Goal: Task Accomplishment & Management: Manage account settings

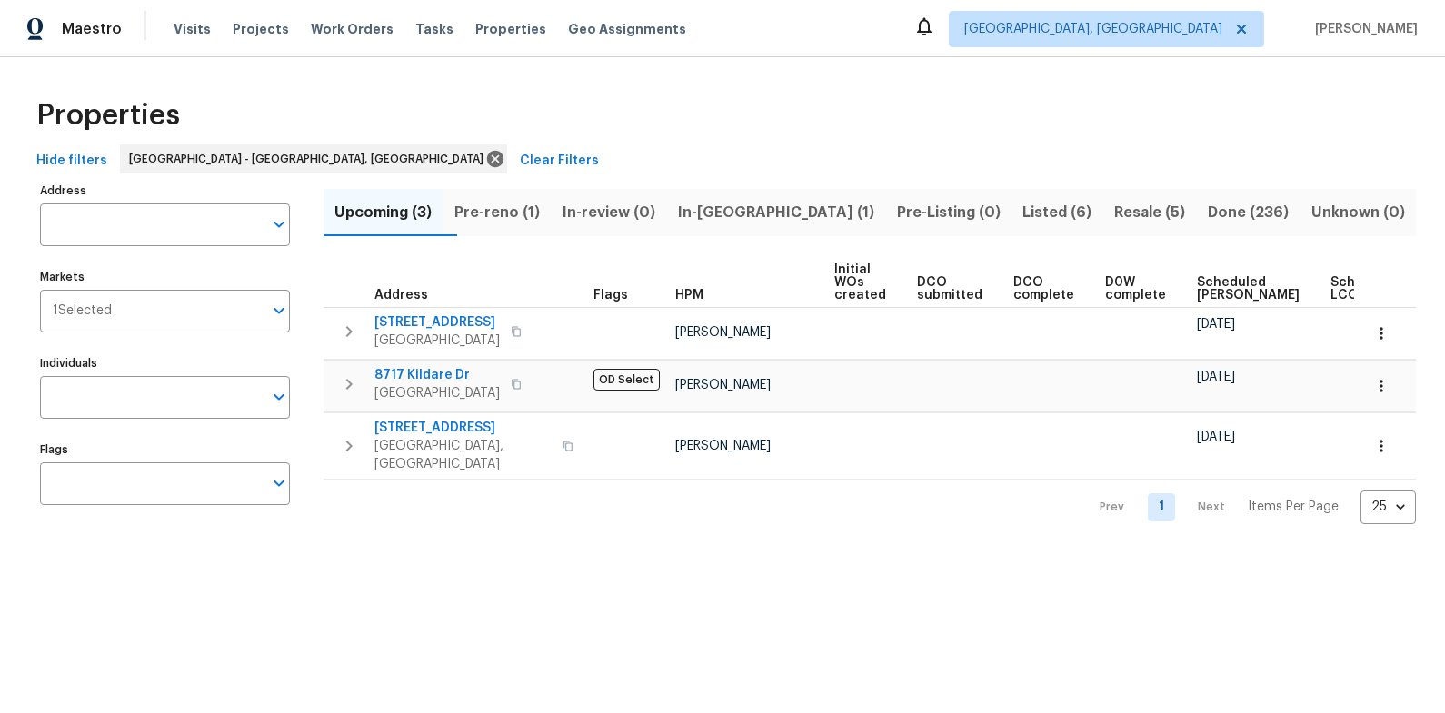
click at [541, 212] on span "Pre-reno (1)" at bounding box center [497, 212] width 86 height 25
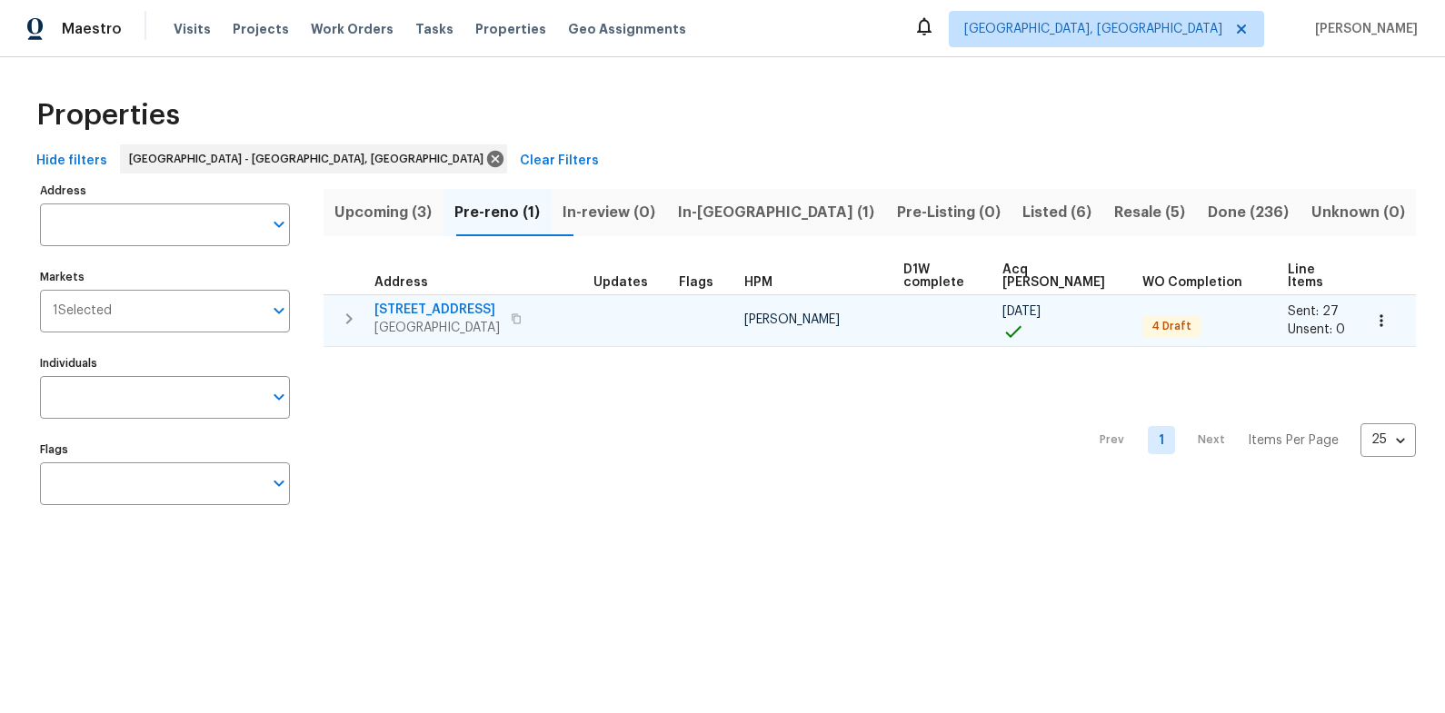
click at [415, 301] on span "7517 Barnbrook Ln" at bounding box center [436, 310] width 125 height 18
click at [339, 312] on icon "button" at bounding box center [349, 319] width 22 height 22
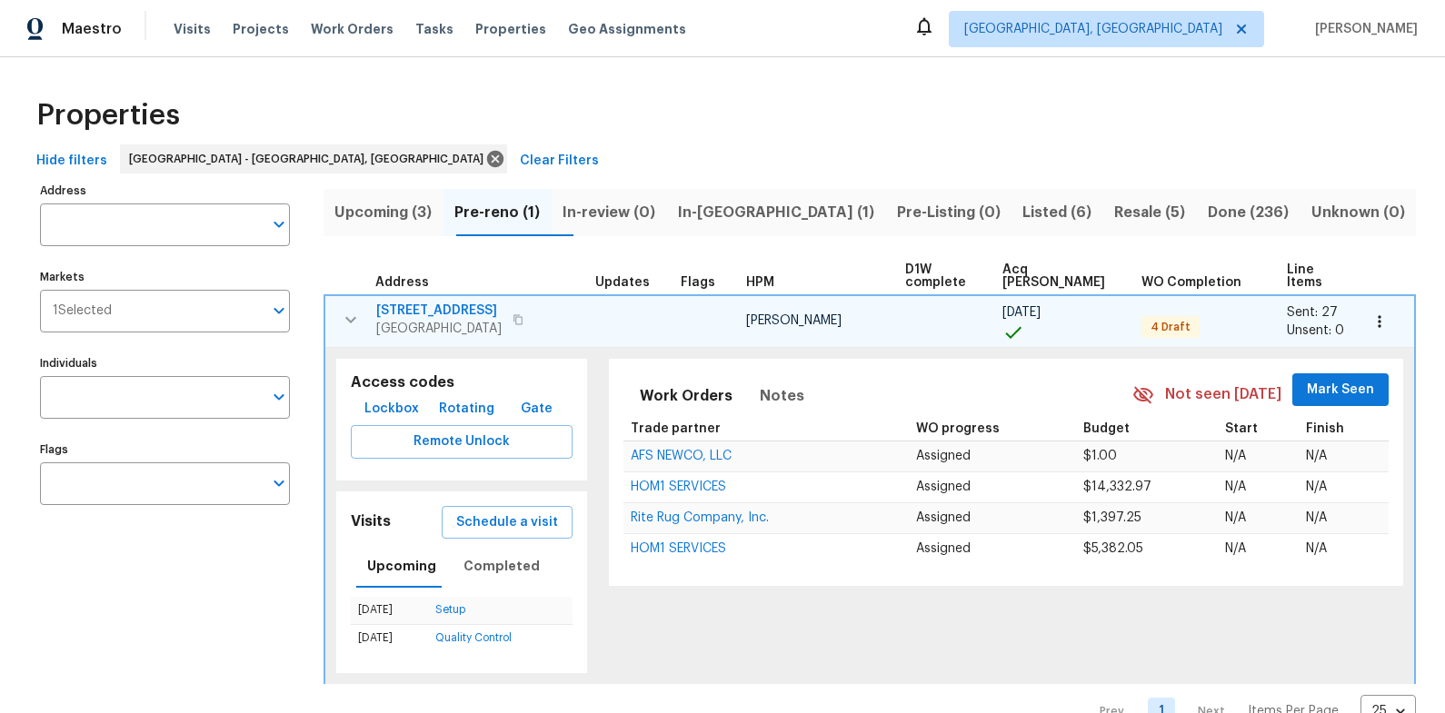
click at [409, 398] on span "Lockbox" at bounding box center [391, 409] width 55 height 23
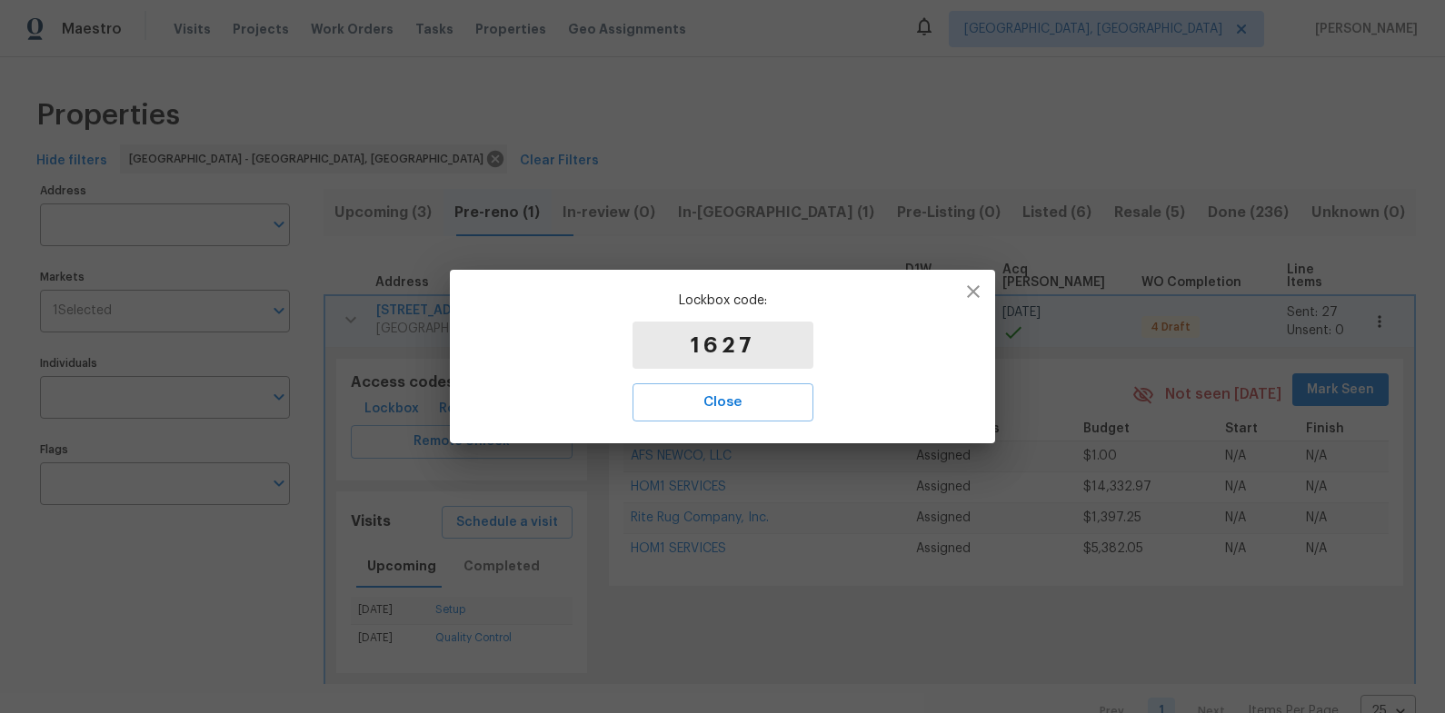
click at [711, 351] on p "1627" at bounding box center [722, 345] width 181 height 47
copy p "1627"
click at [768, 402] on span "Close" at bounding box center [722, 403] width 141 height 24
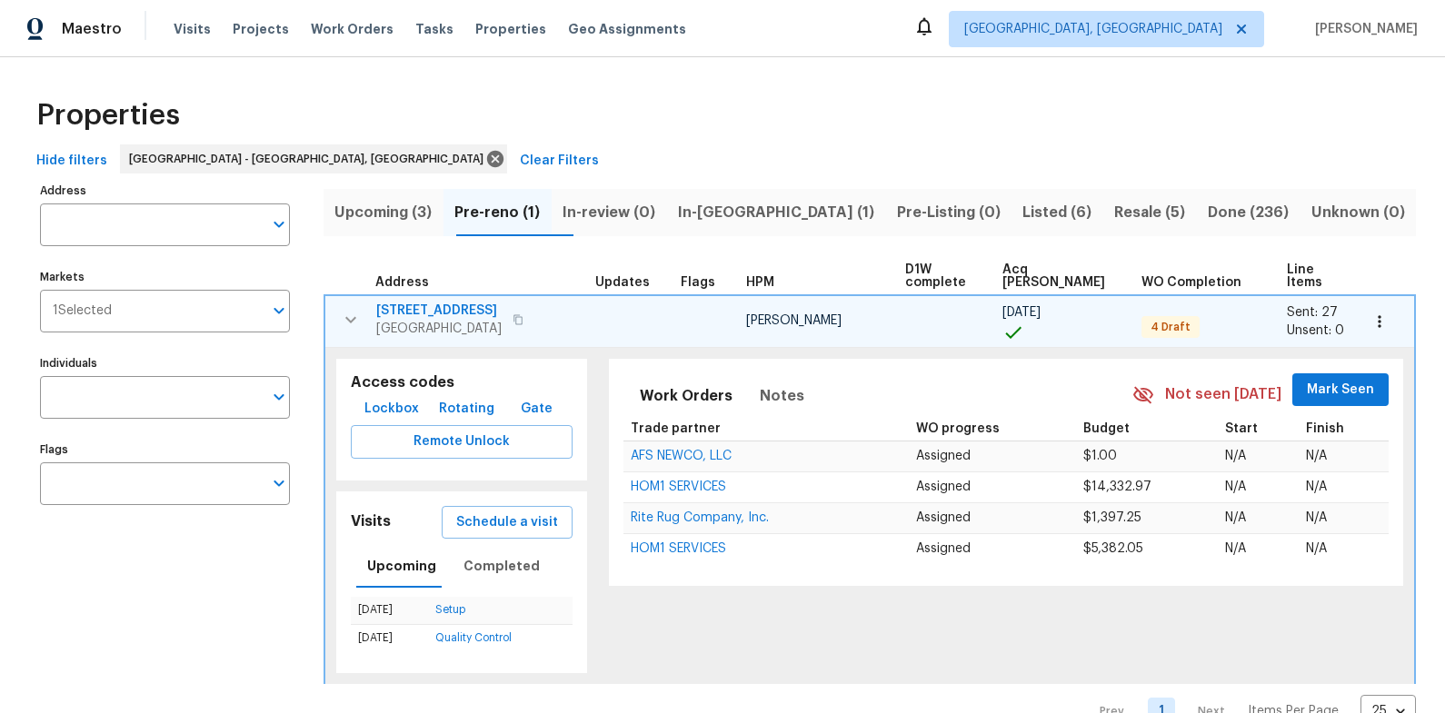
click at [776, 209] on span "In-reno (1)" at bounding box center [775, 212] width 197 height 25
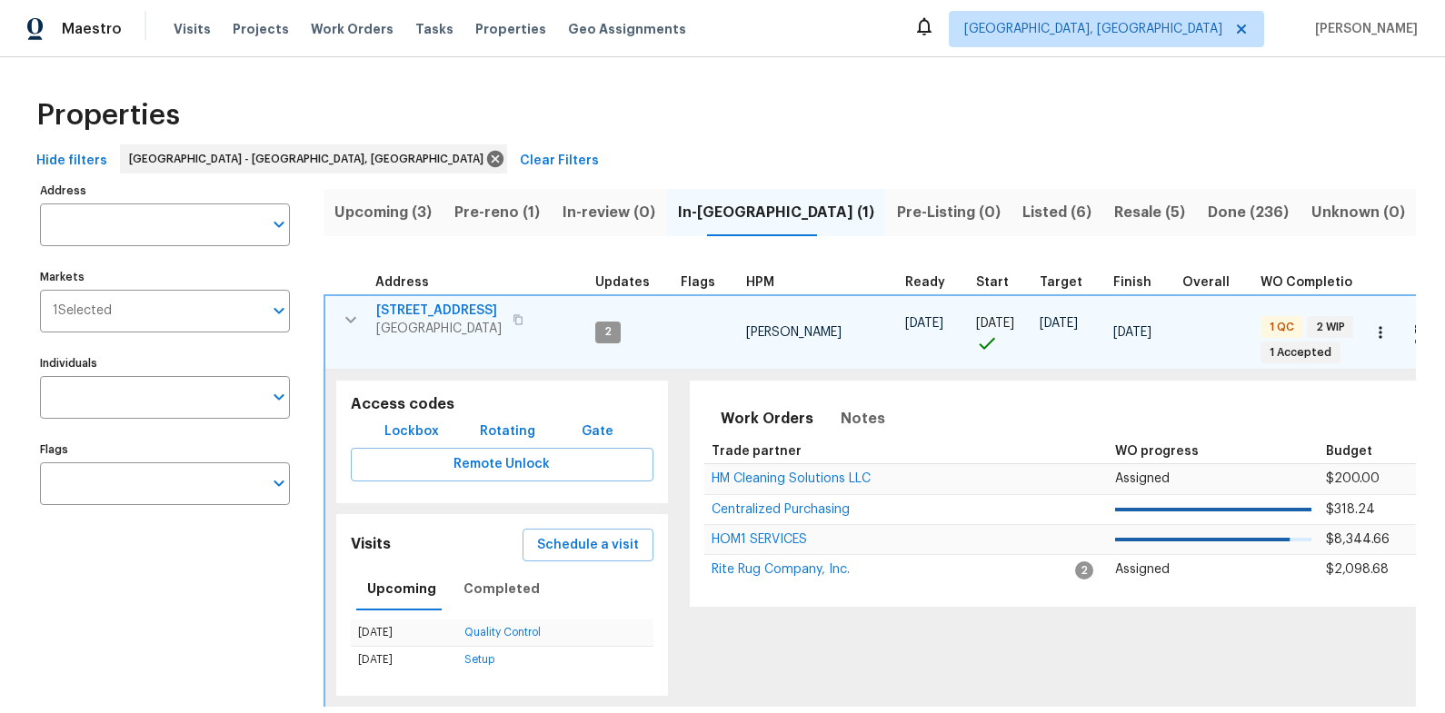
click at [415, 313] on span "411 S Maple St" at bounding box center [438, 311] width 125 height 18
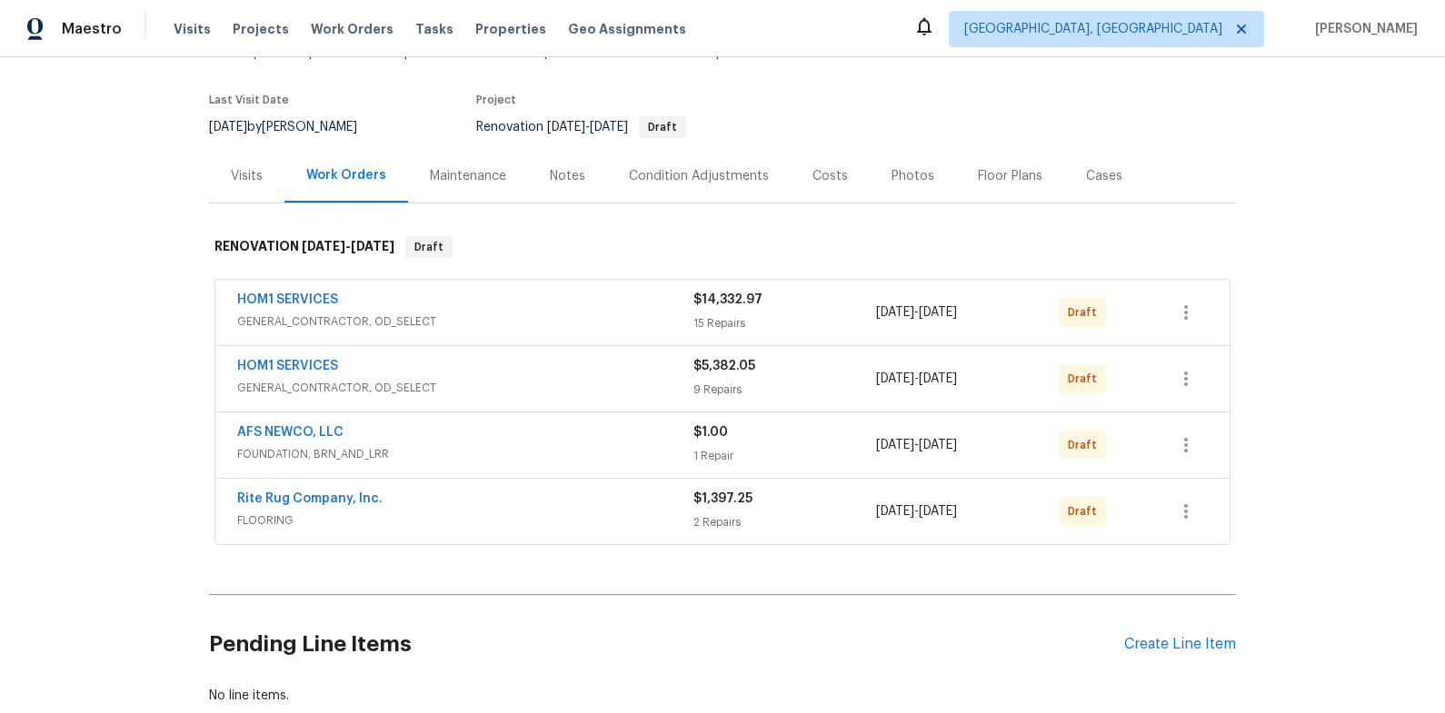
scroll to position [128, 0]
click at [835, 162] on div "Costs" at bounding box center [829, 174] width 79 height 54
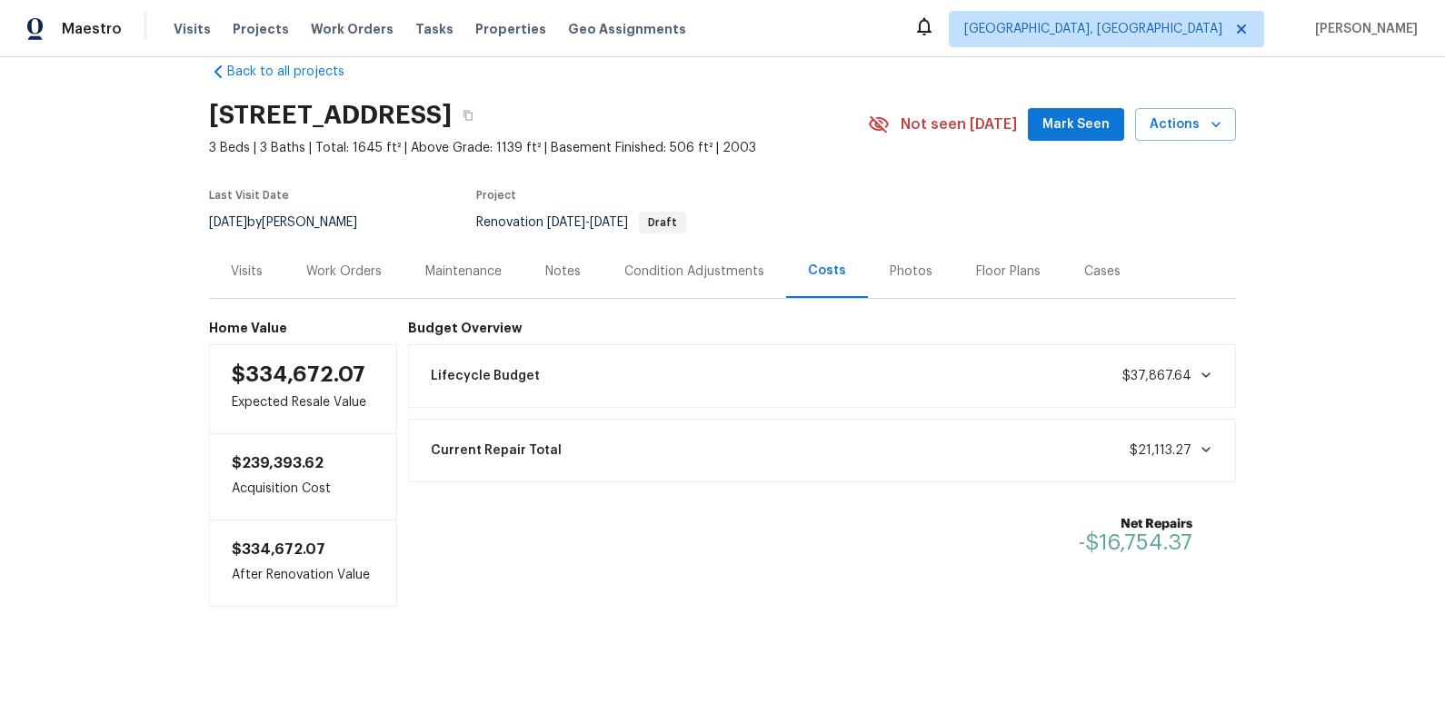
scroll to position [34, 0]
click at [570, 263] on div "Notes" at bounding box center [562, 269] width 35 height 18
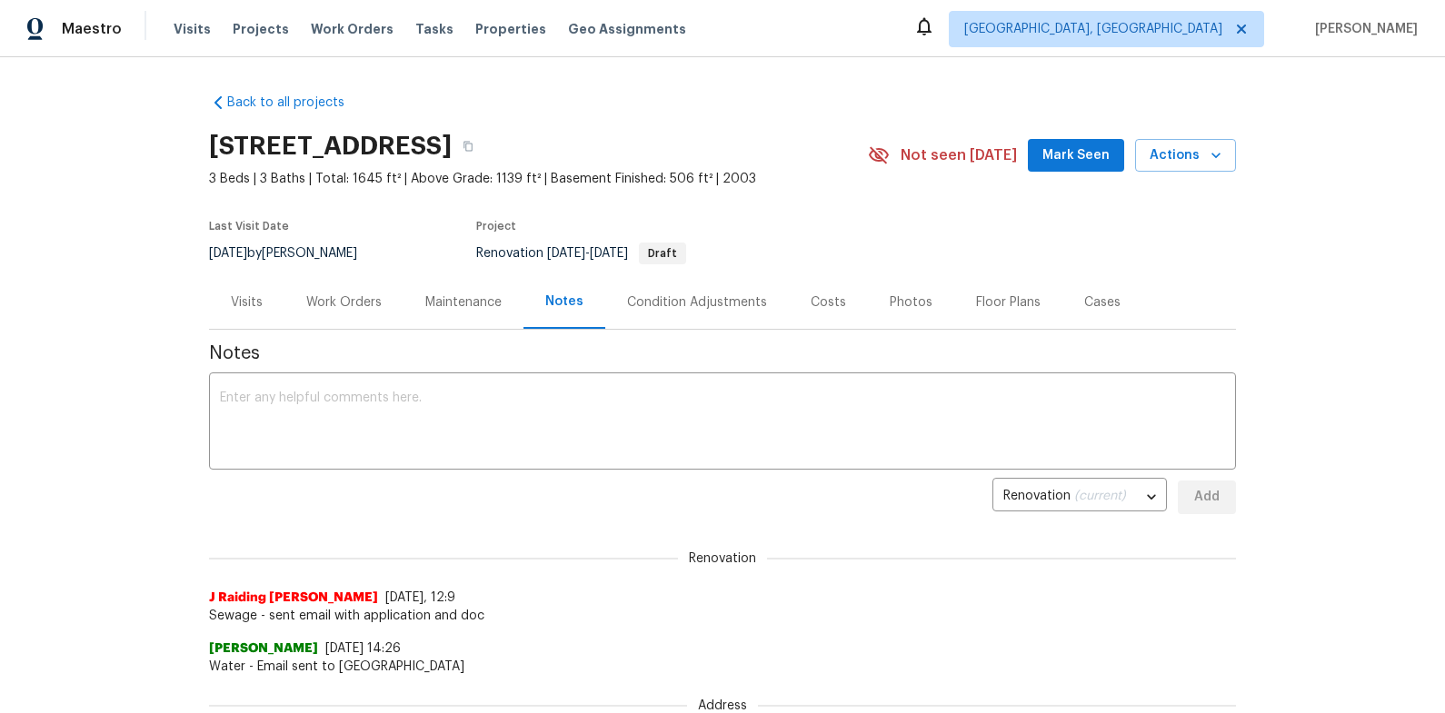
click at [351, 314] on div "Work Orders" at bounding box center [343, 302] width 119 height 54
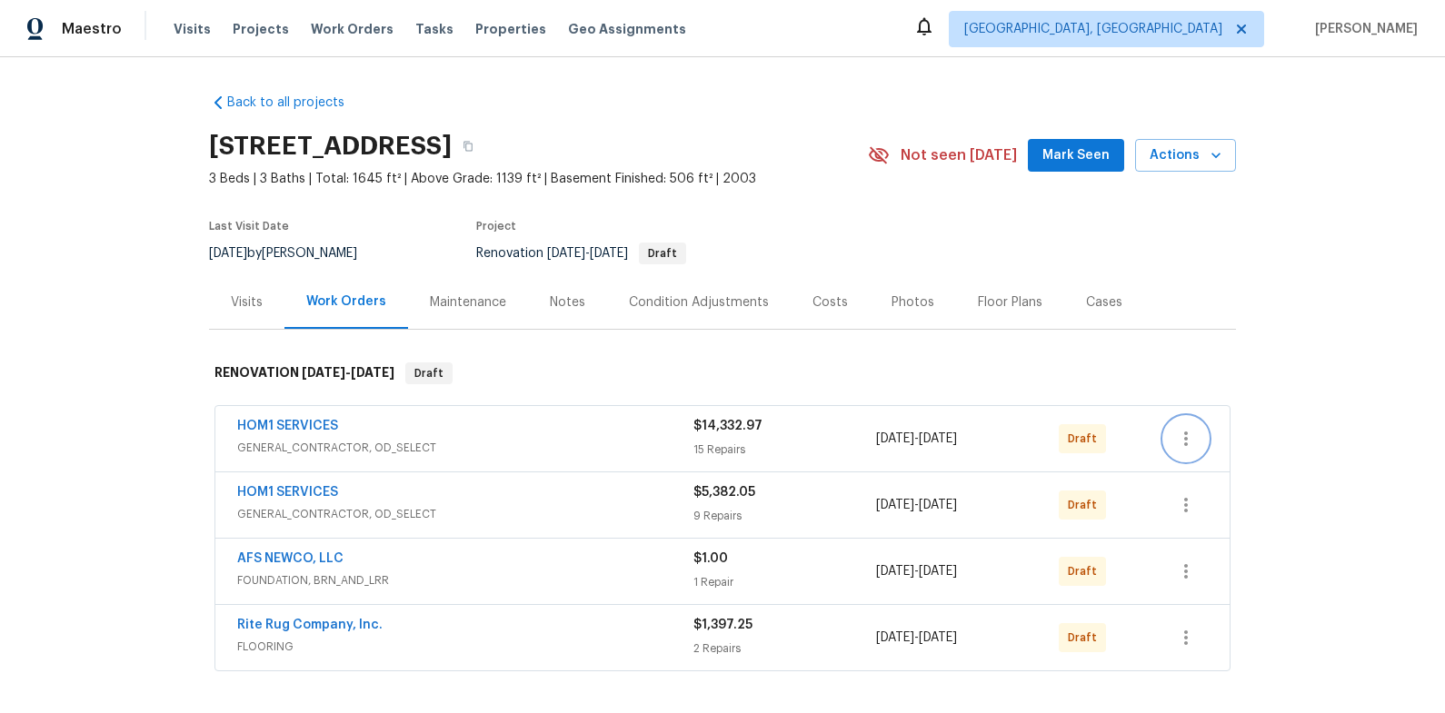
click at [1199, 441] on button "button" at bounding box center [1186, 439] width 44 height 44
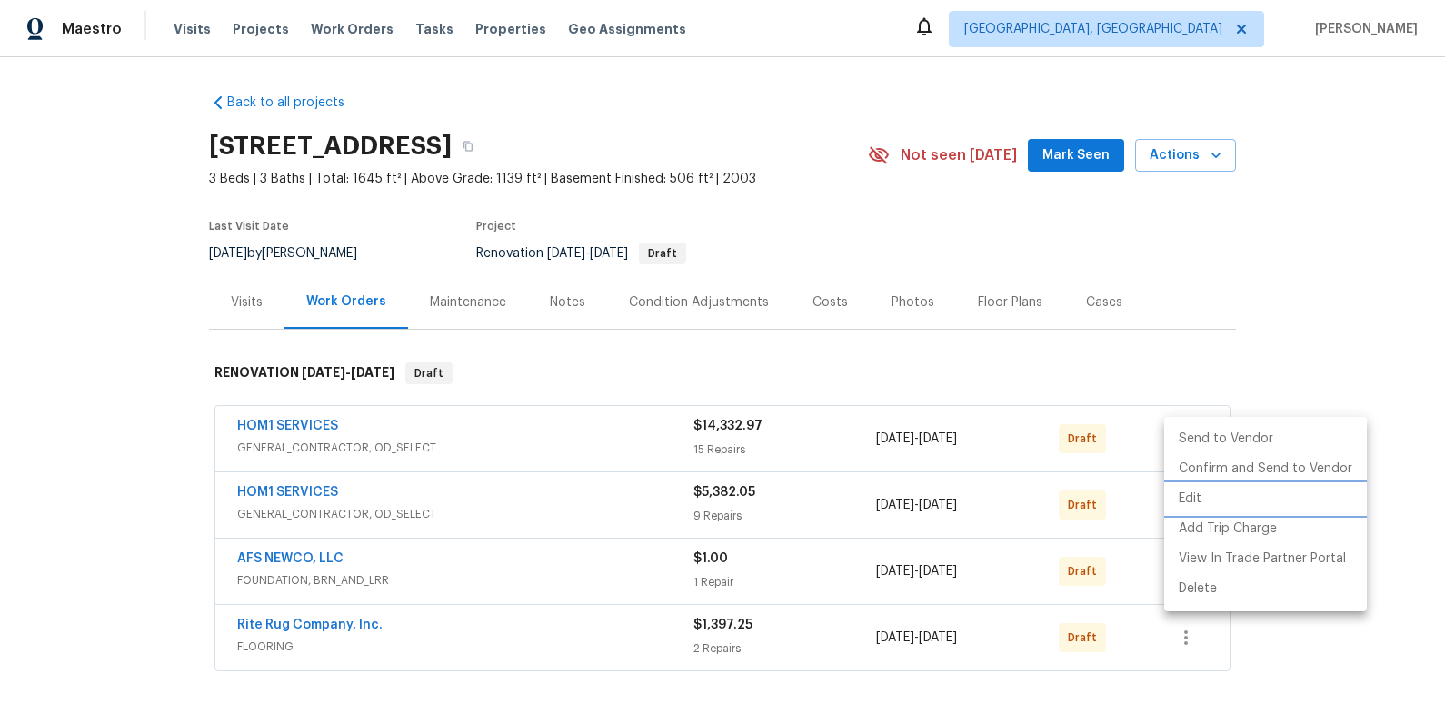
click at [1214, 503] on li "Edit" at bounding box center [1265, 499] width 203 height 30
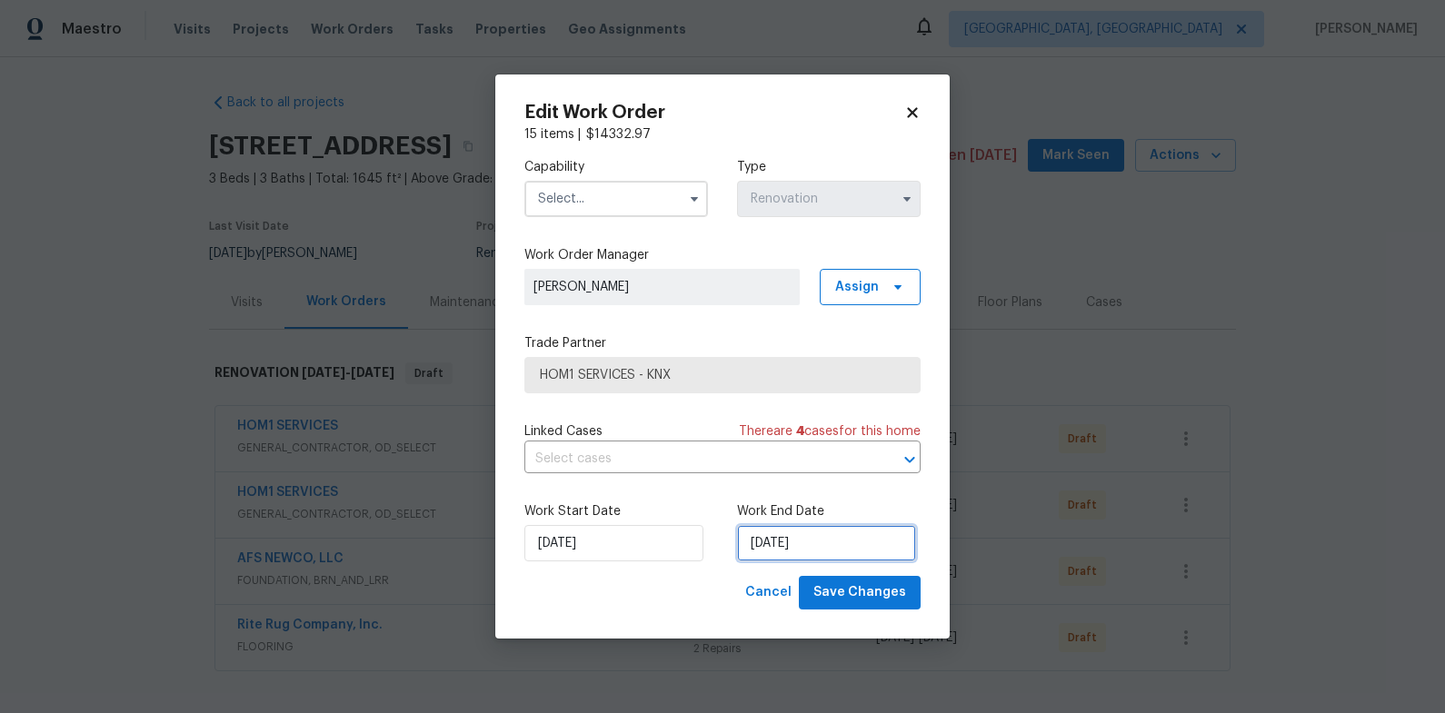
select select "9"
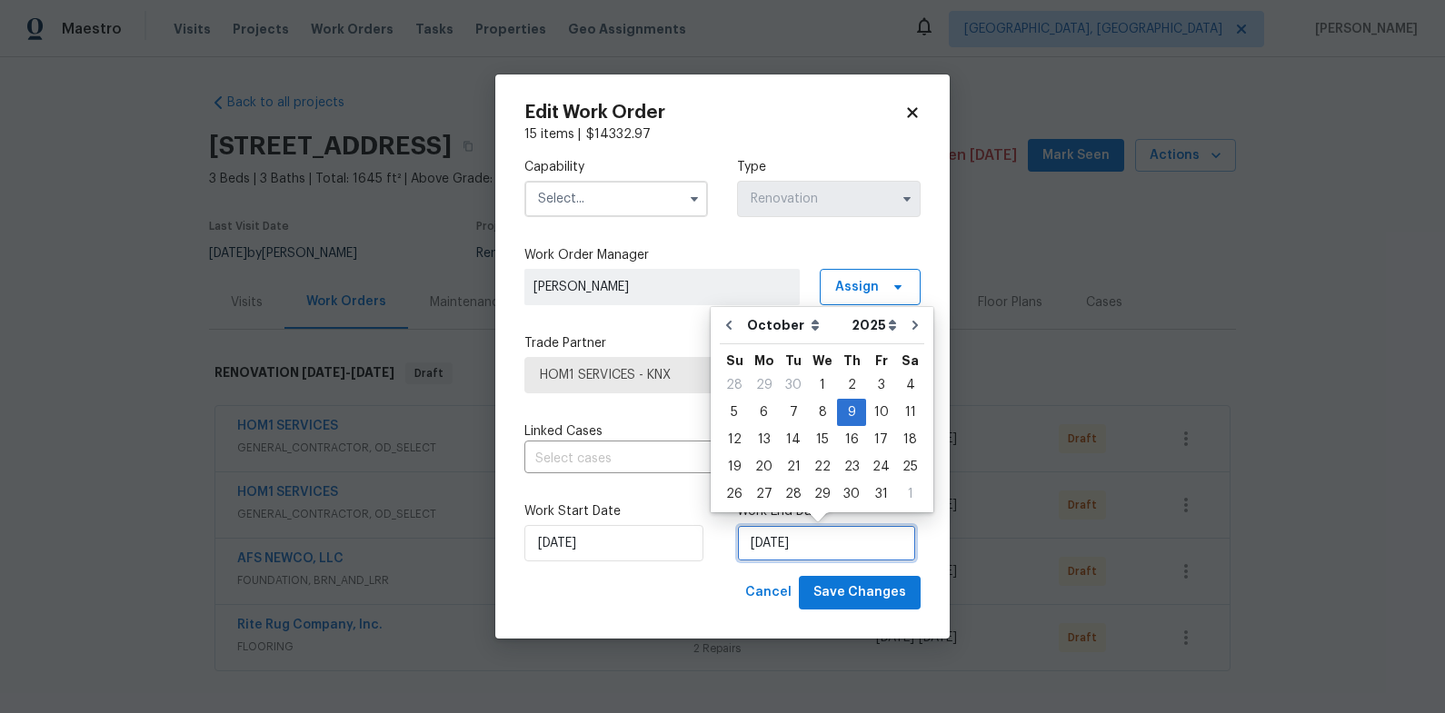
click at [792, 548] on input "10/9/2025" at bounding box center [826, 543] width 179 height 36
click at [876, 417] on div "10" at bounding box center [881, 412] width 30 height 25
type input "10/10/2025"
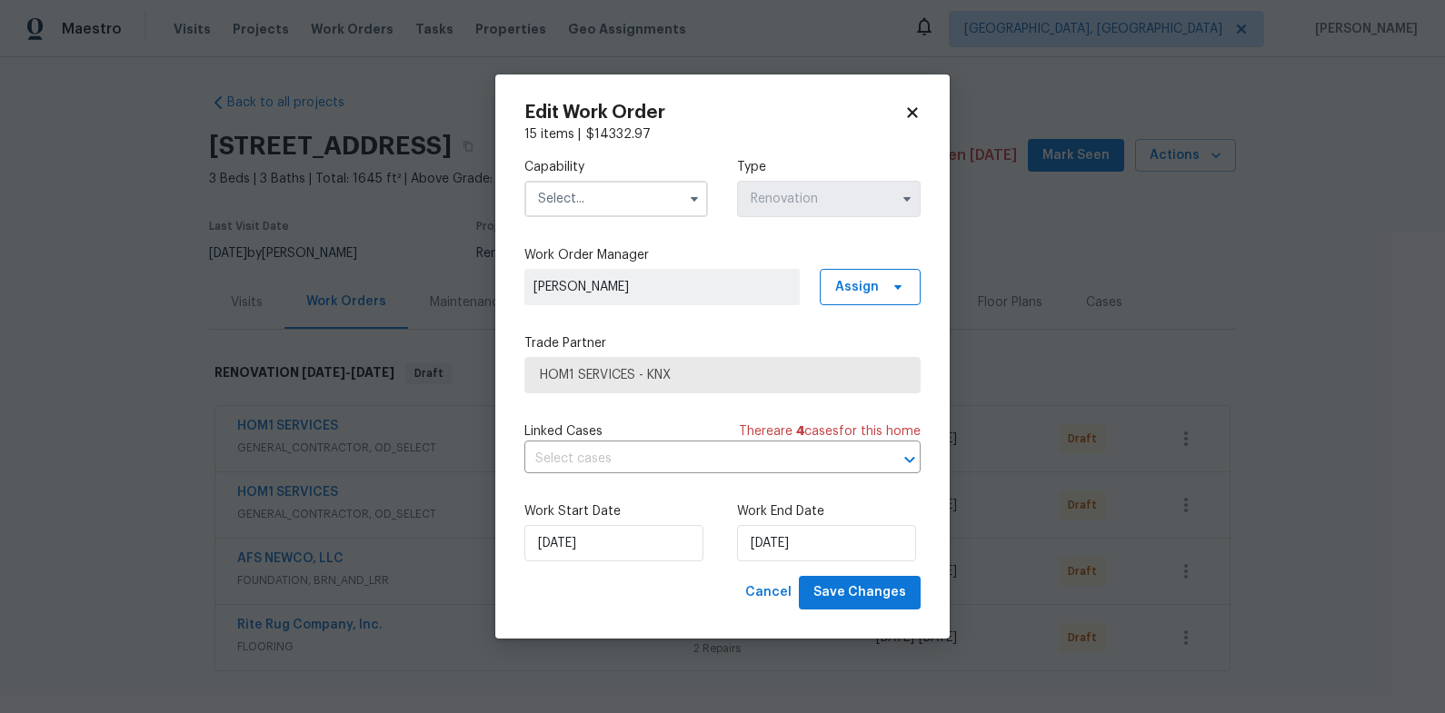
click at [599, 194] on input "text" at bounding box center [616, 199] width 184 height 36
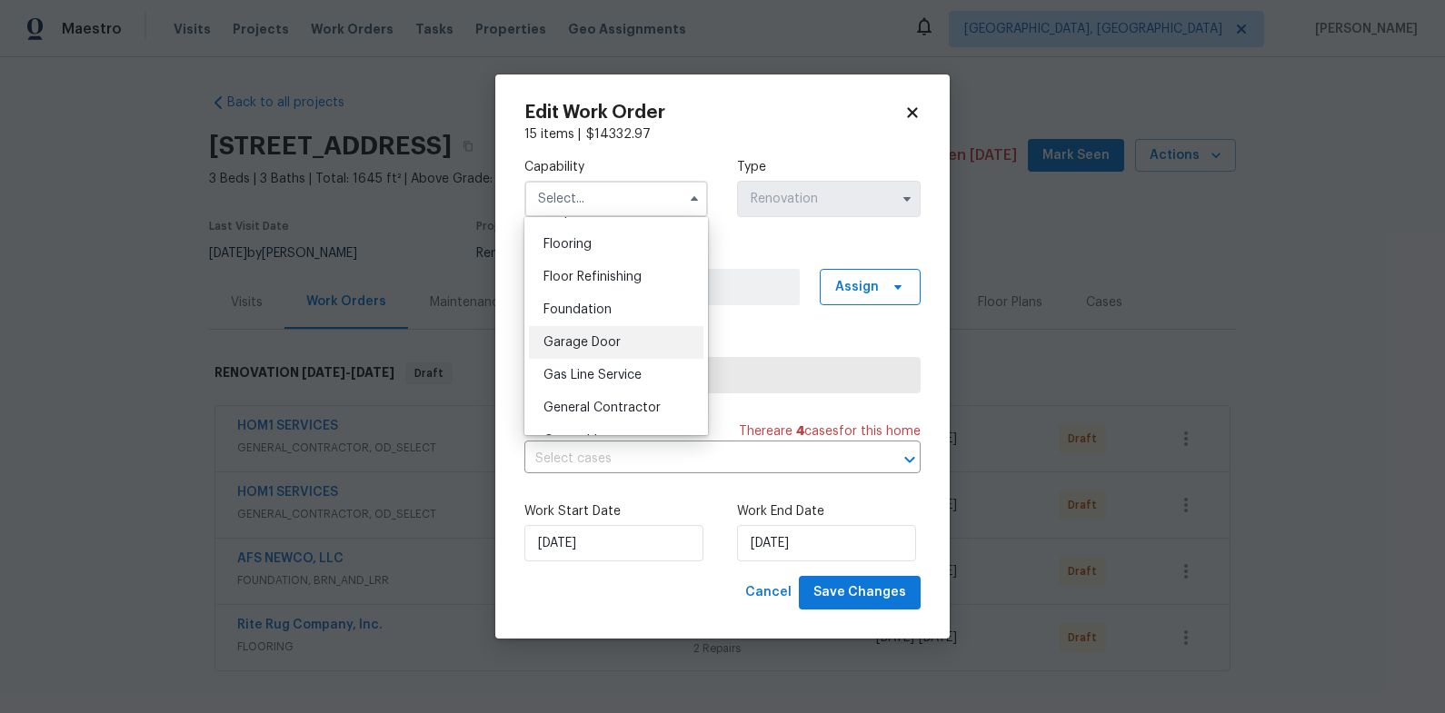
scroll to position [700, 0]
click at [651, 402] on span "General Contractor" at bounding box center [601, 407] width 117 height 13
type input "General Contractor"
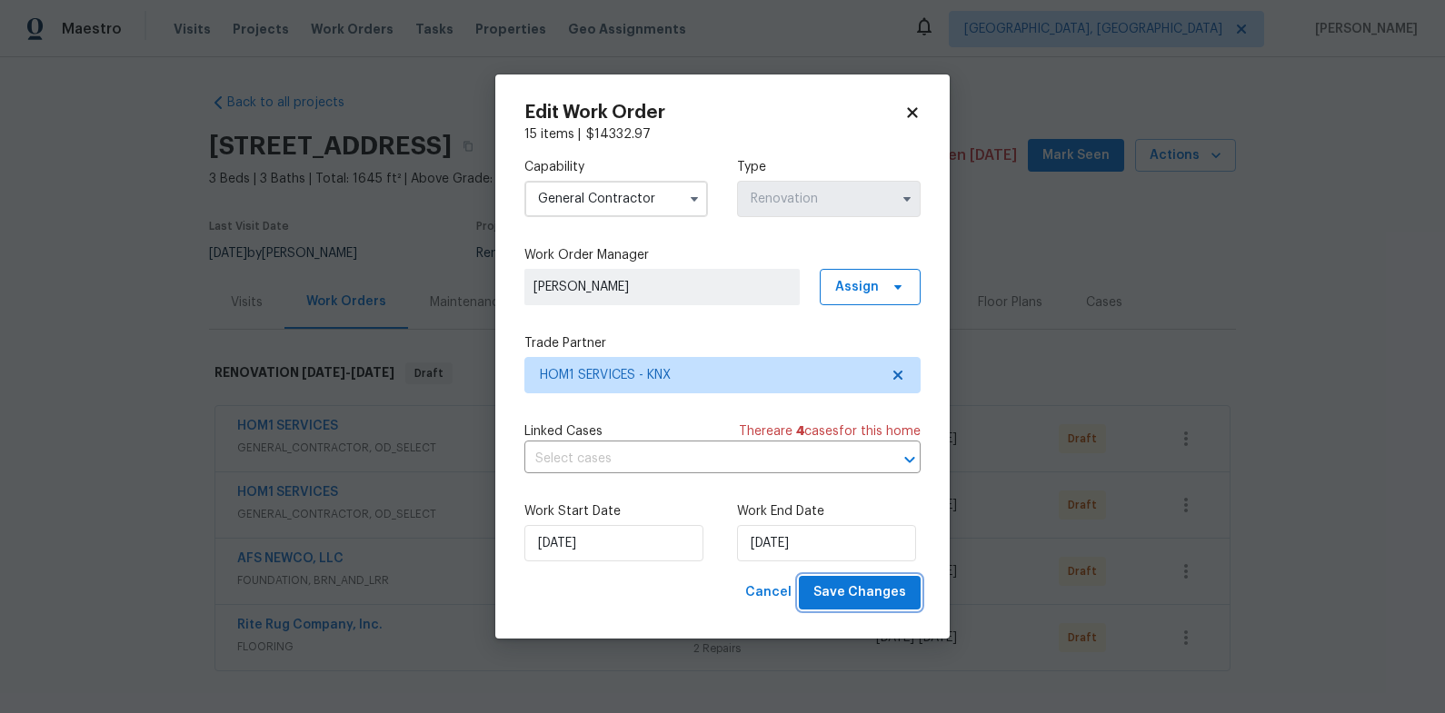
click at [904, 585] on span "Save Changes" at bounding box center [859, 592] width 93 height 23
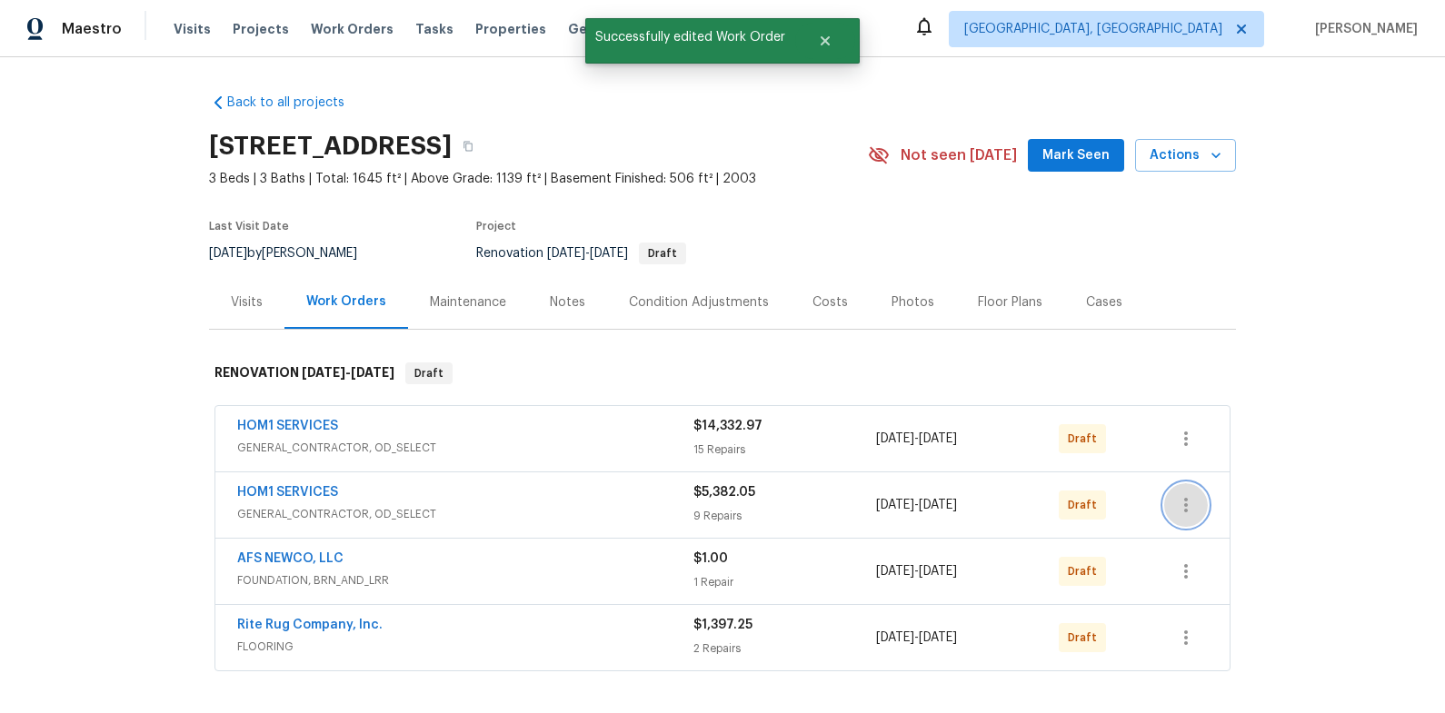
click at [1189, 509] on icon "button" at bounding box center [1186, 505] width 22 height 22
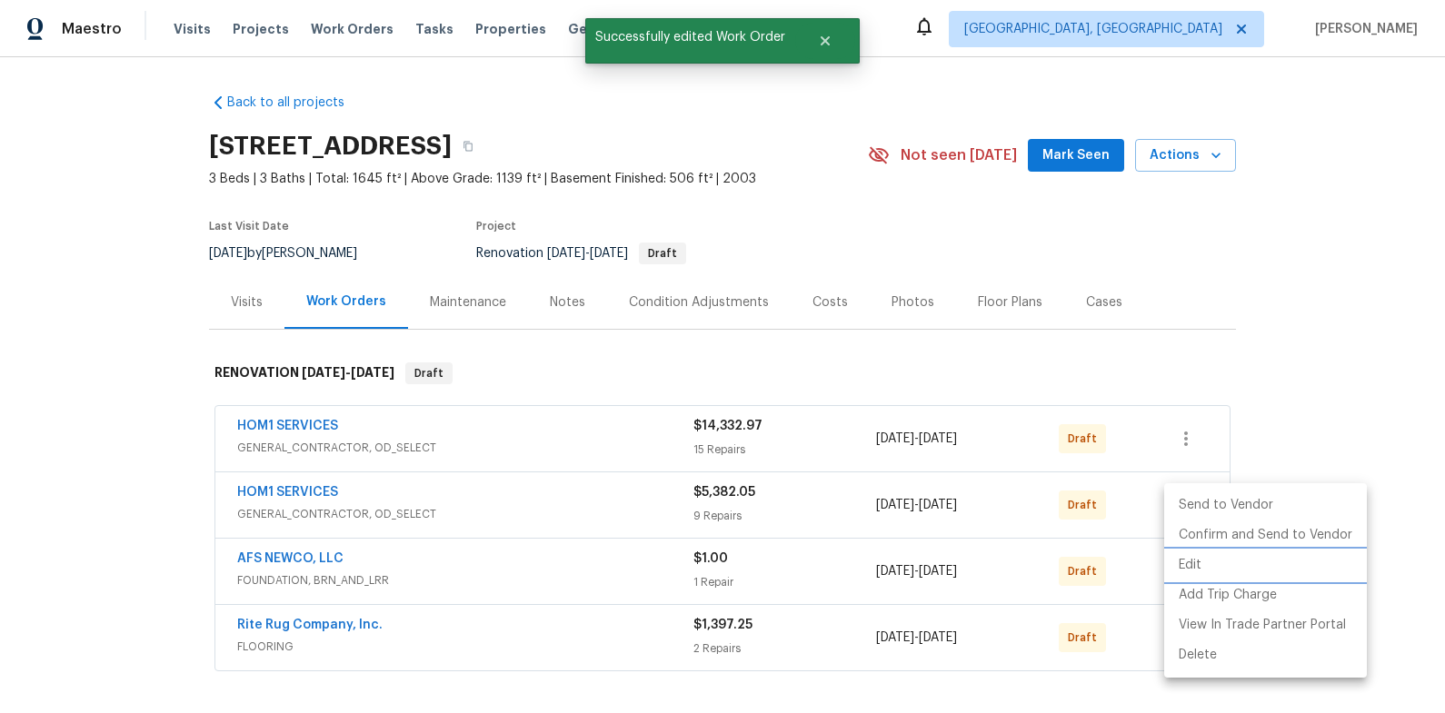
click at [1205, 570] on li "Edit" at bounding box center [1265, 566] width 203 height 30
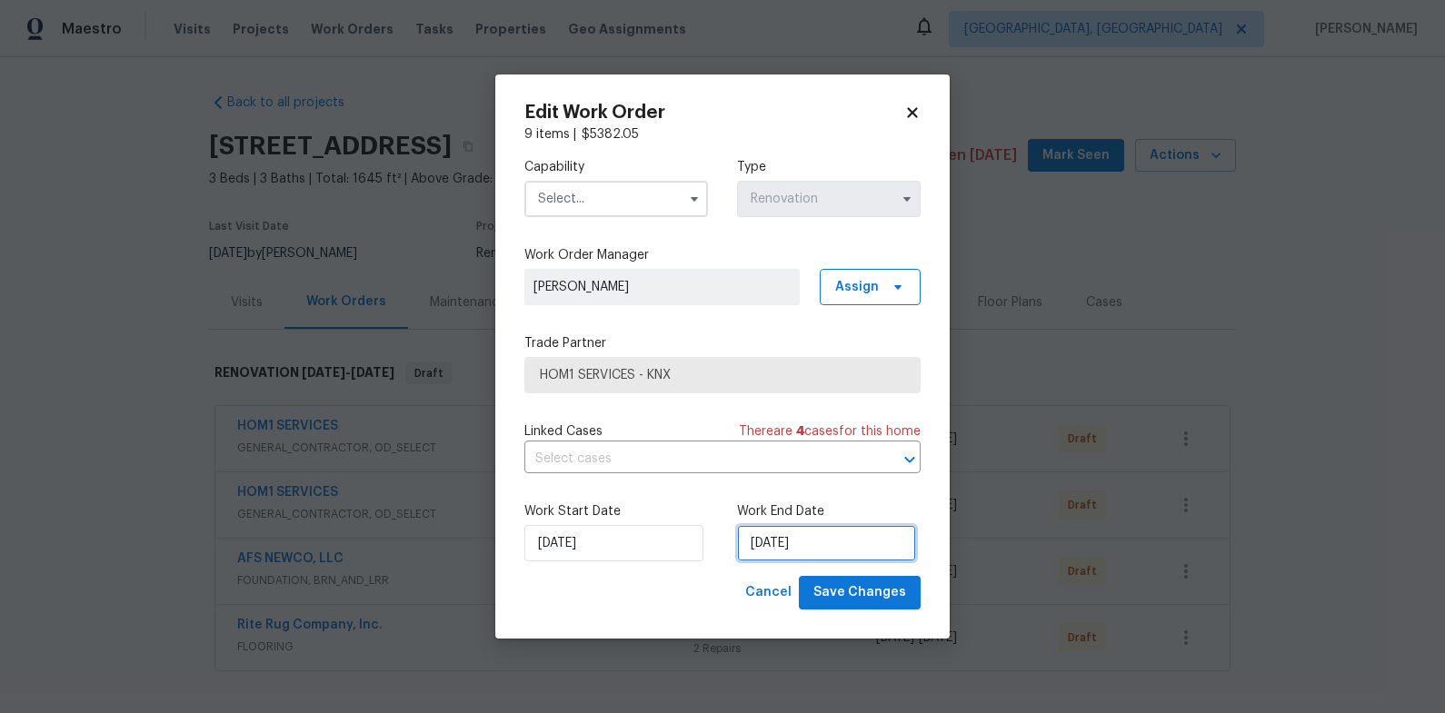
click at [780, 555] on input "10/9/2025" at bounding box center [826, 543] width 179 height 36
select select "9"
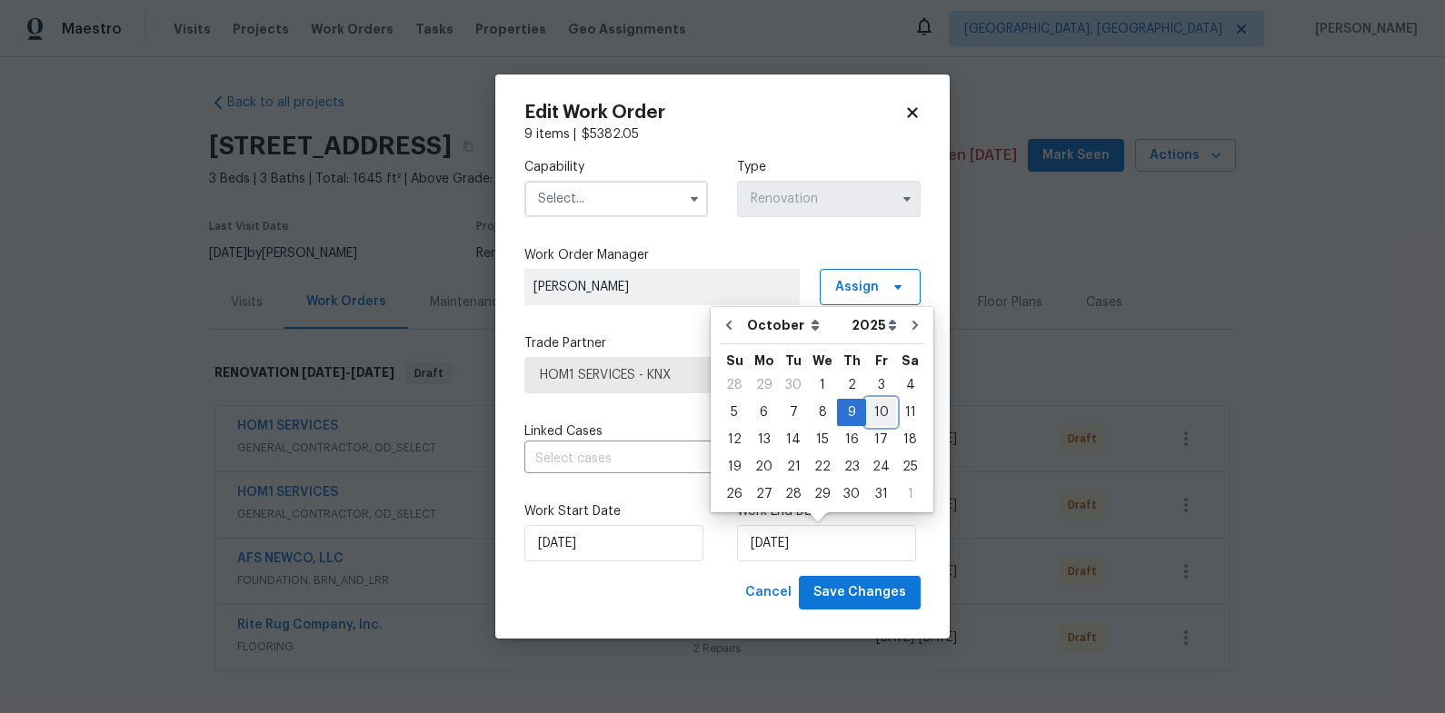
click at [878, 422] on div "10" at bounding box center [881, 412] width 30 height 25
type input "10/10/2025"
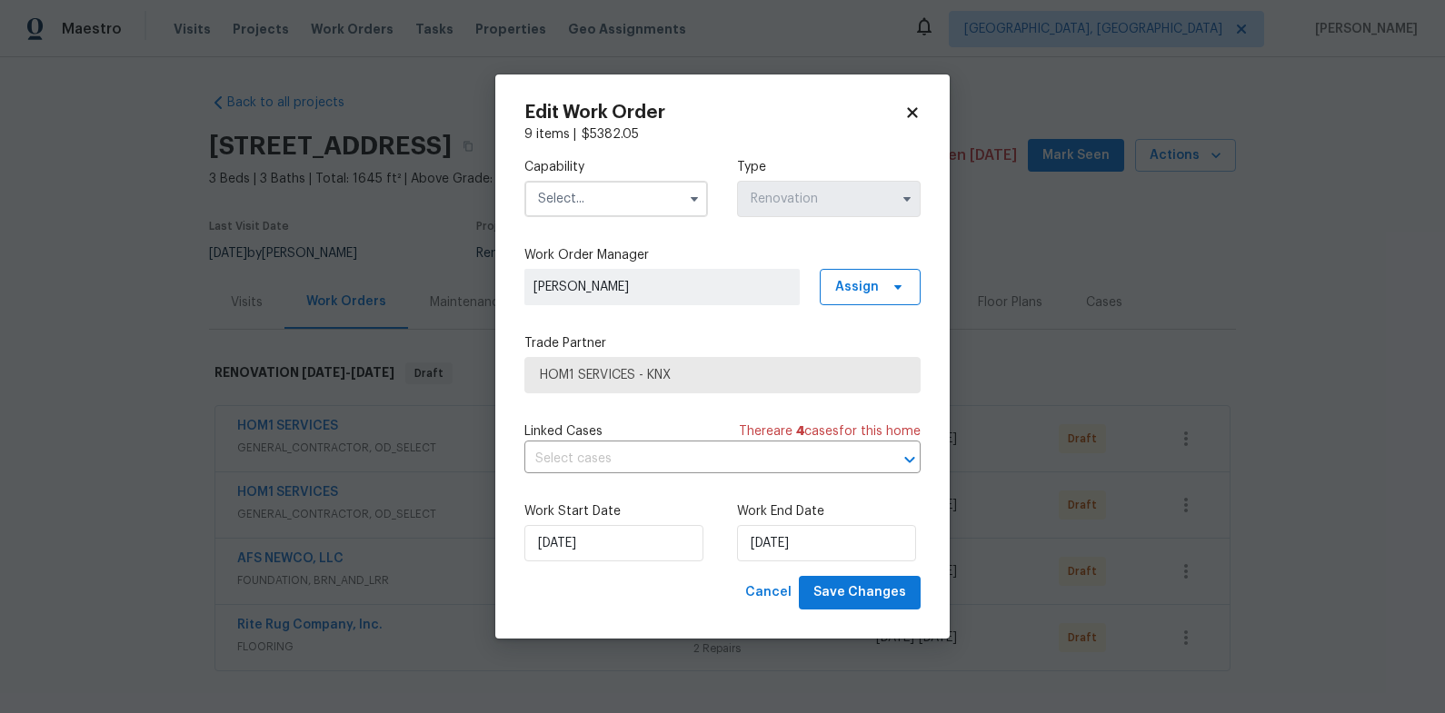
click at [650, 209] on input "text" at bounding box center [616, 199] width 184 height 36
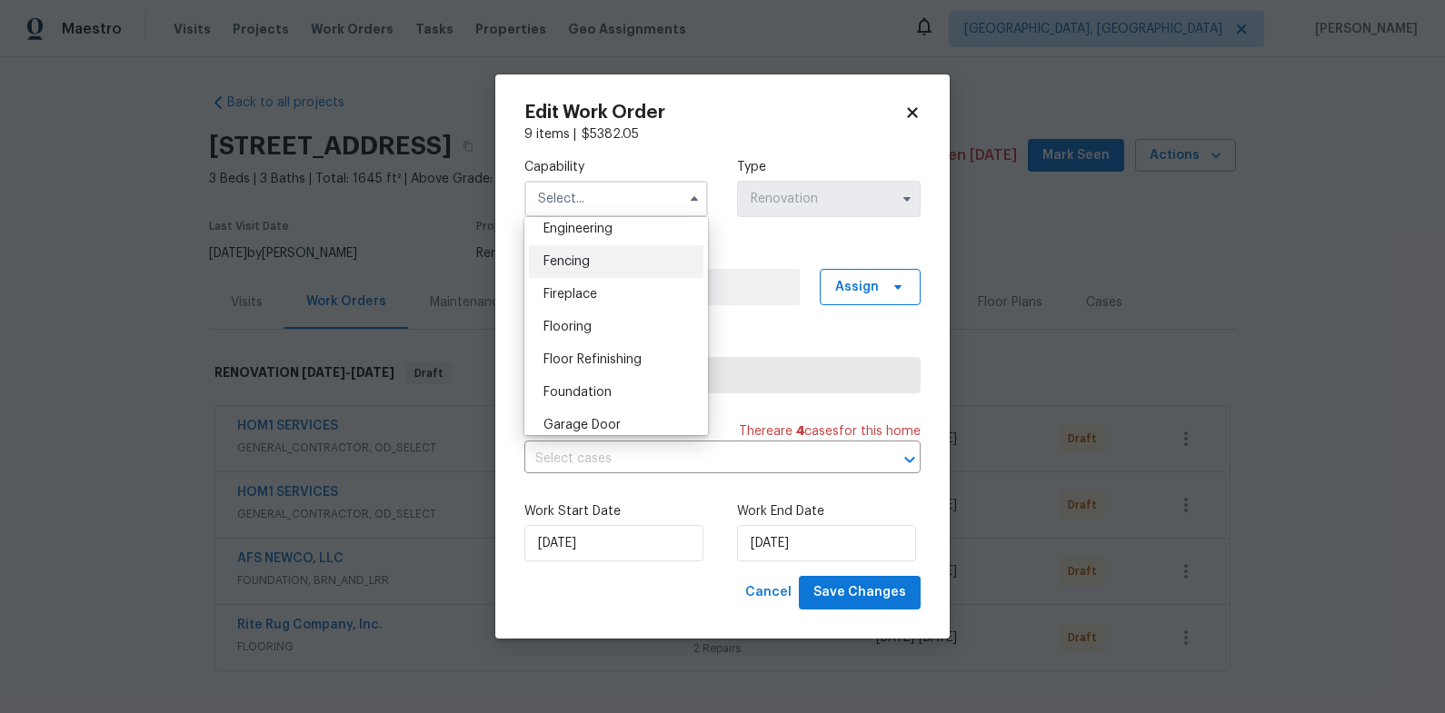
scroll to position [700, 0]
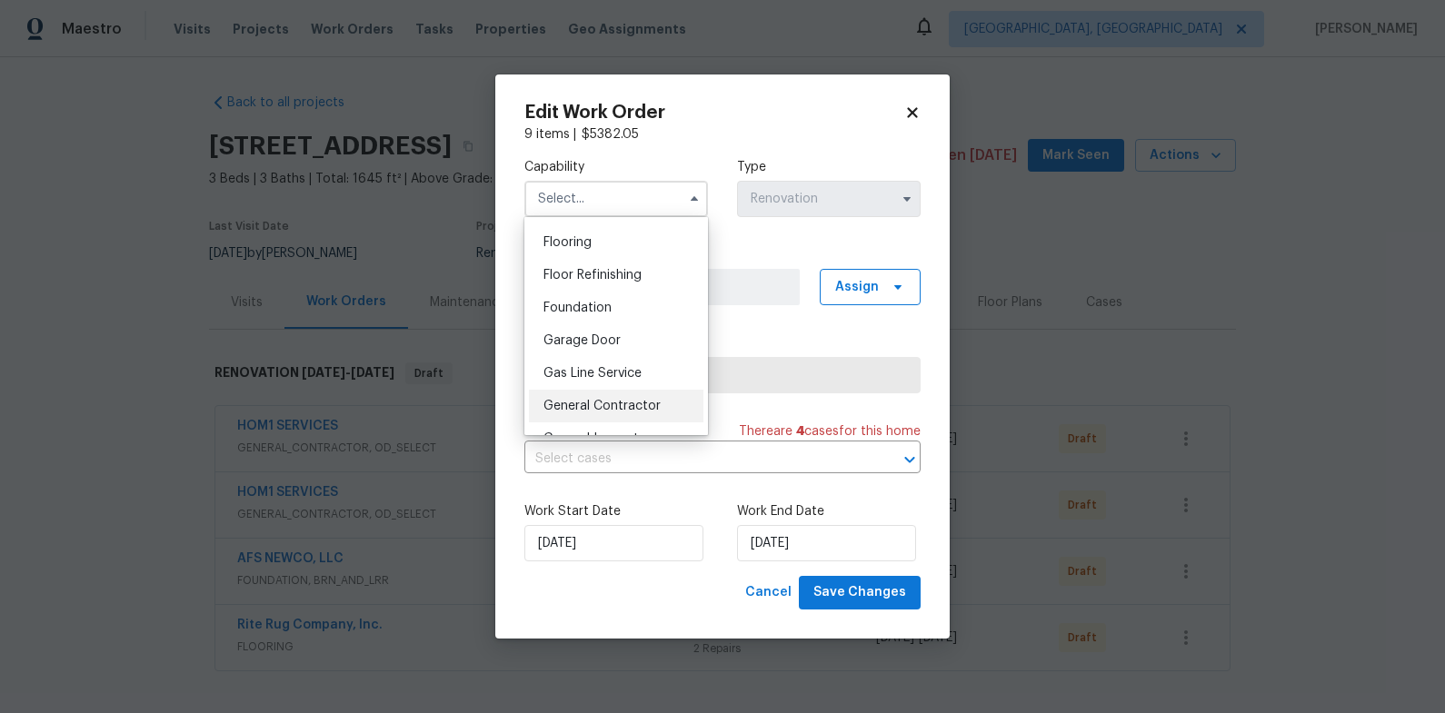
click at [655, 397] on div "General Contractor" at bounding box center [616, 406] width 174 height 33
type input "General Contractor"
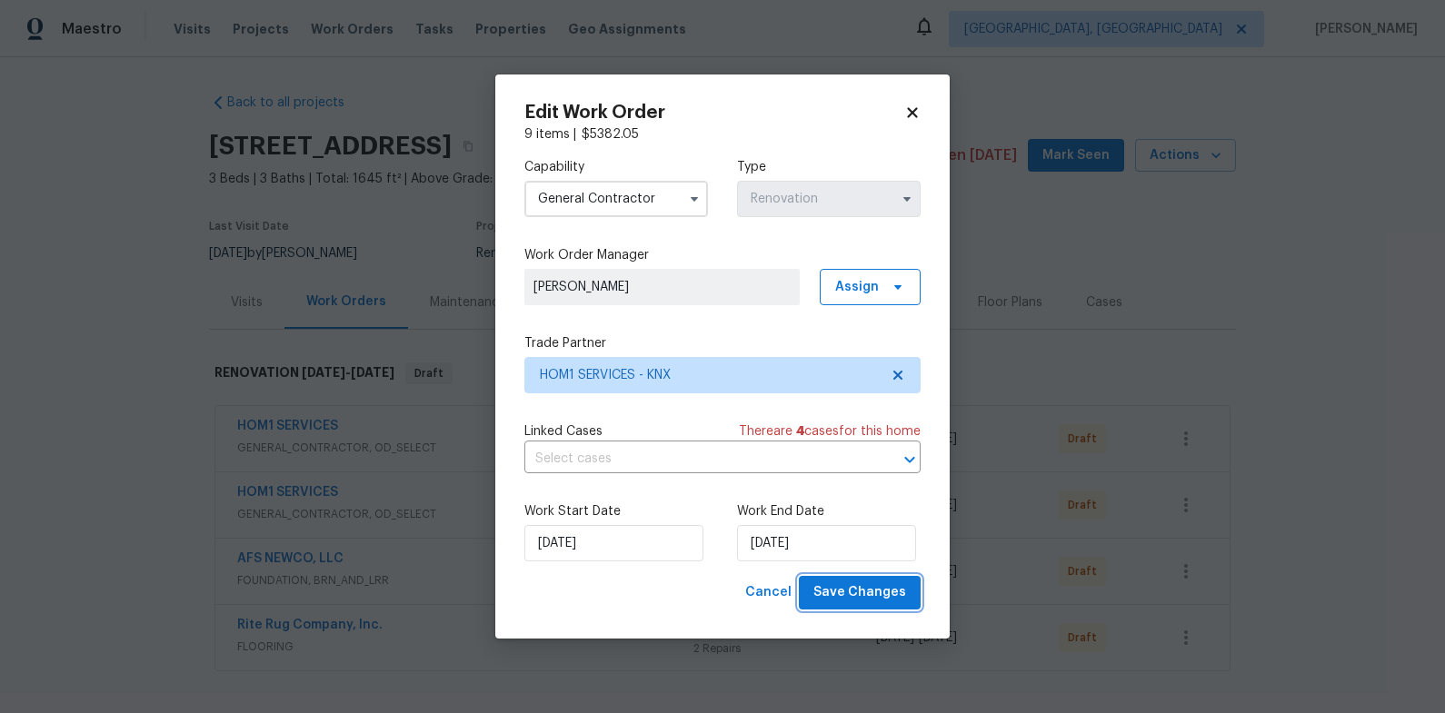
click at [916, 601] on button "Save Changes" at bounding box center [860, 593] width 122 height 34
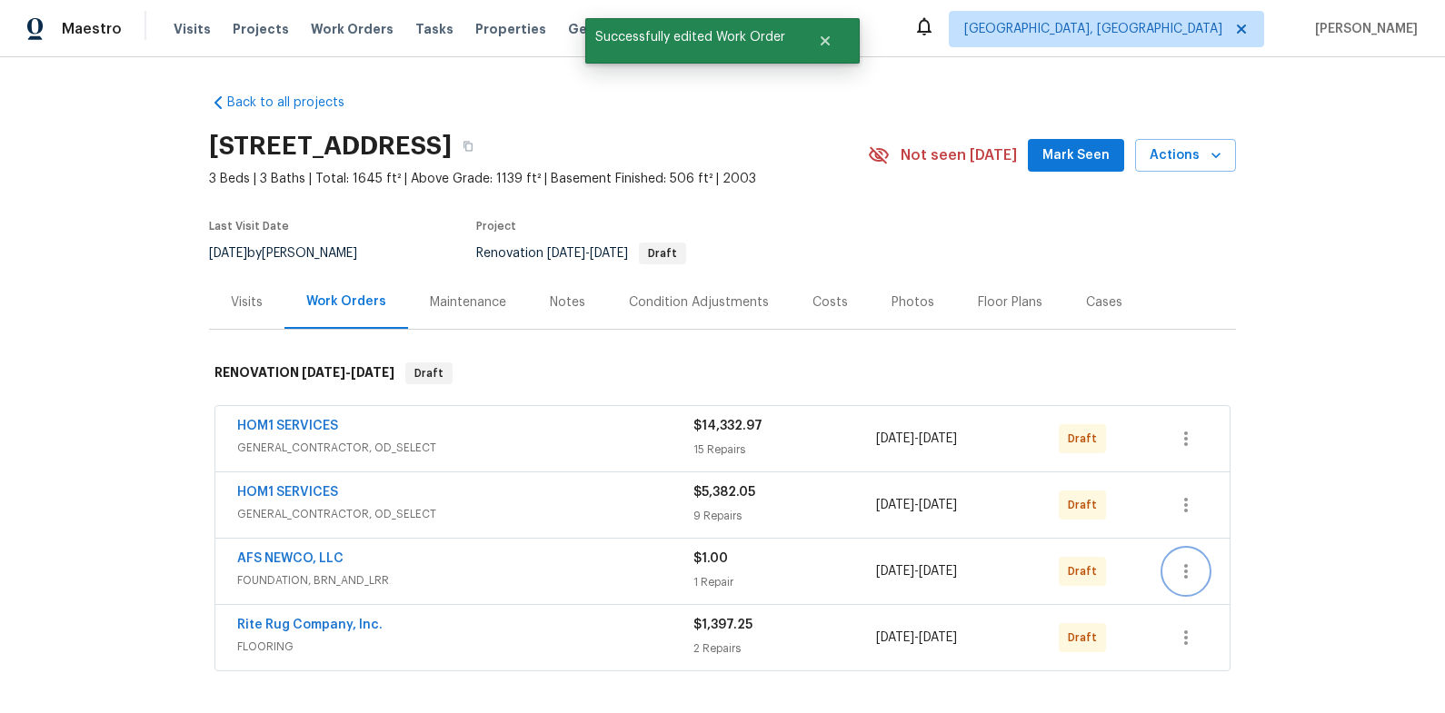
click at [1178, 568] on icon "button" at bounding box center [1186, 572] width 22 height 22
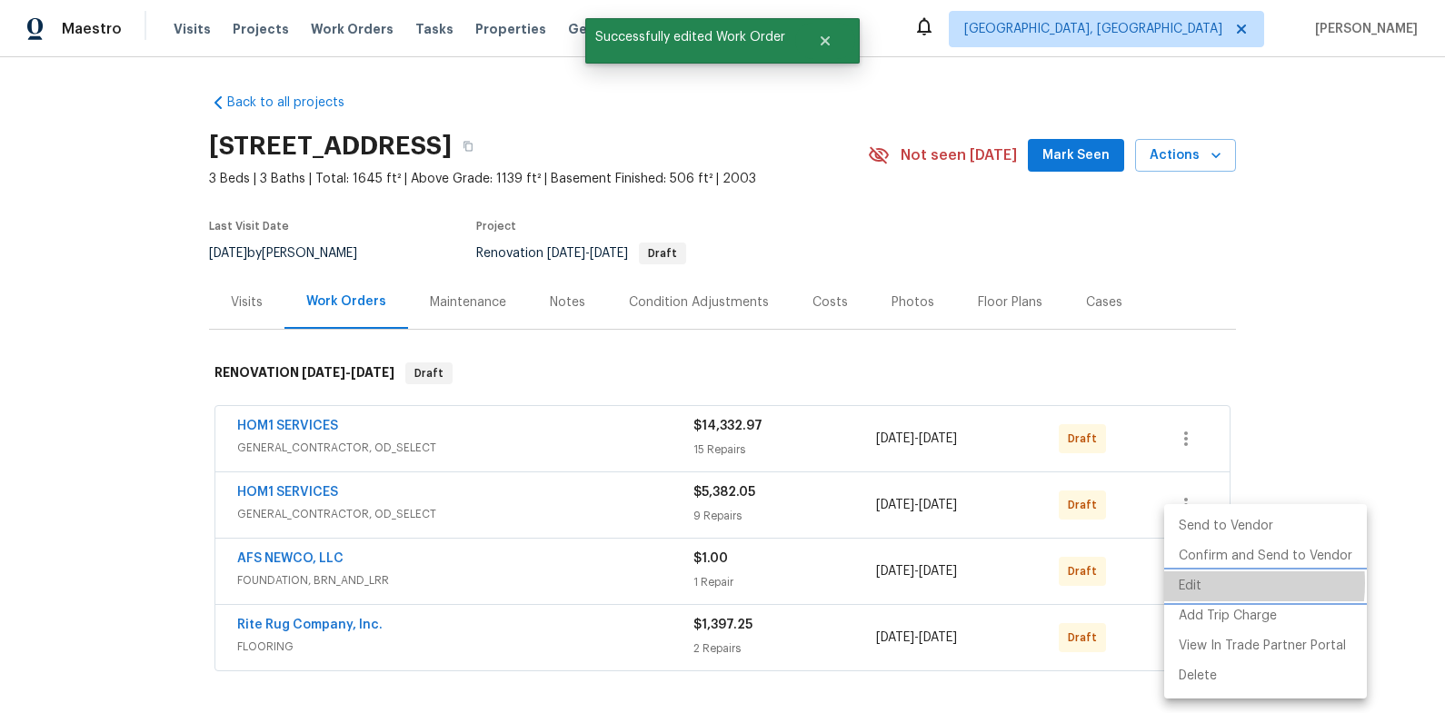
click at [1201, 583] on li "Edit" at bounding box center [1265, 586] width 203 height 30
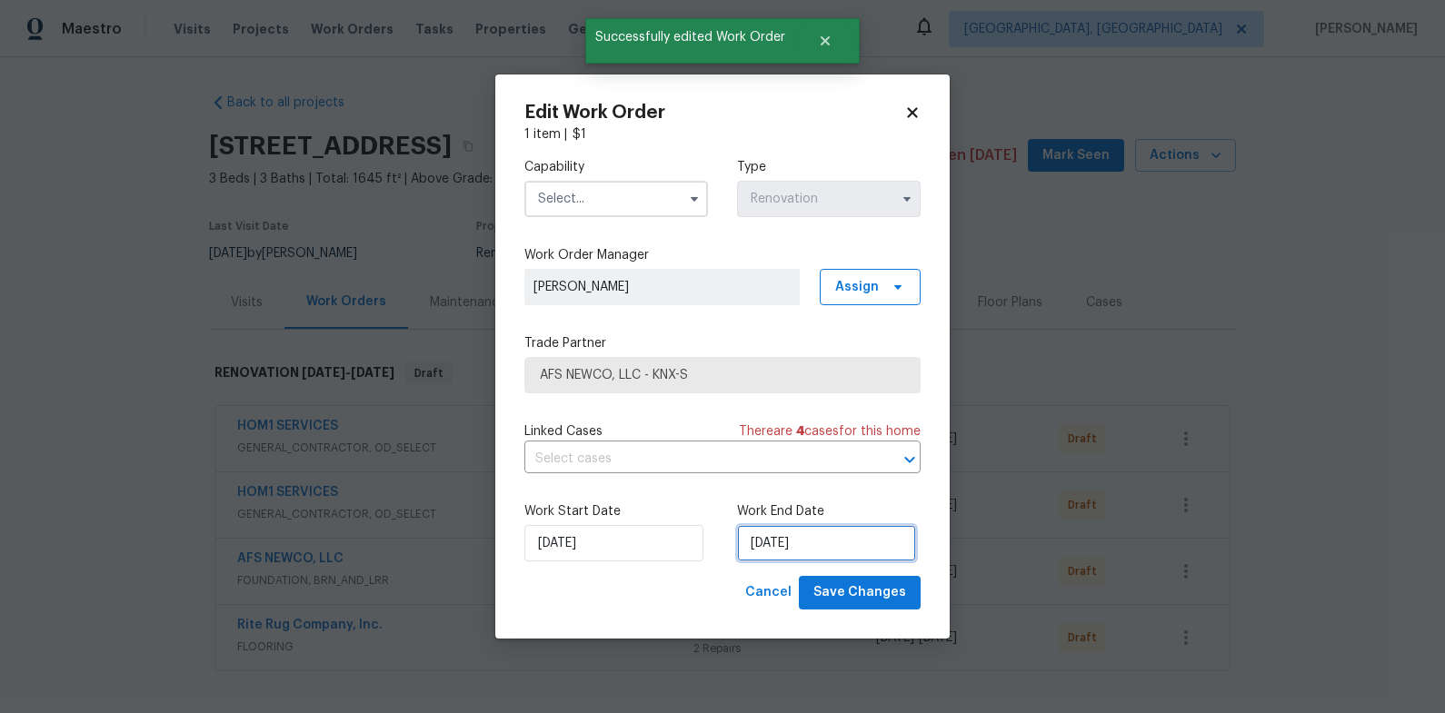
click at [786, 532] on input "10/9/2025" at bounding box center [826, 543] width 179 height 36
select select "9"
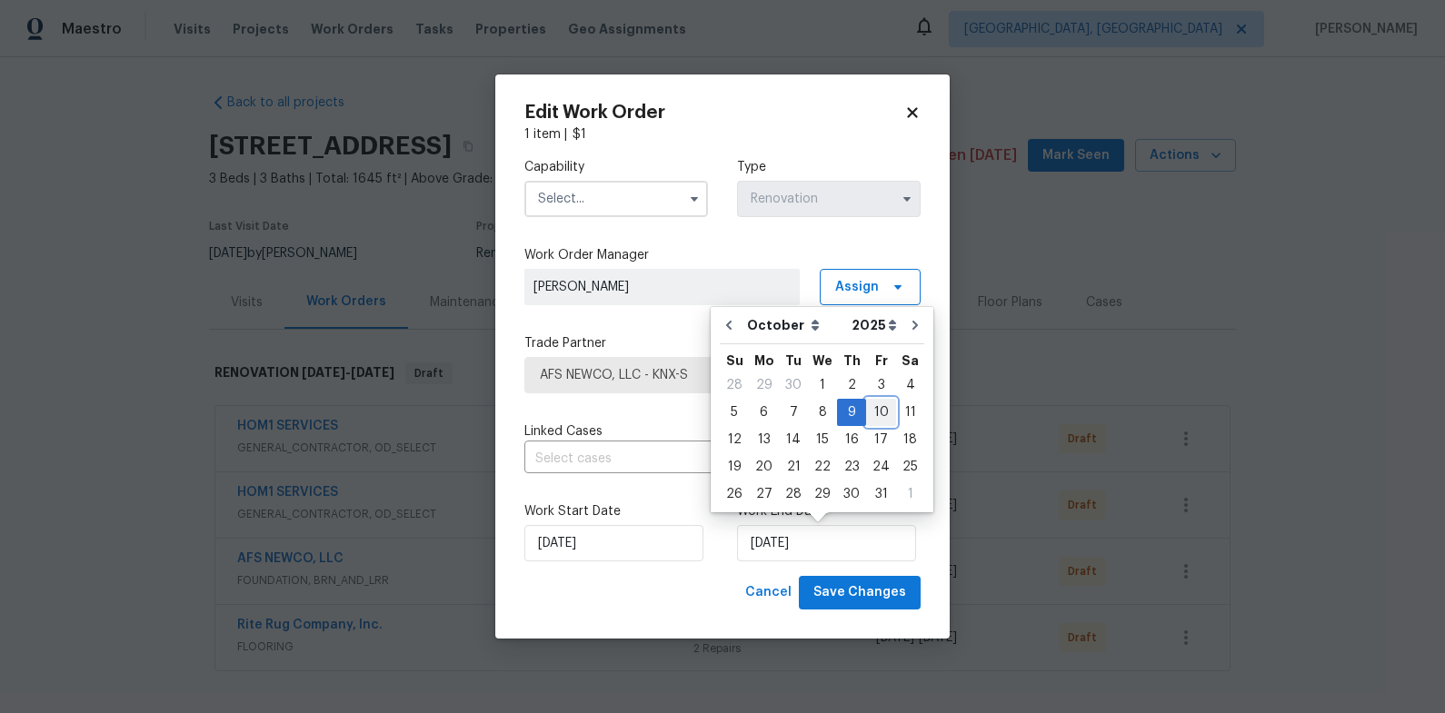
click at [875, 415] on div "10" at bounding box center [881, 412] width 30 height 25
type input "10/10/2025"
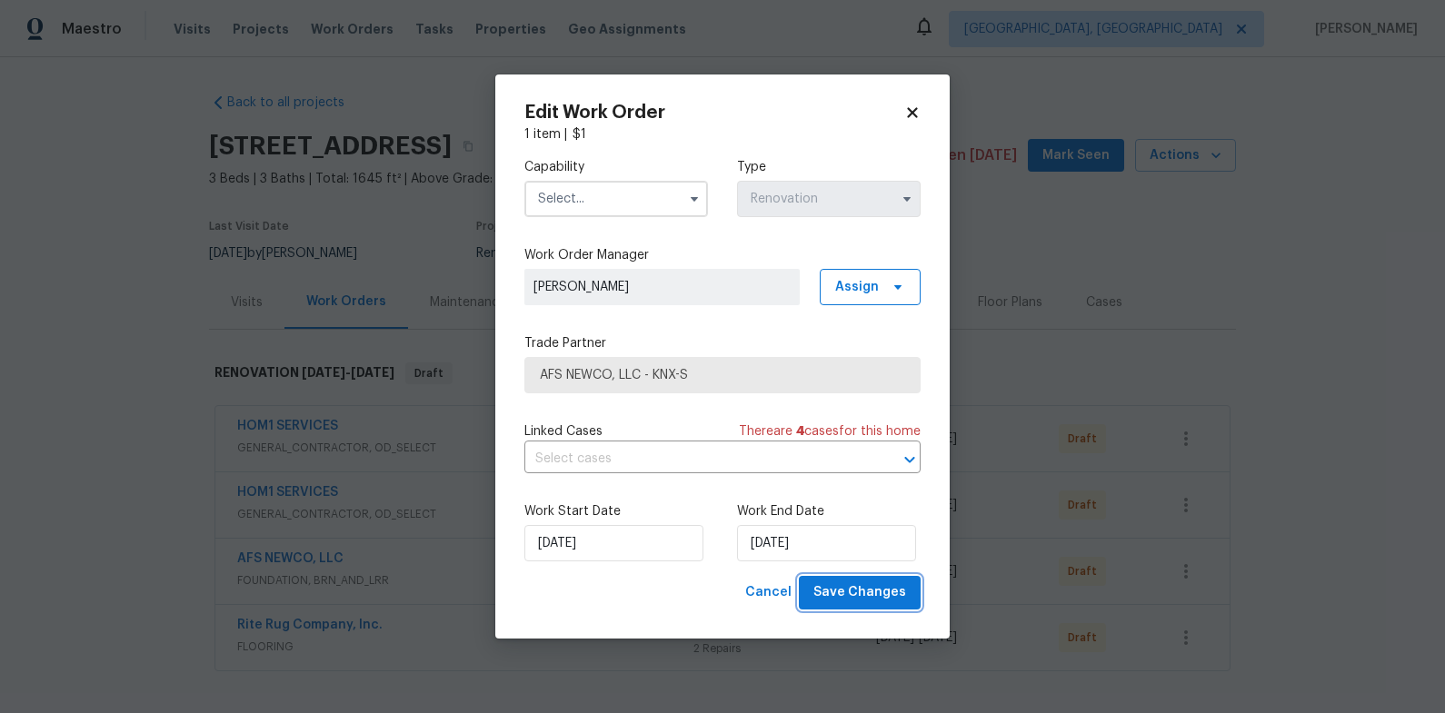
click at [891, 584] on span "Save Changes" at bounding box center [859, 592] width 93 height 23
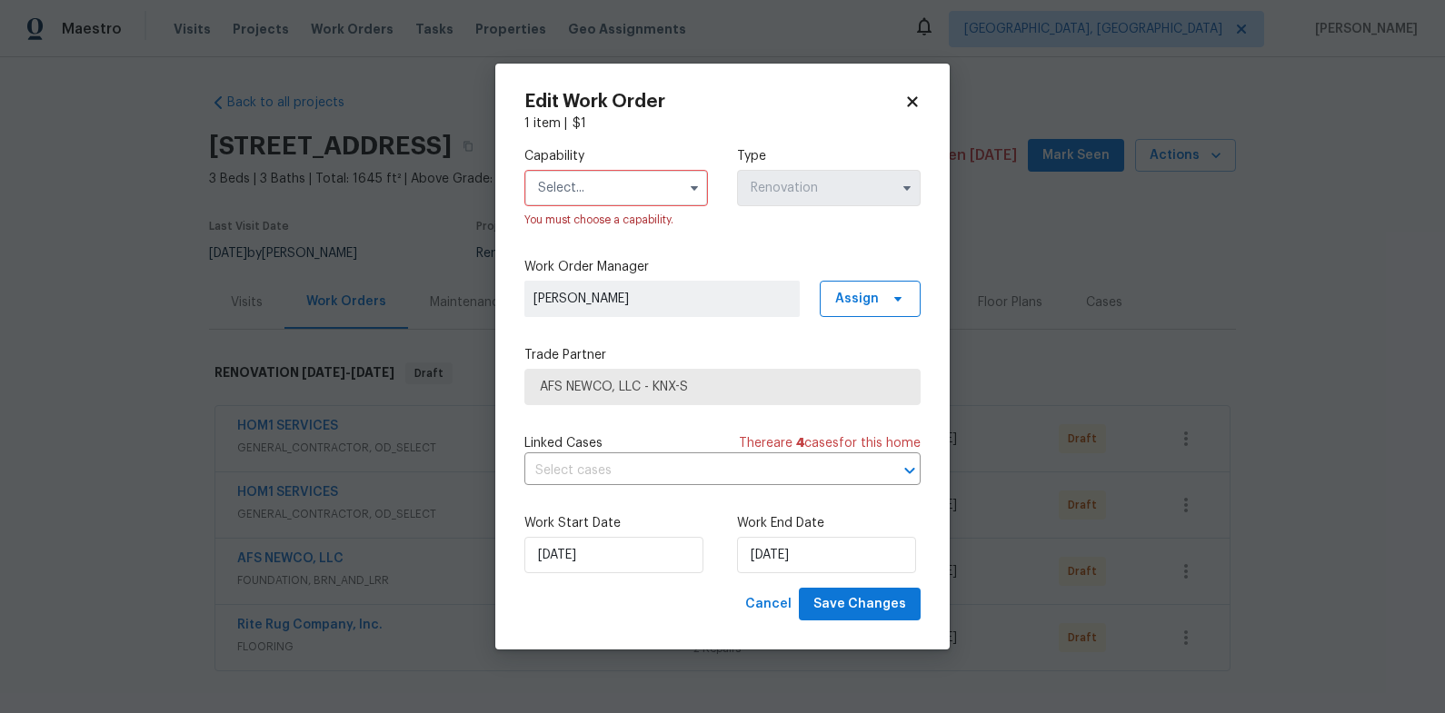
click at [661, 194] on input "text" at bounding box center [616, 188] width 184 height 36
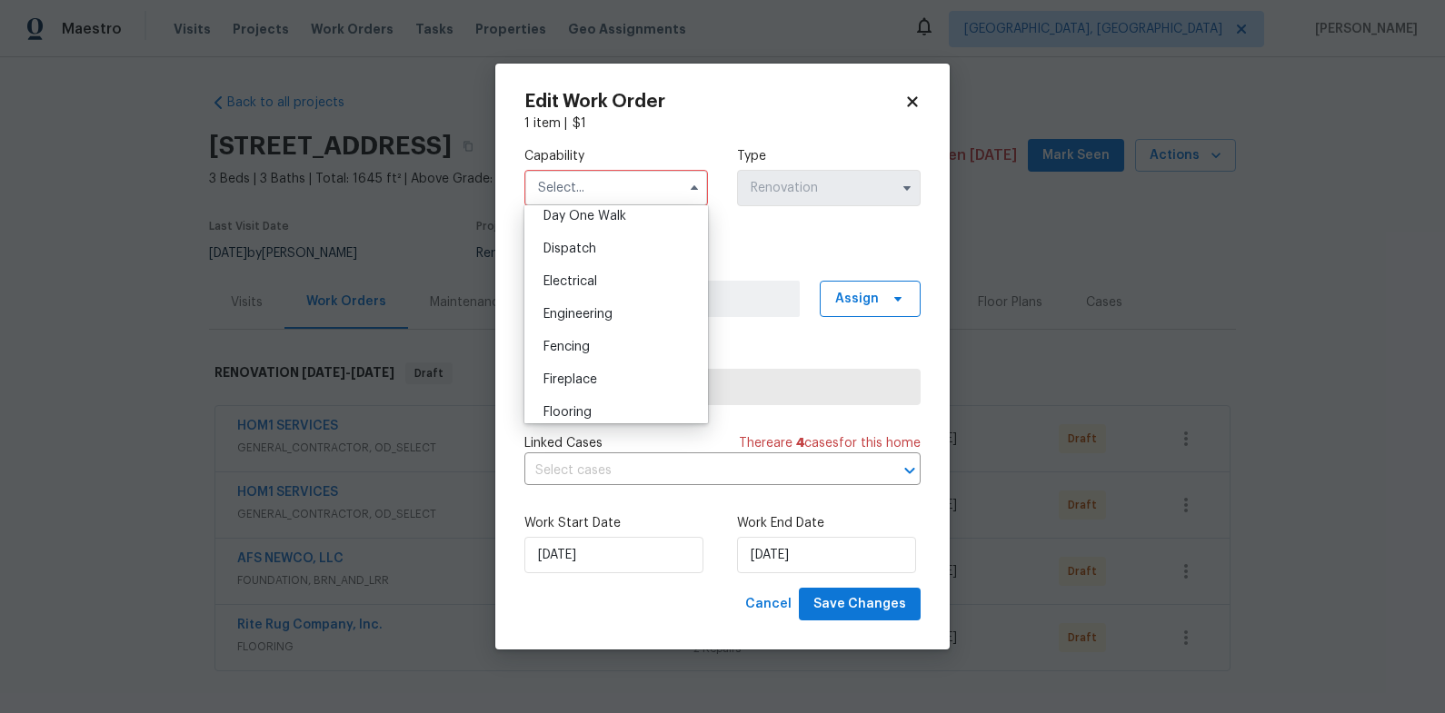
scroll to position [618, 0]
click at [635, 375] on div "Foundation" at bounding box center [616, 378] width 174 height 33
type input "Foundation"
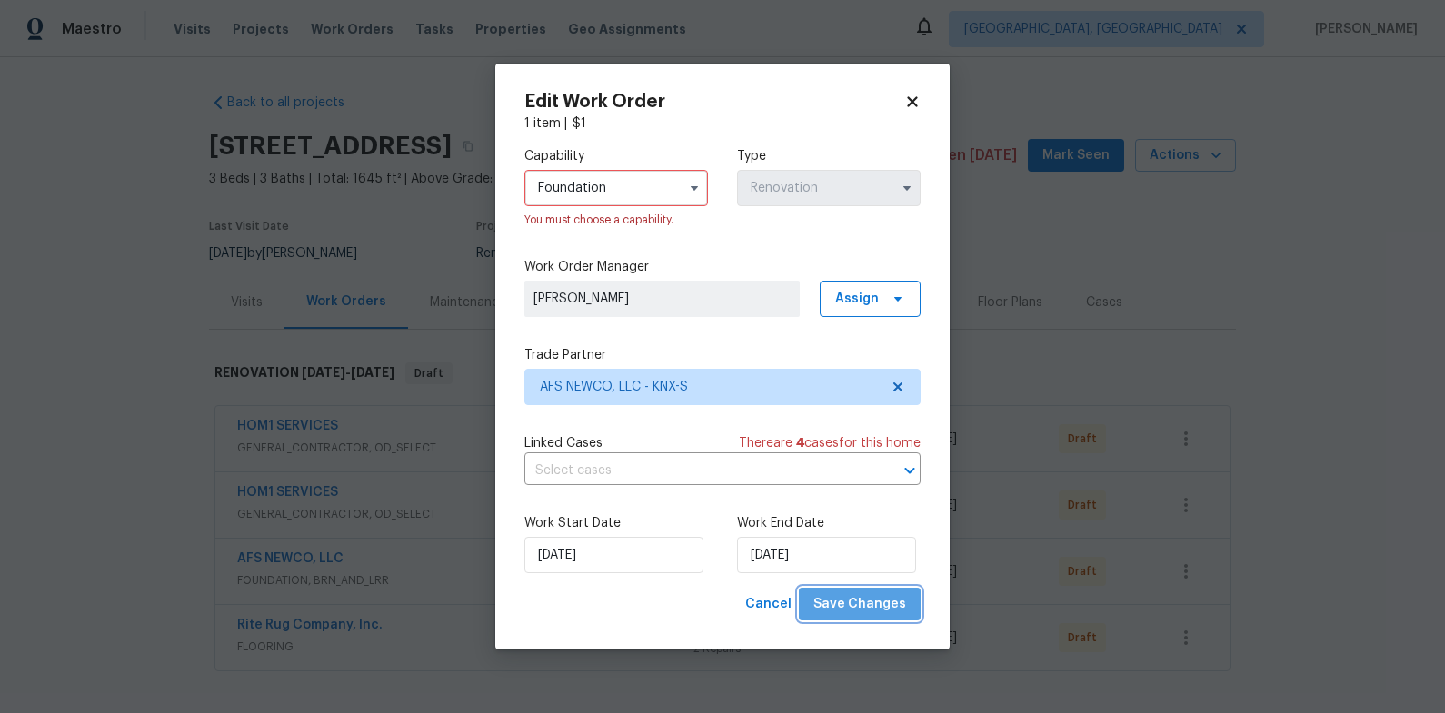
click at [882, 616] on button "Save Changes" at bounding box center [860, 605] width 122 height 34
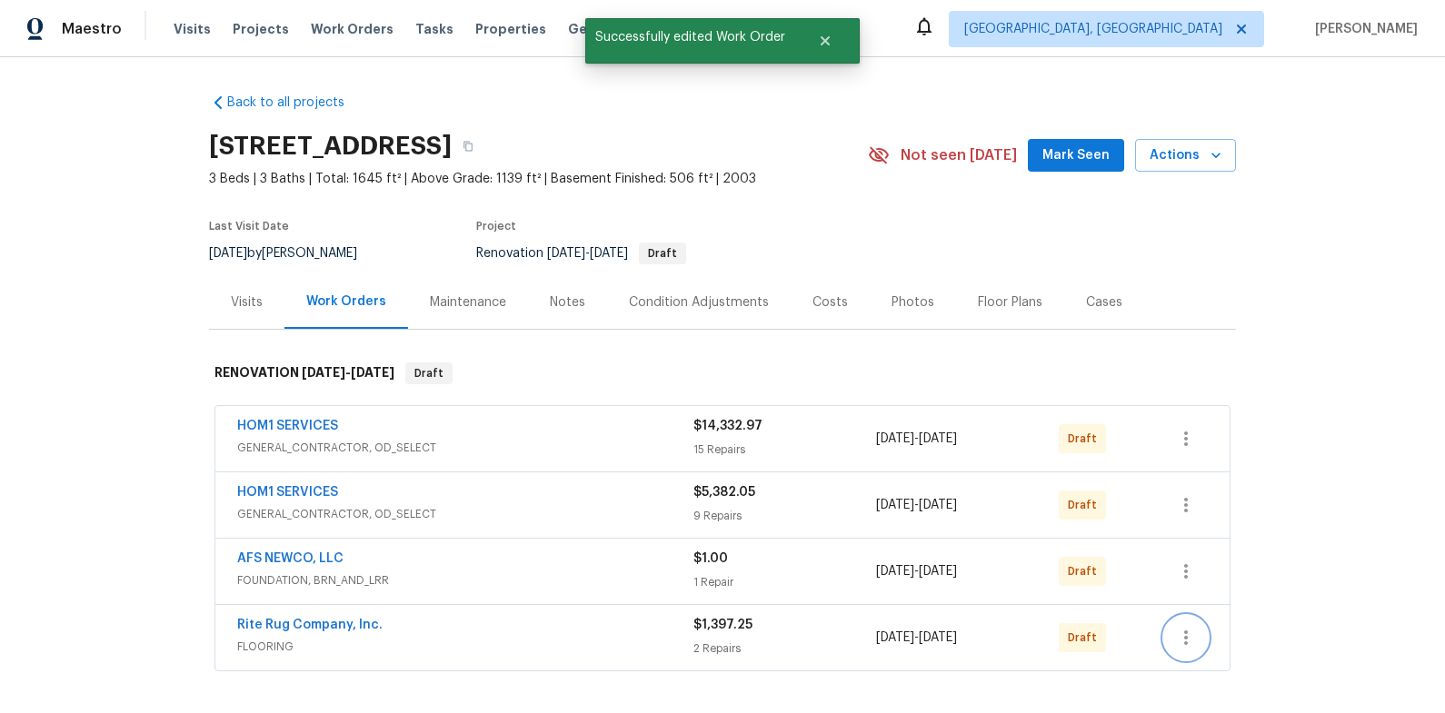
click at [1180, 628] on icon "button" at bounding box center [1186, 638] width 22 height 22
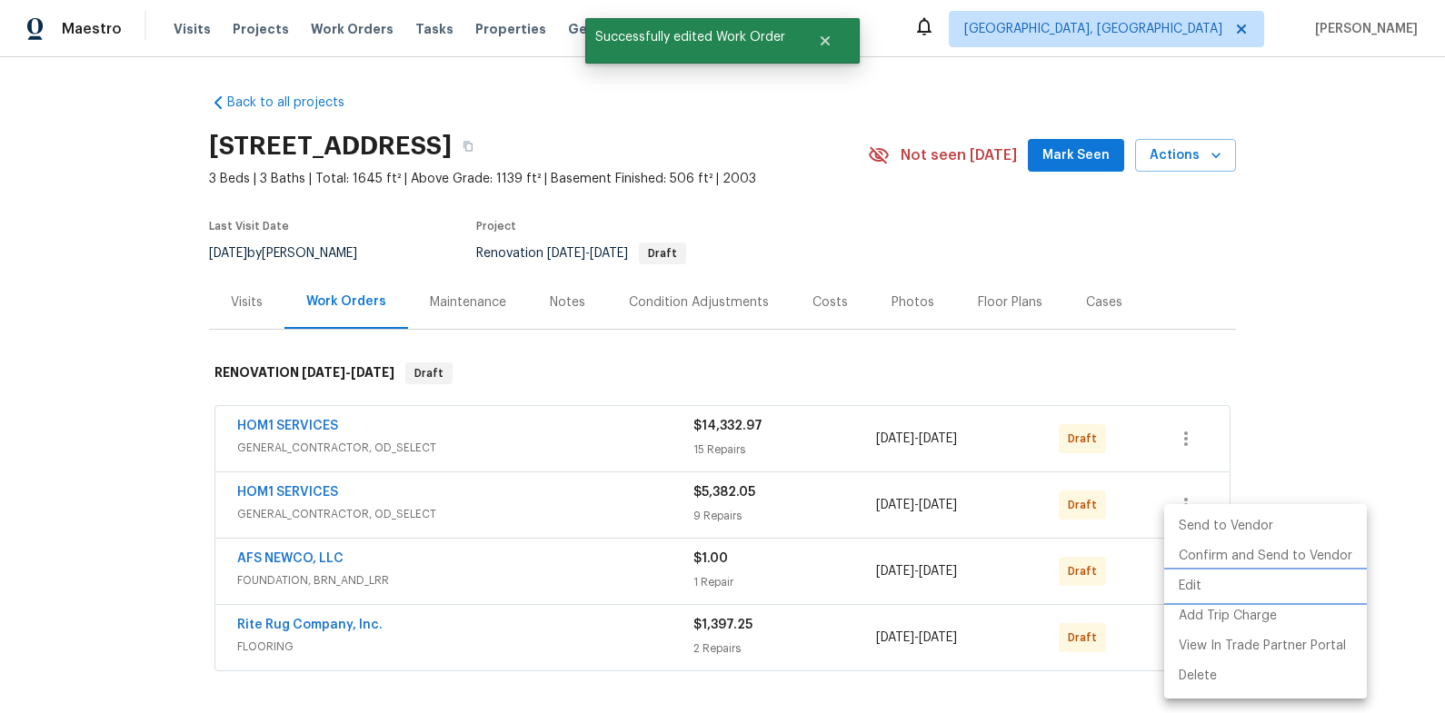
click at [1201, 585] on li "Edit" at bounding box center [1265, 586] width 203 height 30
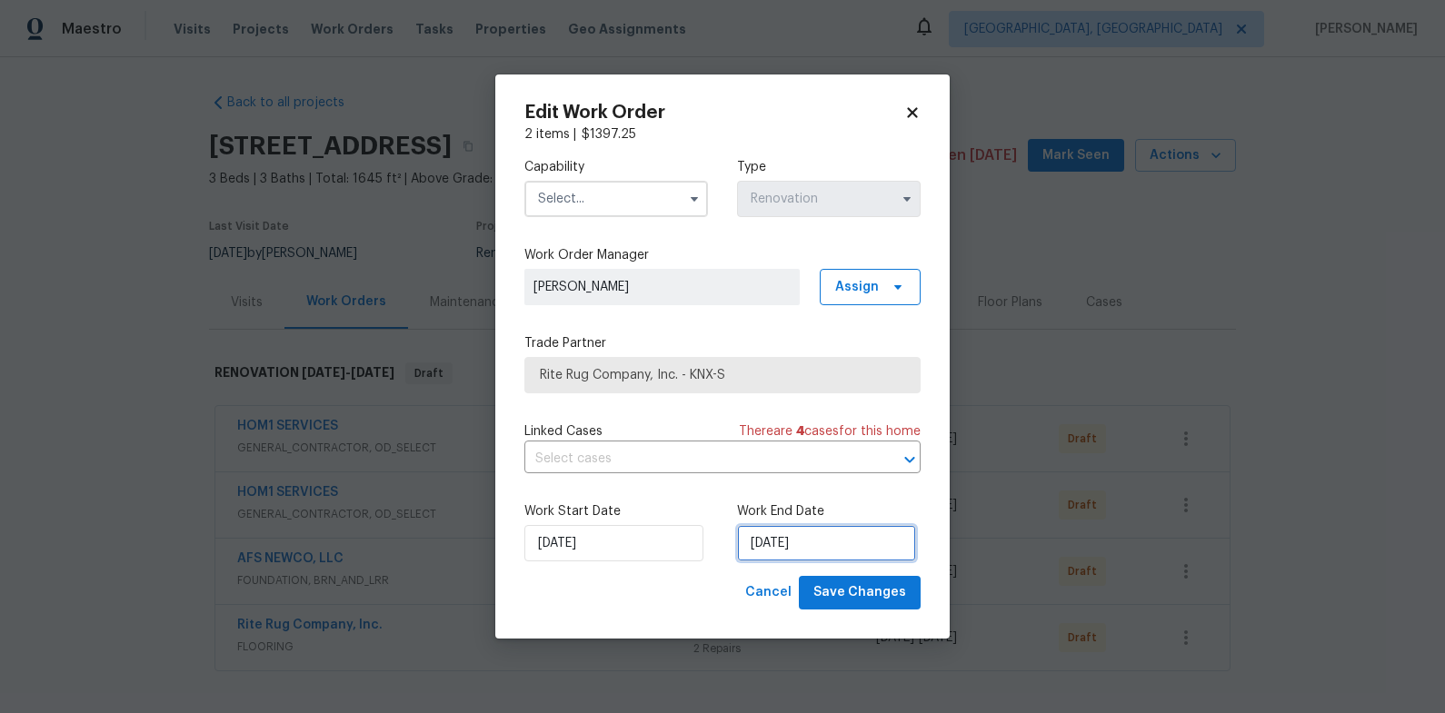
click at [749, 555] on input "10/9/2025" at bounding box center [826, 543] width 179 height 36
select select "9"
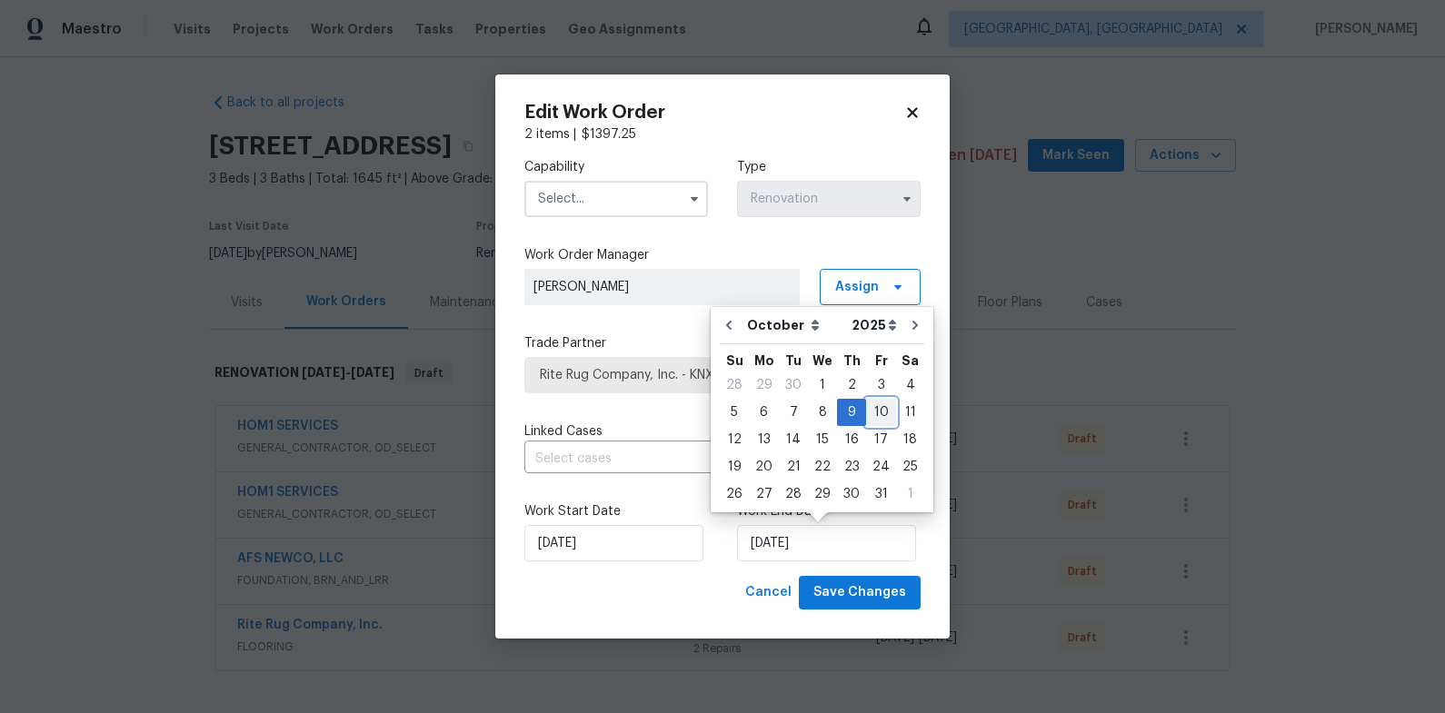
click at [878, 419] on div "10" at bounding box center [881, 412] width 30 height 25
type input "10/10/2025"
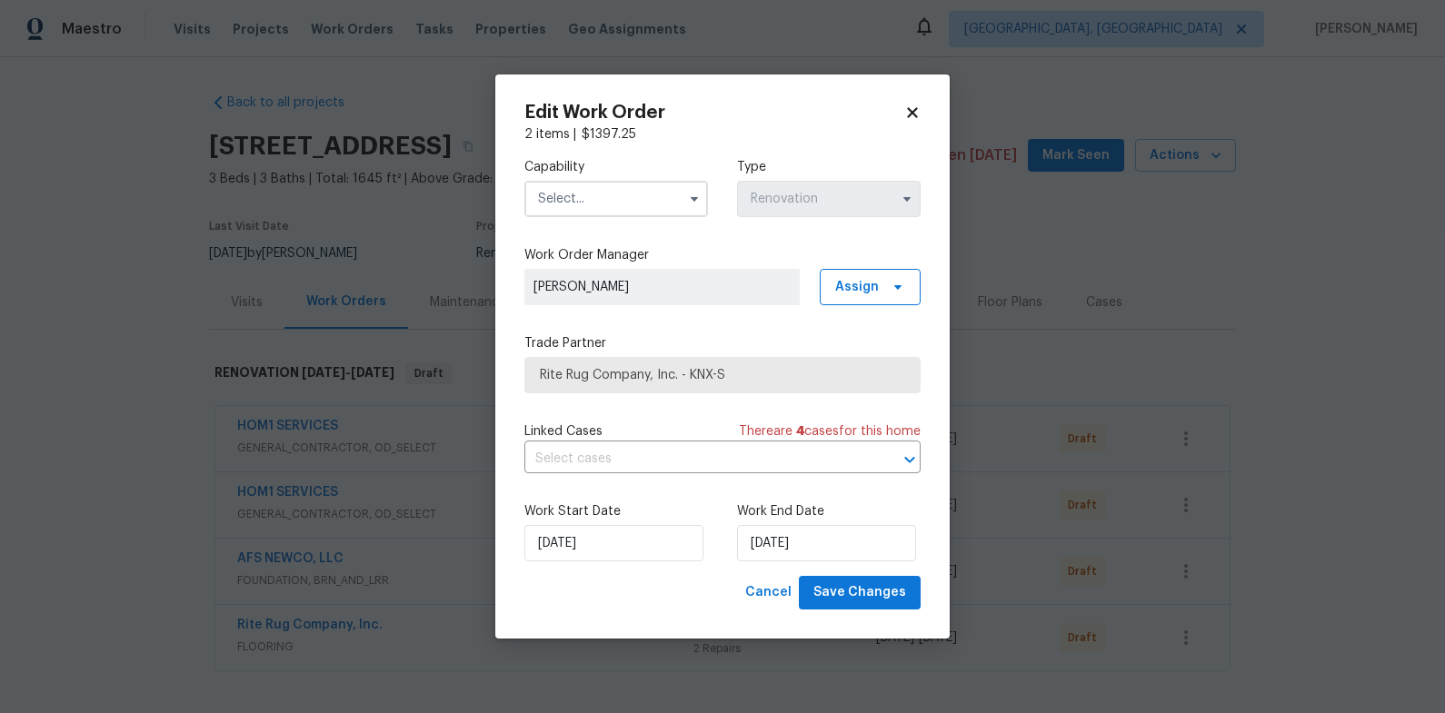
click at [599, 193] on input "text" at bounding box center [616, 199] width 184 height 36
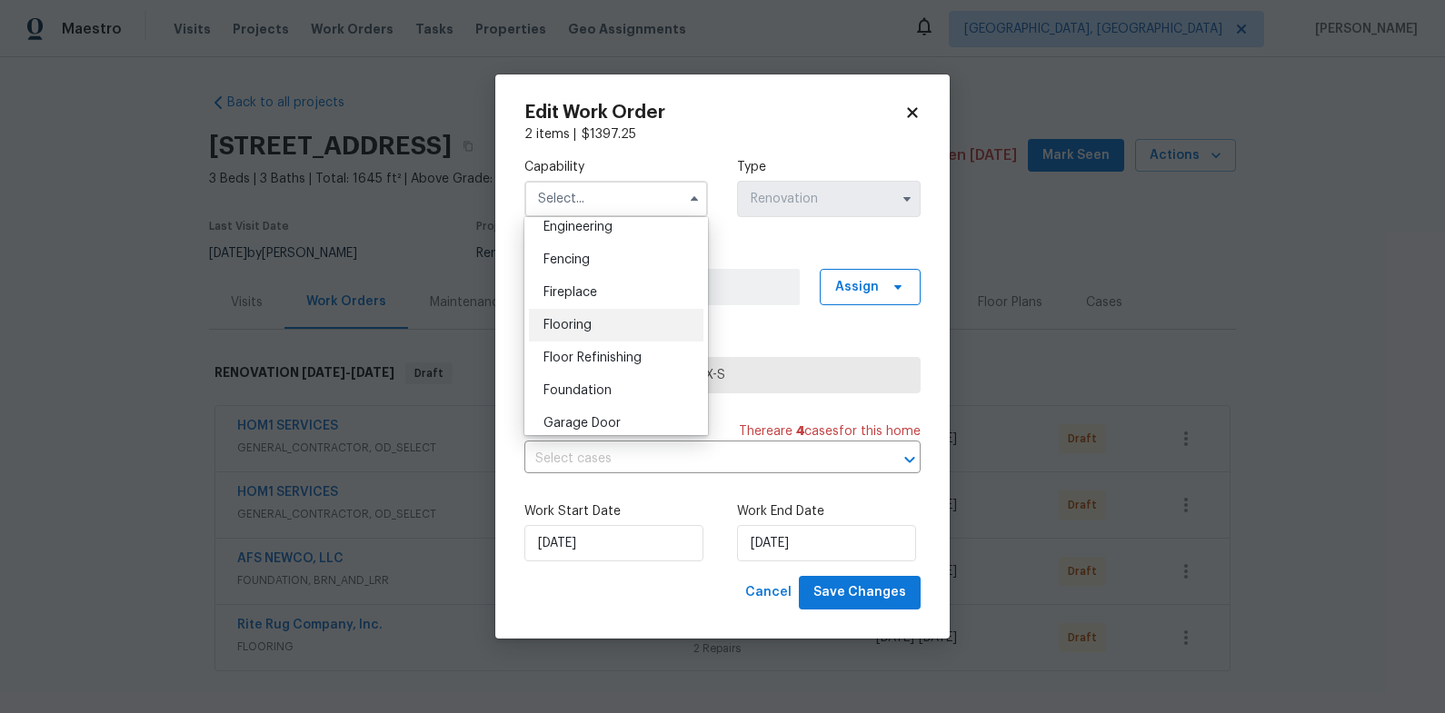
click at [629, 314] on div "Flooring" at bounding box center [616, 325] width 174 height 33
type input "Flooring"
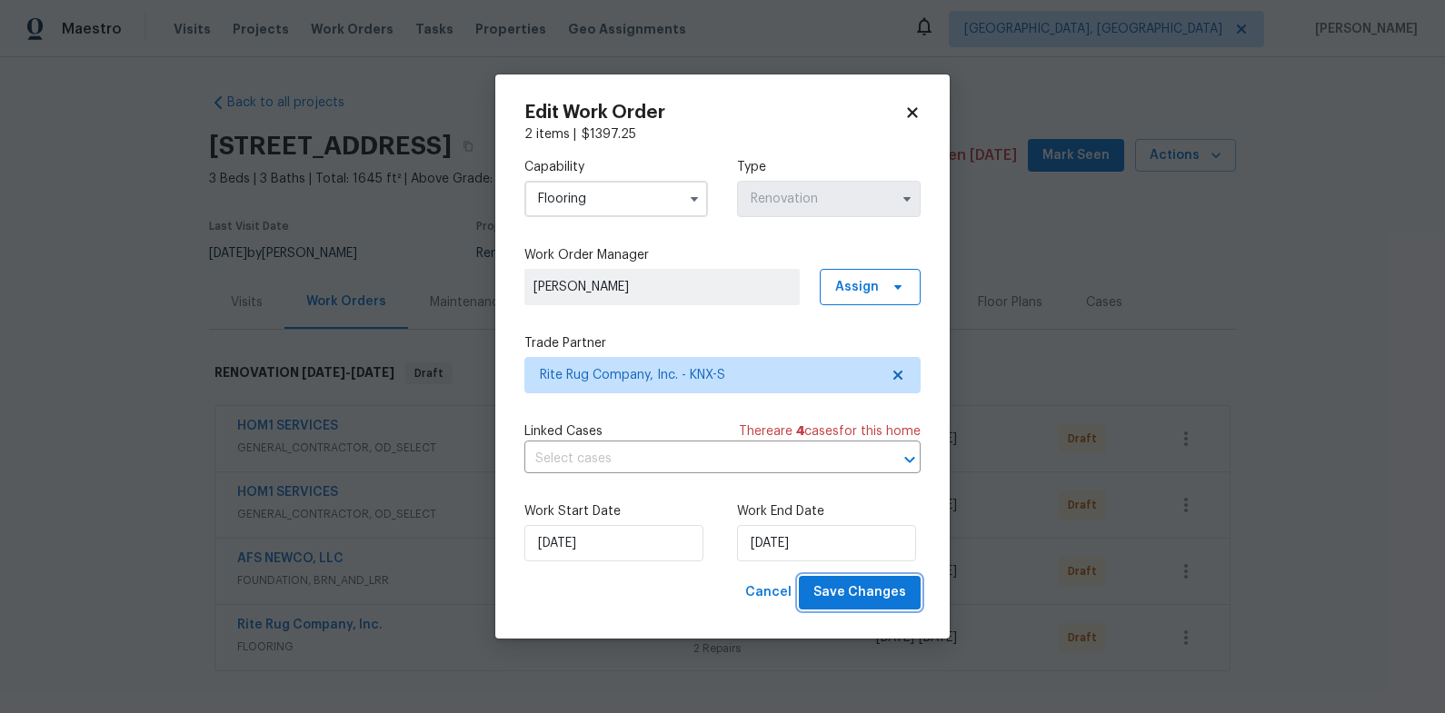
click at [879, 591] on span "Save Changes" at bounding box center [859, 592] width 93 height 23
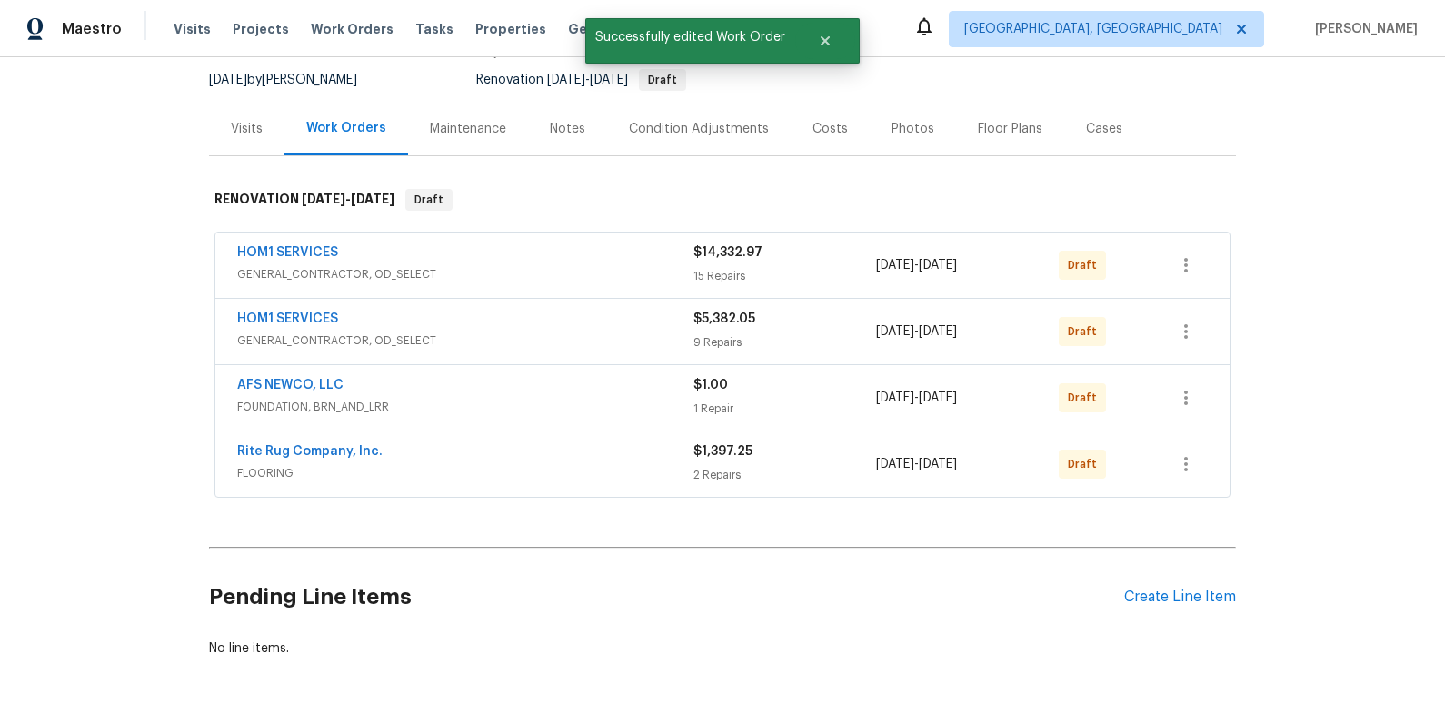
scroll to position [242, 0]
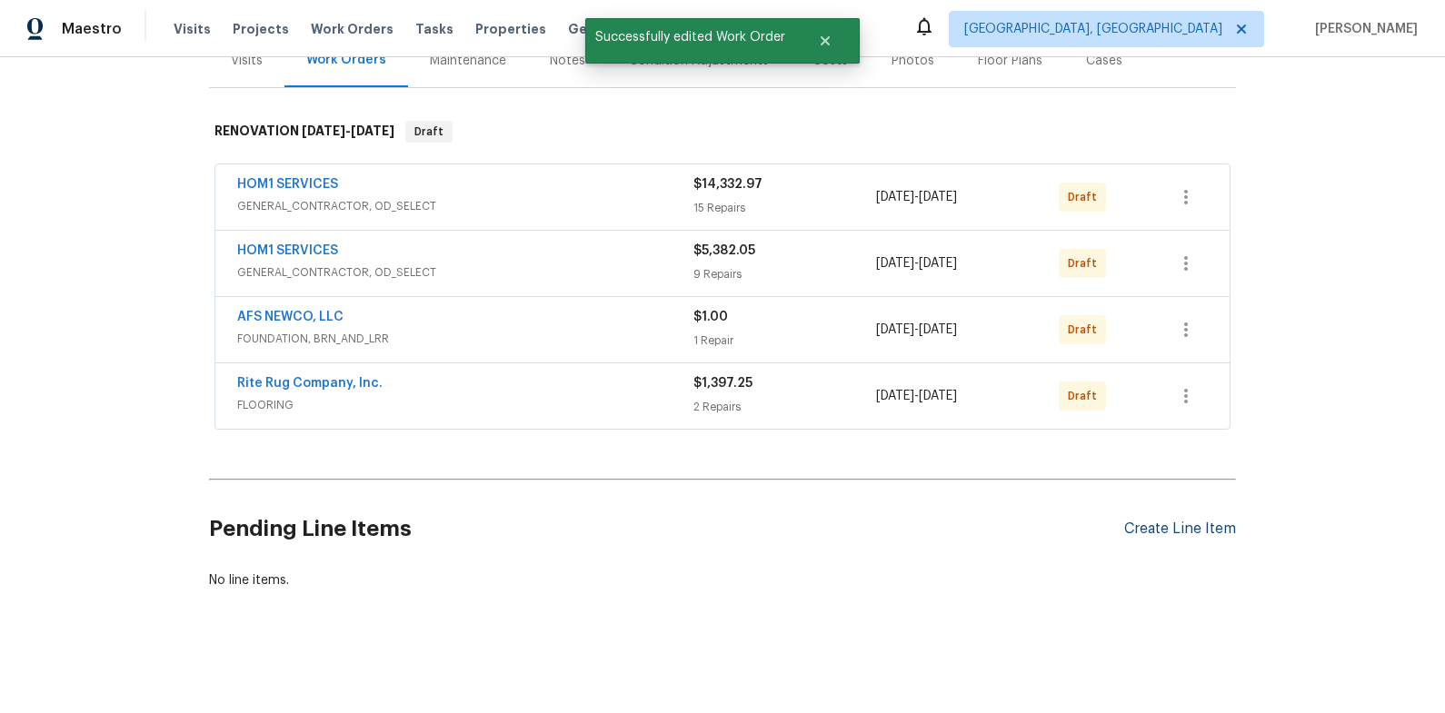
click at [1204, 527] on div "Create Line Item" at bounding box center [1180, 529] width 112 height 17
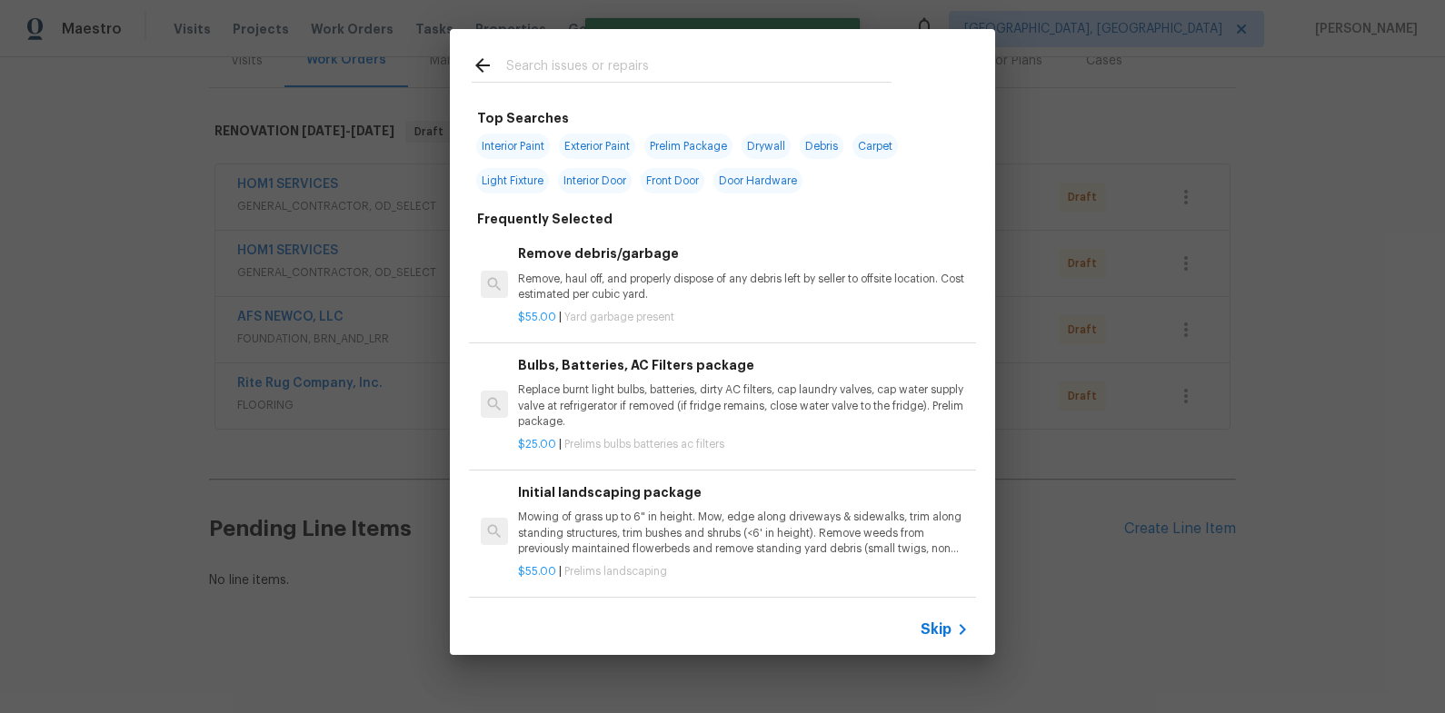
click at [663, 66] on input "text" at bounding box center [698, 68] width 385 height 27
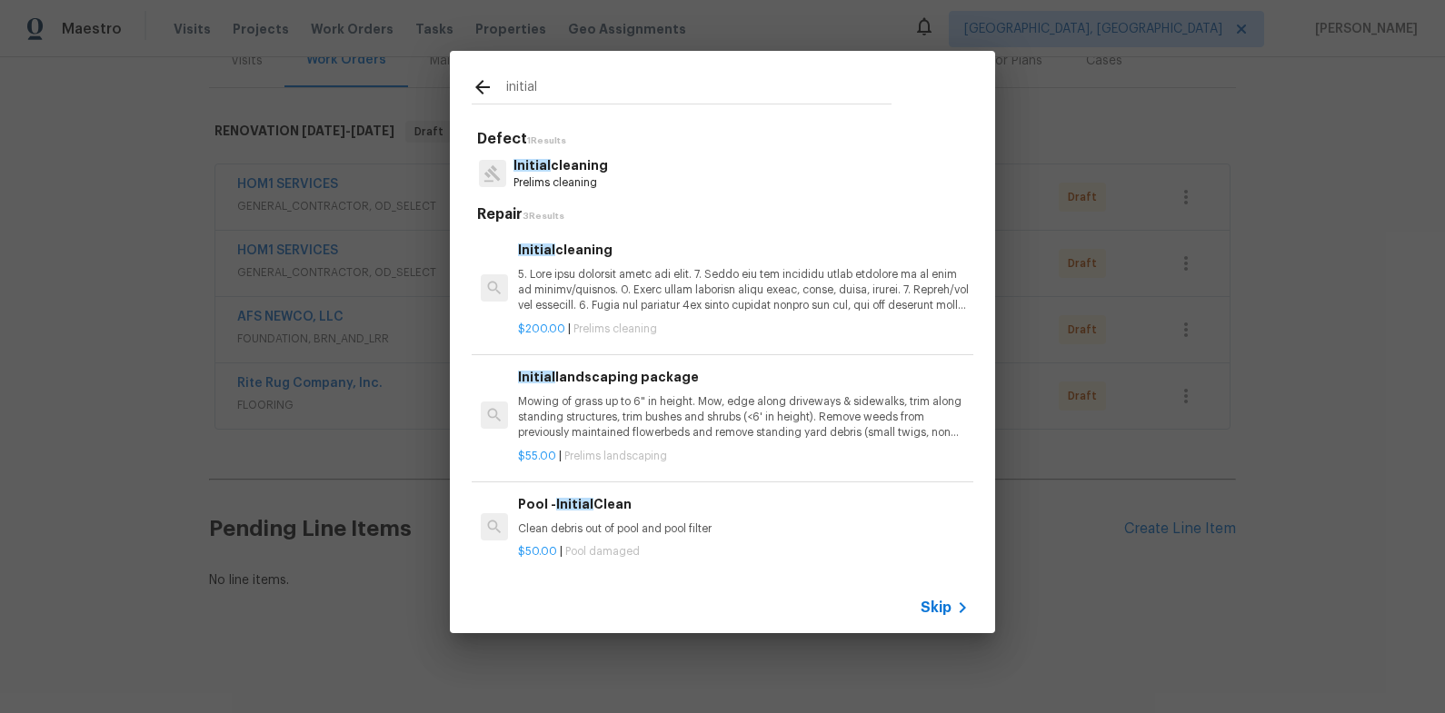
type input "initial"
click at [669, 274] on p at bounding box center [743, 290] width 451 height 46
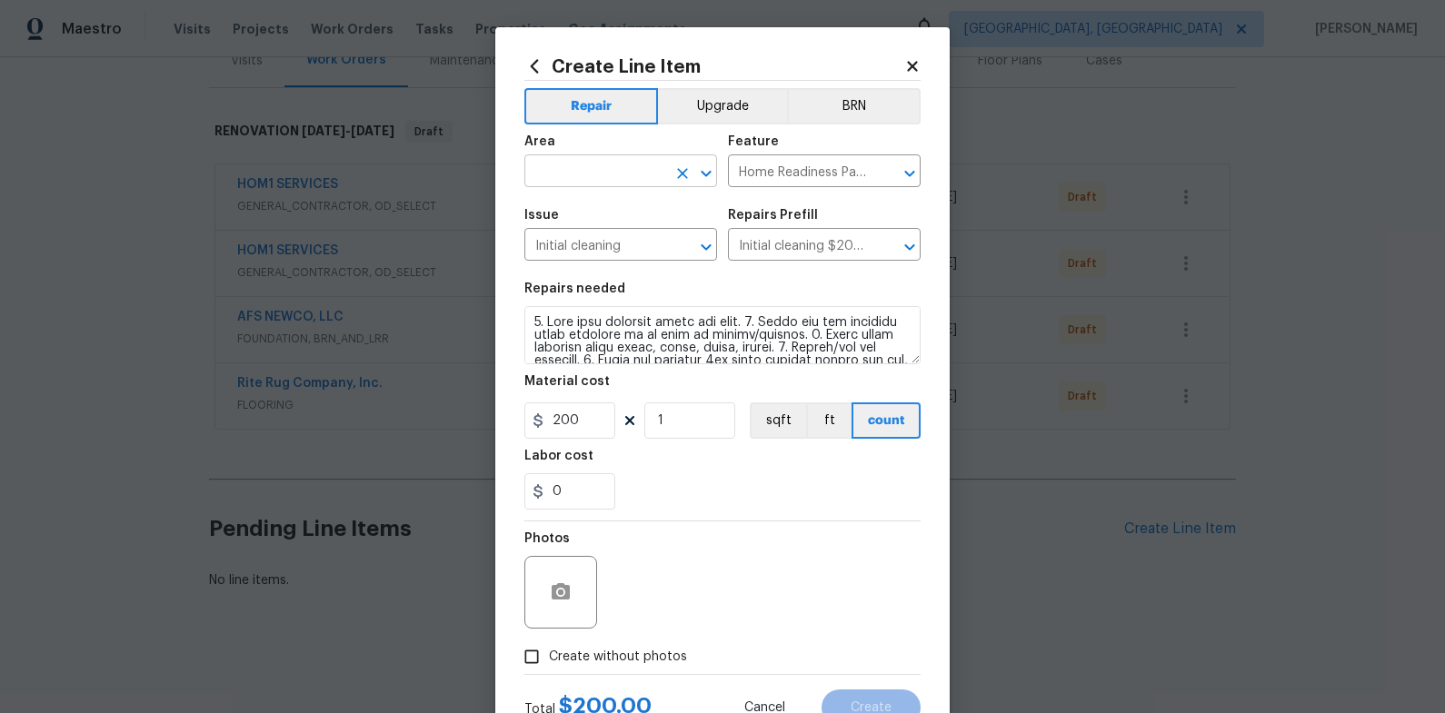
click at [607, 177] on input "text" at bounding box center [595, 173] width 142 height 28
click at [611, 244] on li "Interior Overall" at bounding box center [620, 243] width 193 height 30
type input "Interior Overall"
click at [579, 481] on input "0" at bounding box center [569, 491] width 91 height 36
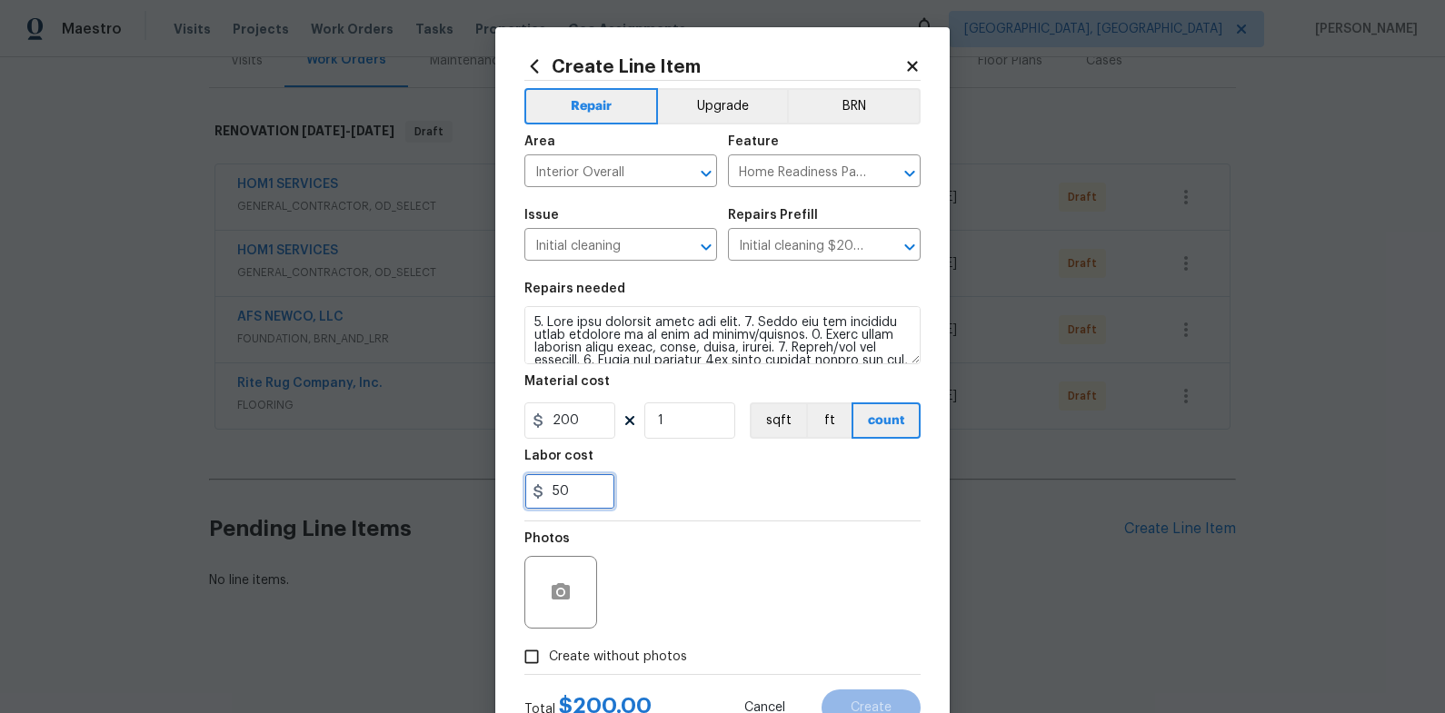
type input "50"
click at [722, 547] on div "Photos" at bounding box center [722, 580] width 396 height 118
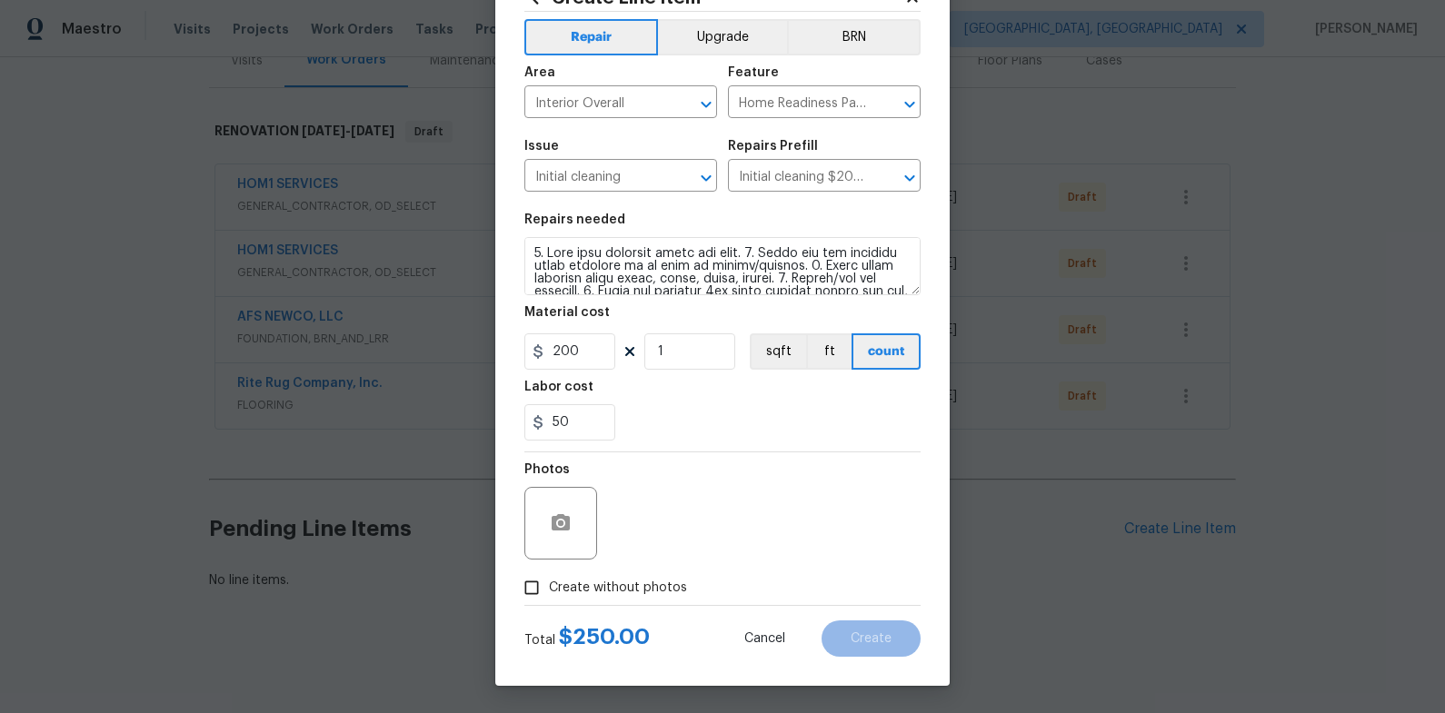
click at [523, 586] on input "Create without photos" at bounding box center [531, 588] width 35 height 35
checkbox input "true"
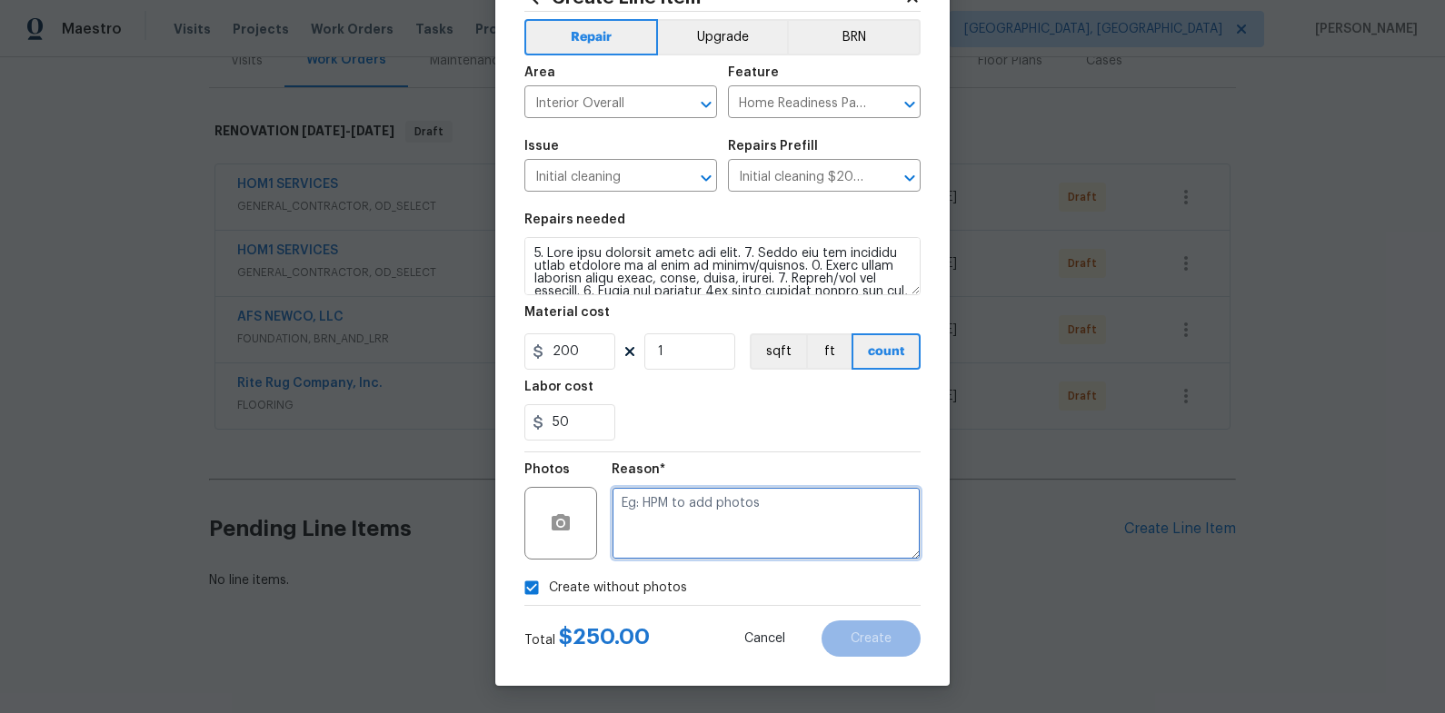
click at [731, 493] on textarea at bounding box center [765, 523] width 309 height 73
type textarea "N/A"
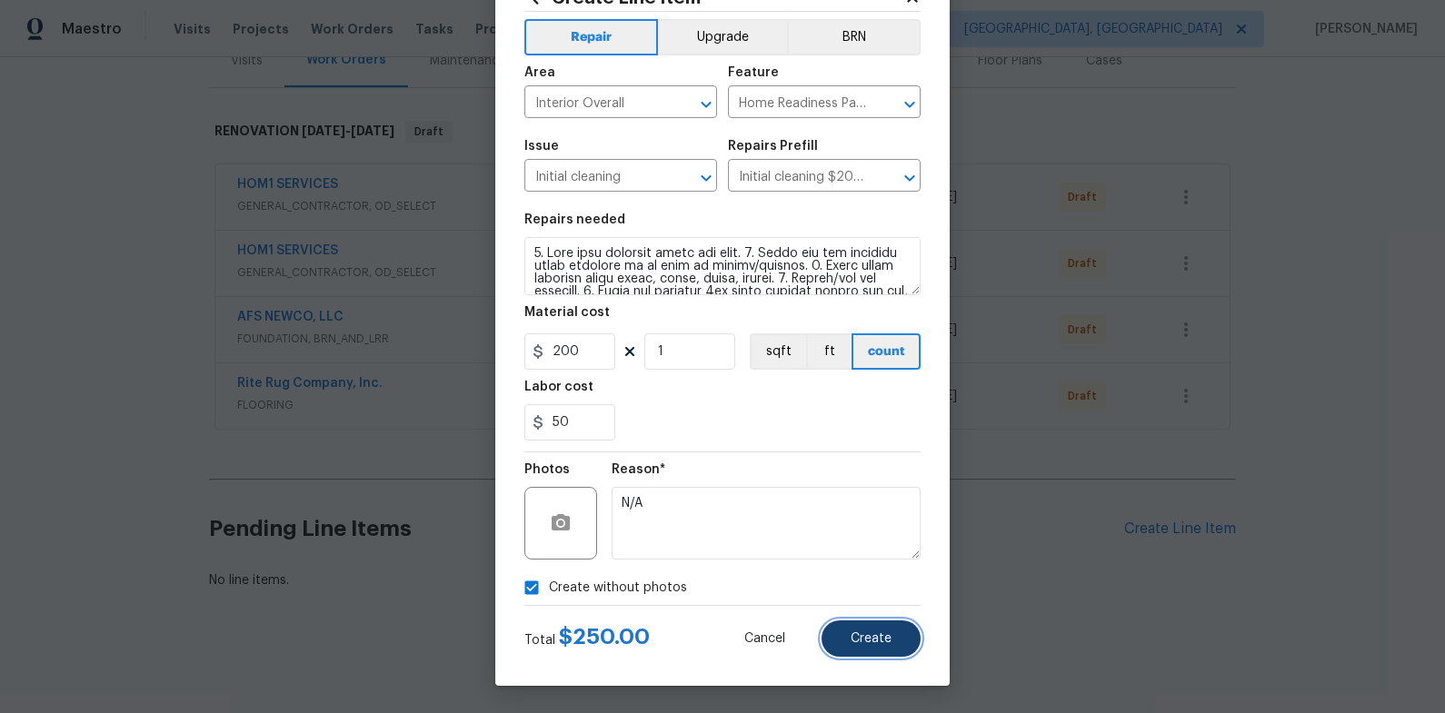
click at [892, 652] on button "Create" at bounding box center [870, 639] width 99 height 36
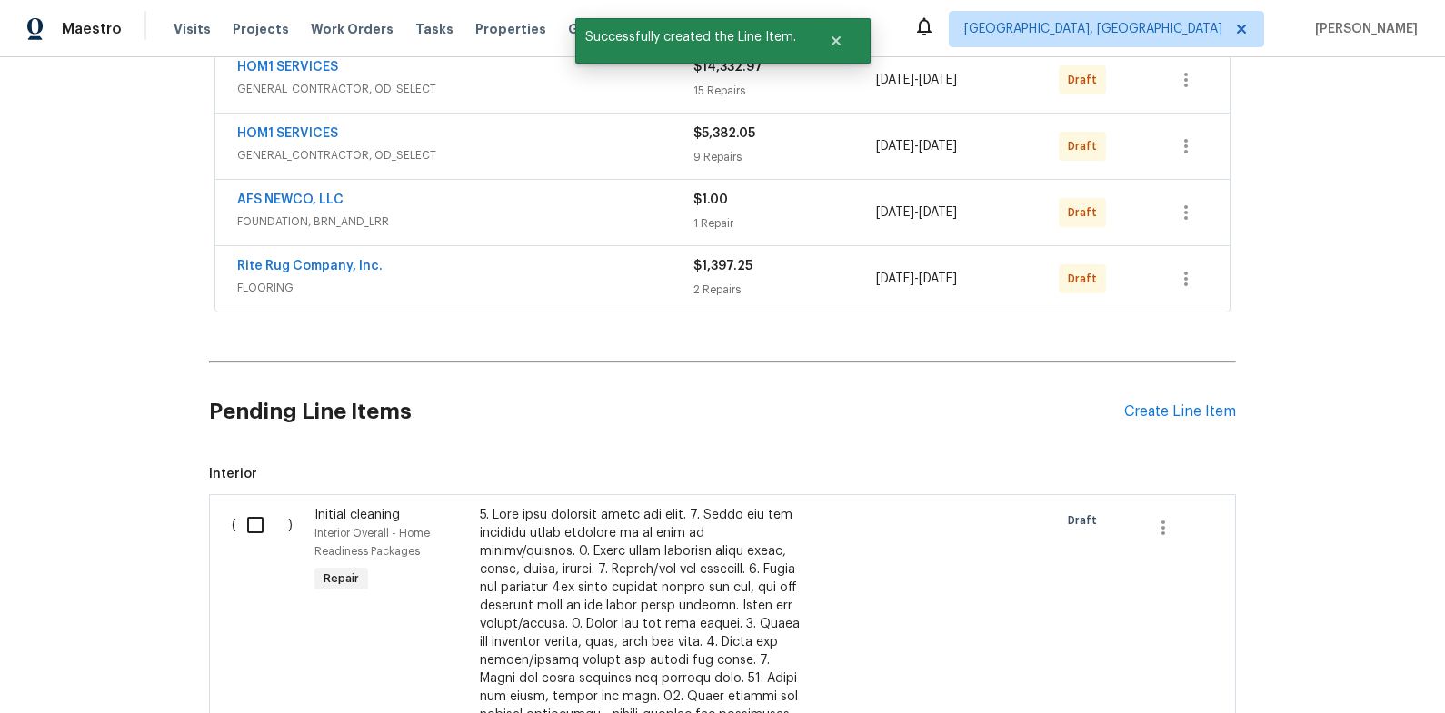
scroll to position [363, 0]
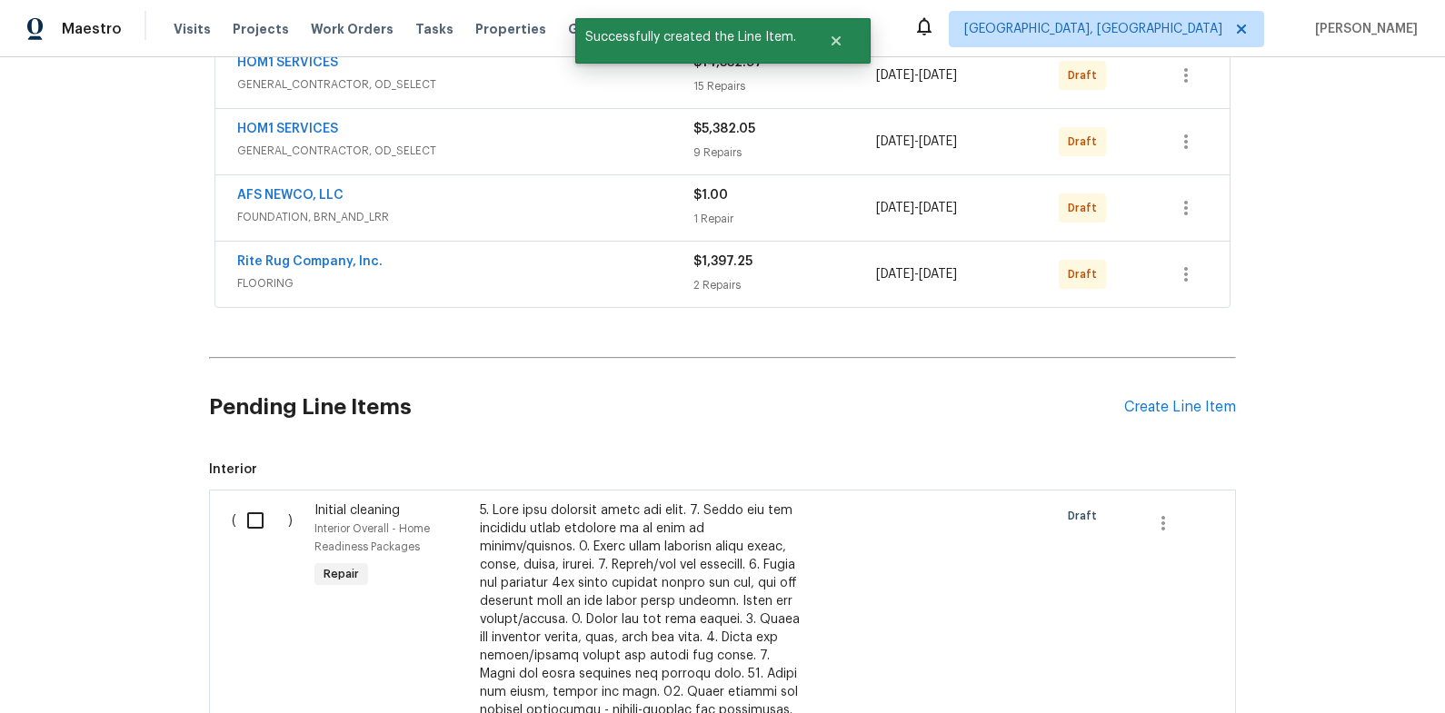
click at [267, 533] on input "checkbox" at bounding box center [262, 520] width 52 height 38
checkbox input "true"
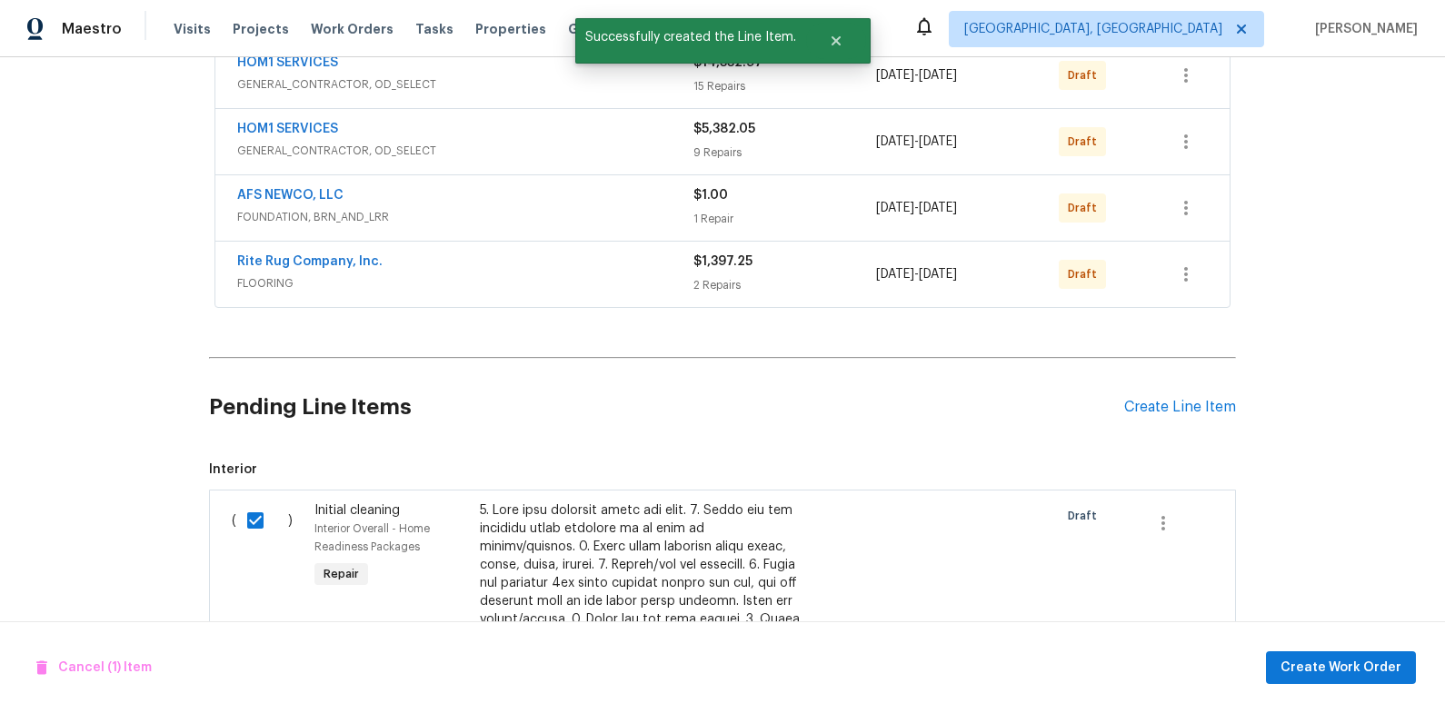
click at [1317, 687] on div "Cancel (1) Item Create Work Order" at bounding box center [722, 667] width 1445 height 93
click at [1314, 662] on span "Create Work Order" at bounding box center [1340, 668] width 121 height 23
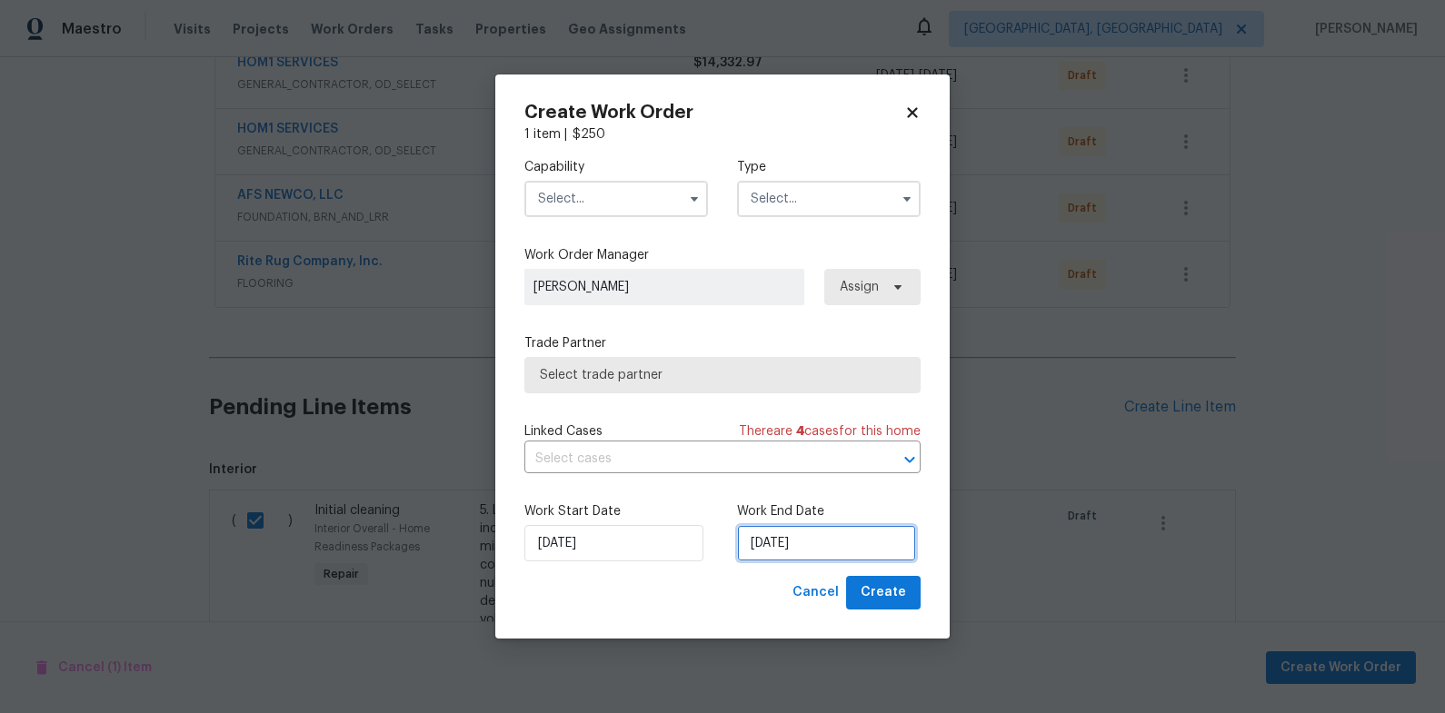
click at [753, 537] on input "[DATE]" at bounding box center [826, 543] width 179 height 36
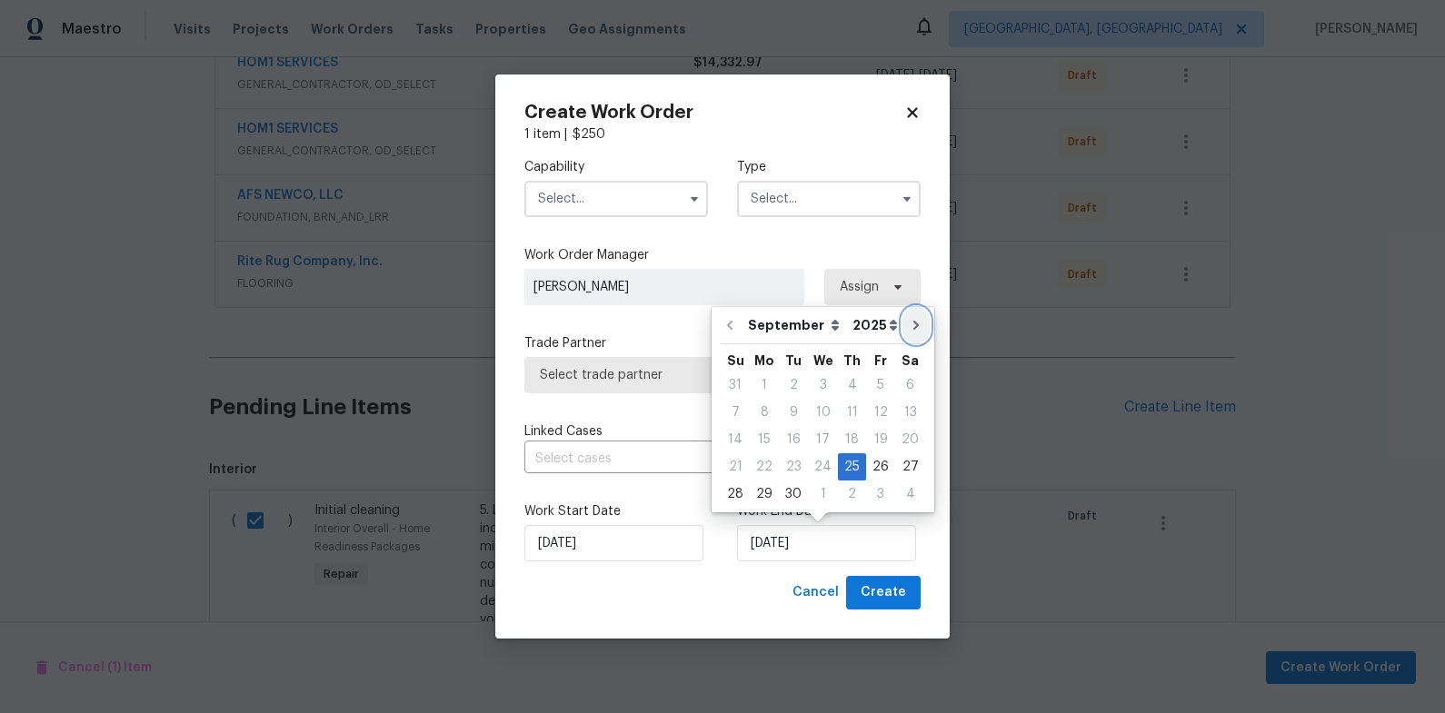
click at [909, 326] on icon "Go to next month" at bounding box center [916, 325] width 15 height 15
type input "10/25/2025"
select select "9"
click at [874, 412] on div "10" at bounding box center [881, 412] width 30 height 25
type input "10/10/2025"
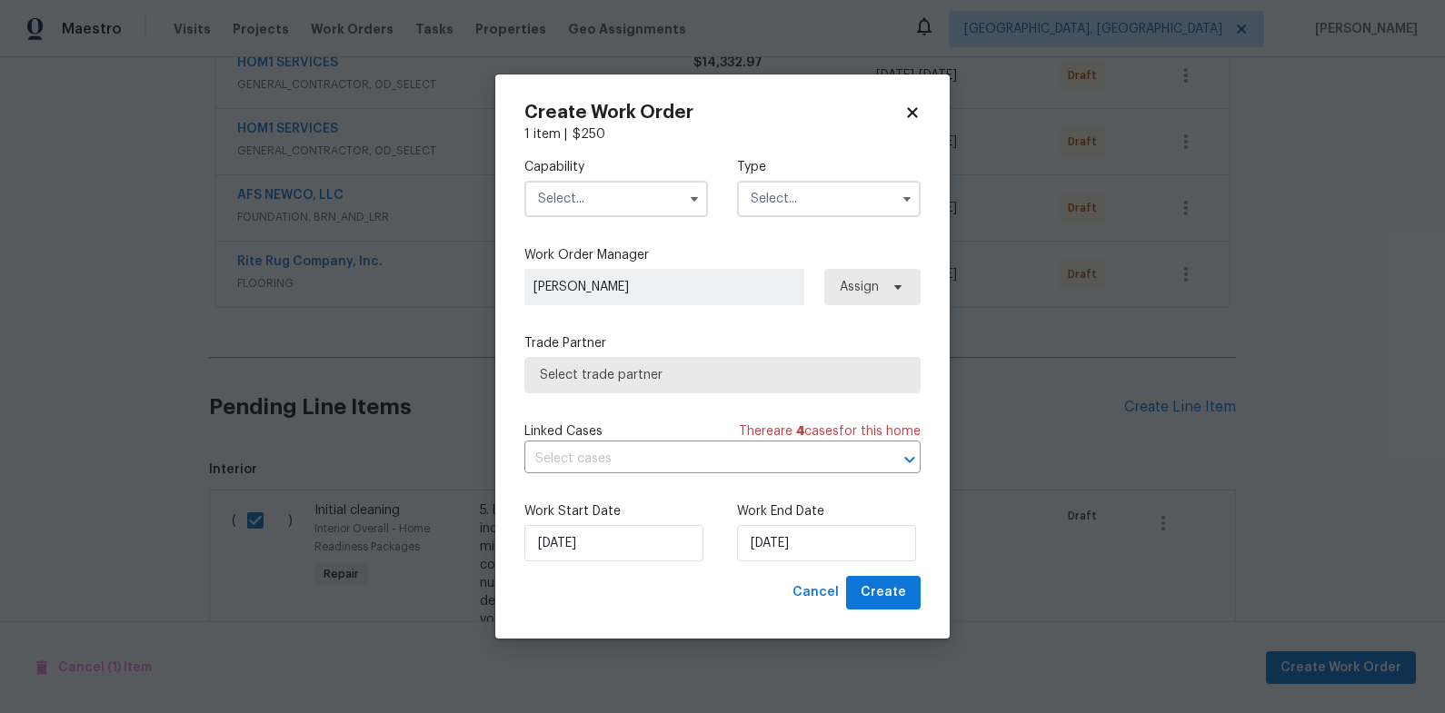
click at [631, 191] on input "text" at bounding box center [616, 199] width 184 height 36
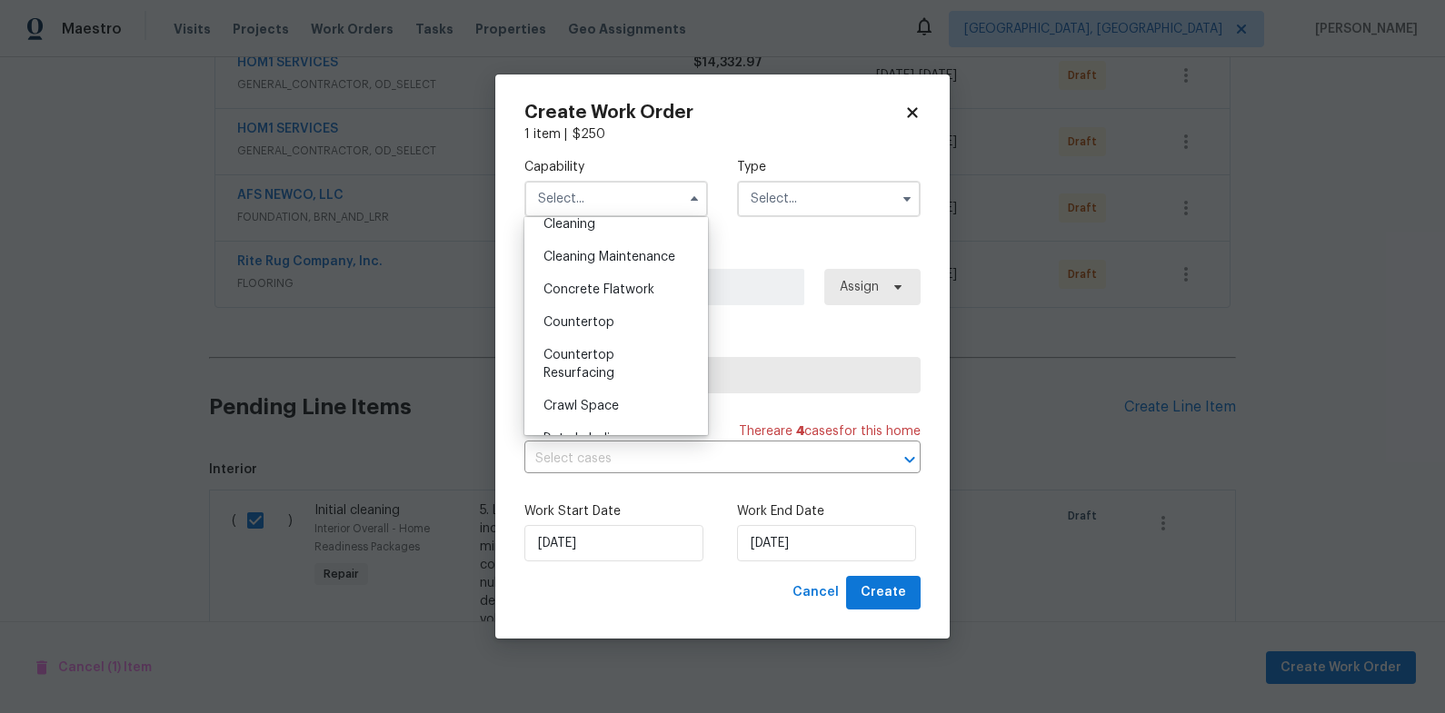
scroll to position [277, 0]
click at [622, 226] on div "Cleaning" at bounding box center [616, 222] width 174 height 33
type input "Cleaning"
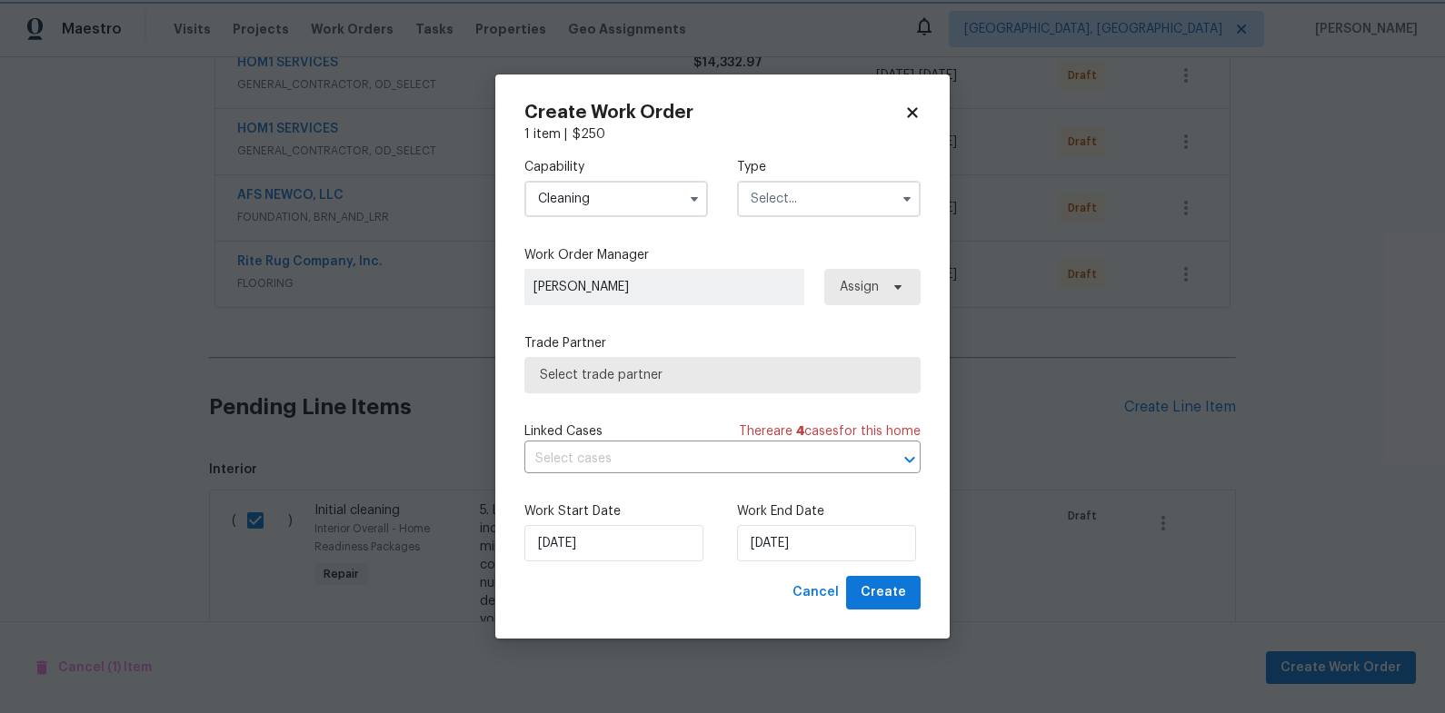
scroll to position [229, 0]
click at [829, 198] on input "text" at bounding box center [829, 199] width 184 height 36
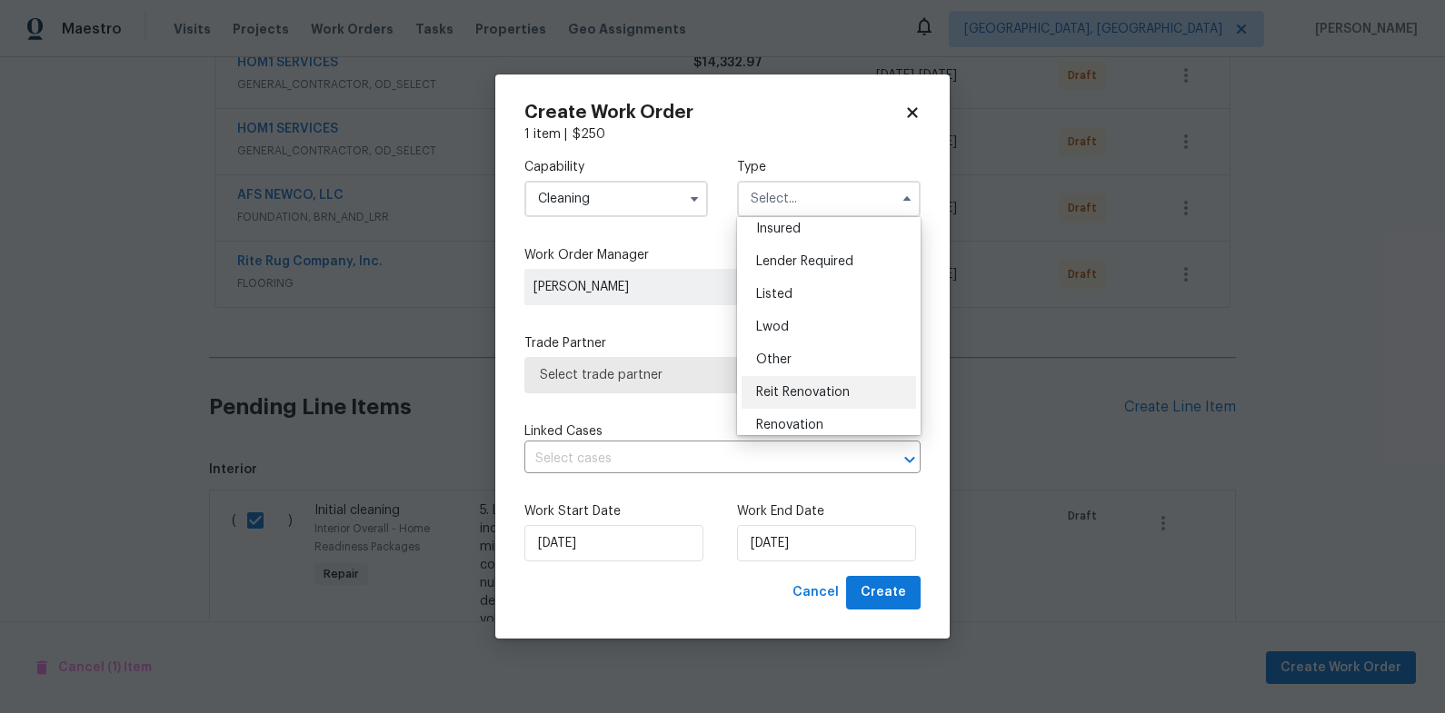
scroll to position [118, 0]
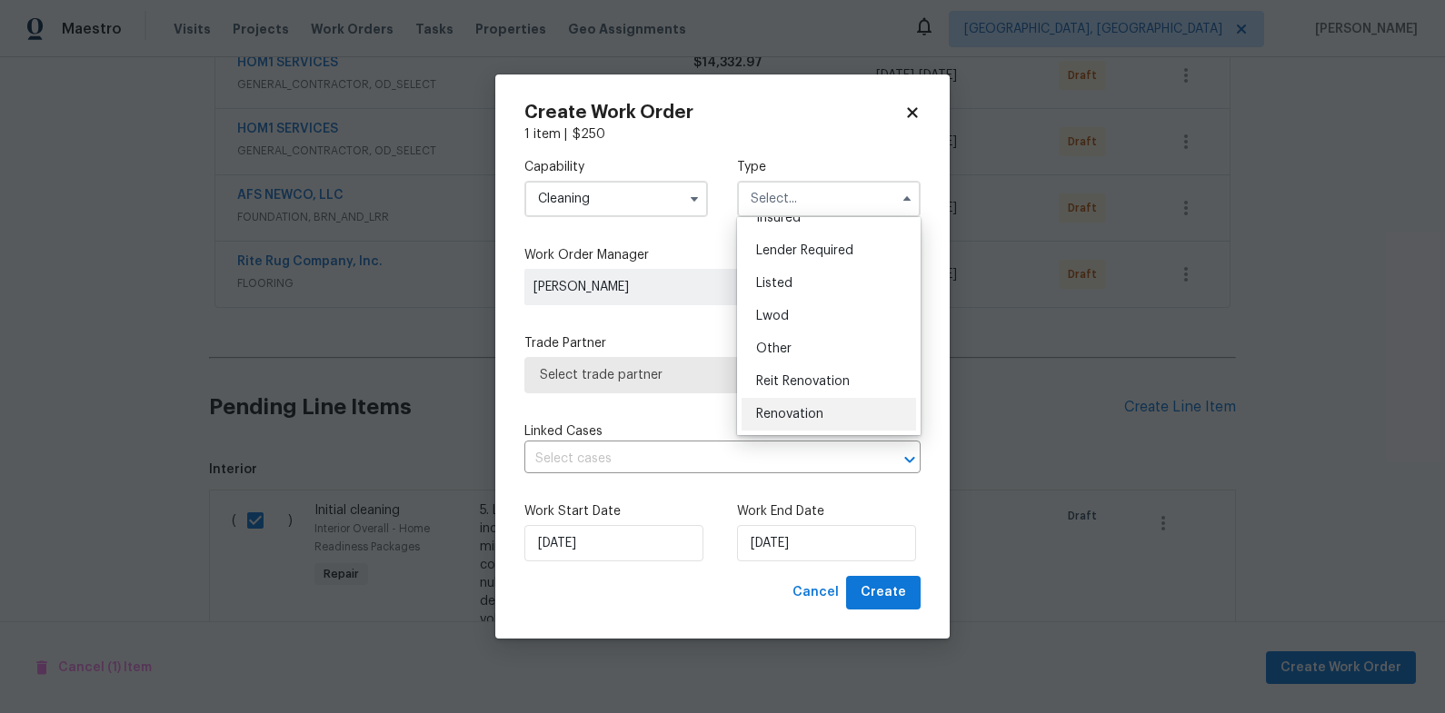
click at [846, 409] on div "Renovation" at bounding box center [828, 414] width 174 height 33
type input "Renovation"
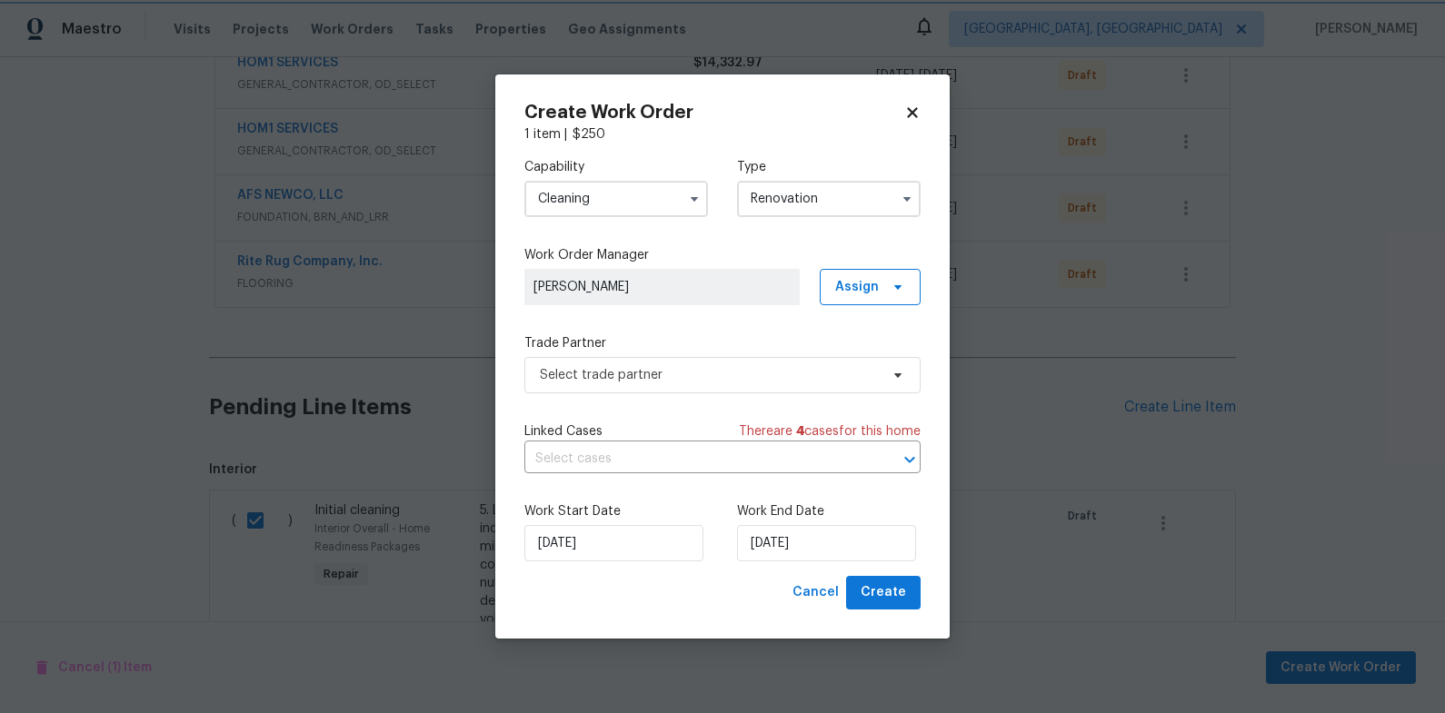
scroll to position [0, 0]
click at [756, 380] on span "Select trade partner" at bounding box center [709, 375] width 339 height 18
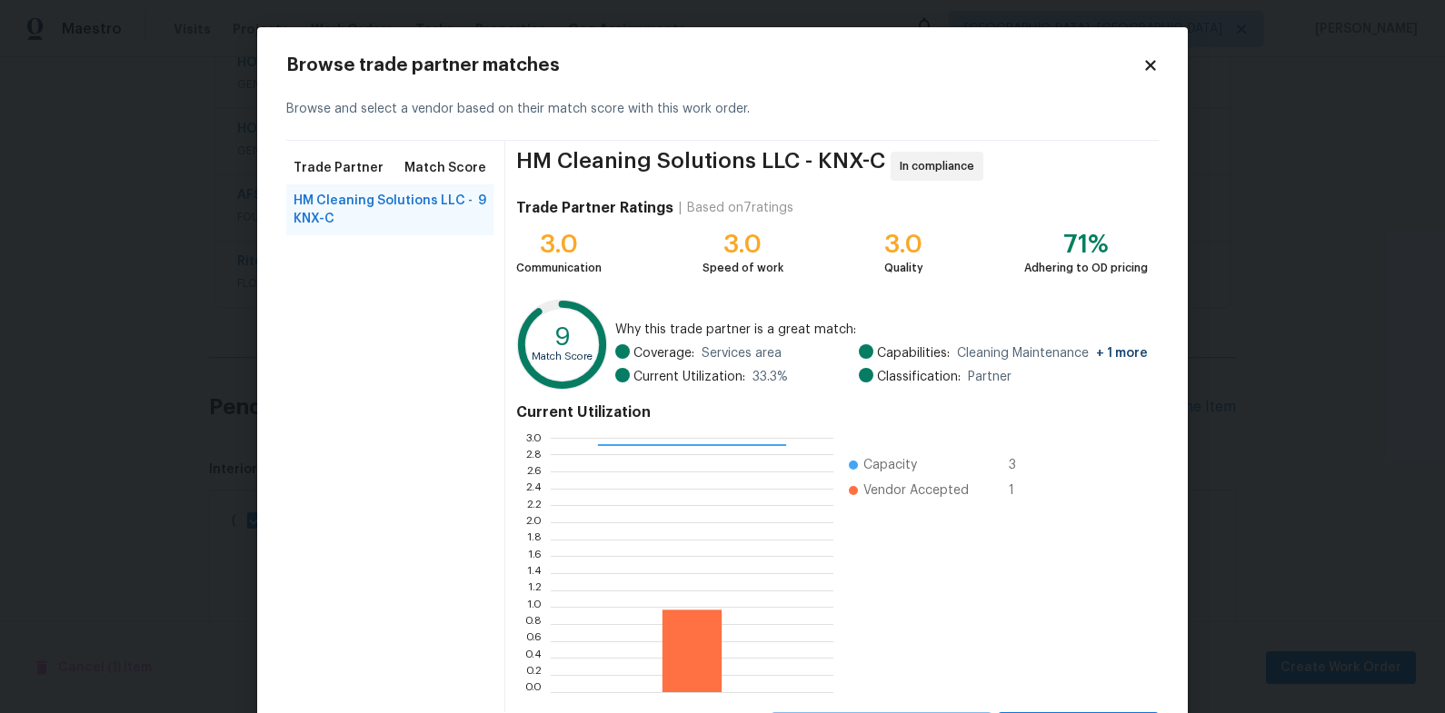
scroll to position [89, 0]
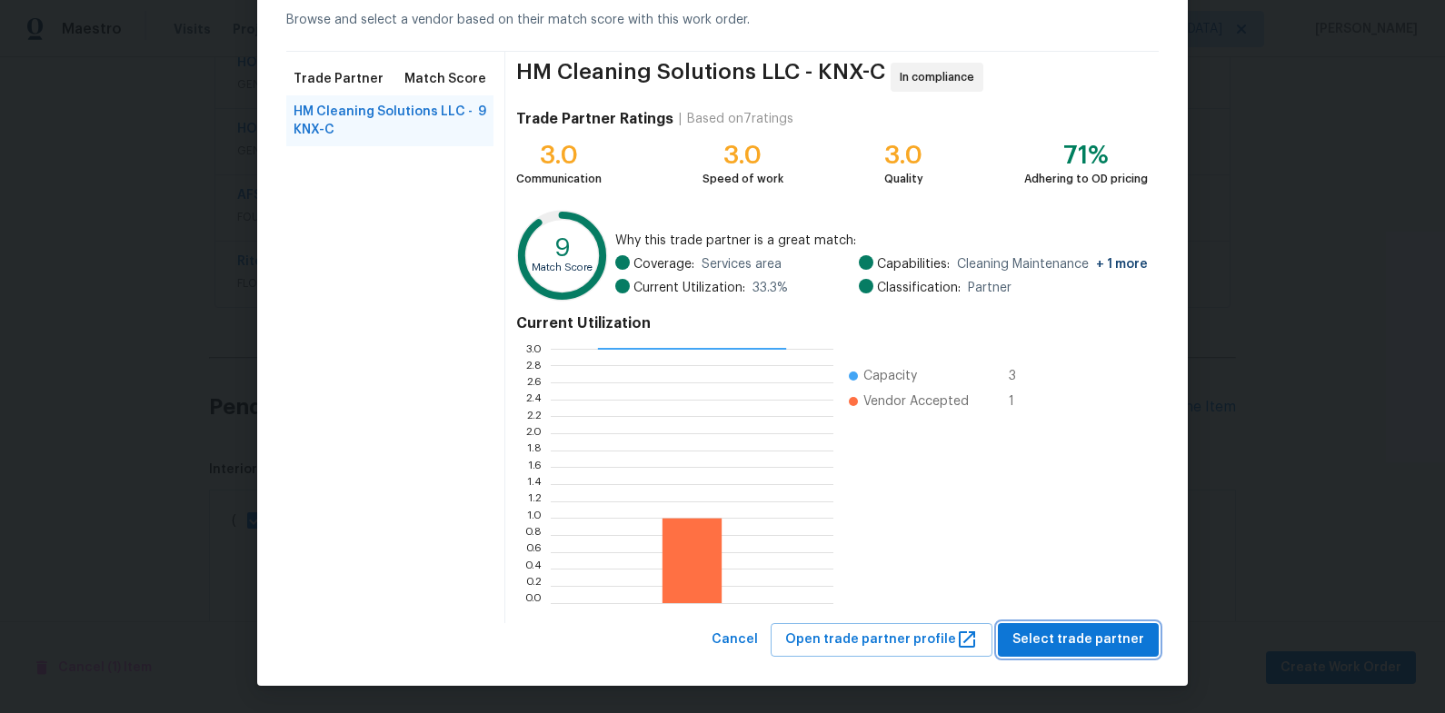
click at [1049, 636] on span "Select trade partner" at bounding box center [1078, 640] width 132 height 23
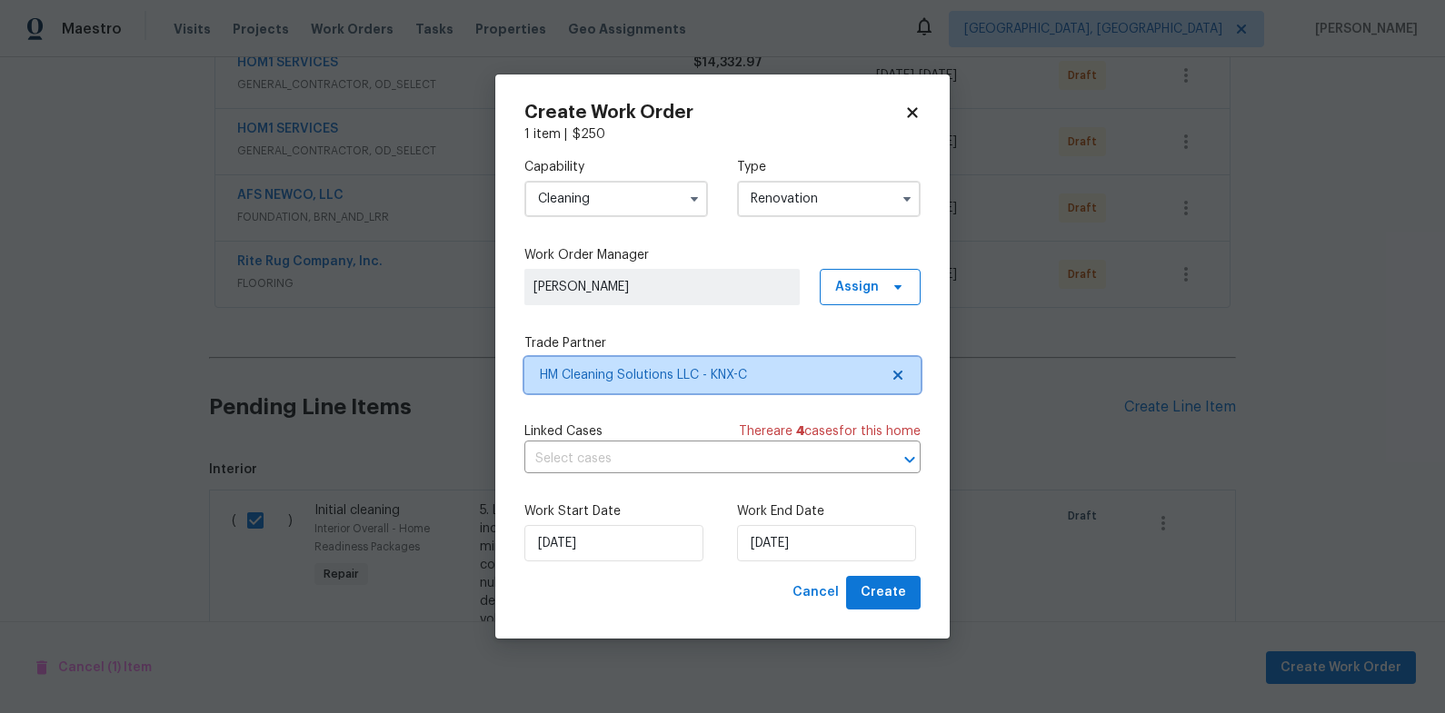
scroll to position [0, 0]
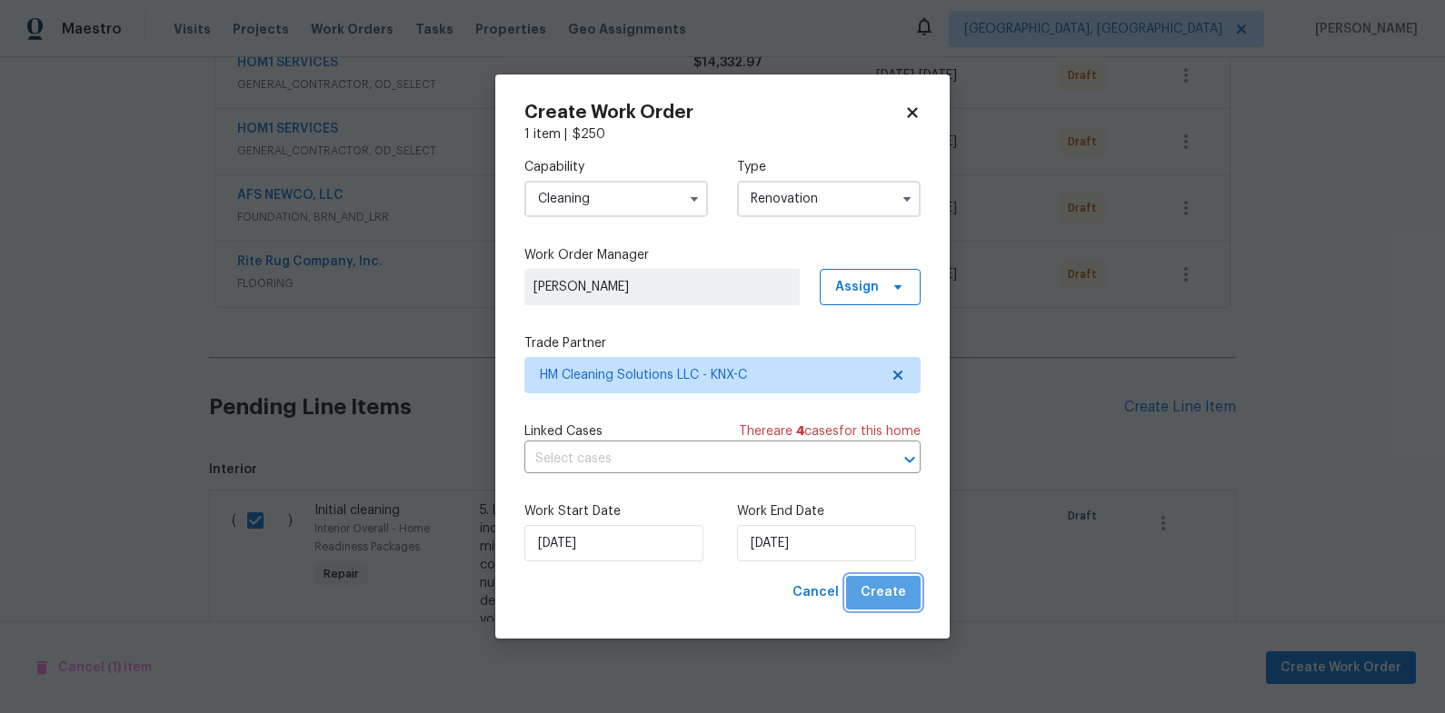
click at [889, 587] on span "Create" at bounding box center [882, 592] width 45 height 23
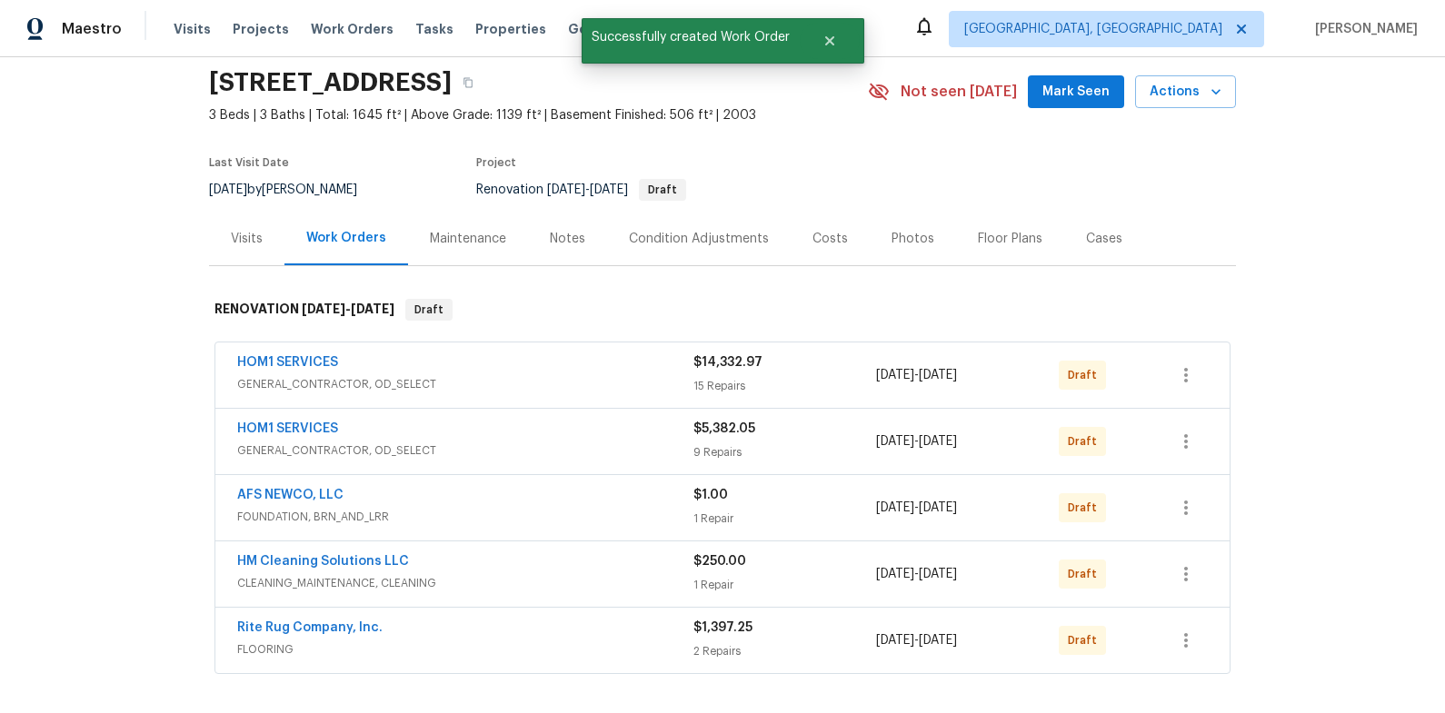
scroll to position [65, 0]
click at [1189, 371] on icon "button" at bounding box center [1186, 374] width 22 height 22
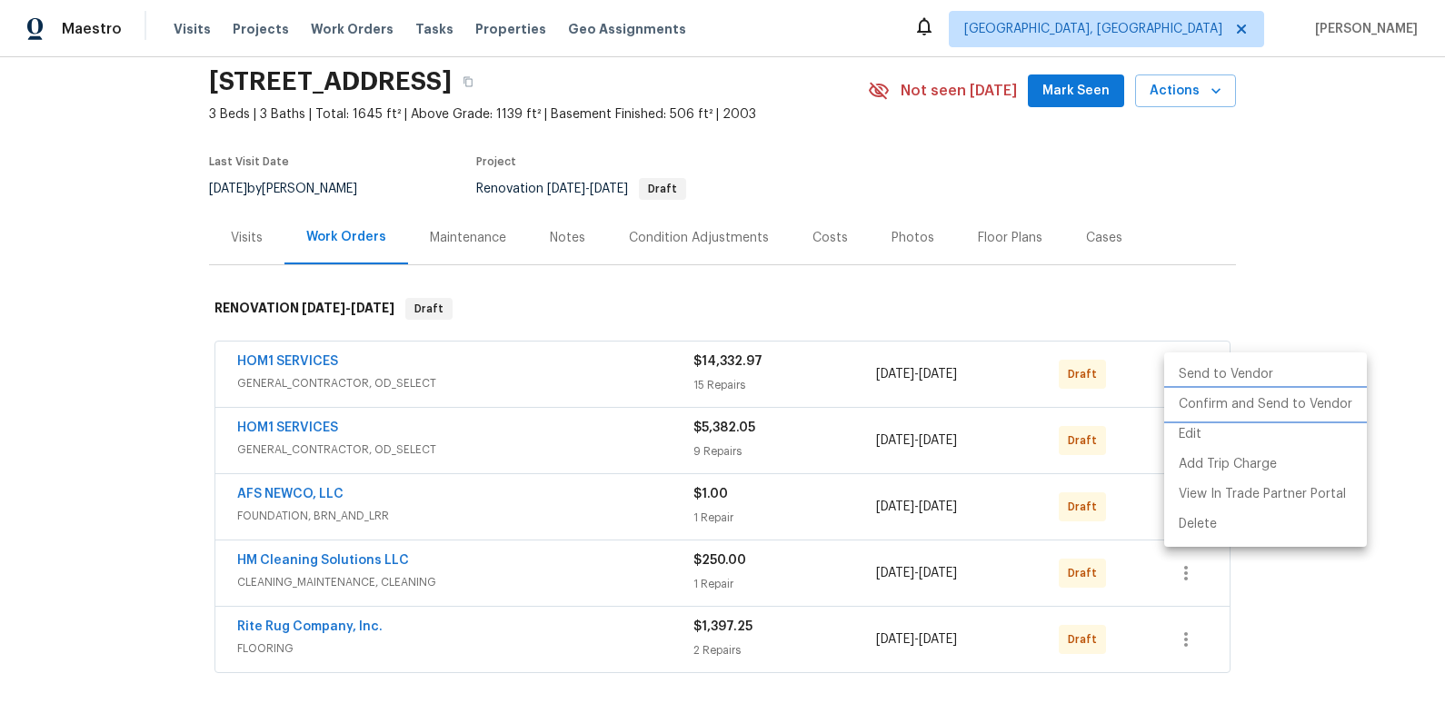
click at [1200, 403] on li "Confirm and Send to Vendor" at bounding box center [1265, 405] width 203 height 30
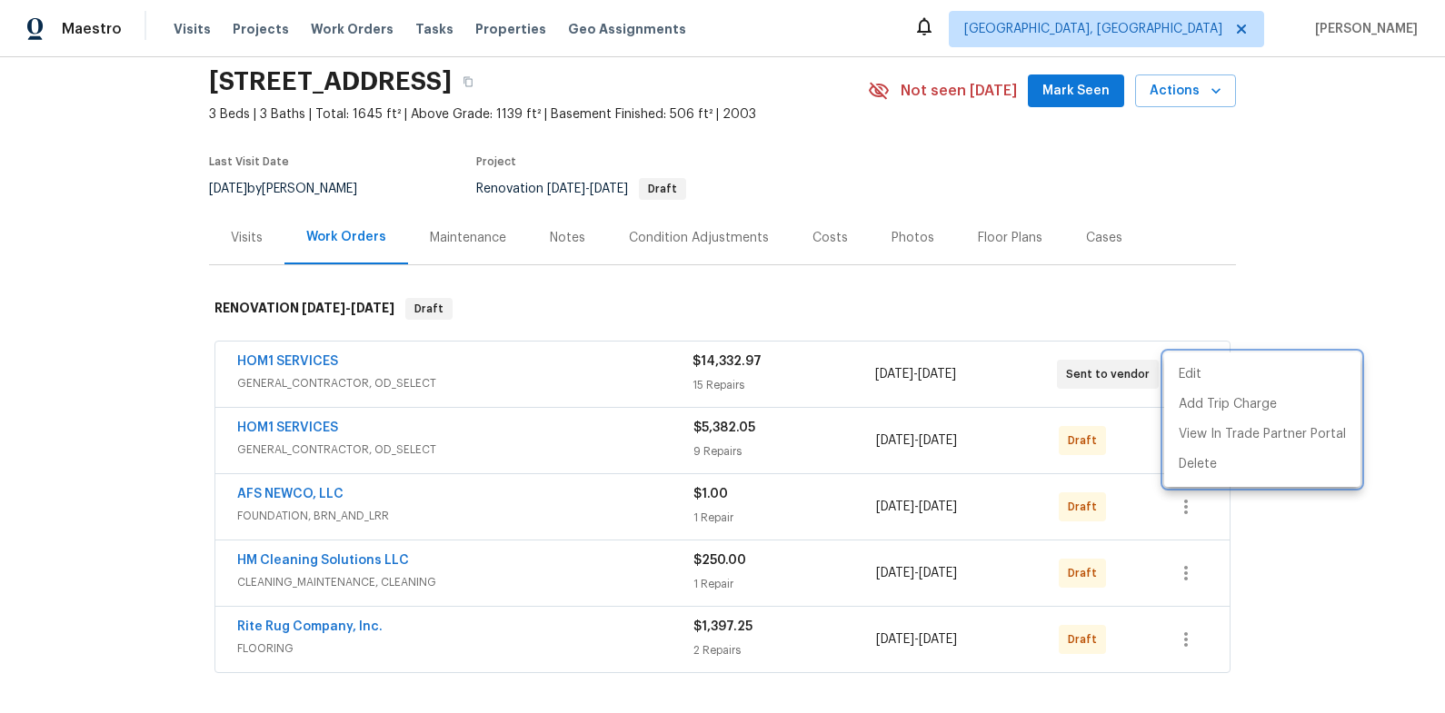
click at [1326, 294] on div at bounding box center [722, 356] width 1445 height 713
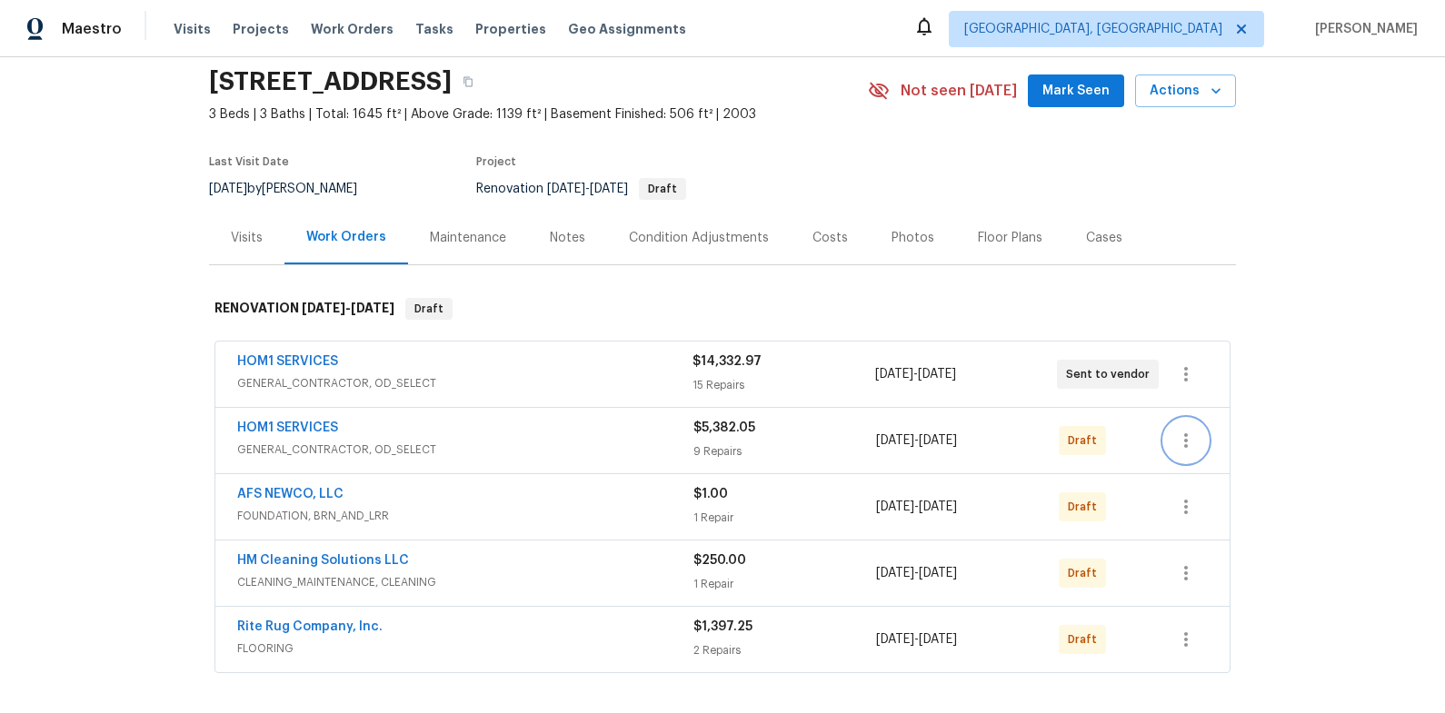
click at [1182, 438] on icon "button" at bounding box center [1186, 441] width 22 height 22
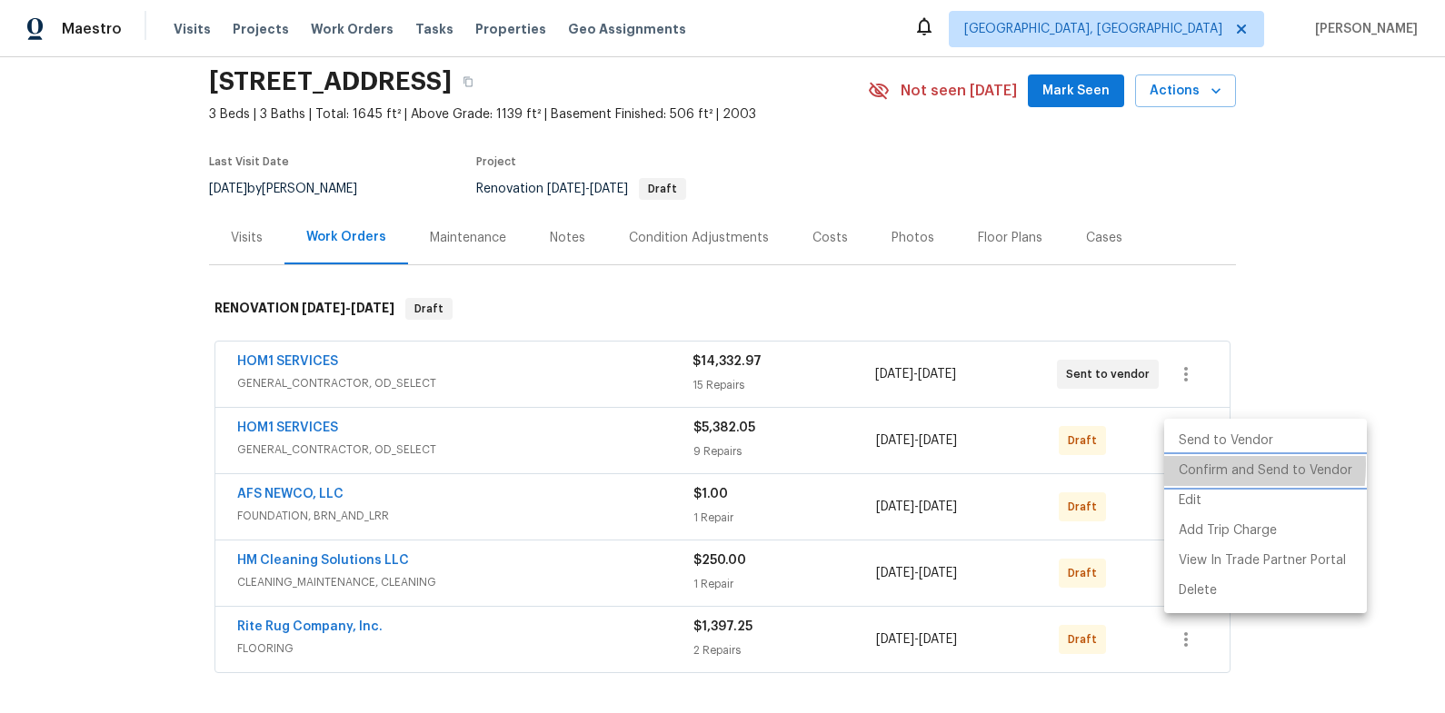
click at [1195, 465] on li "Confirm and Send to Vendor" at bounding box center [1265, 471] width 203 height 30
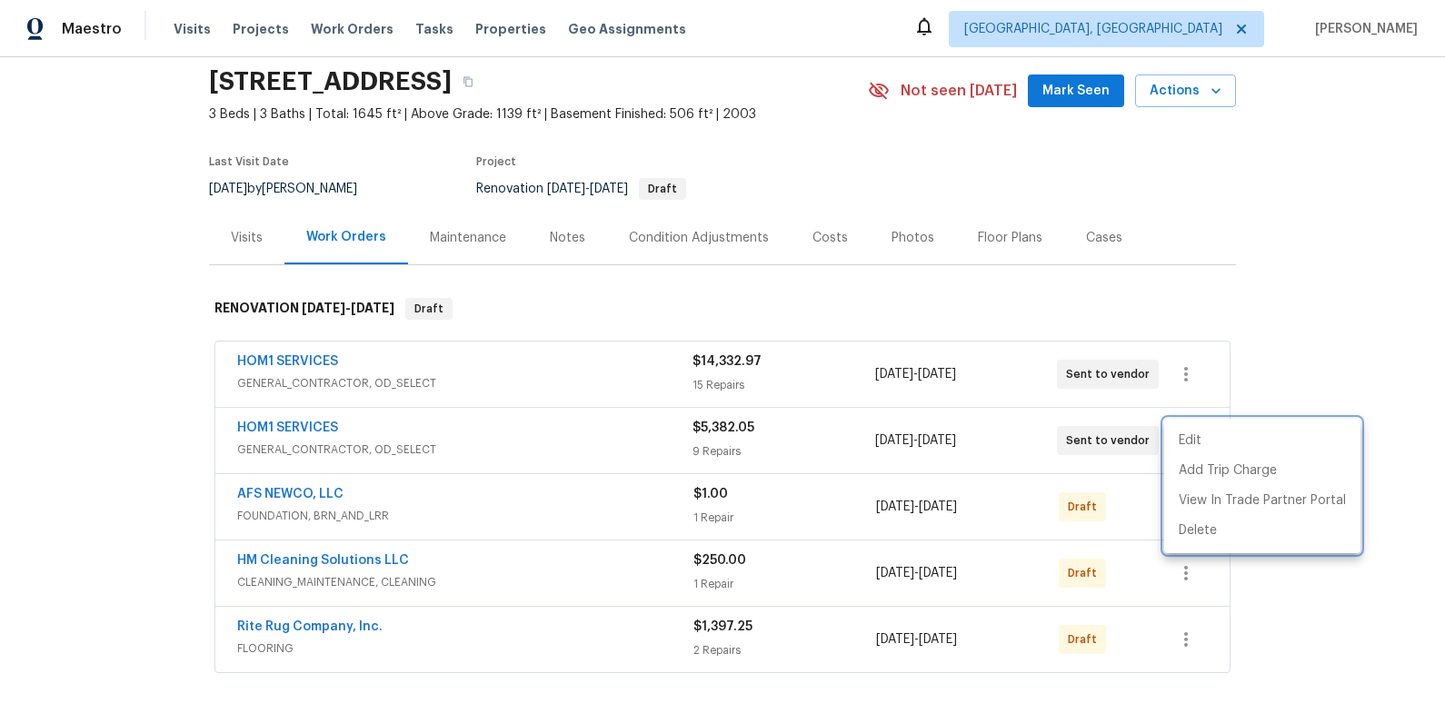
click at [1321, 341] on div at bounding box center [722, 356] width 1445 height 713
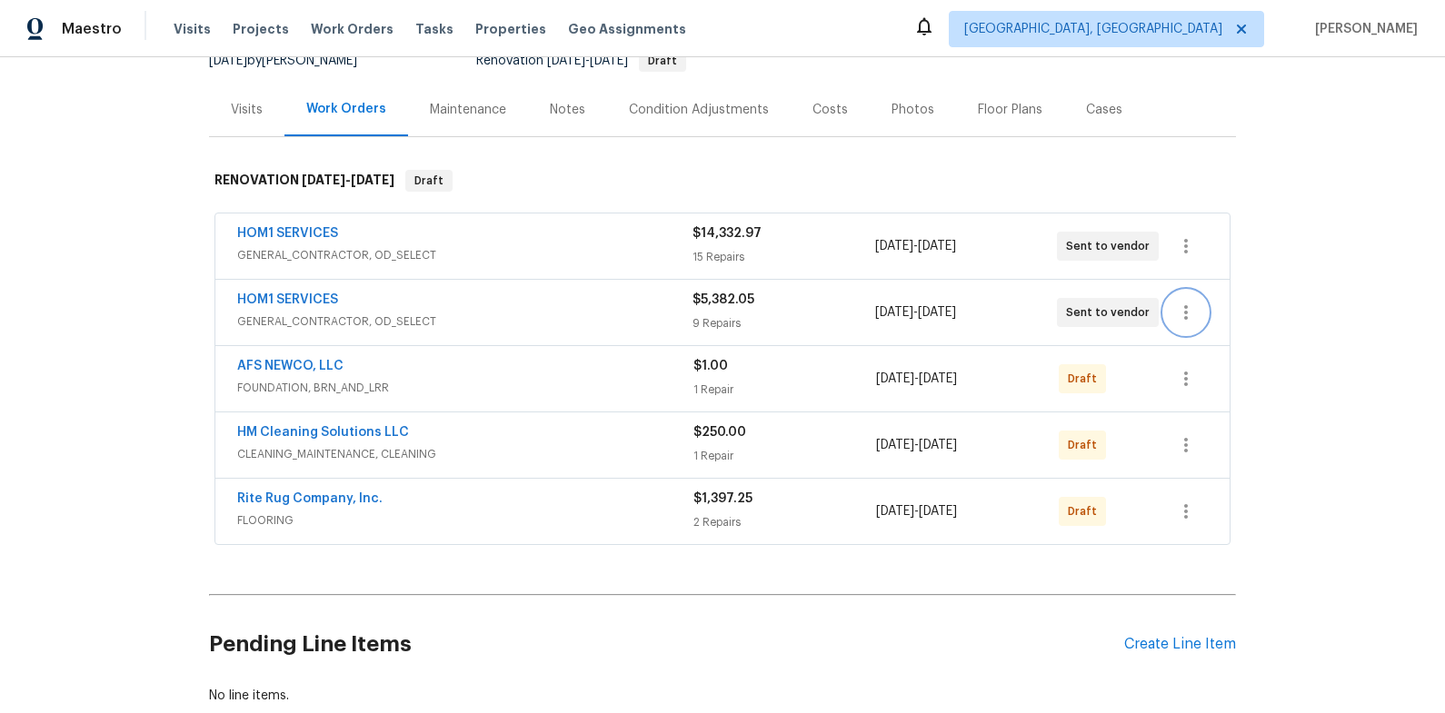
scroll to position [196, 0]
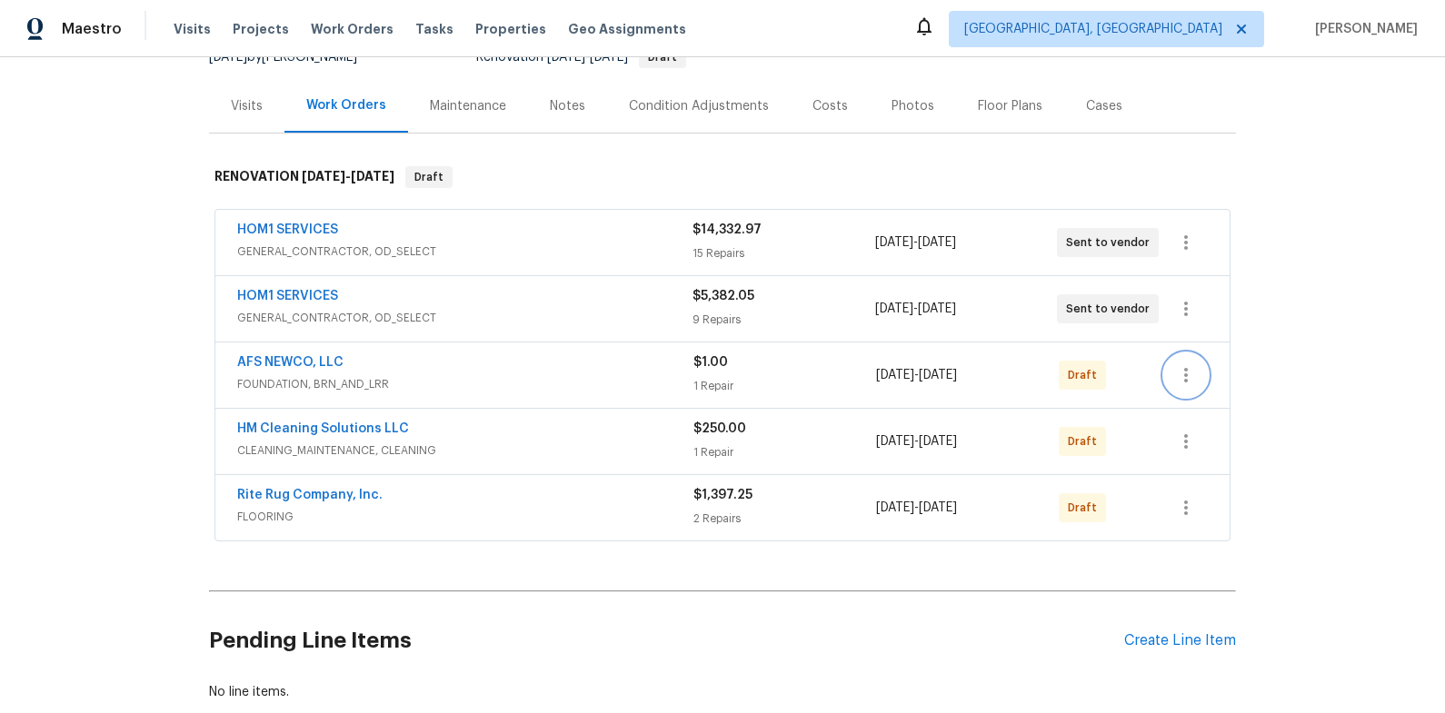
click at [1189, 375] on icon "button" at bounding box center [1186, 375] width 22 height 22
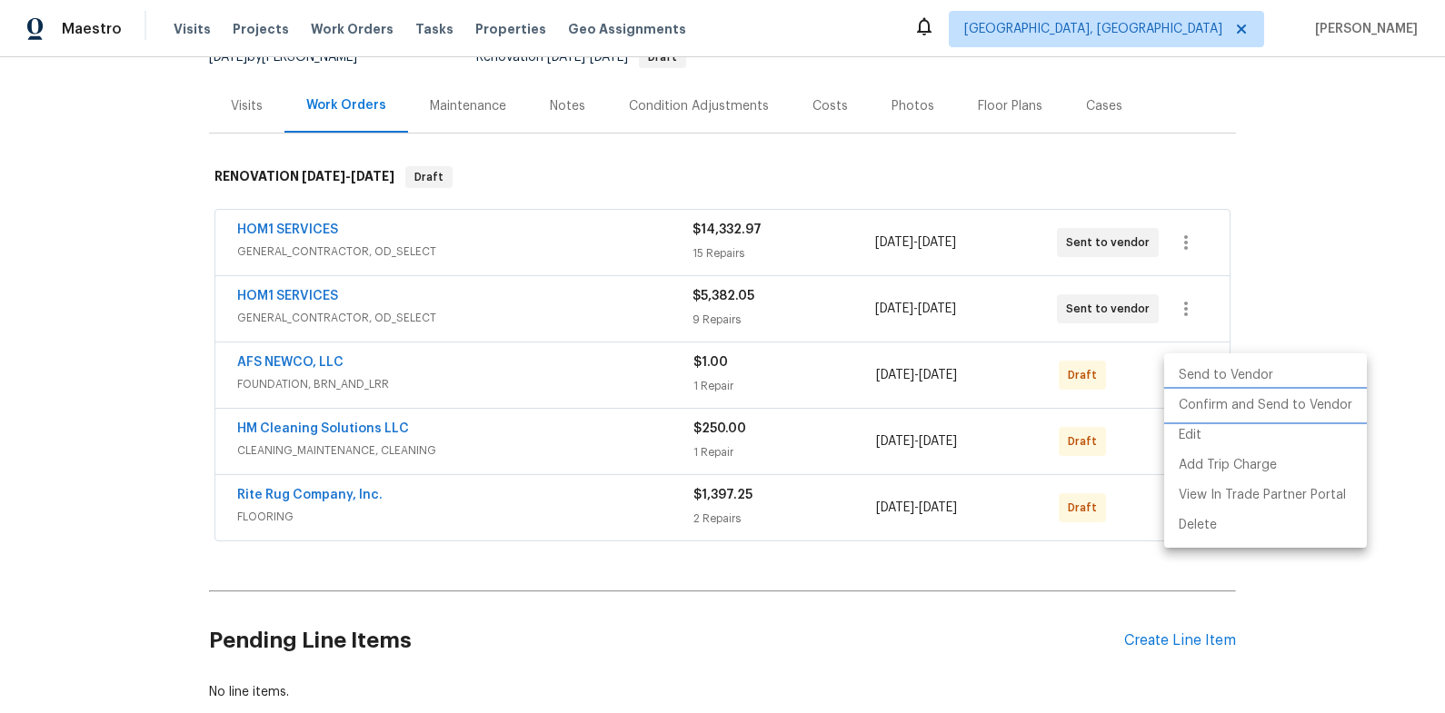
click at [1213, 417] on li "Confirm and Send to Vendor" at bounding box center [1265, 406] width 203 height 30
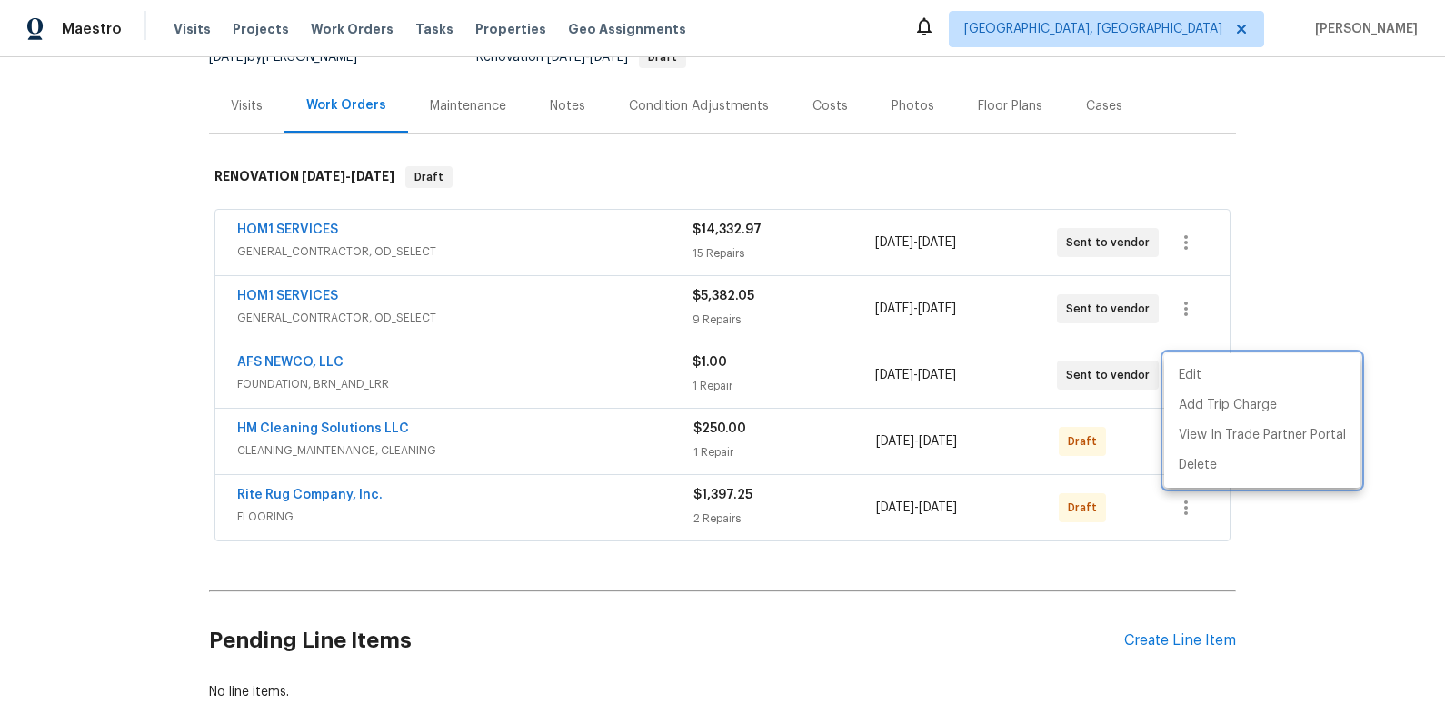
click at [1280, 294] on div at bounding box center [722, 356] width 1445 height 713
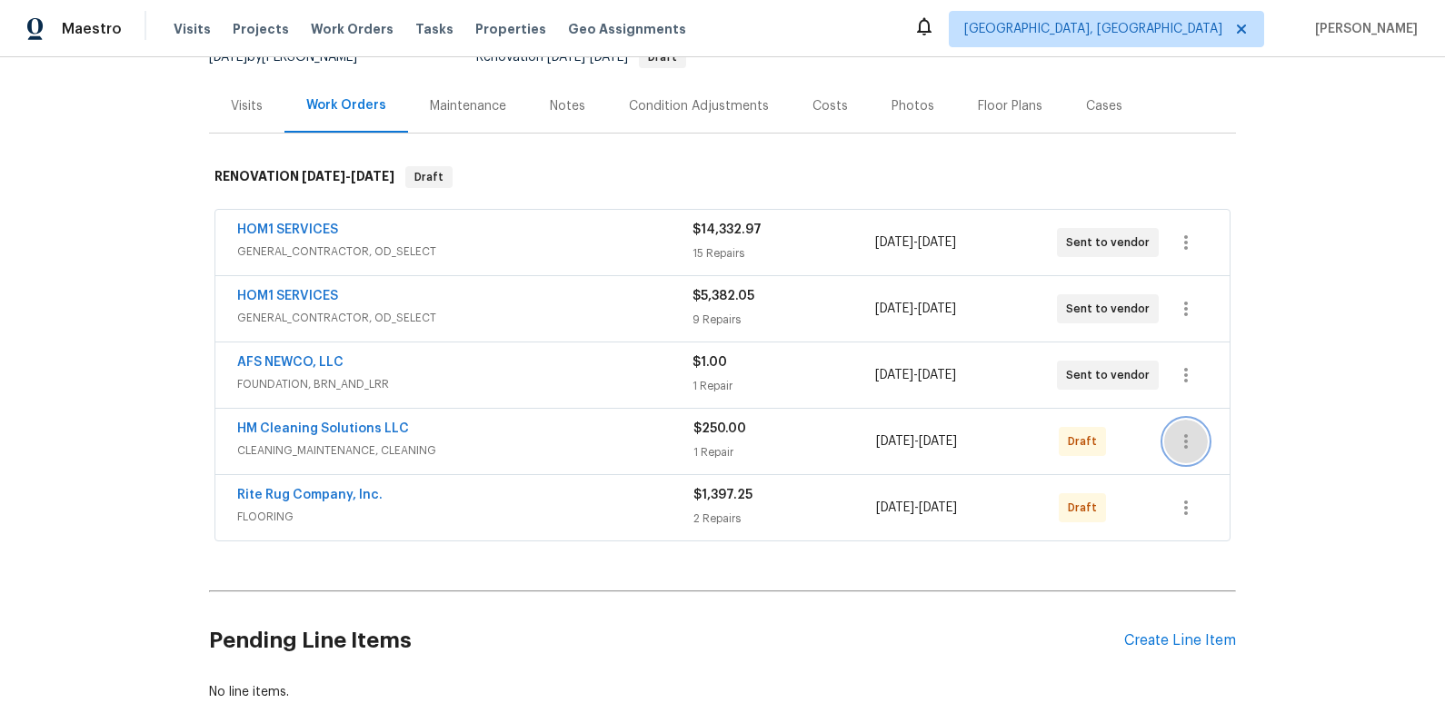
click at [1187, 433] on icon "button" at bounding box center [1186, 442] width 22 height 22
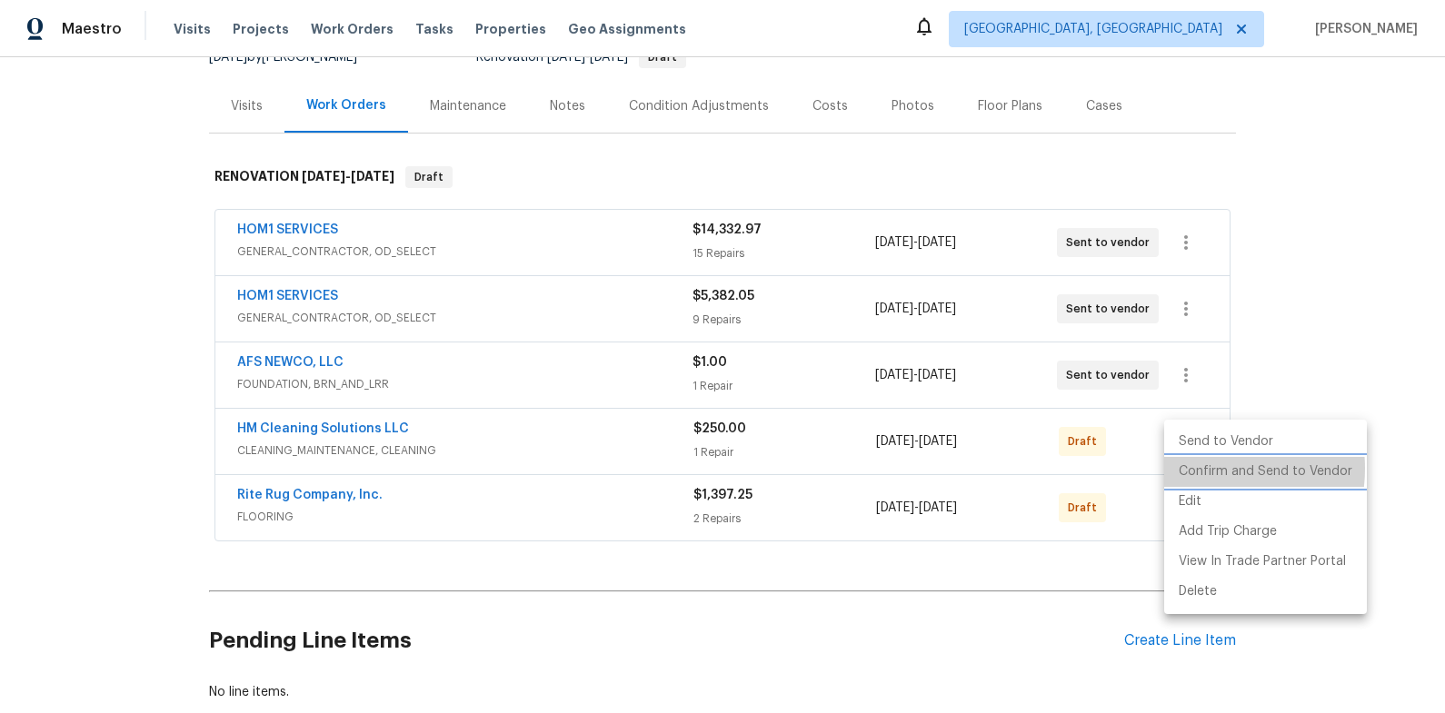
click at [1205, 469] on li "Confirm and Send to Vendor" at bounding box center [1265, 472] width 203 height 30
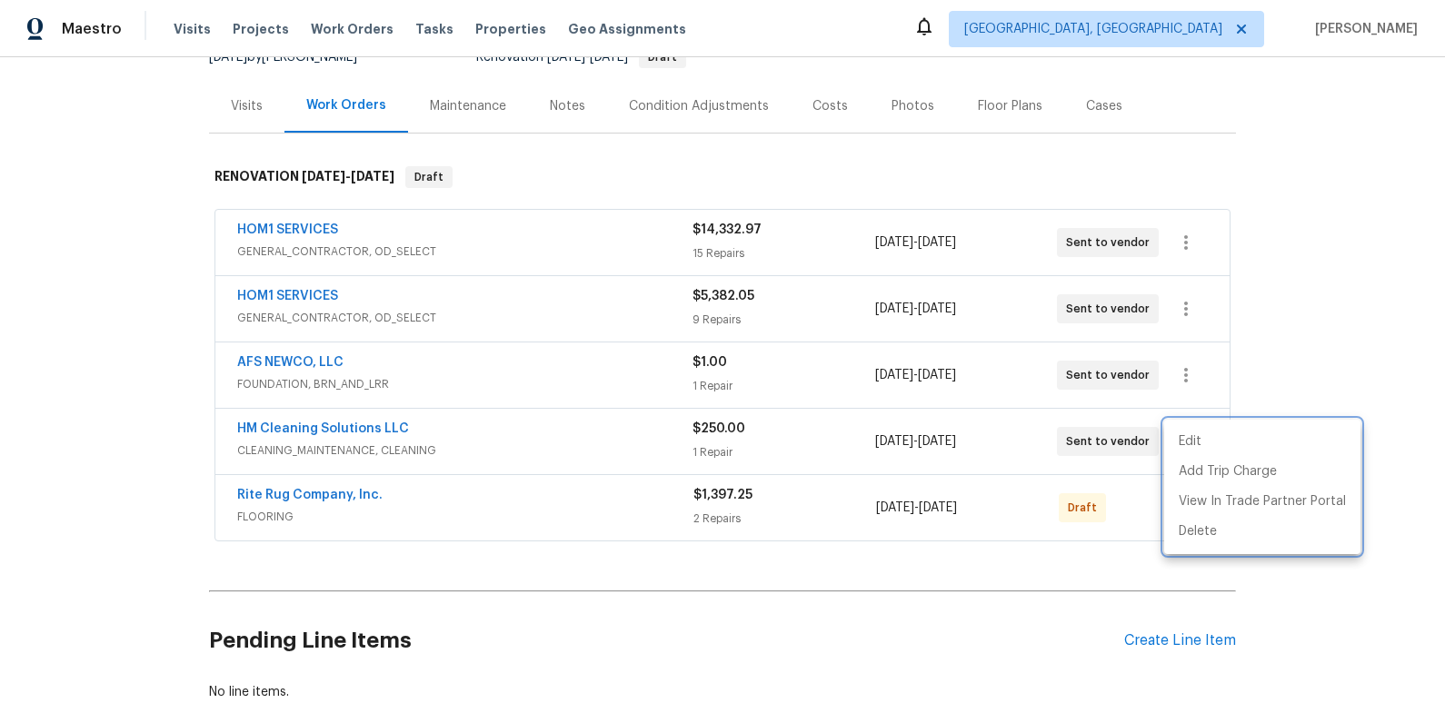
click at [1282, 366] on div at bounding box center [722, 356] width 1445 height 713
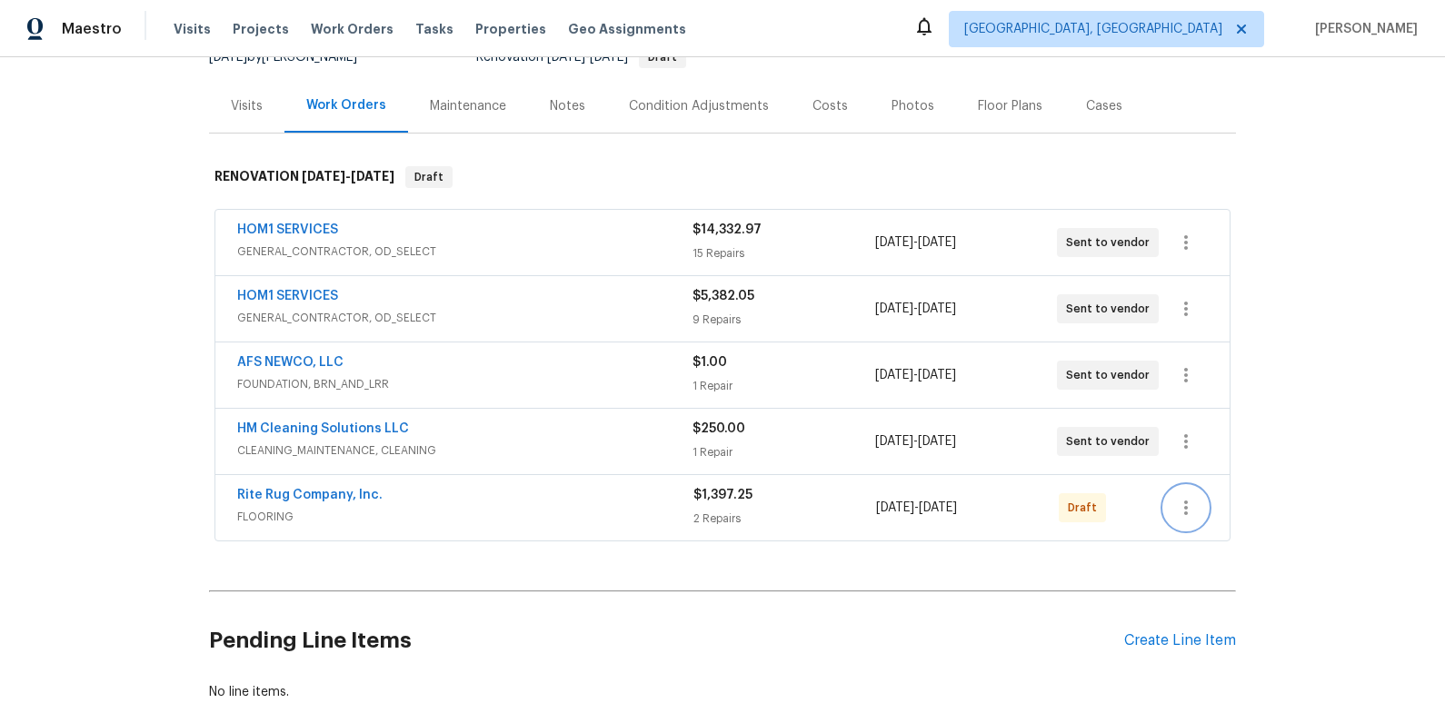
click at [1178, 504] on icon "button" at bounding box center [1186, 508] width 22 height 22
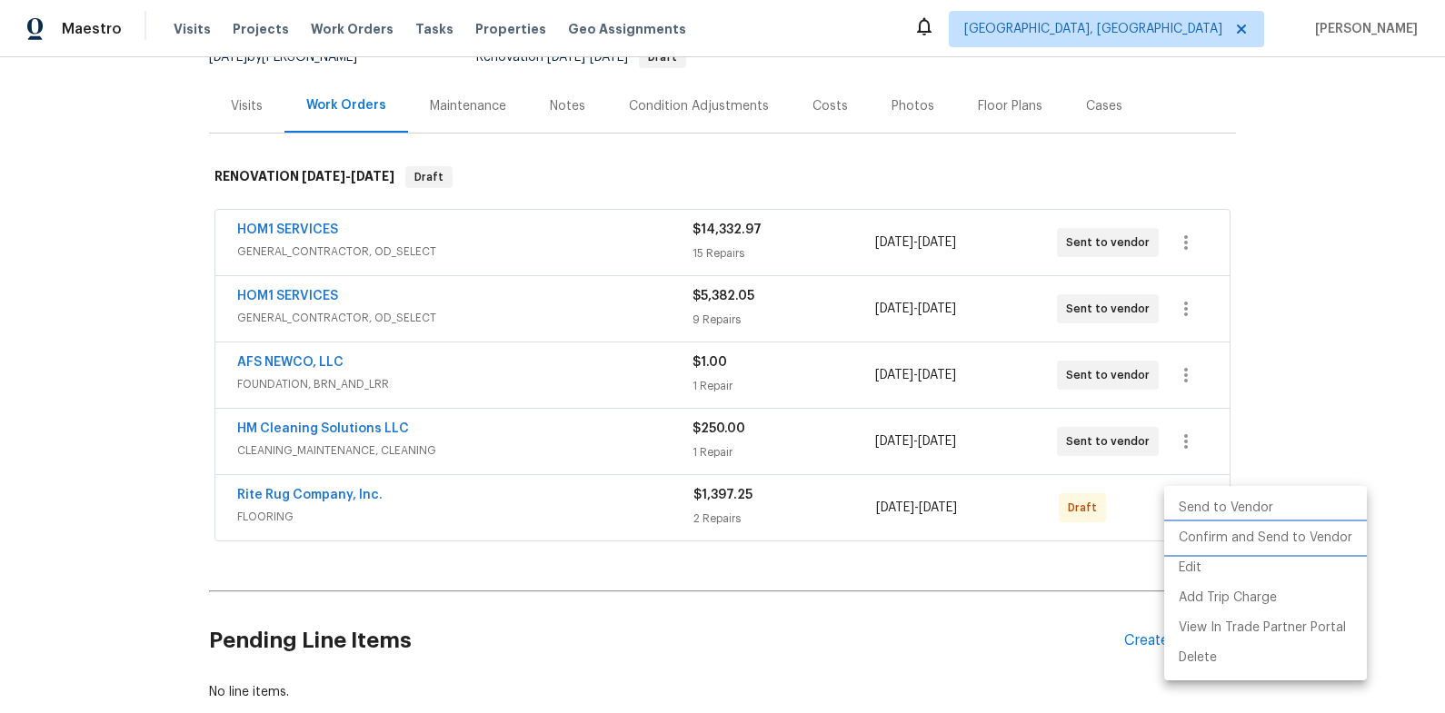
click at [1202, 529] on li "Confirm and Send to Vendor" at bounding box center [1265, 538] width 203 height 30
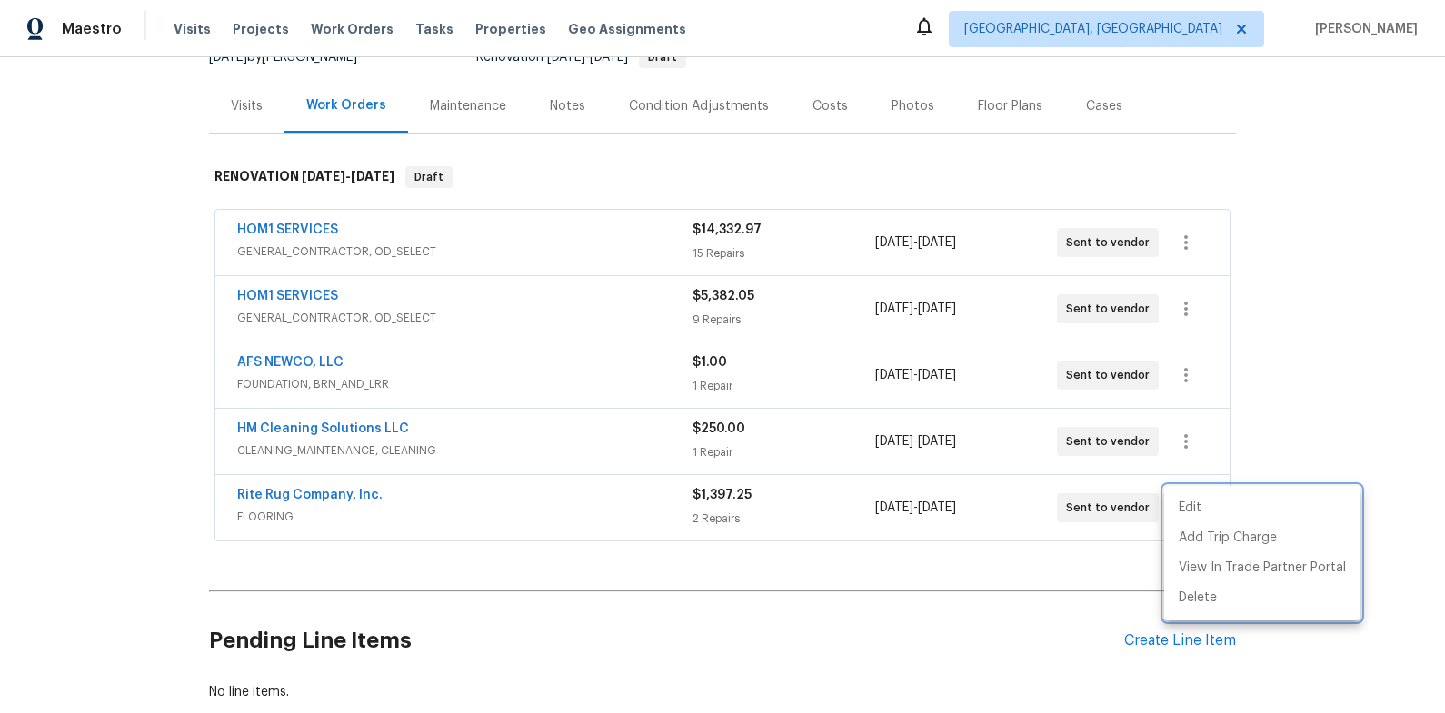
click at [1336, 388] on div at bounding box center [722, 356] width 1445 height 713
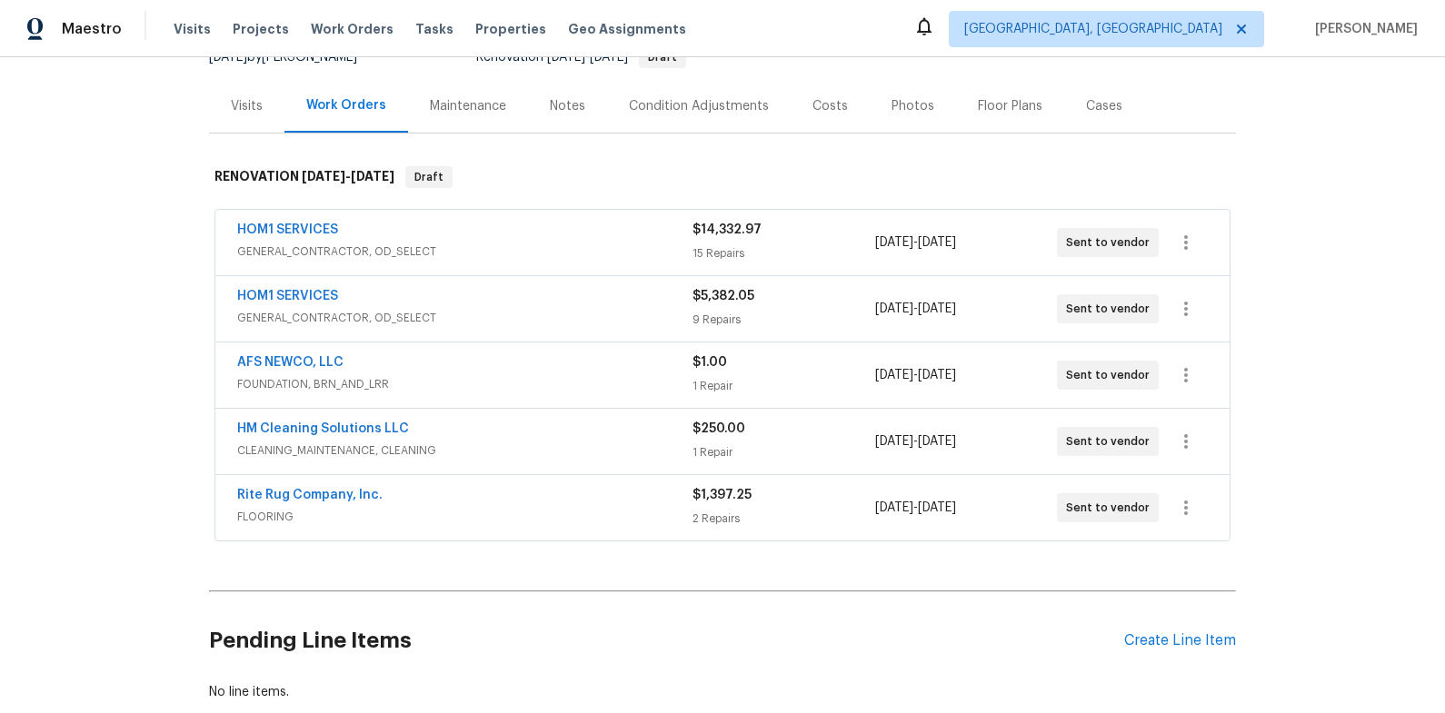
click at [393, 420] on span "HM Cleaning Solutions LLC" at bounding box center [323, 429] width 172 height 18
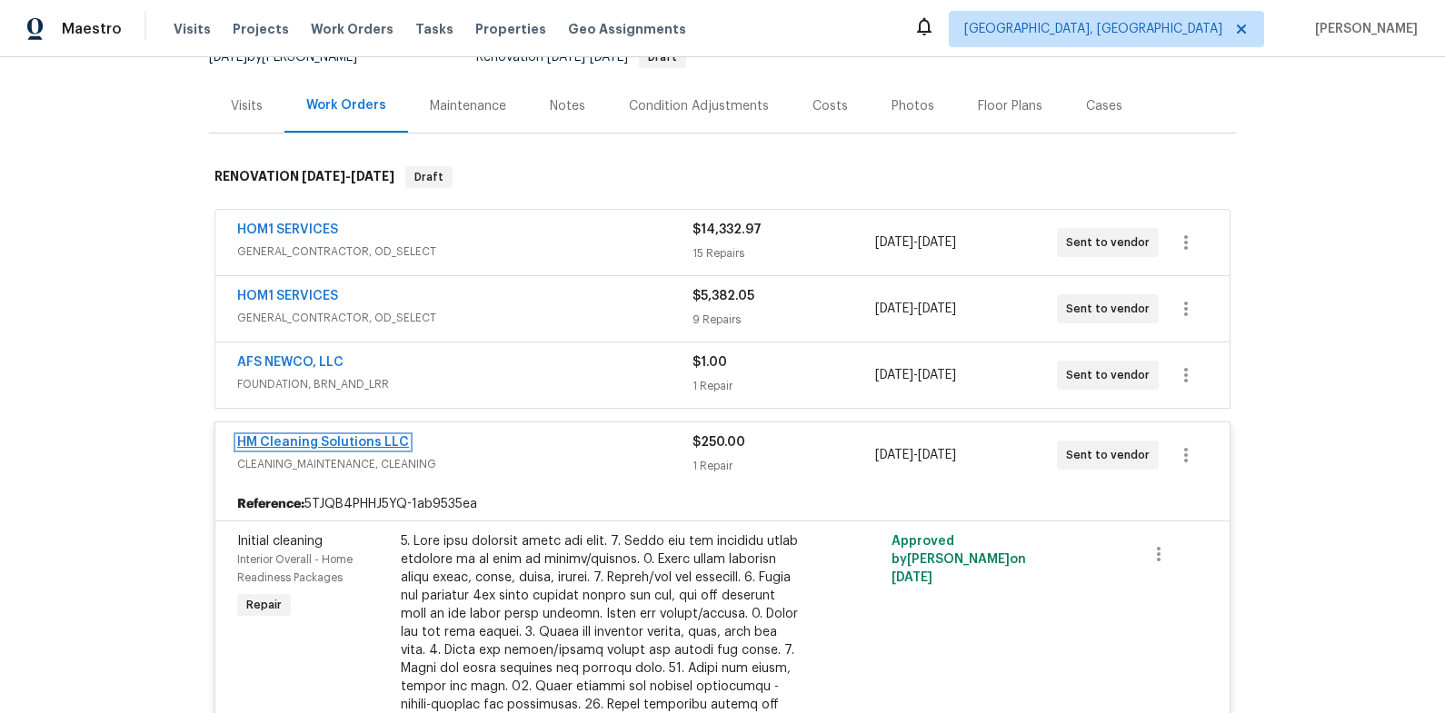
click at [381, 442] on link "HM Cleaning Solutions LLC" at bounding box center [323, 442] width 172 height 13
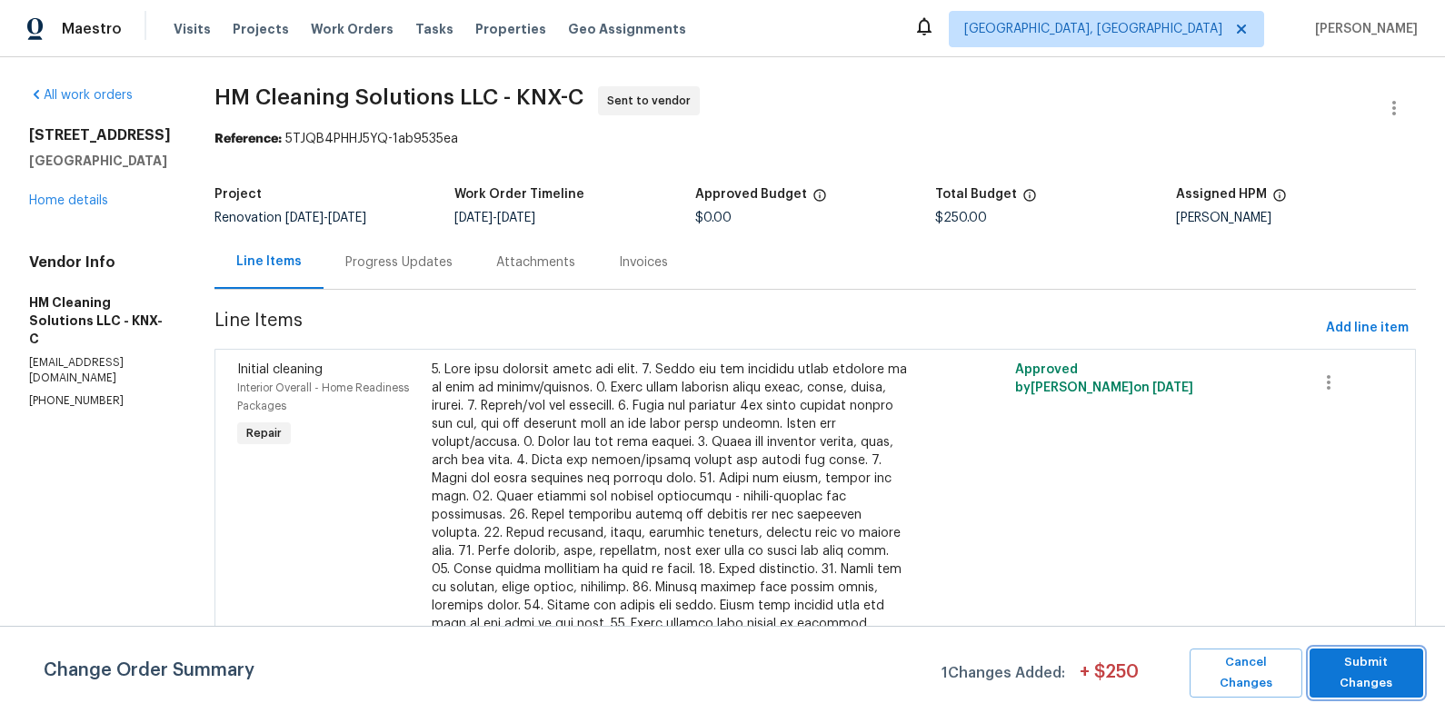
click at [1381, 680] on span "Submit Changes" at bounding box center [1365, 673] width 95 height 42
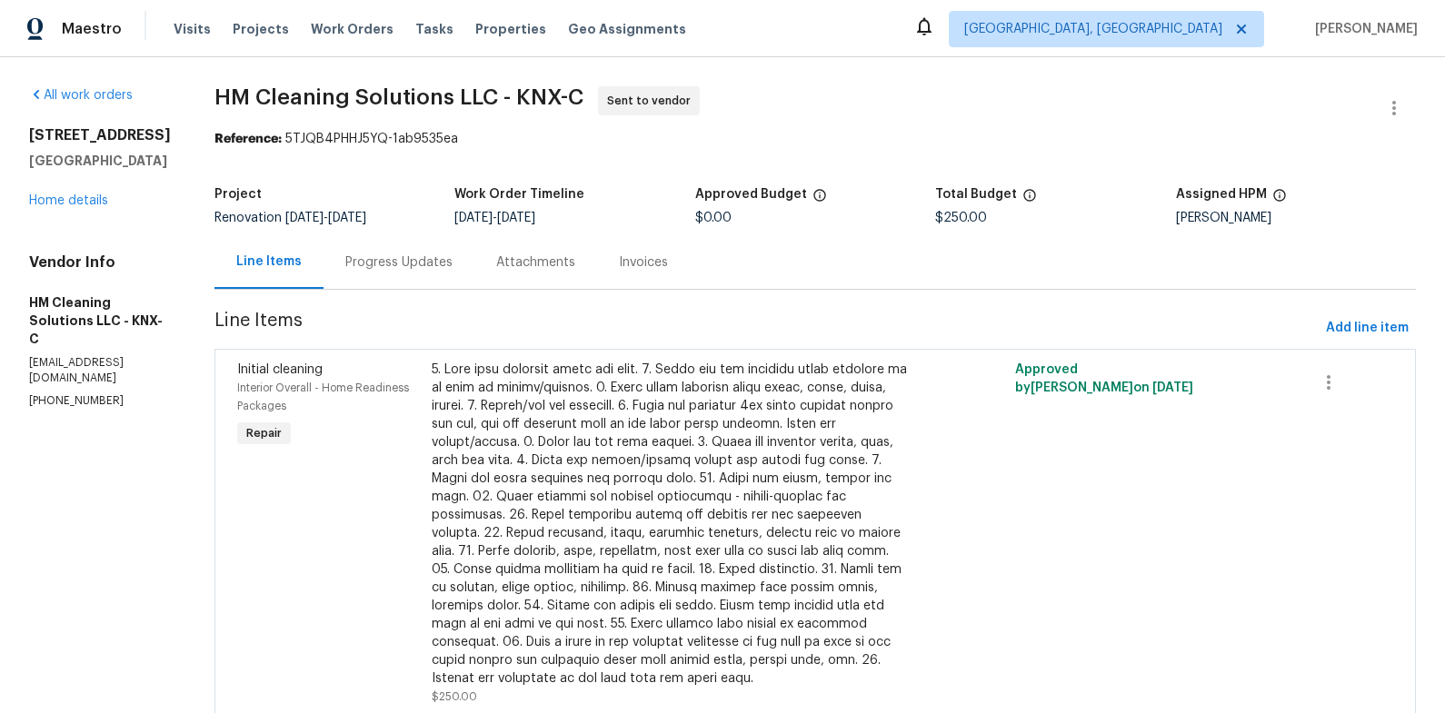
click at [400, 268] on div "Progress Updates" at bounding box center [398, 262] width 107 height 18
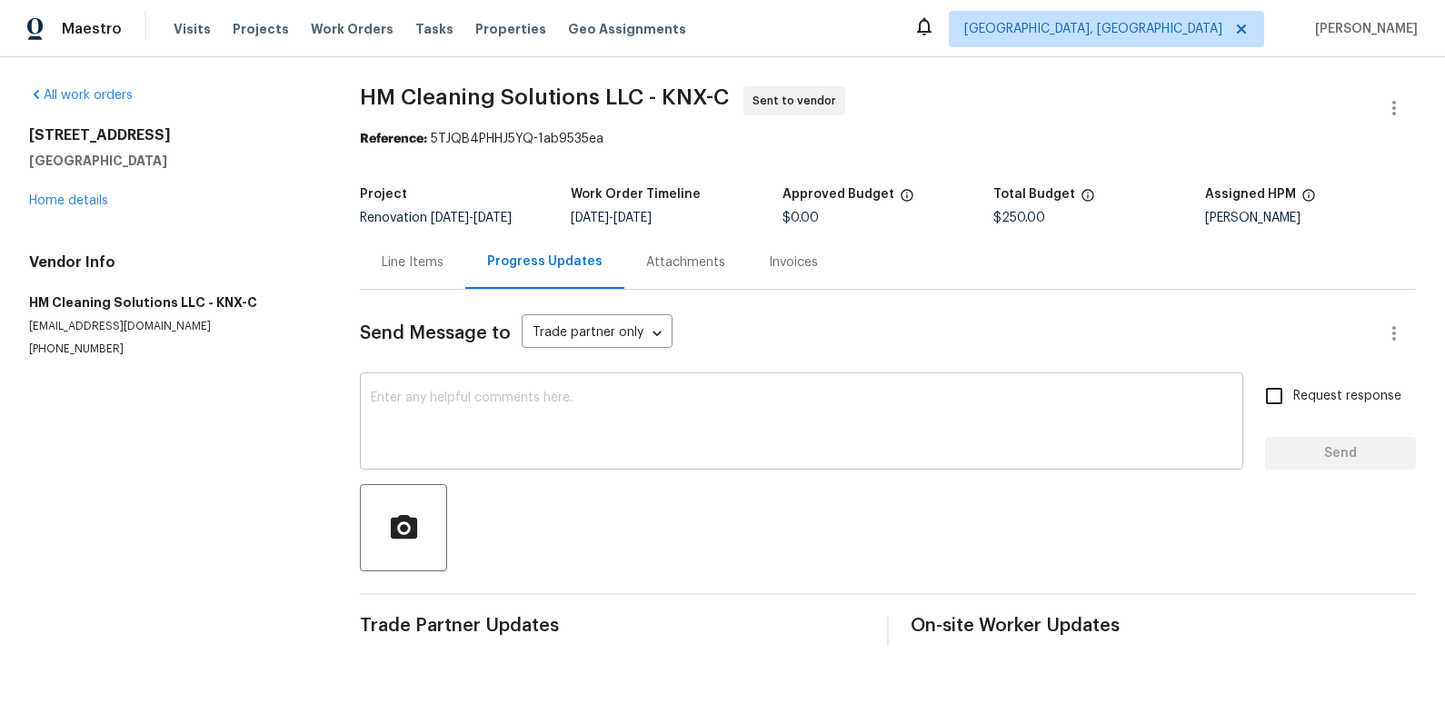
click at [571, 414] on textarea at bounding box center [801, 424] width 861 height 64
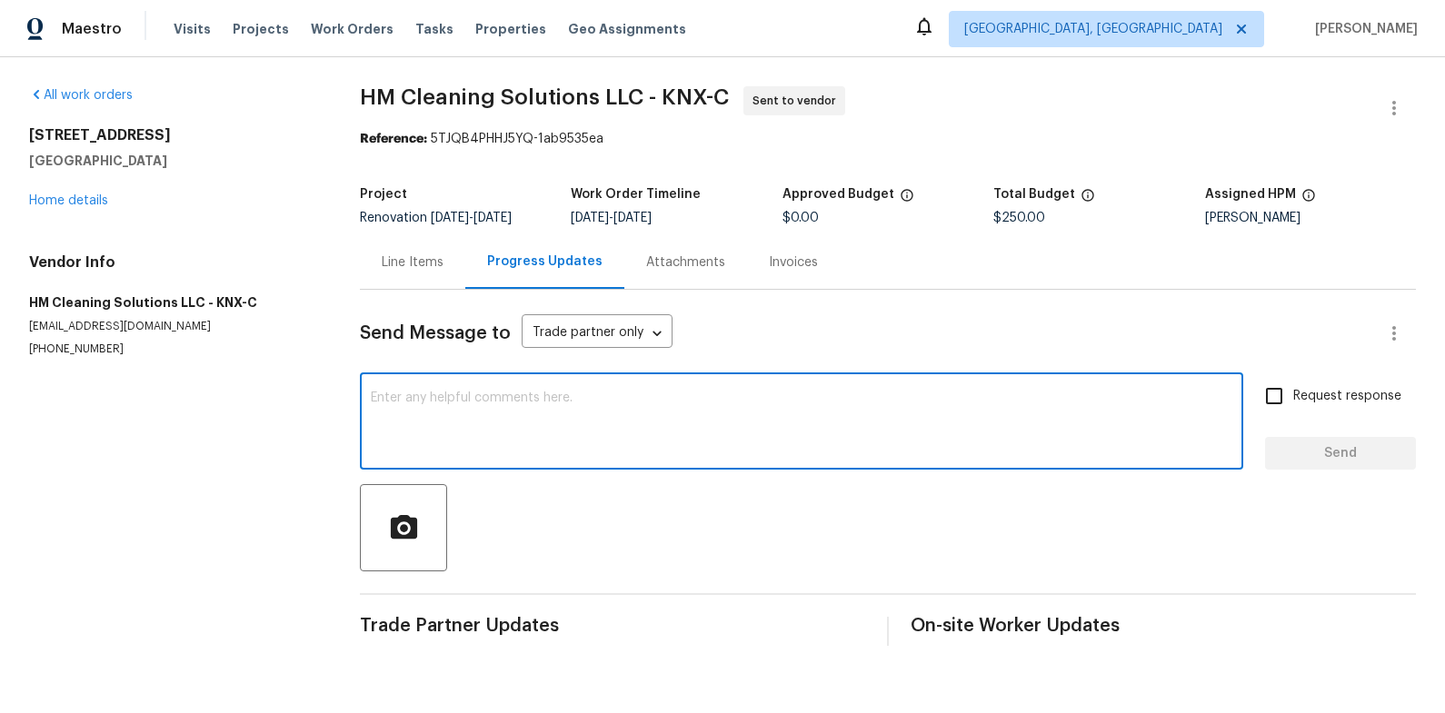
click at [821, 394] on textarea at bounding box center [801, 424] width 861 height 64
type textarea "Please schedule for morning of 10/10. Thanks!"
click at [1284, 461] on span "Send" at bounding box center [1340, 453] width 122 height 23
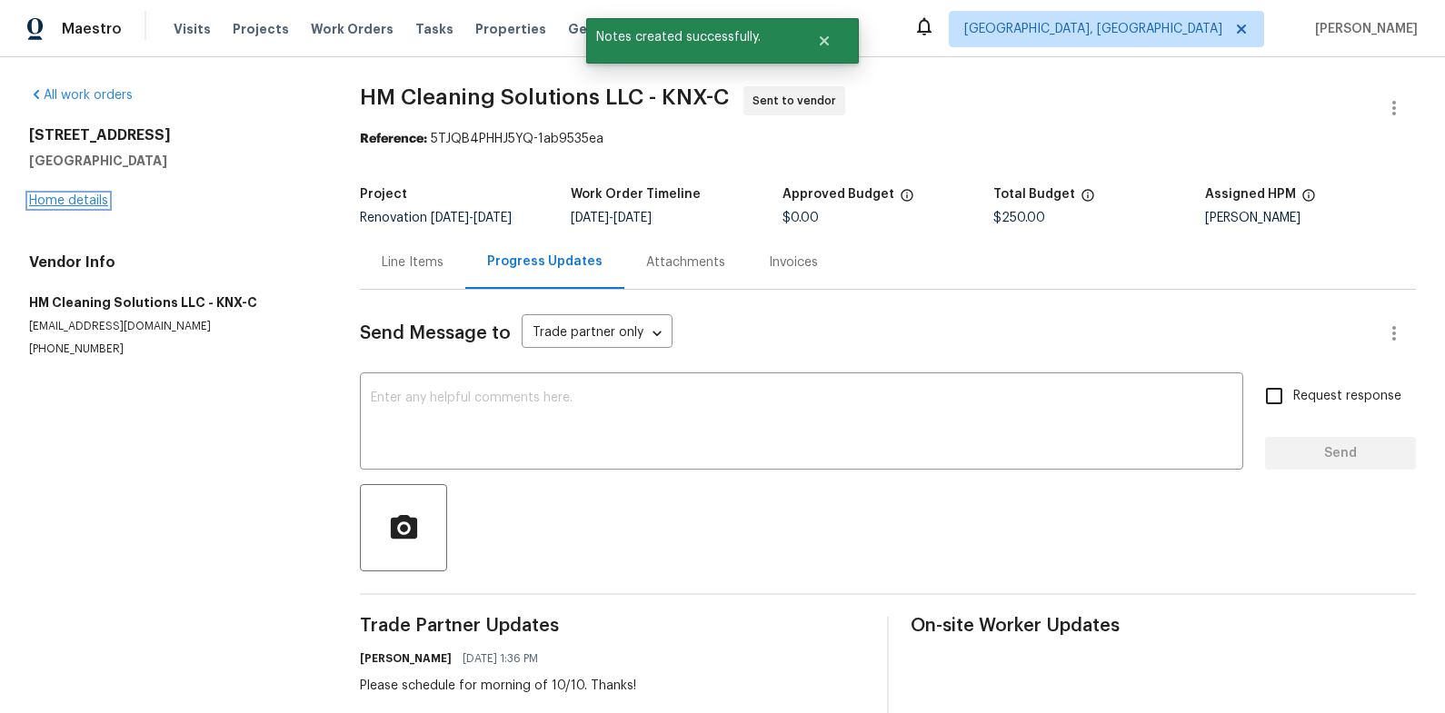
click at [103, 194] on link "Home details" at bounding box center [68, 200] width 79 height 13
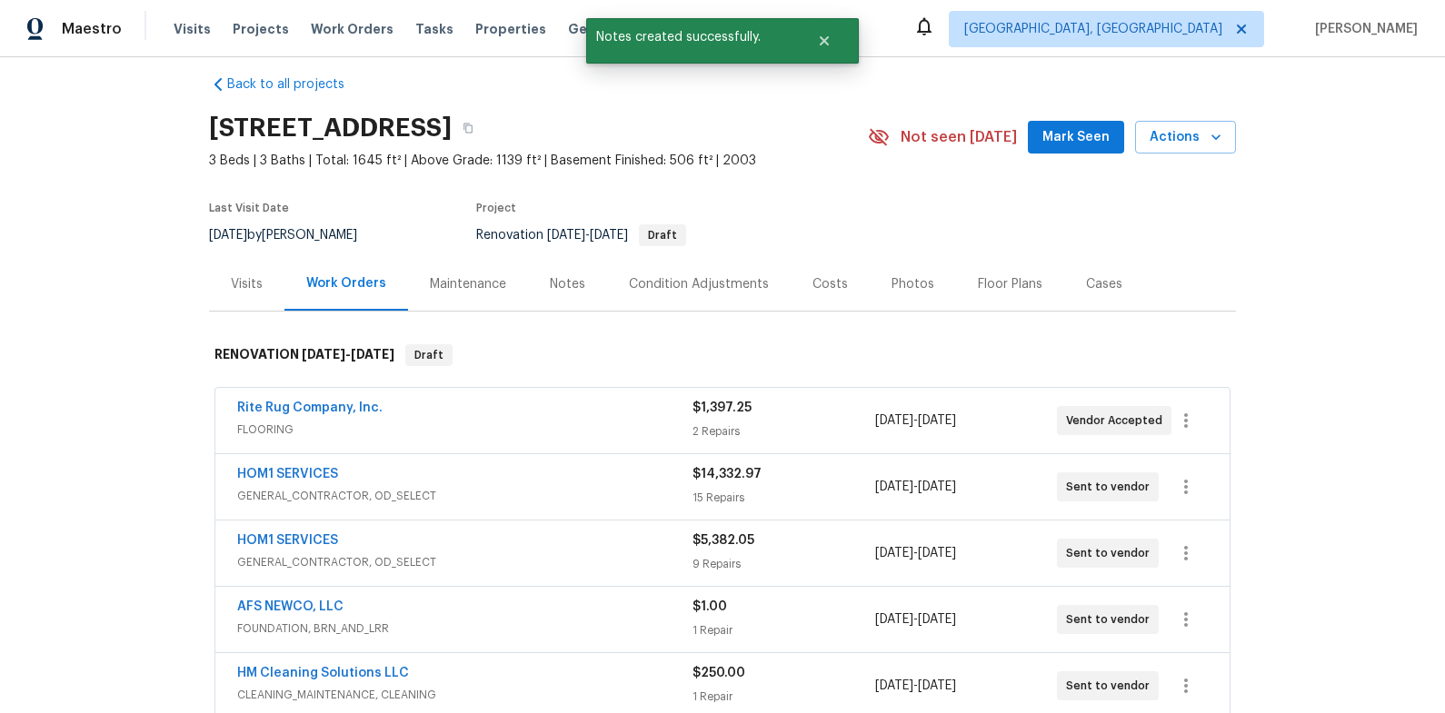
scroll to position [165, 0]
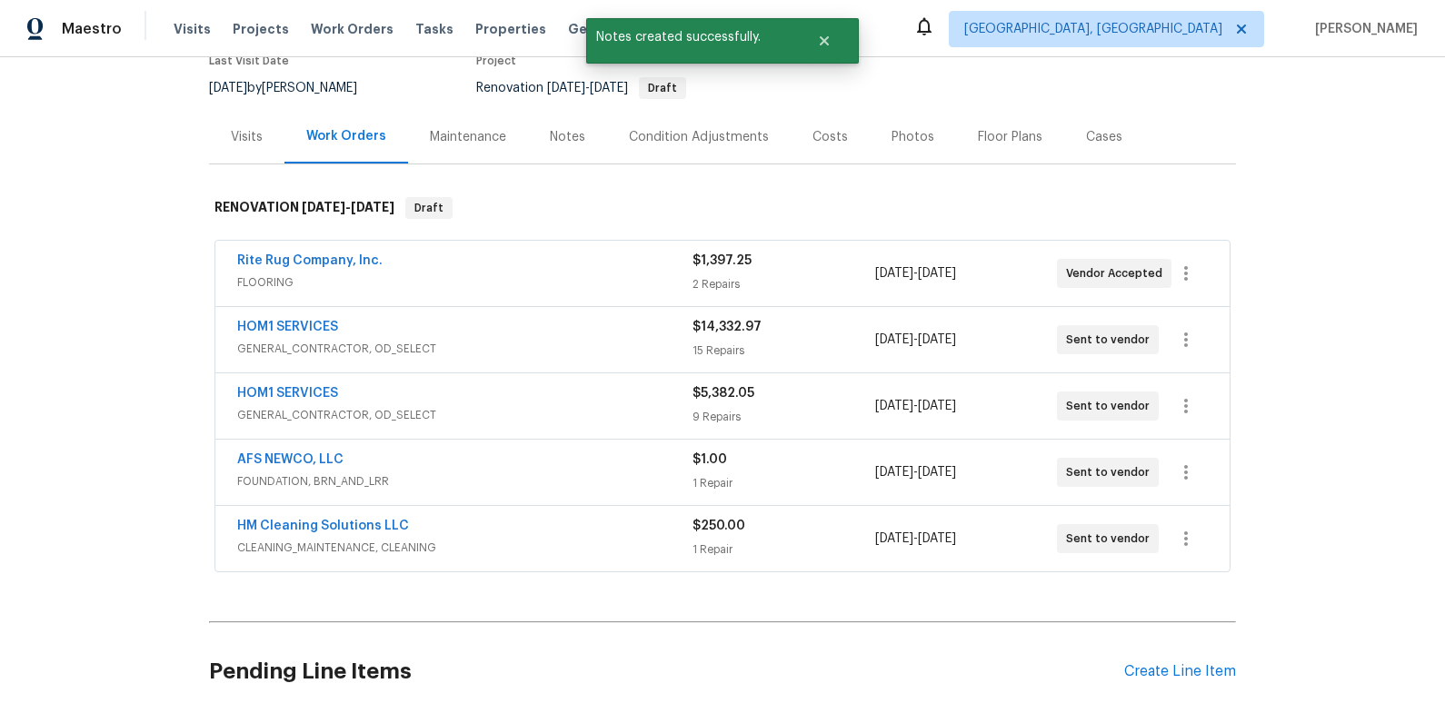
click at [284, 253] on span "Rite Rug Company, Inc." at bounding box center [309, 261] width 145 height 18
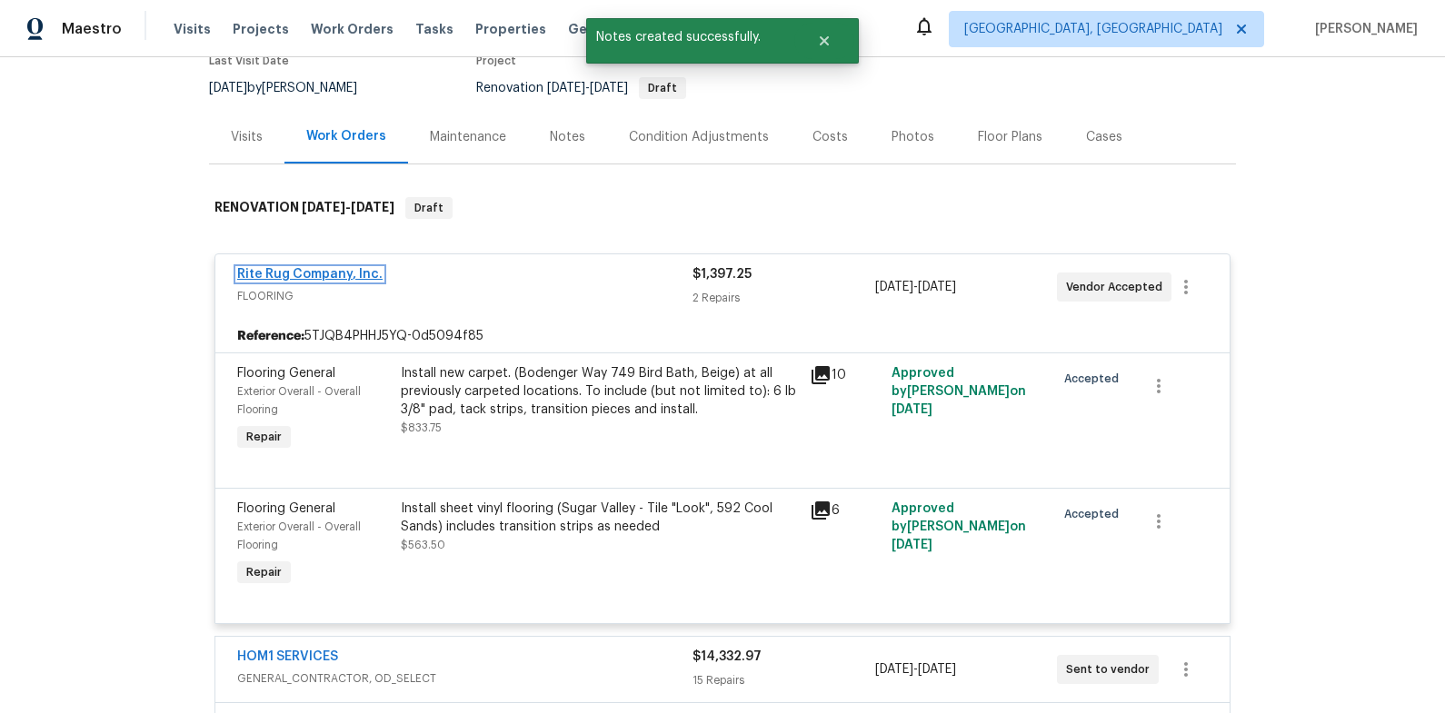
click at [316, 278] on link "Rite Rug Company, Inc." at bounding box center [309, 274] width 145 height 13
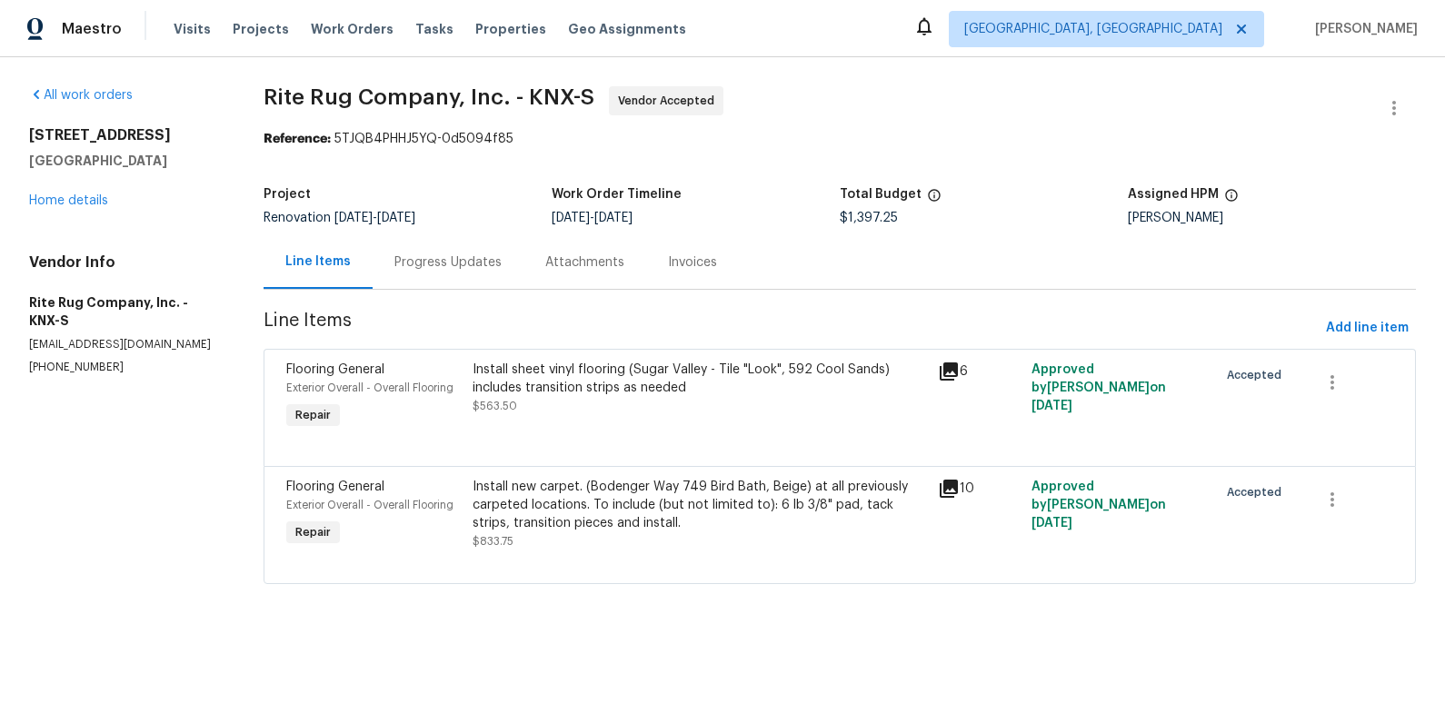
click at [446, 265] on div "Progress Updates" at bounding box center [447, 262] width 107 height 18
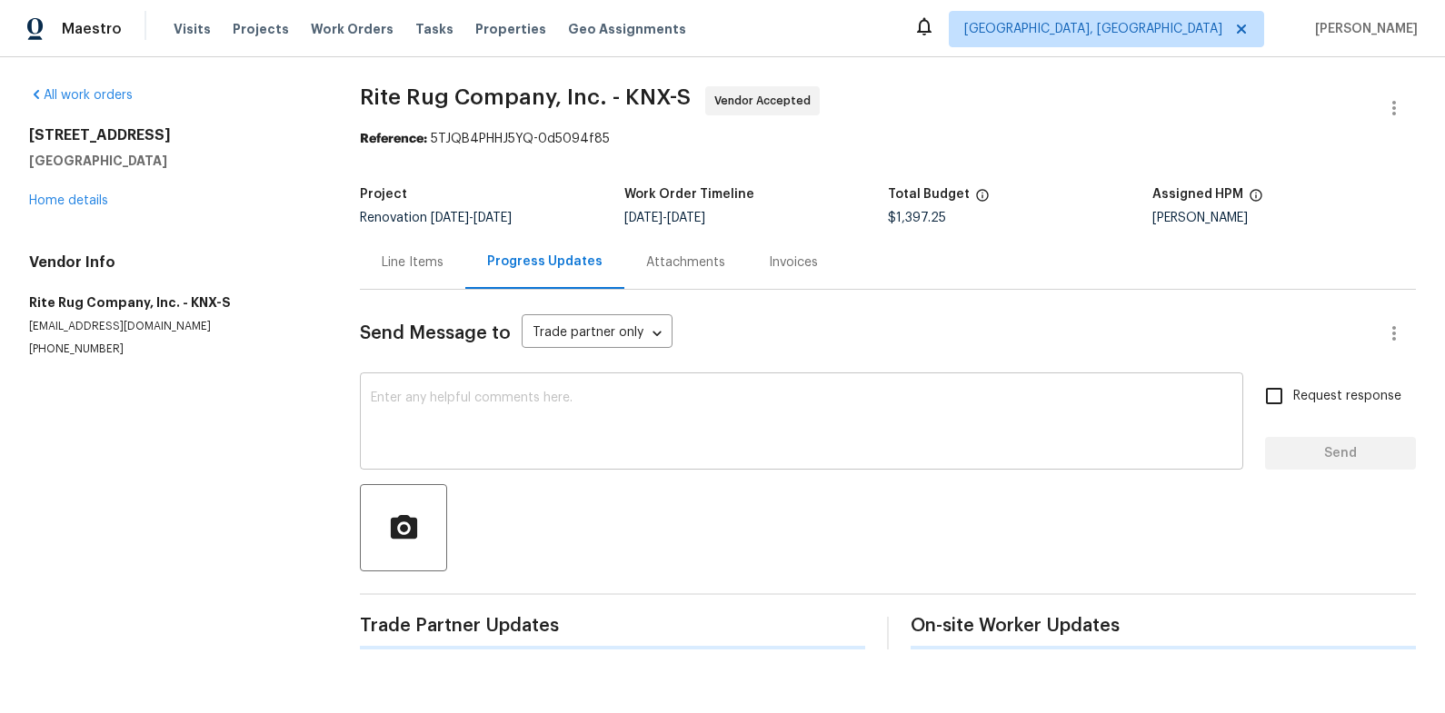
click at [508, 392] on textarea at bounding box center [801, 424] width 861 height 64
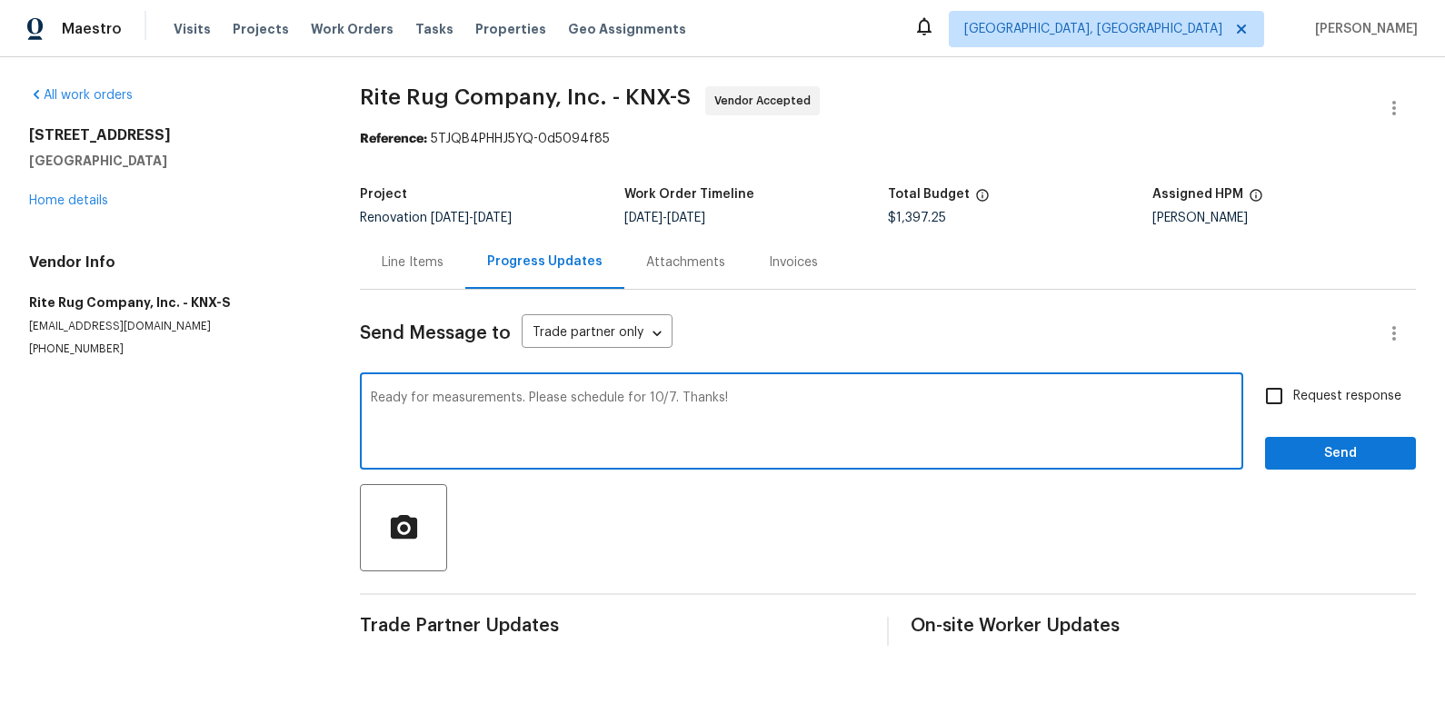
type textarea "Ready for measurements. Please schedule for 10/7. Thanks!"
click at [1391, 452] on span "Send" at bounding box center [1340, 453] width 122 height 23
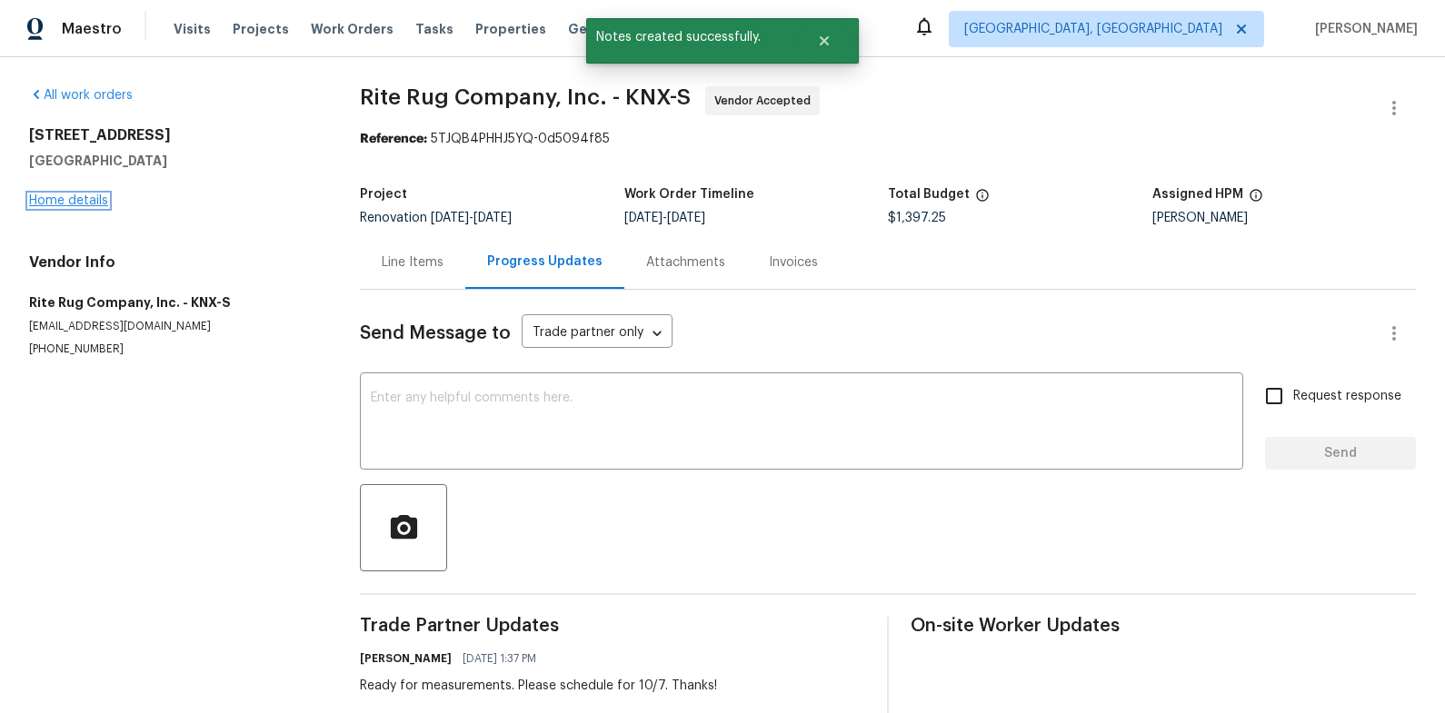
click at [86, 196] on link "Home details" at bounding box center [68, 200] width 79 height 13
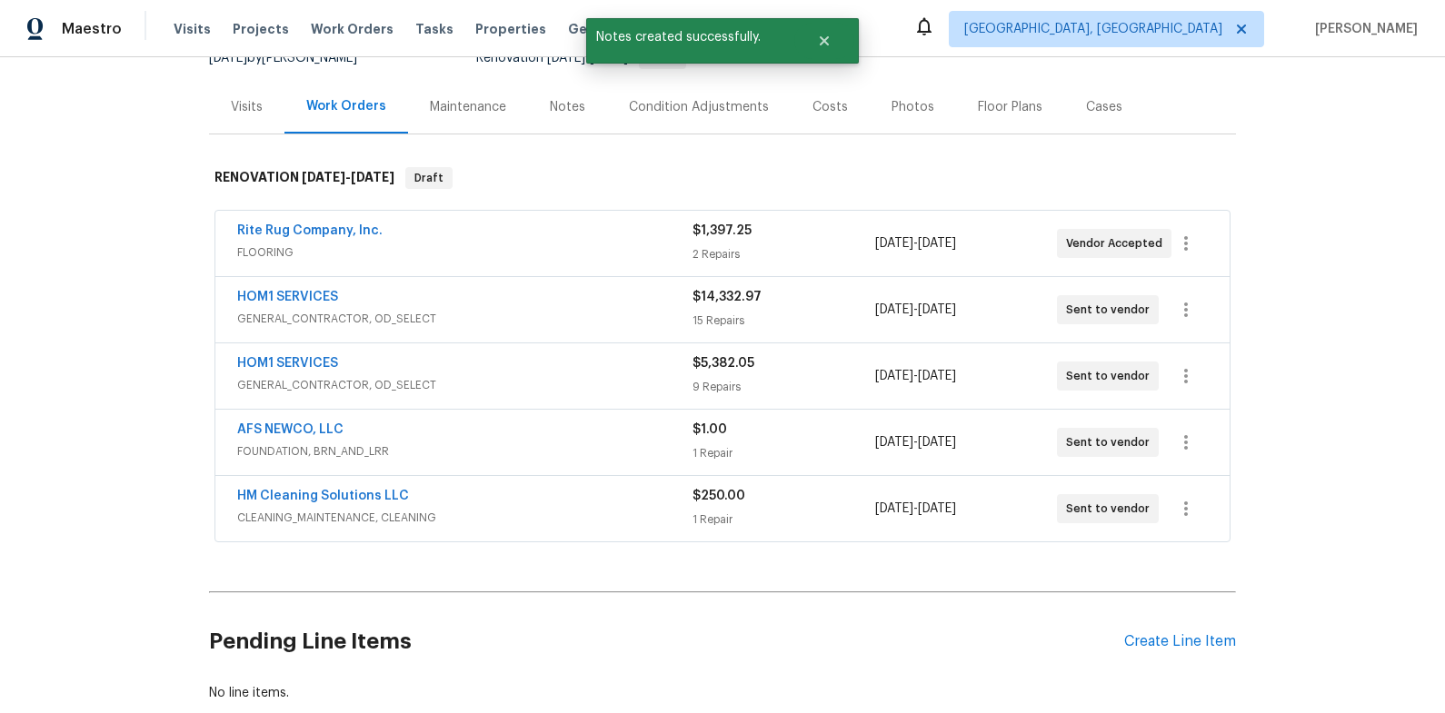
scroll to position [197, 0]
click at [285, 412] on div "AFS NEWCO, LLC FOUNDATION, BRN_AND_LRR $1.00 1 Repair 9/25/2025 - 10/10/2025 Se…" at bounding box center [722, 440] width 1014 height 65
click at [290, 417] on div "AFS NEWCO, LLC FOUNDATION, BRN_AND_LRR $1.00 1 Repair 9/25/2025 - 10/10/2025 Se…" at bounding box center [722, 440] width 1014 height 65
click at [293, 428] on link "AFS NEWCO, LLC" at bounding box center [290, 428] width 106 height 13
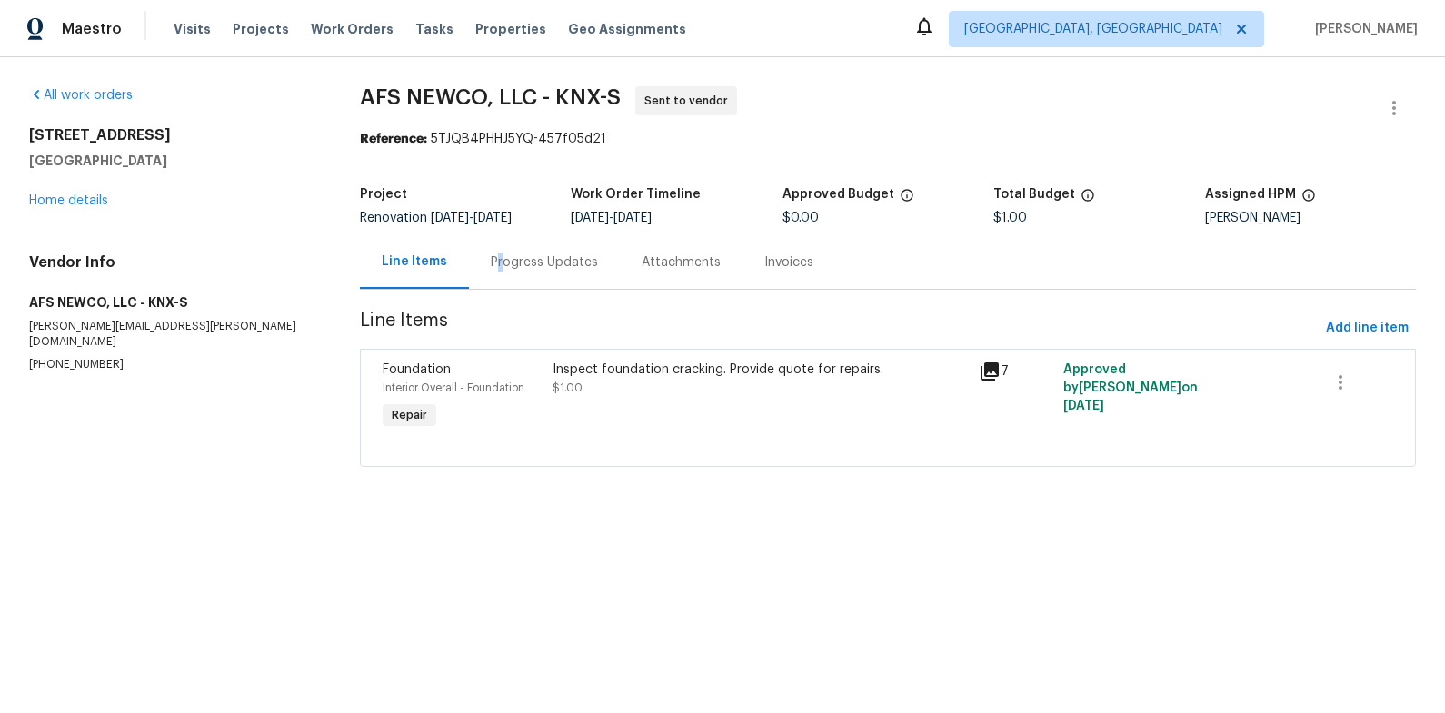
click at [499, 259] on div "Progress Updates" at bounding box center [544, 262] width 107 height 18
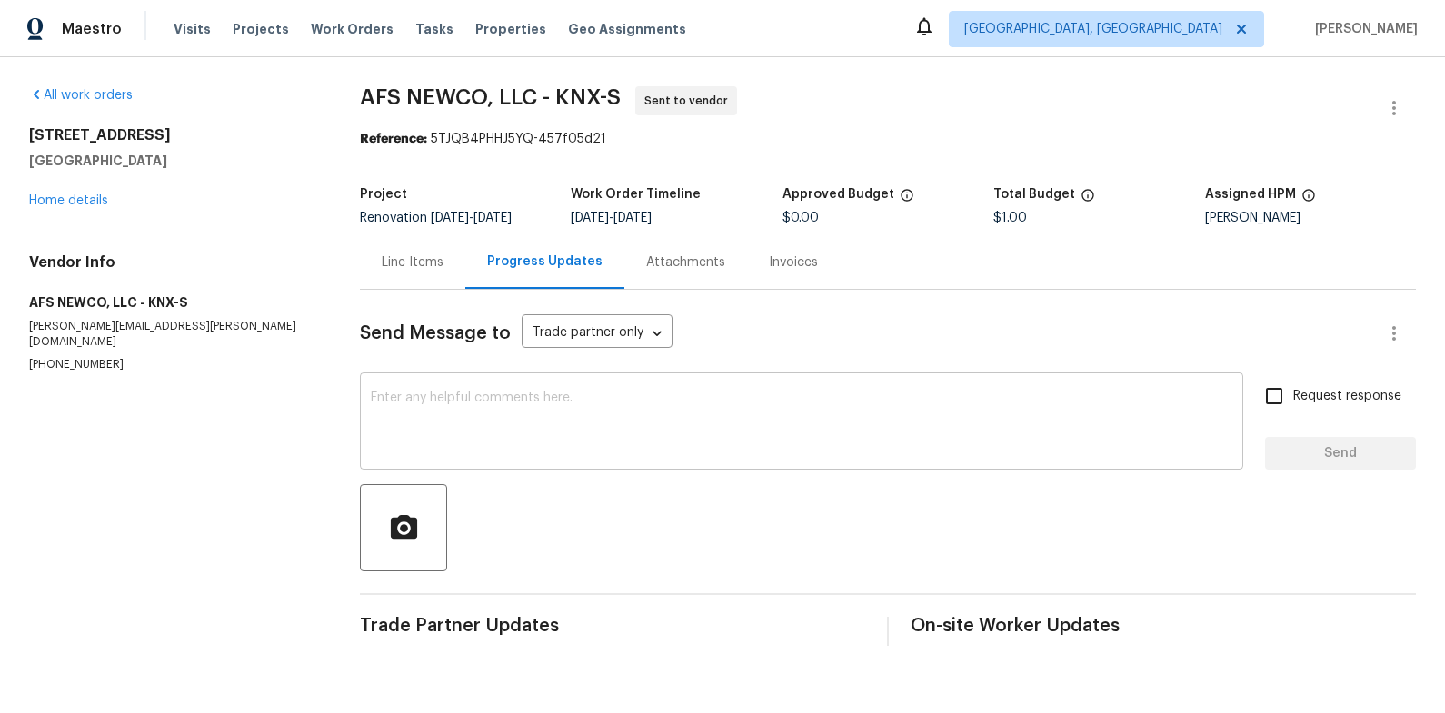
click at [510, 381] on div "x ​" at bounding box center [801, 423] width 883 height 93
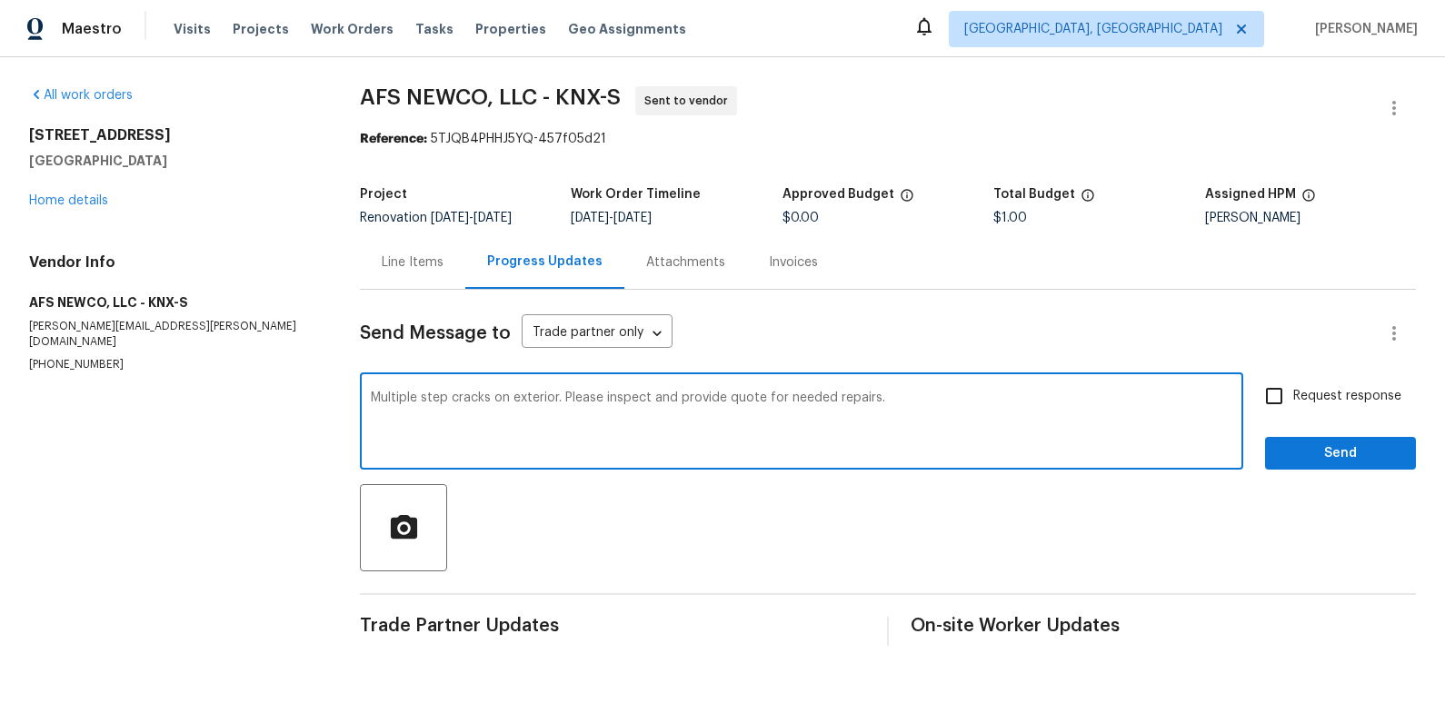
type textarea "Multiple step cracks on exterior. Please inspect and provide quote for needed r…"
click at [1290, 454] on span "Send" at bounding box center [1340, 453] width 122 height 23
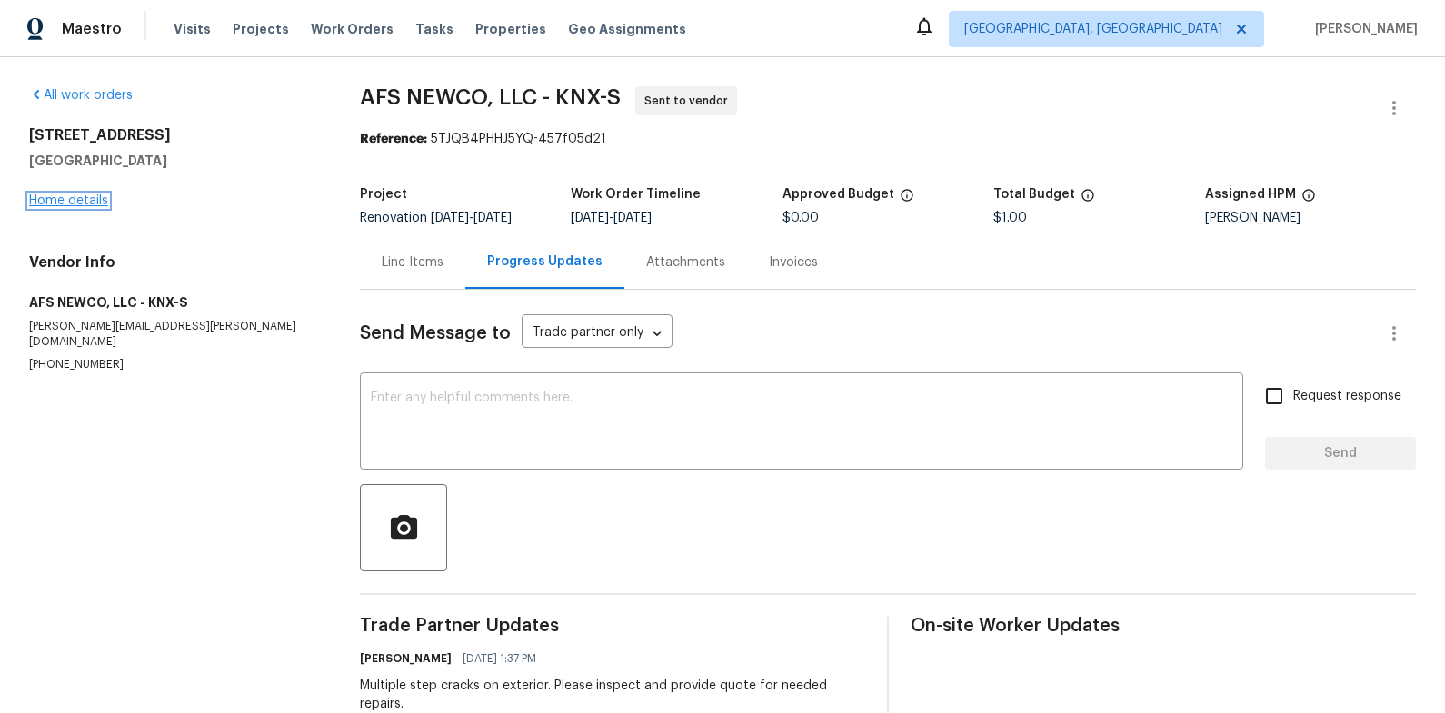
click at [60, 200] on link "Home details" at bounding box center [68, 200] width 79 height 13
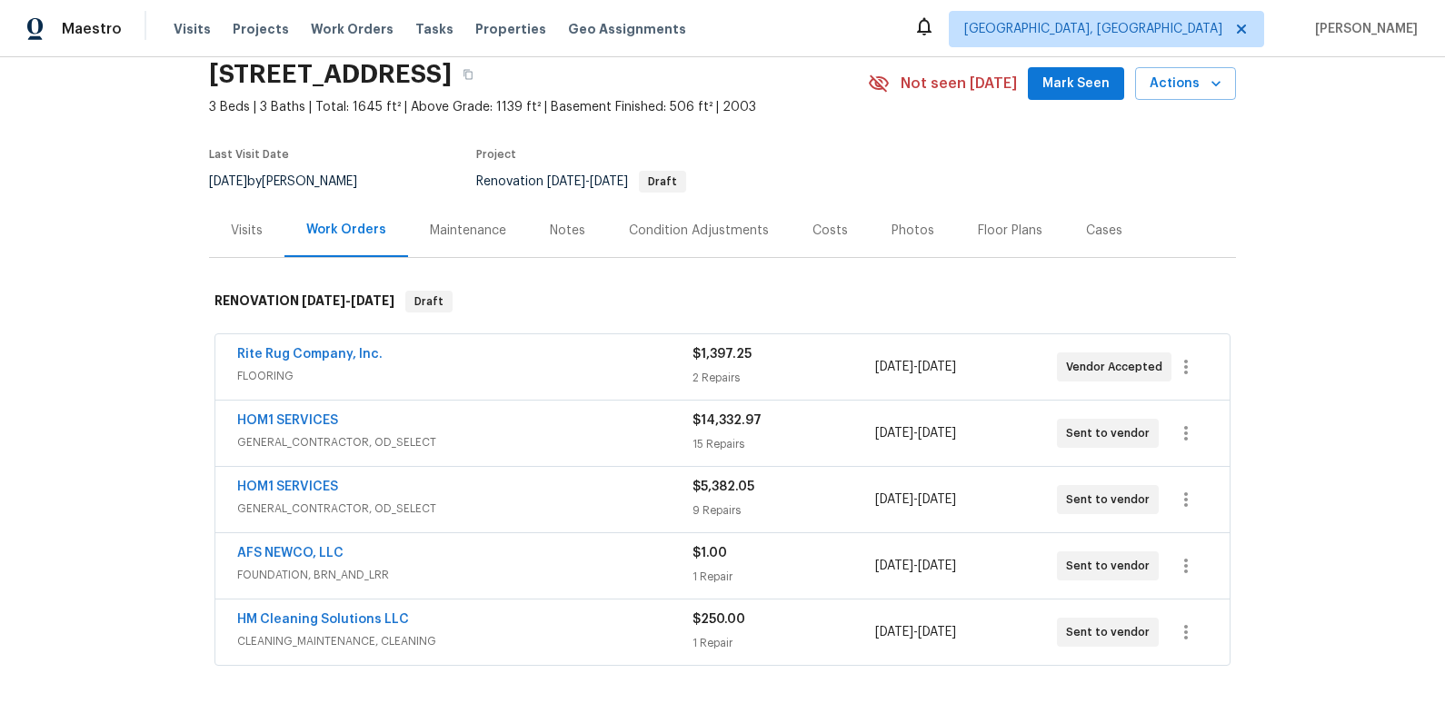
scroll to position [102, 0]
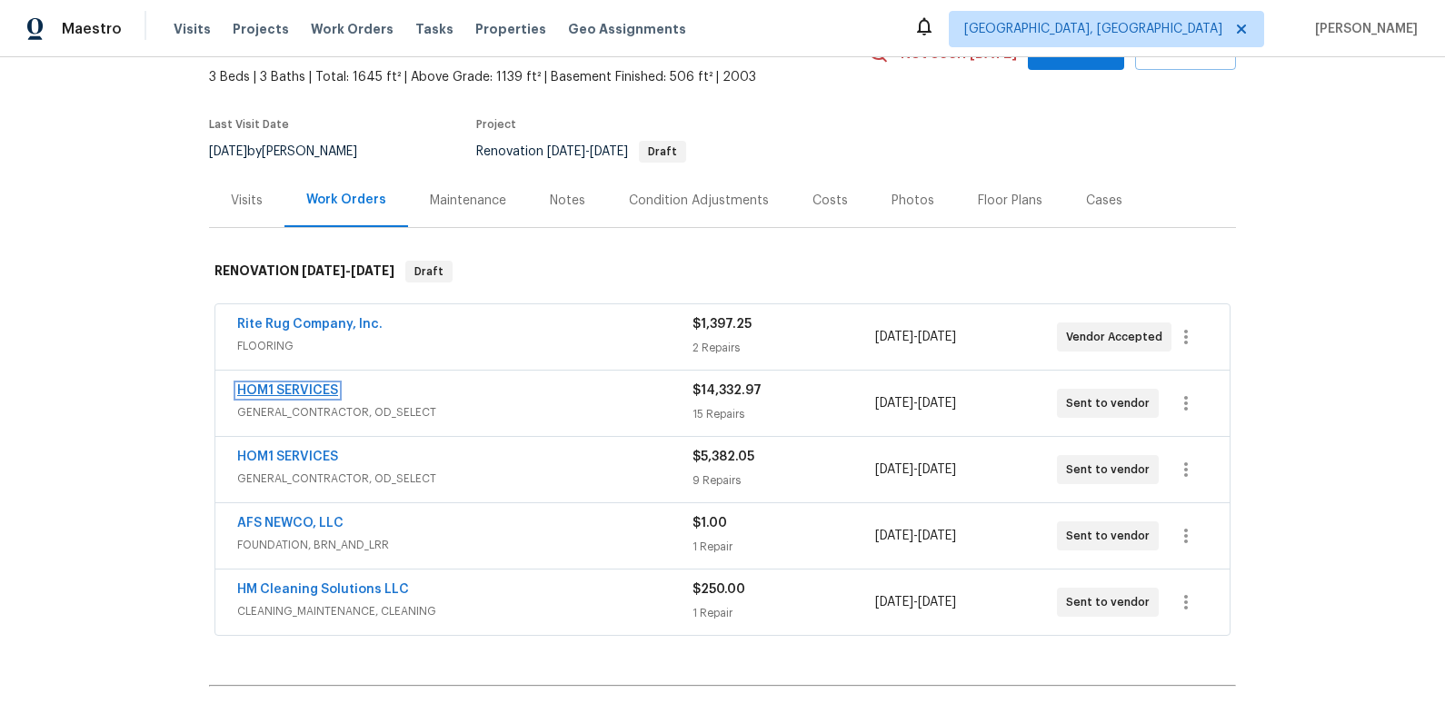
click at [323, 388] on link "HOM1 SERVICES" at bounding box center [287, 390] width 101 height 13
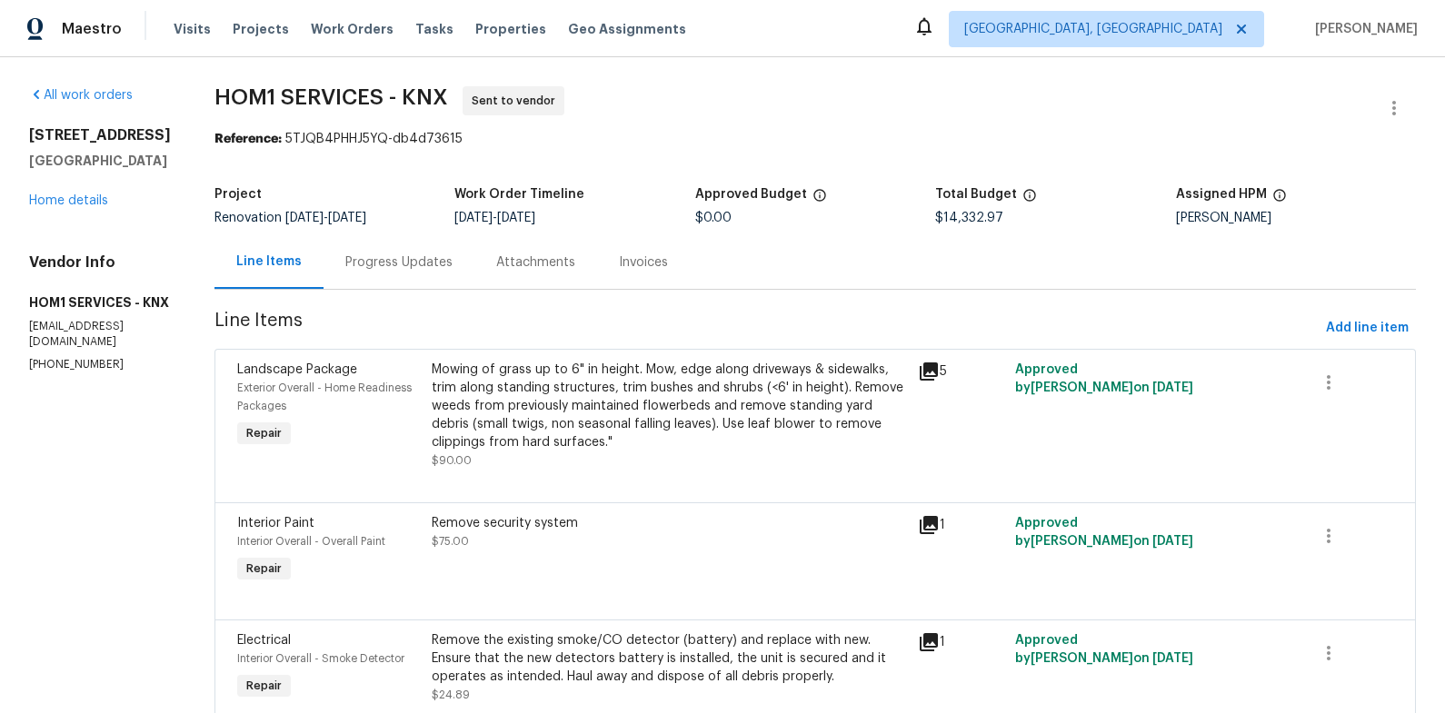
click at [393, 266] on div "Progress Updates" at bounding box center [398, 262] width 107 height 18
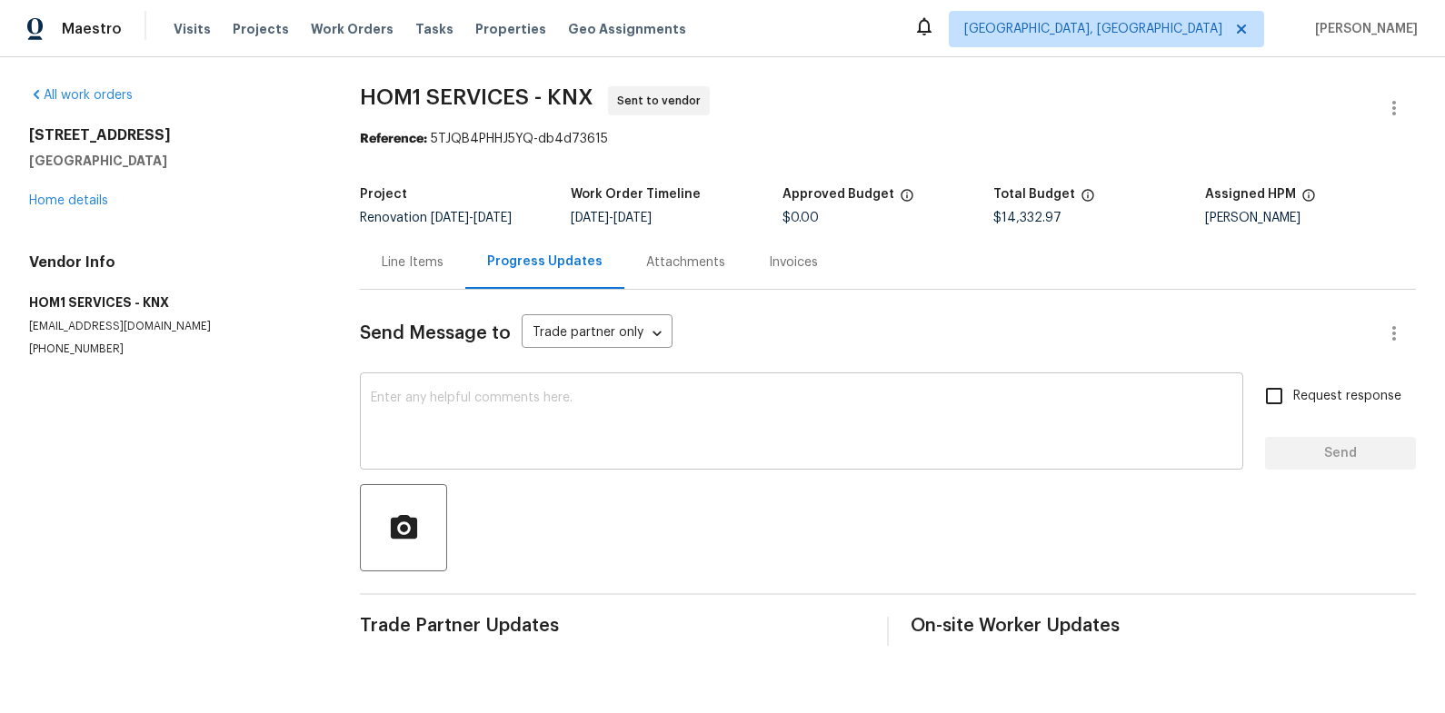
click at [501, 409] on textarea at bounding box center [801, 424] width 861 height 64
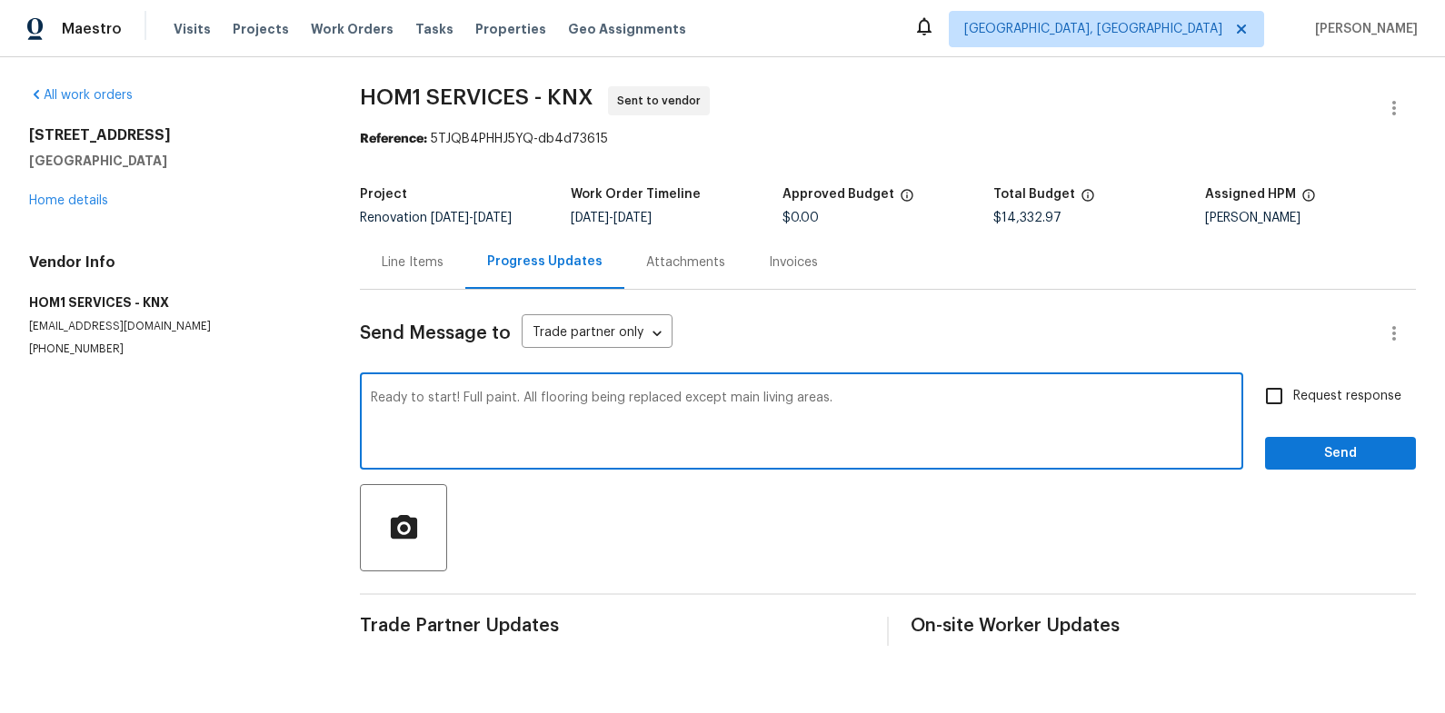
type textarea "Ready to start! Full paint. All flooring being replaced except main living area…"
click at [1326, 465] on button "Send" at bounding box center [1340, 454] width 151 height 34
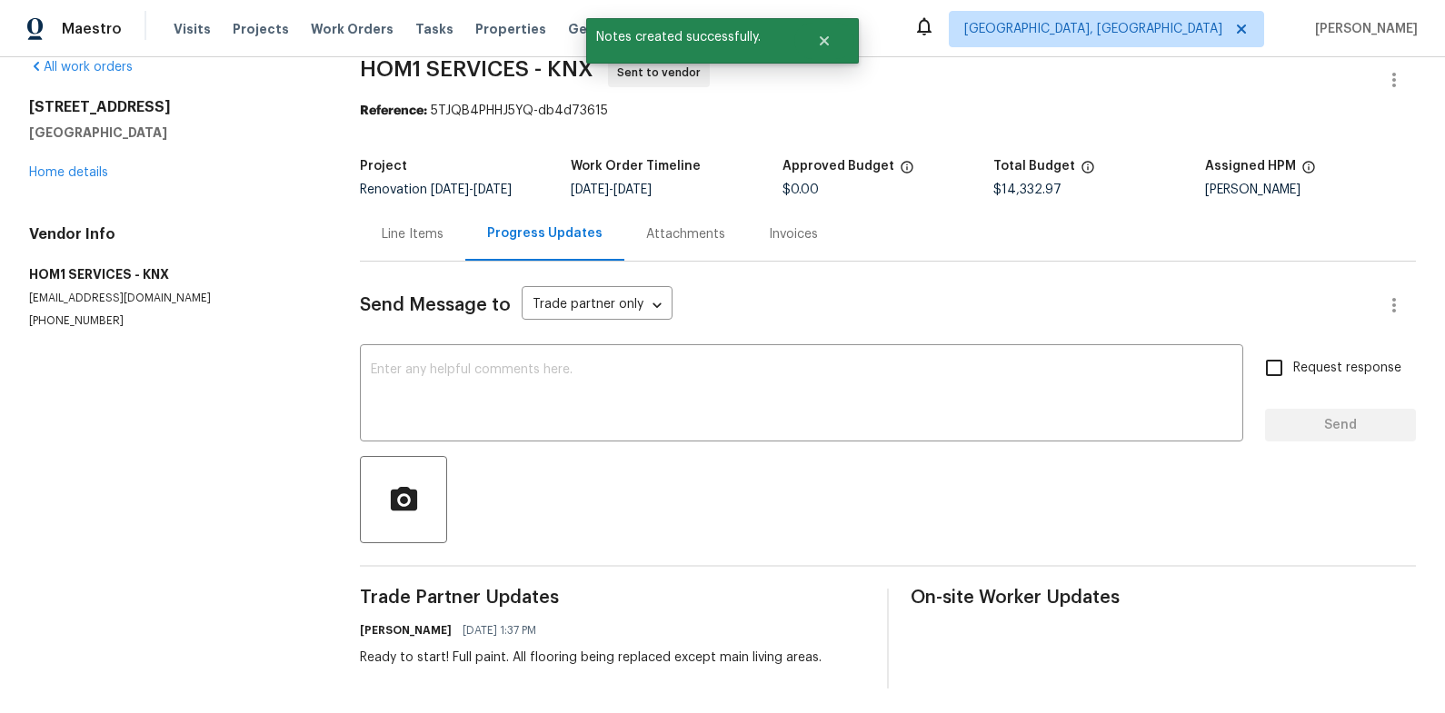
scroll to position [34, 0]
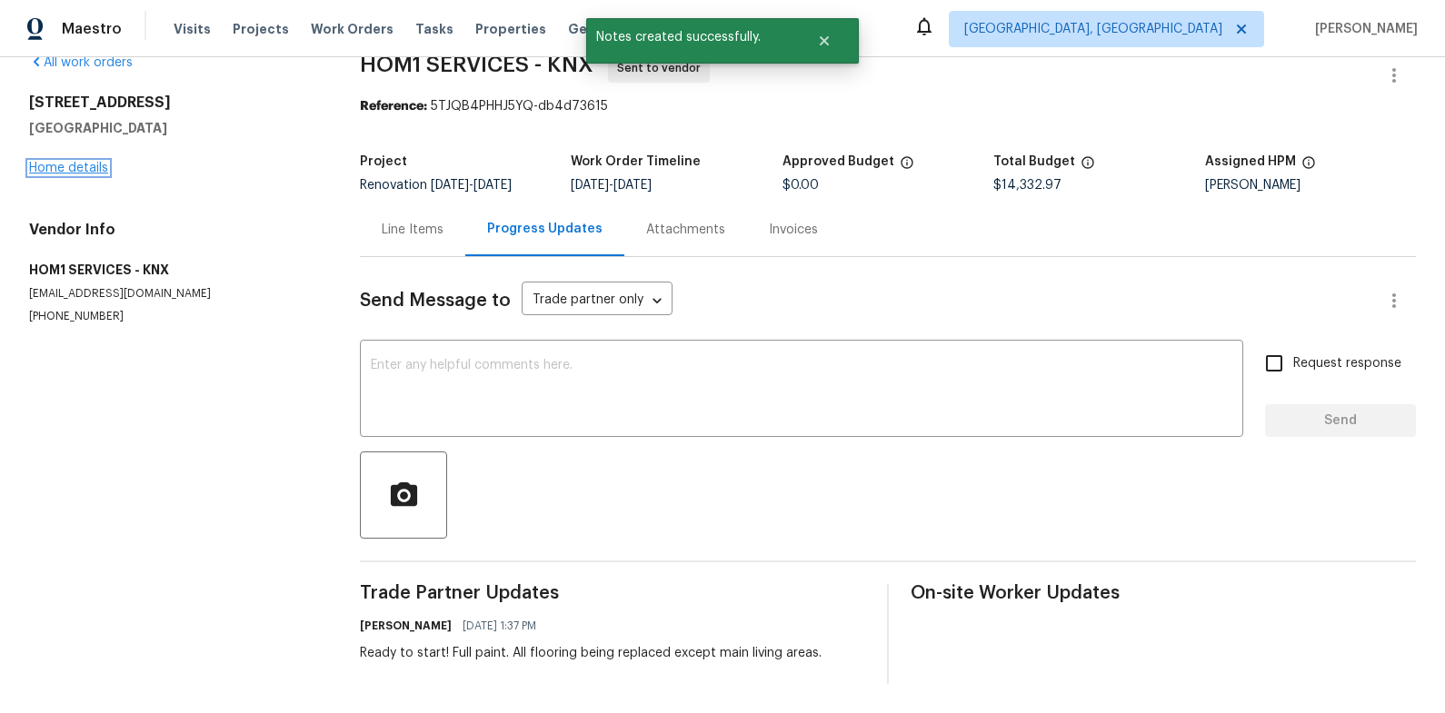
click at [56, 162] on link "Home details" at bounding box center [68, 168] width 79 height 13
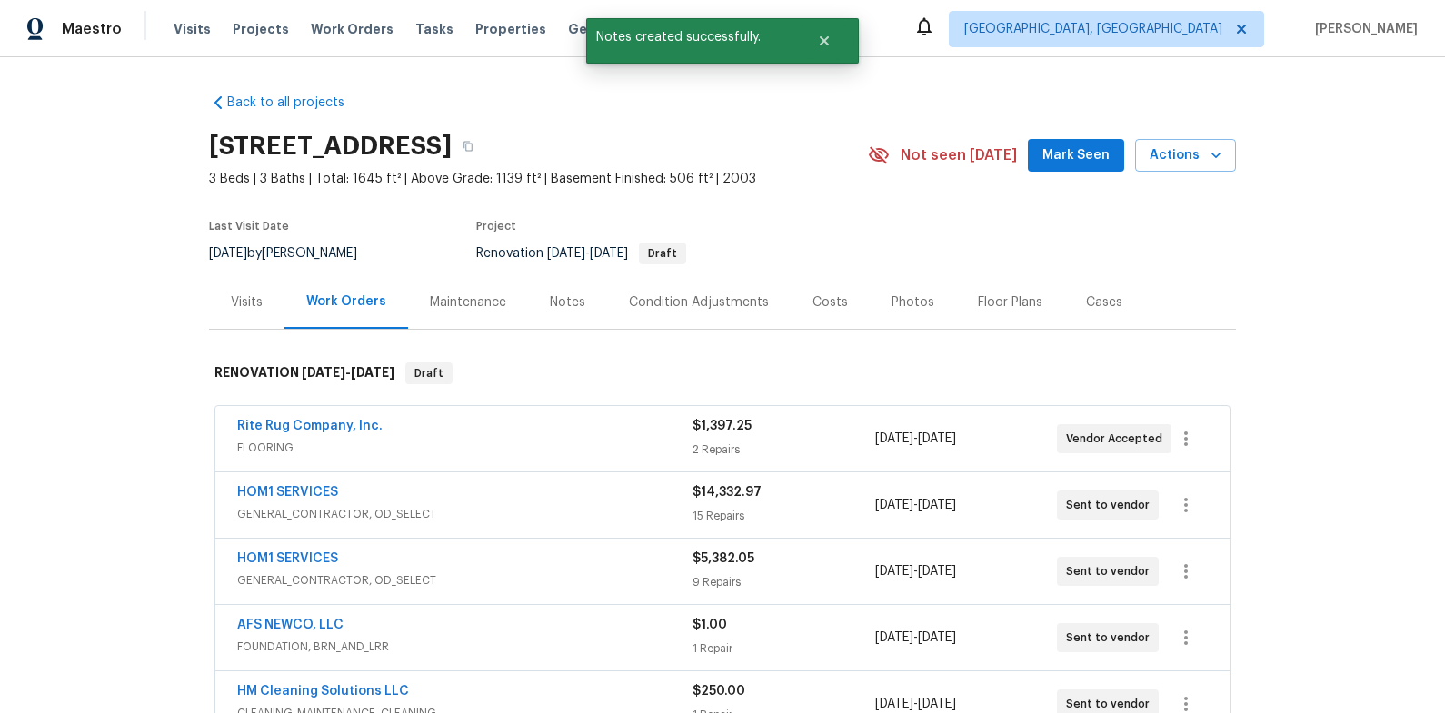
scroll to position [148, 0]
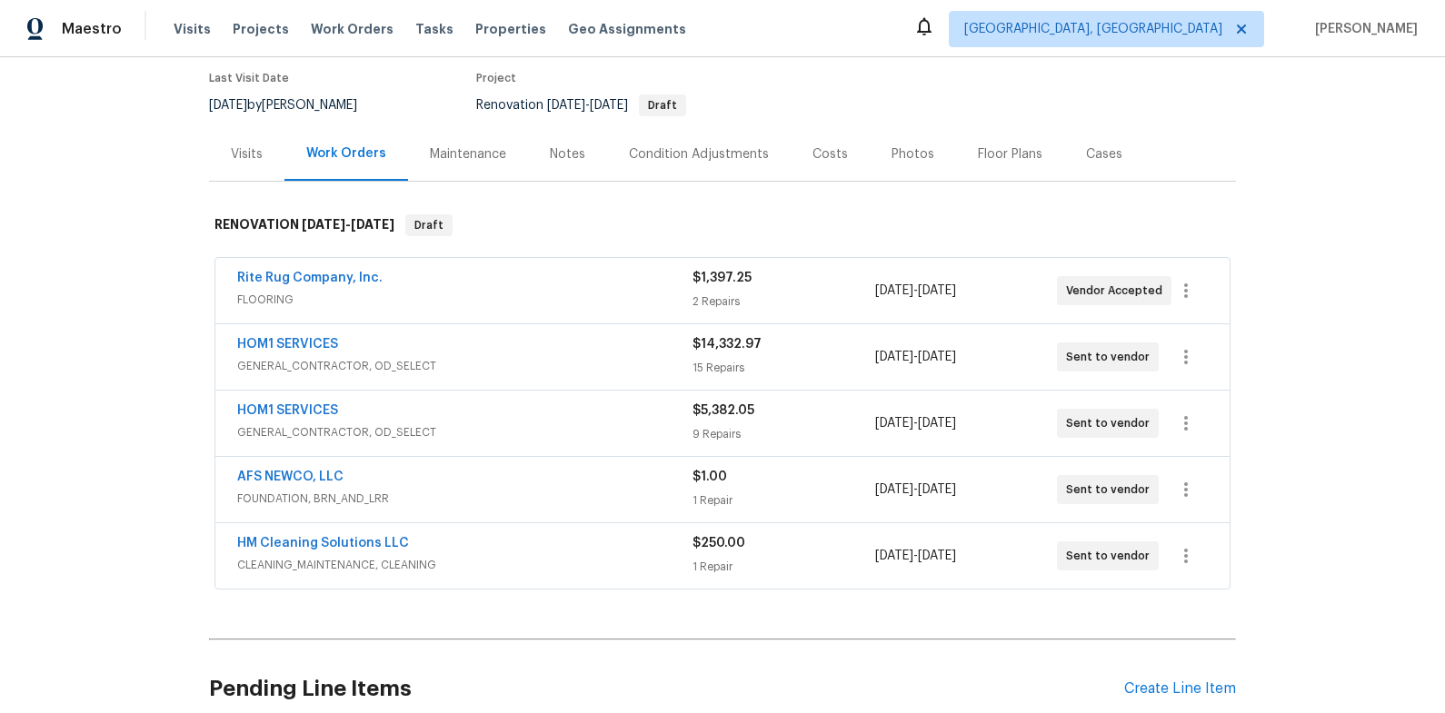
click at [555, 156] on div "Notes" at bounding box center [567, 154] width 35 height 18
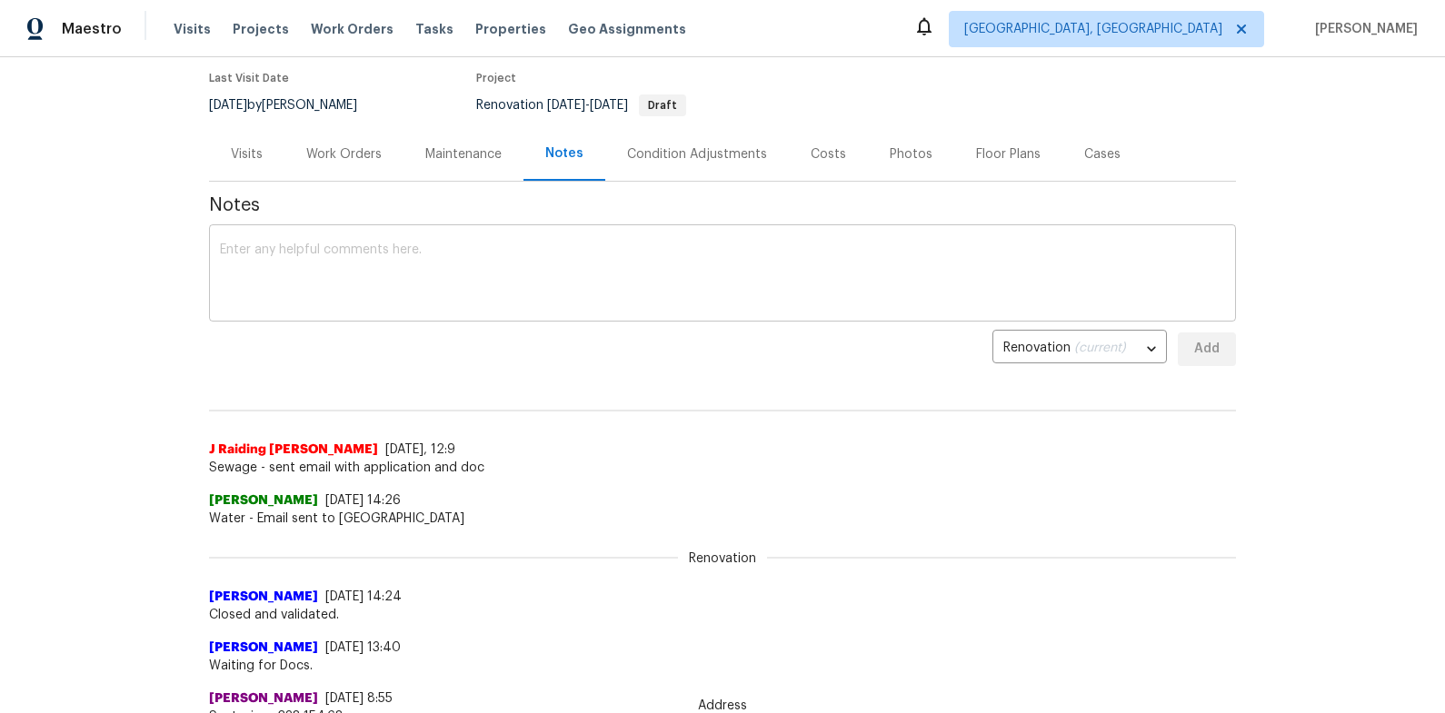
click at [594, 267] on textarea at bounding box center [722, 275] width 1005 height 64
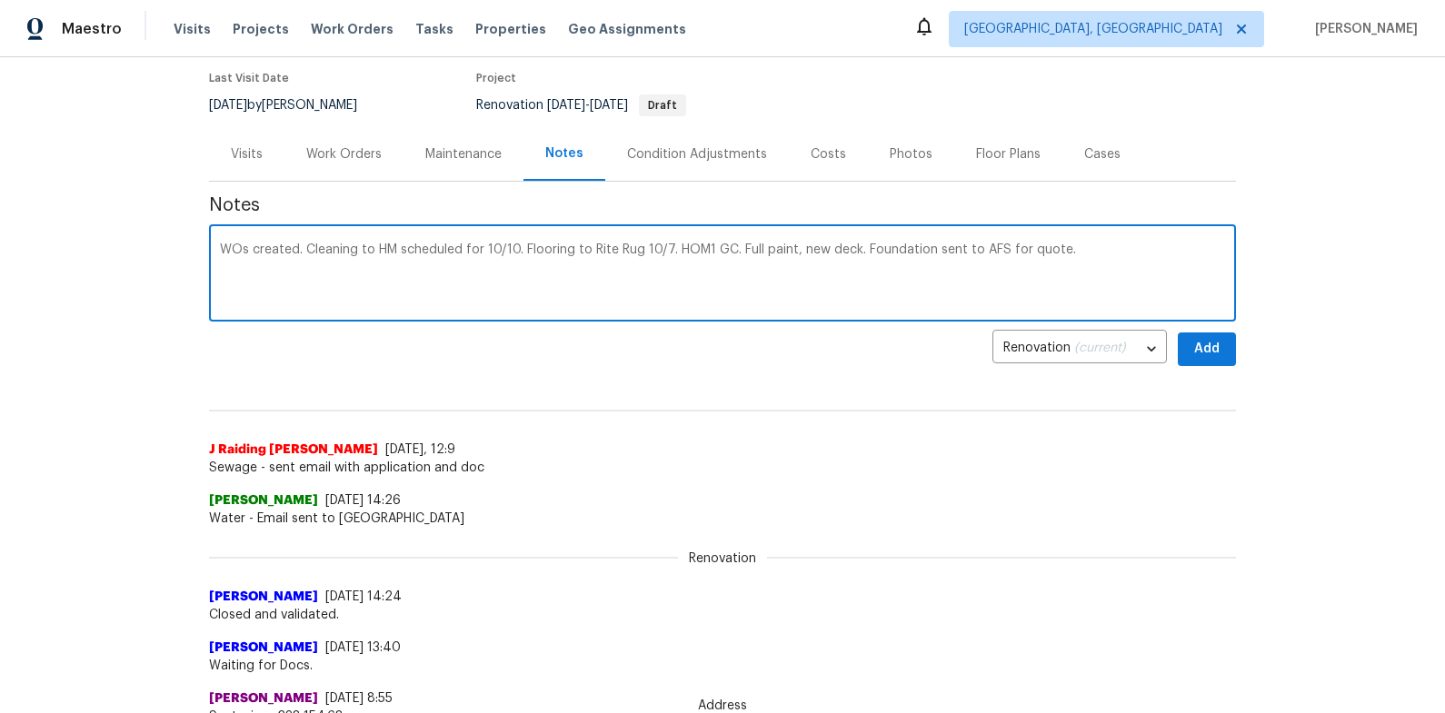
type textarea "WOs created. Cleaning to HM scheduled for 10/10. Flooring to Rite Rug 10/7. HOM…"
click at [1204, 353] on span "Add" at bounding box center [1206, 349] width 29 height 23
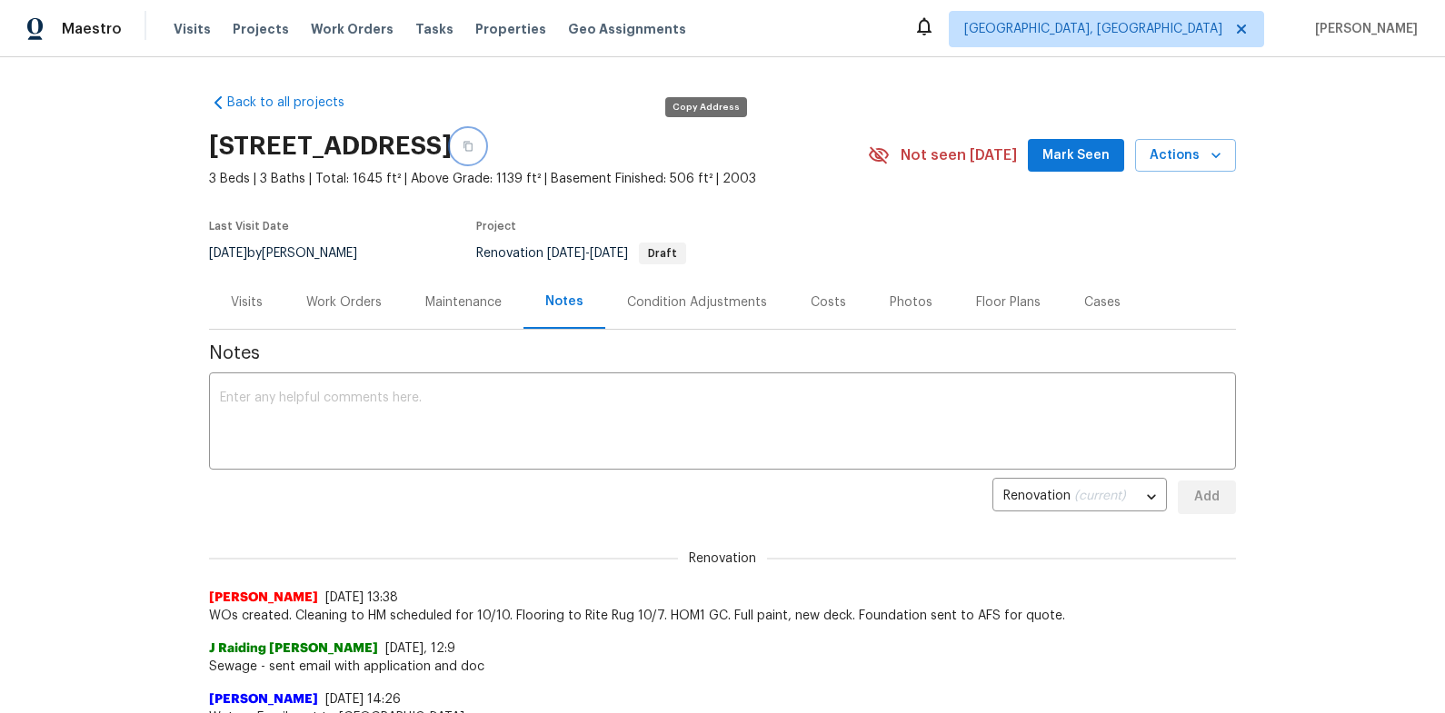
click at [472, 150] on icon "button" at bounding box center [467, 147] width 9 height 10
click at [473, 147] on icon "button" at bounding box center [467, 146] width 11 height 11
click at [349, 300] on div "Work Orders" at bounding box center [343, 302] width 75 height 18
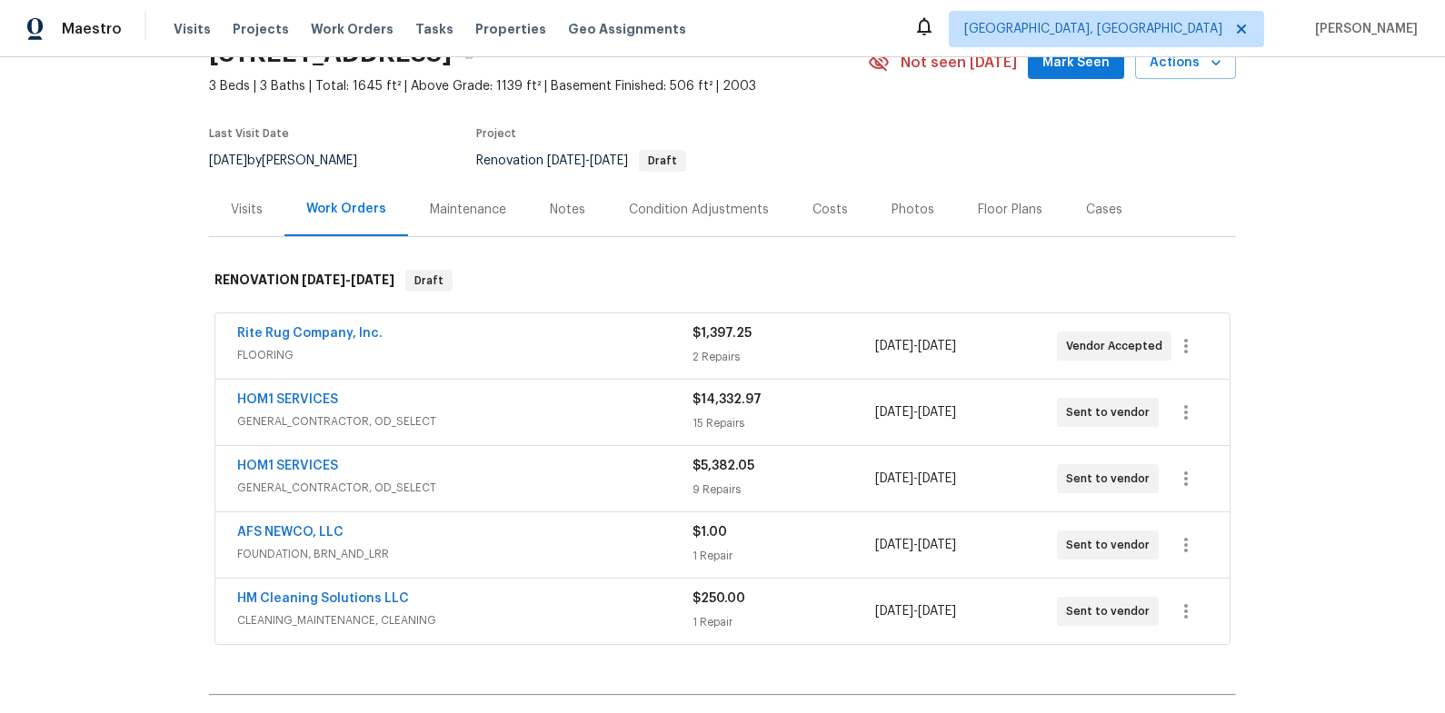
scroll to position [113, 0]
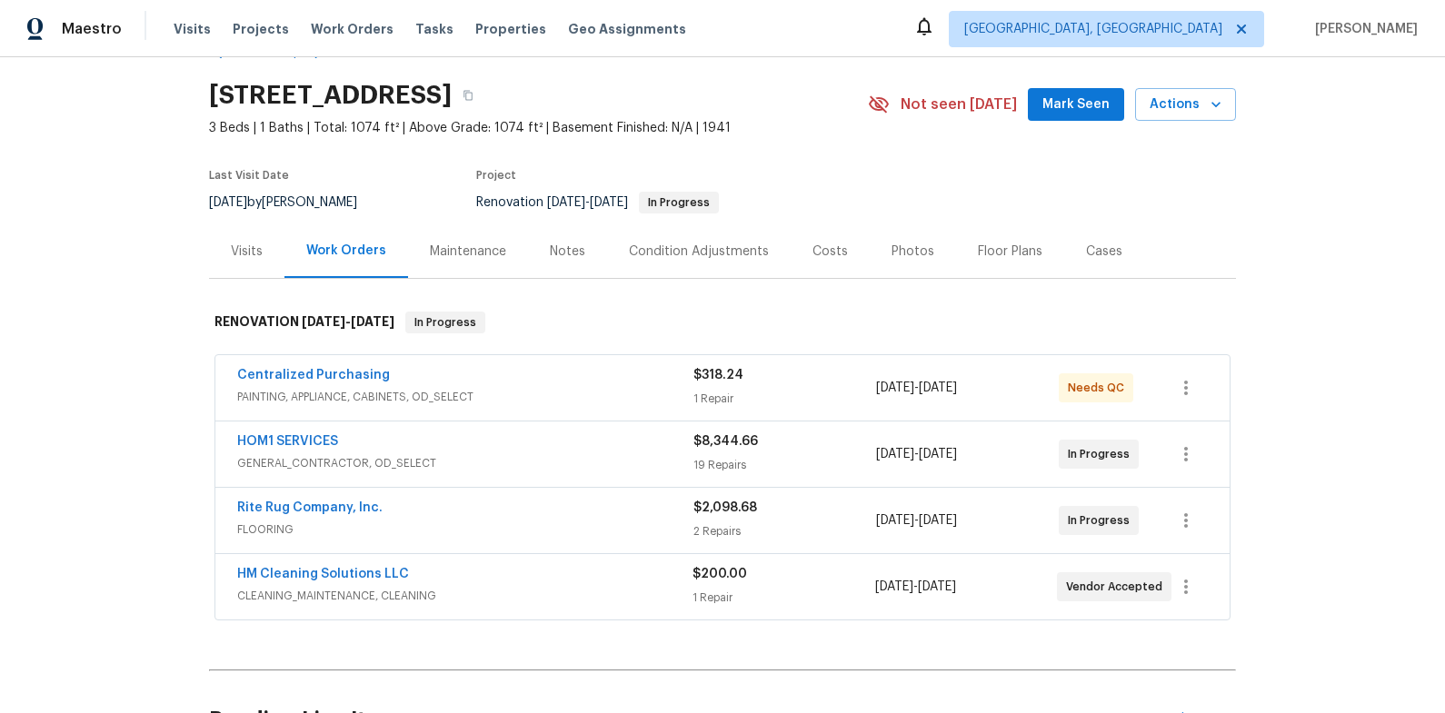
click at [603, 439] on div "HOM1 SERVICES" at bounding box center [465, 443] width 456 height 22
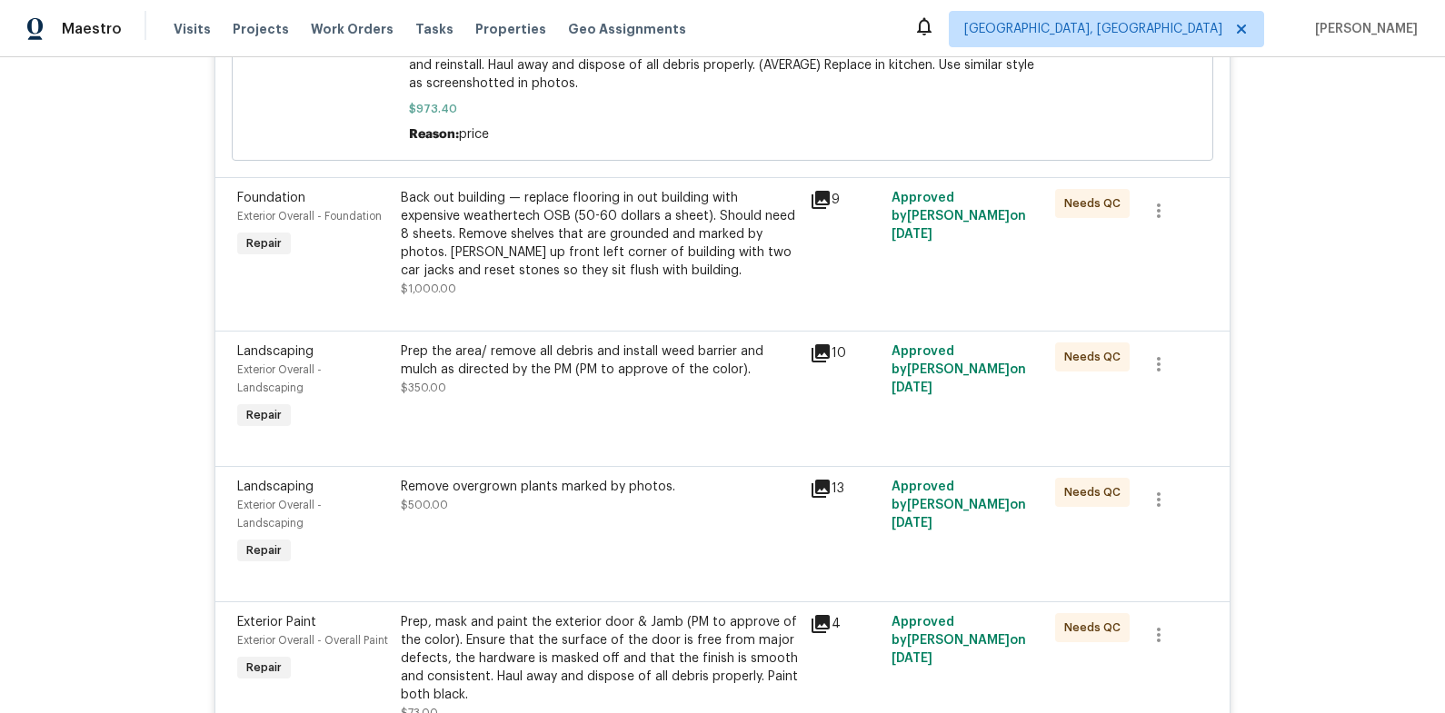
scroll to position [1006, 0]
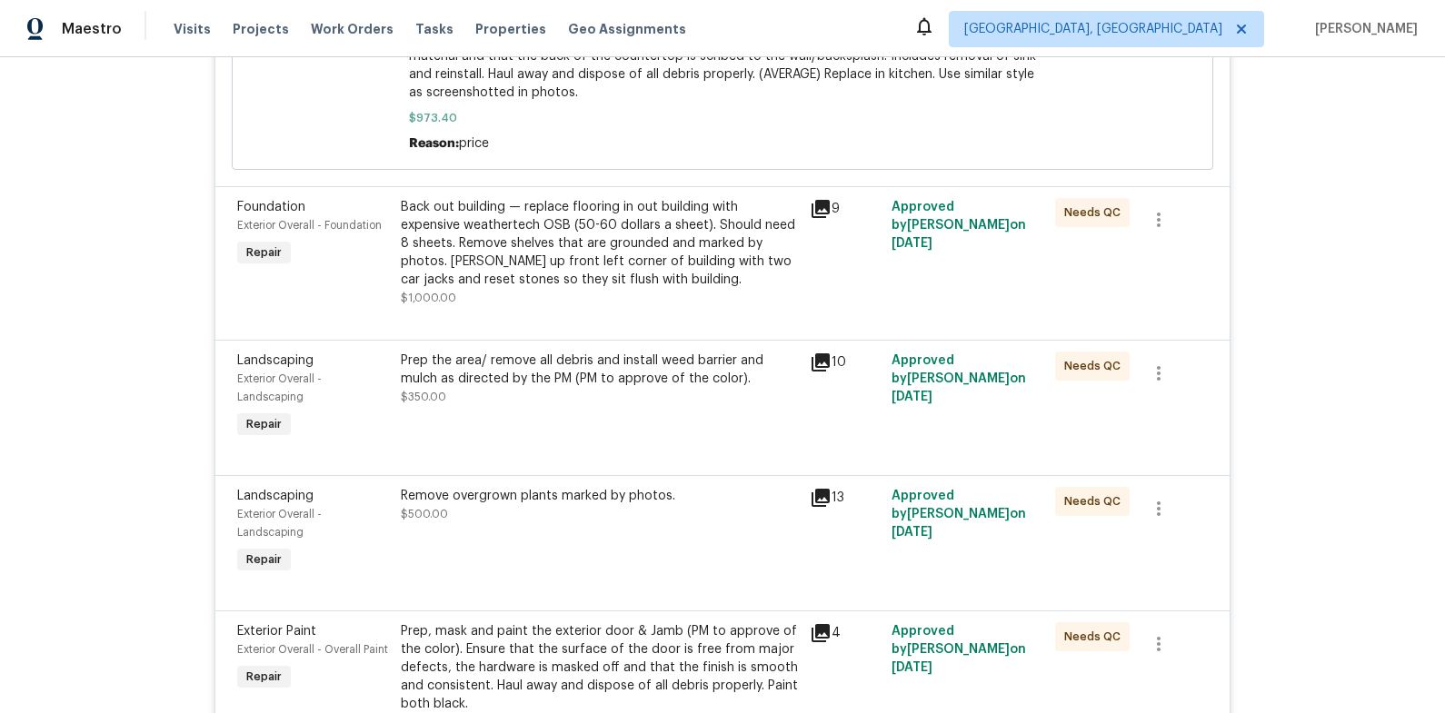
click at [617, 284] on div "Back out building — replace flooring in out building with expensive weathertech…" at bounding box center [600, 243] width 398 height 91
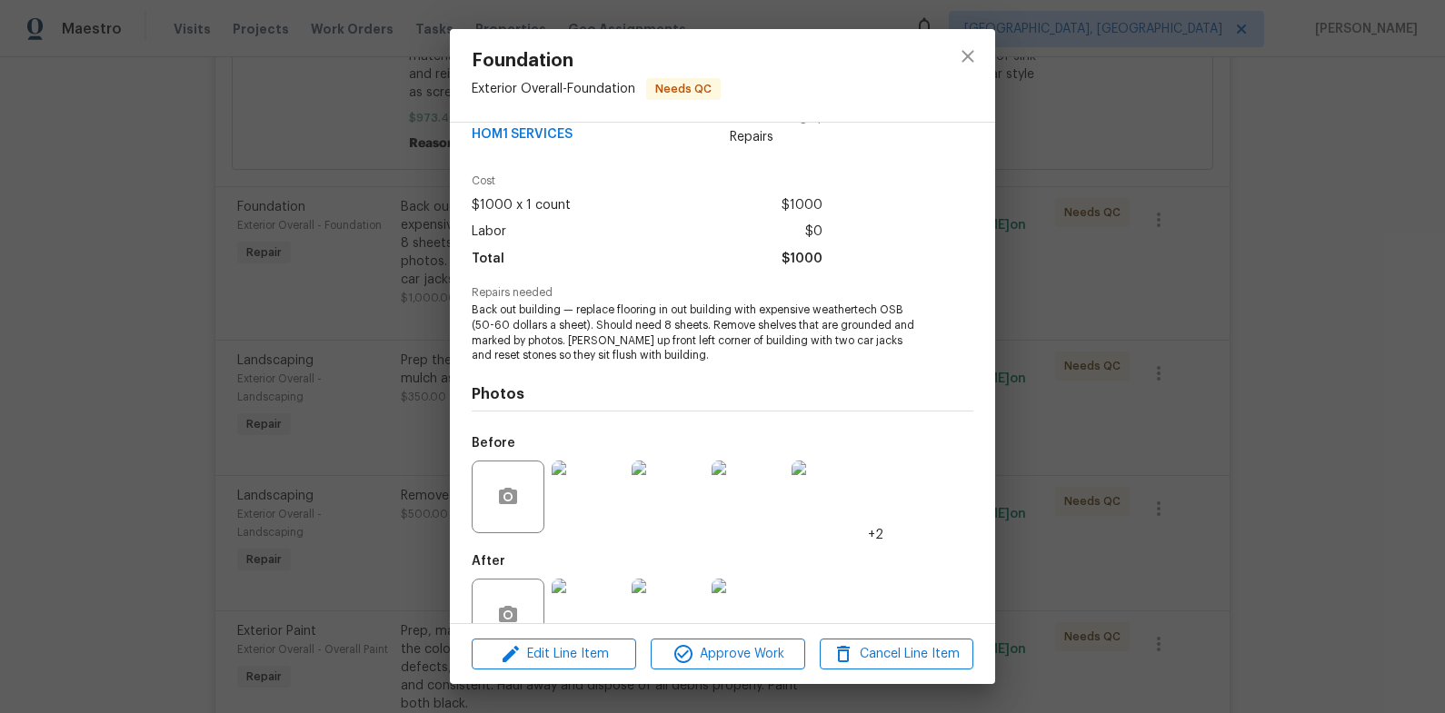
scroll to position [78, 0]
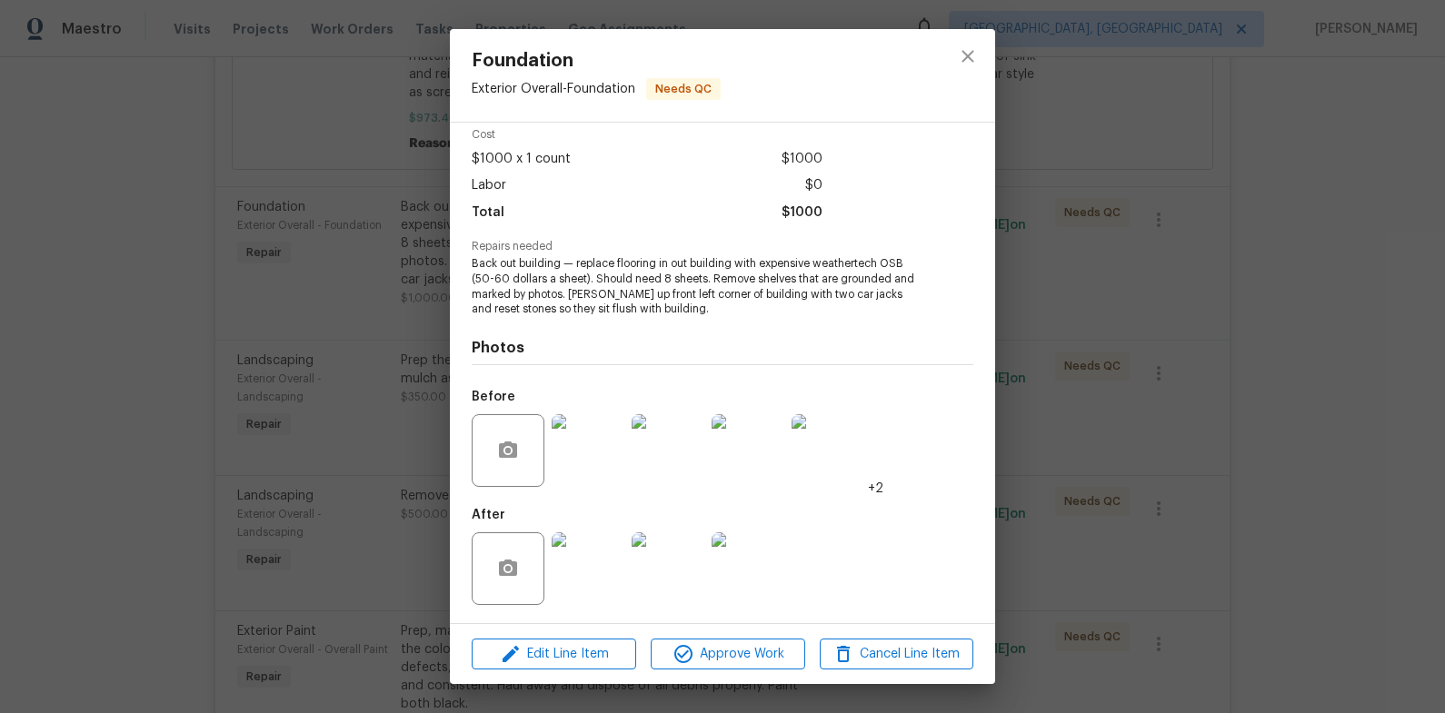
click at [599, 573] on img at bounding box center [587, 568] width 73 height 73
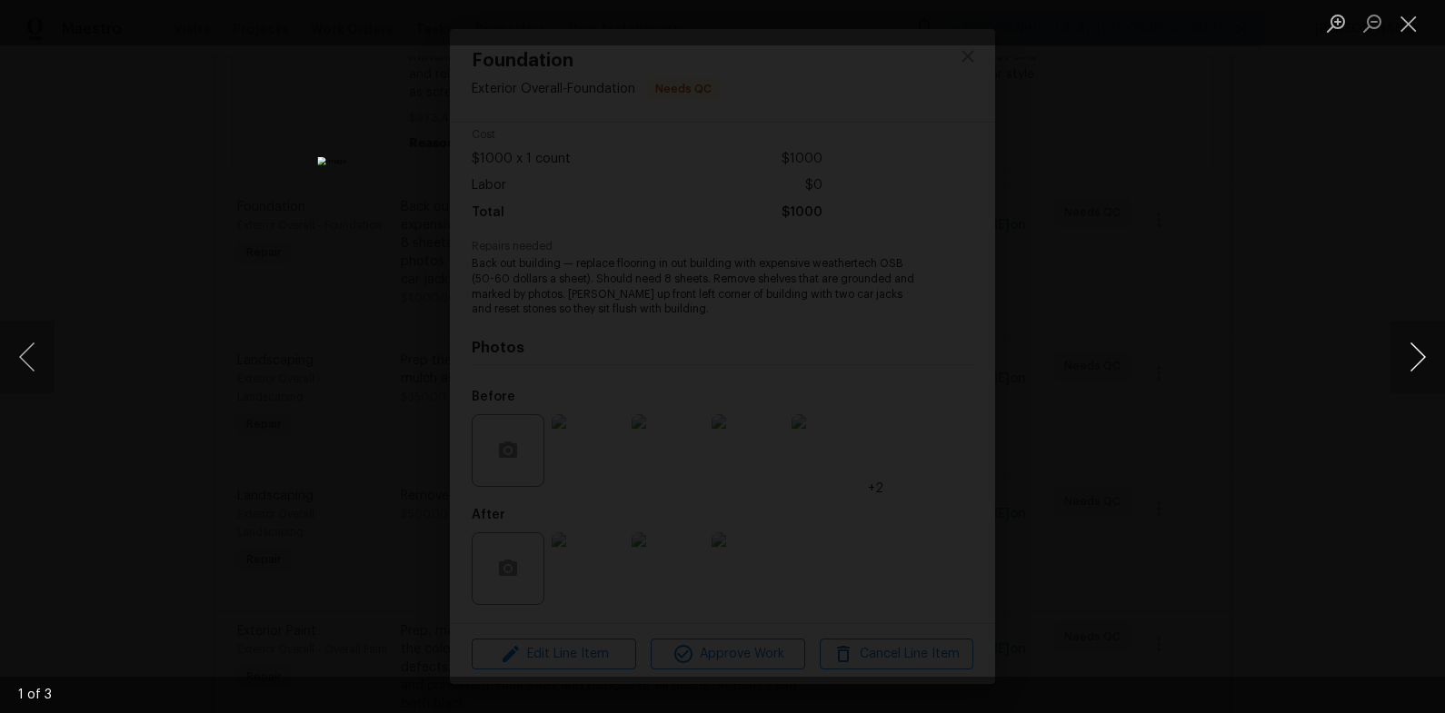
click at [1406, 350] on button "Next image" at bounding box center [1417, 357] width 55 height 73
click at [1405, 350] on button "Next image" at bounding box center [1417, 357] width 55 height 73
click at [1286, 305] on div "Lightbox" at bounding box center [722, 356] width 1445 height 713
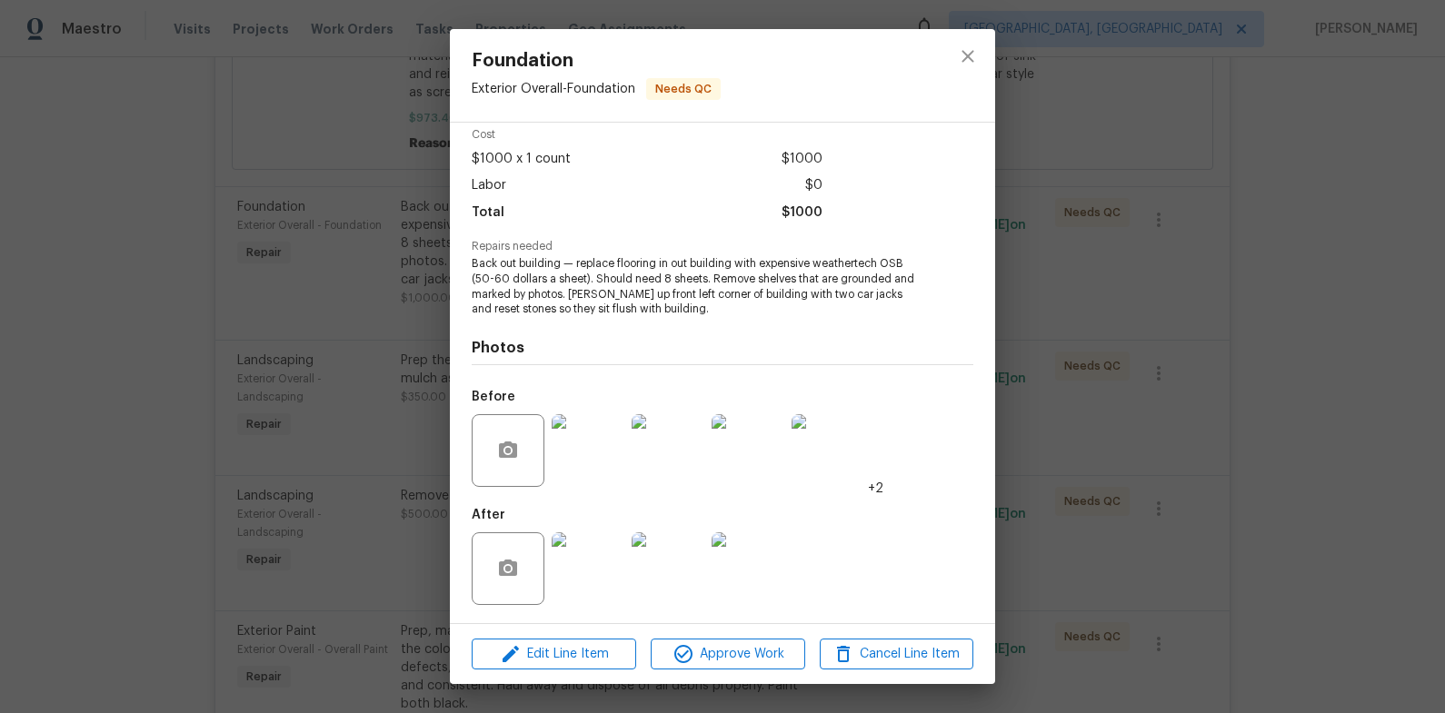
click at [1286, 305] on div "Foundation Exterior Overall - Foundation Needs QC Vendor HOM1 SERVICES Account …" at bounding box center [722, 356] width 1445 height 713
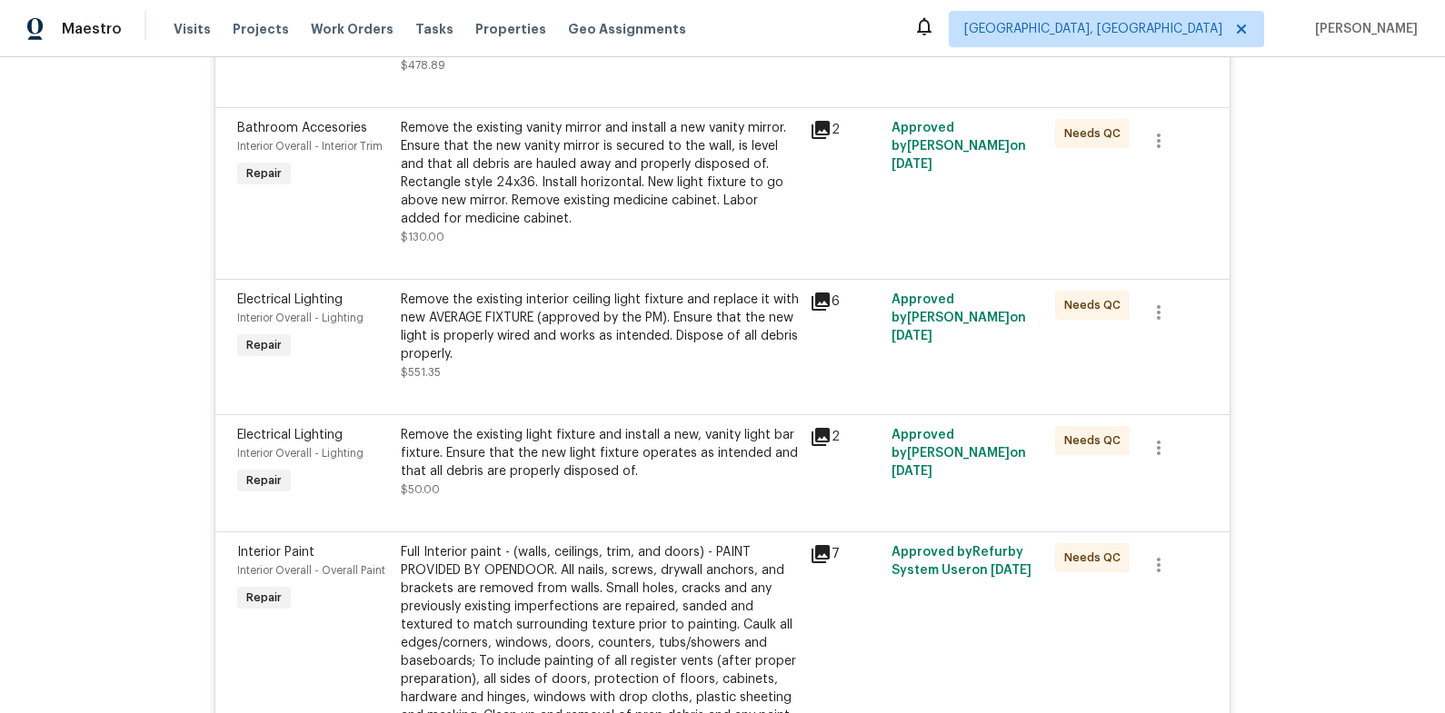
scroll to position [2584, 0]
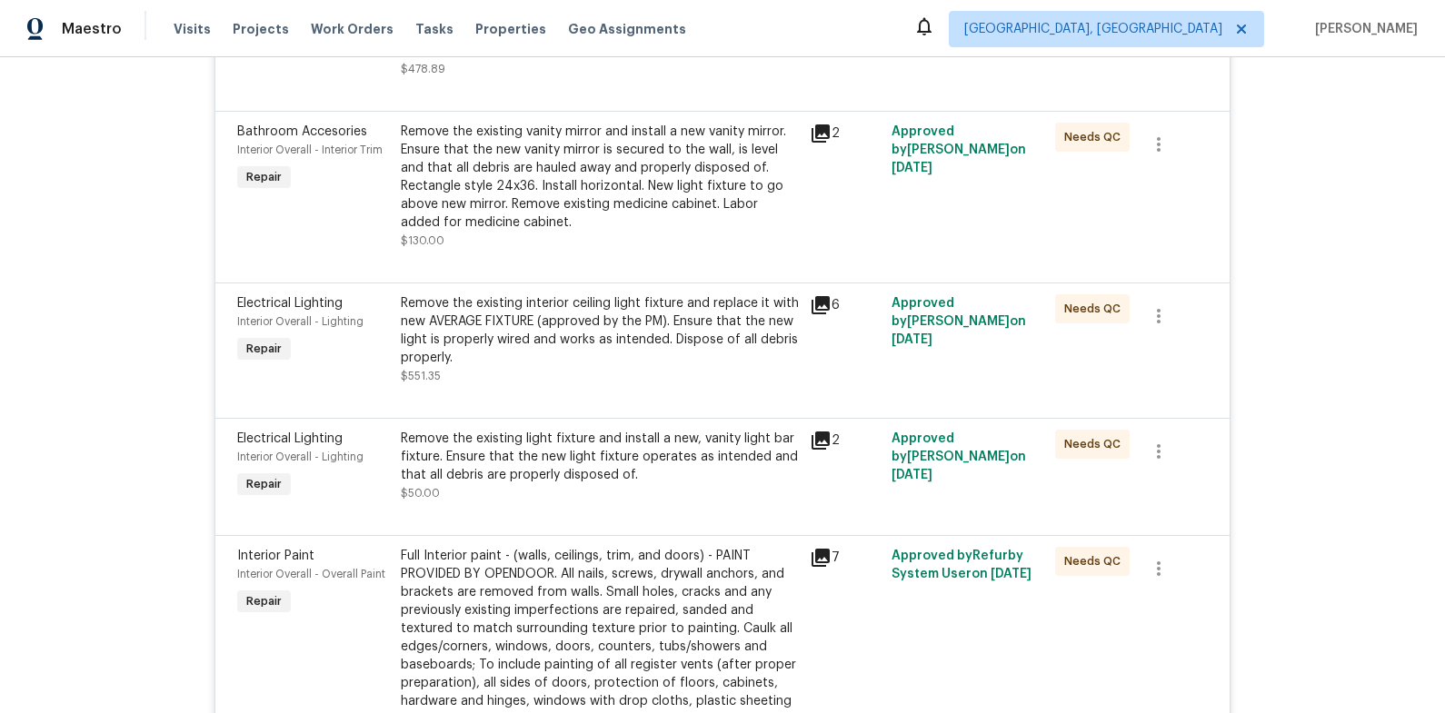
click at [589, 466] on div "Remove the existing light fixture and install a new, vanity light bar fixture. …" at bounding box center [600, 457] width 398 height 55
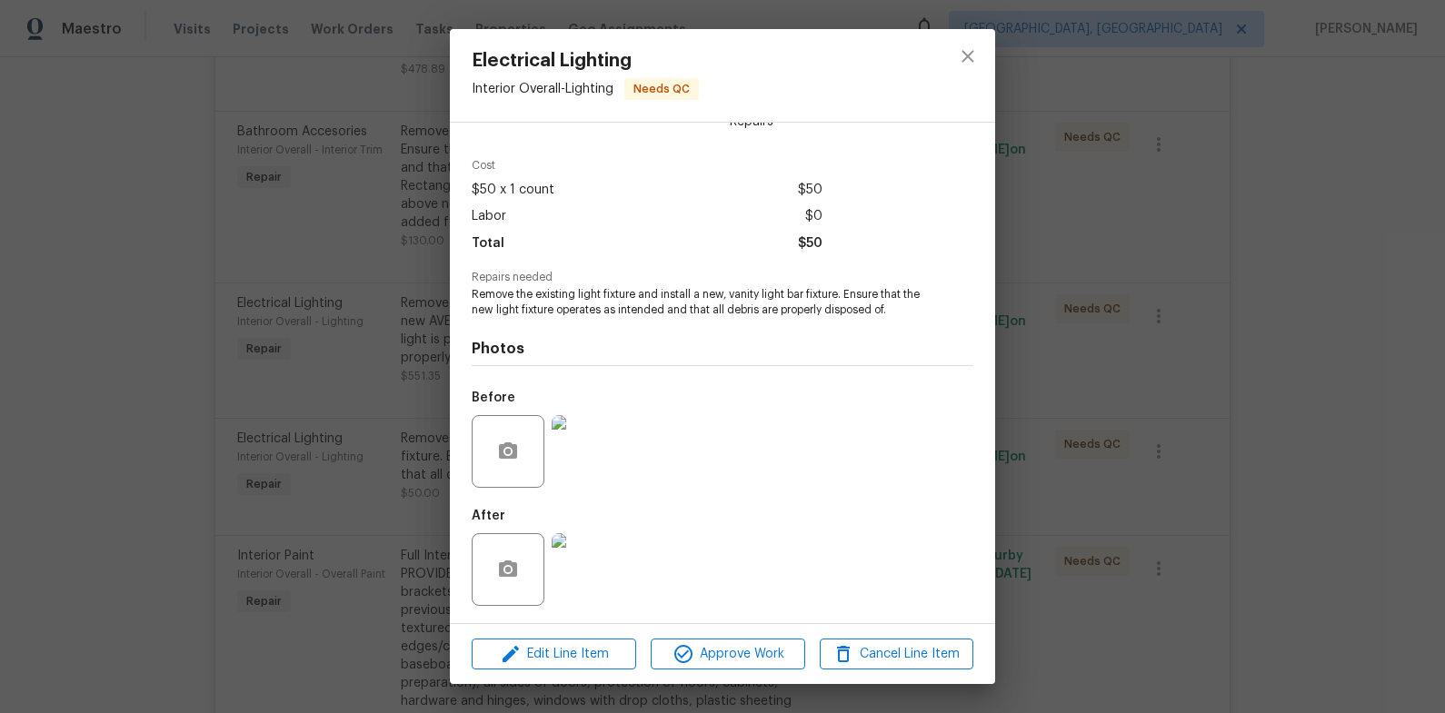
scroll to position [48, 0]
click at [362, 418] on div "Electrical Lighting Interior Overall - Lighting Needs QC Vendor HOM1 SERVICES A…" at bounding box center [722, 356] width 1445 height 713
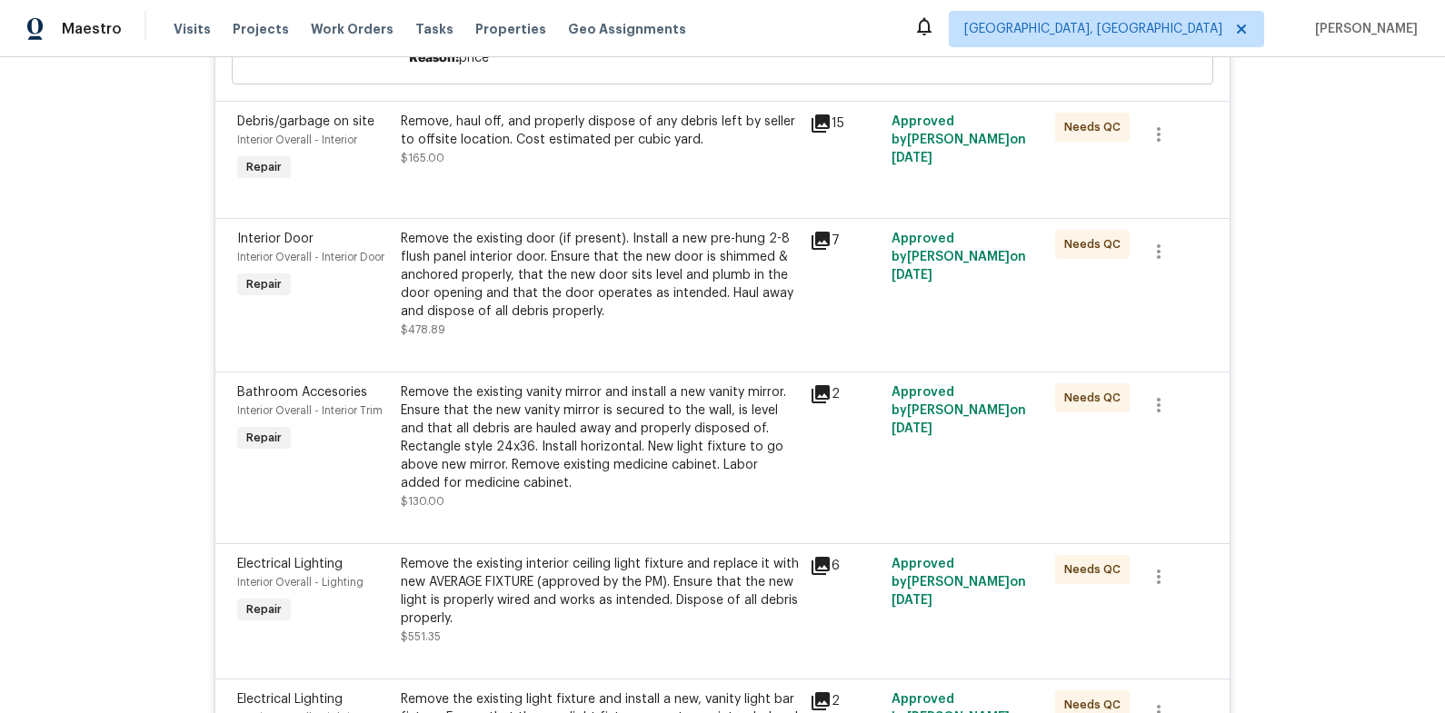
scroll to position [2232, 0]
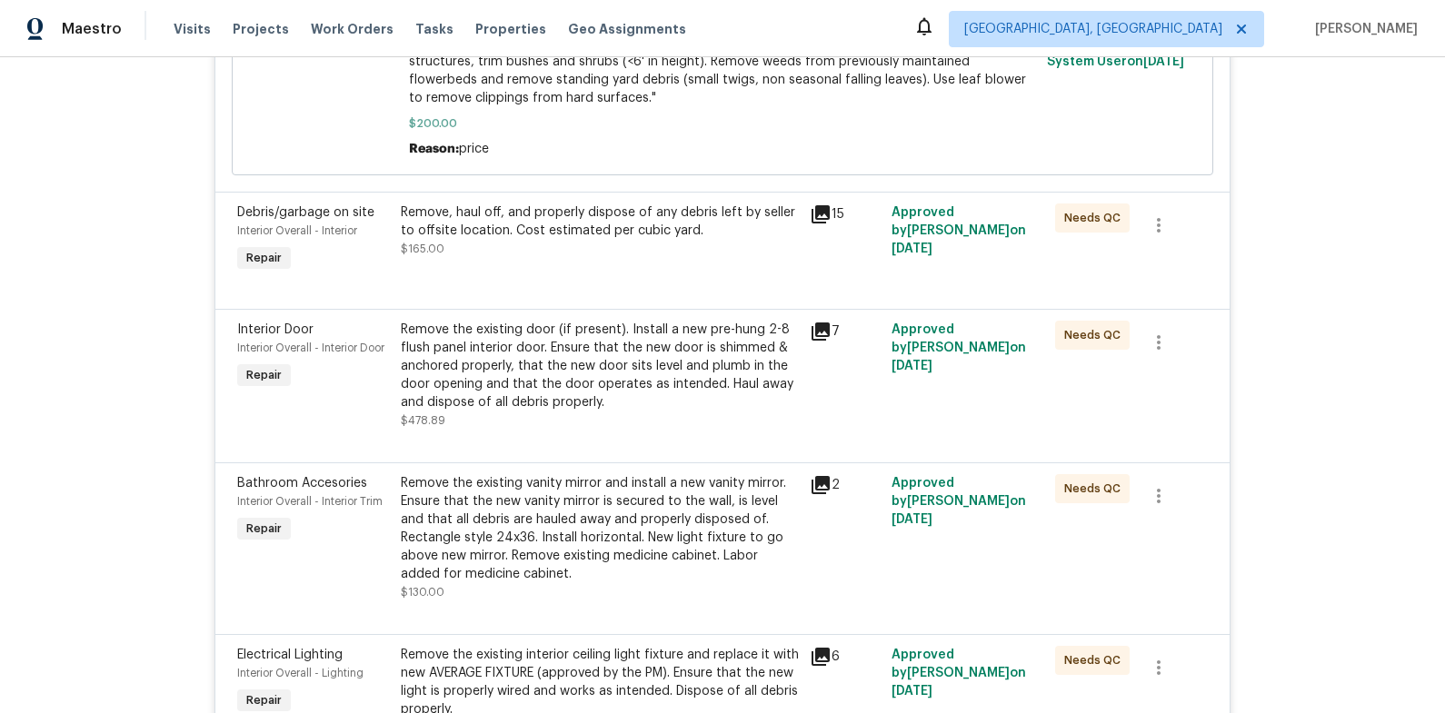
click at [581, 383] on div "Remove the existing door (if present). Install a new pre-hung 2-8 flush panel i…" at bounding box center [600, 366] width 398 height 91
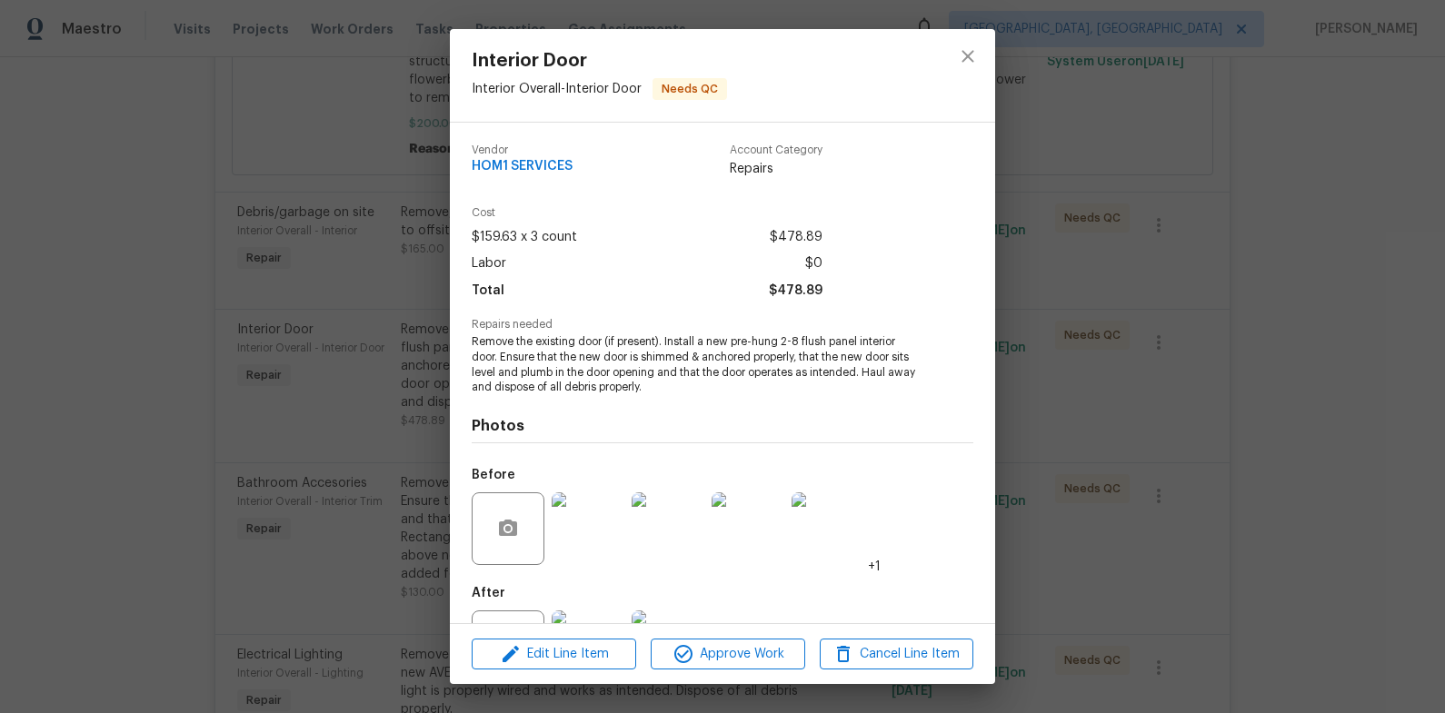
scroll to position [78, 0]
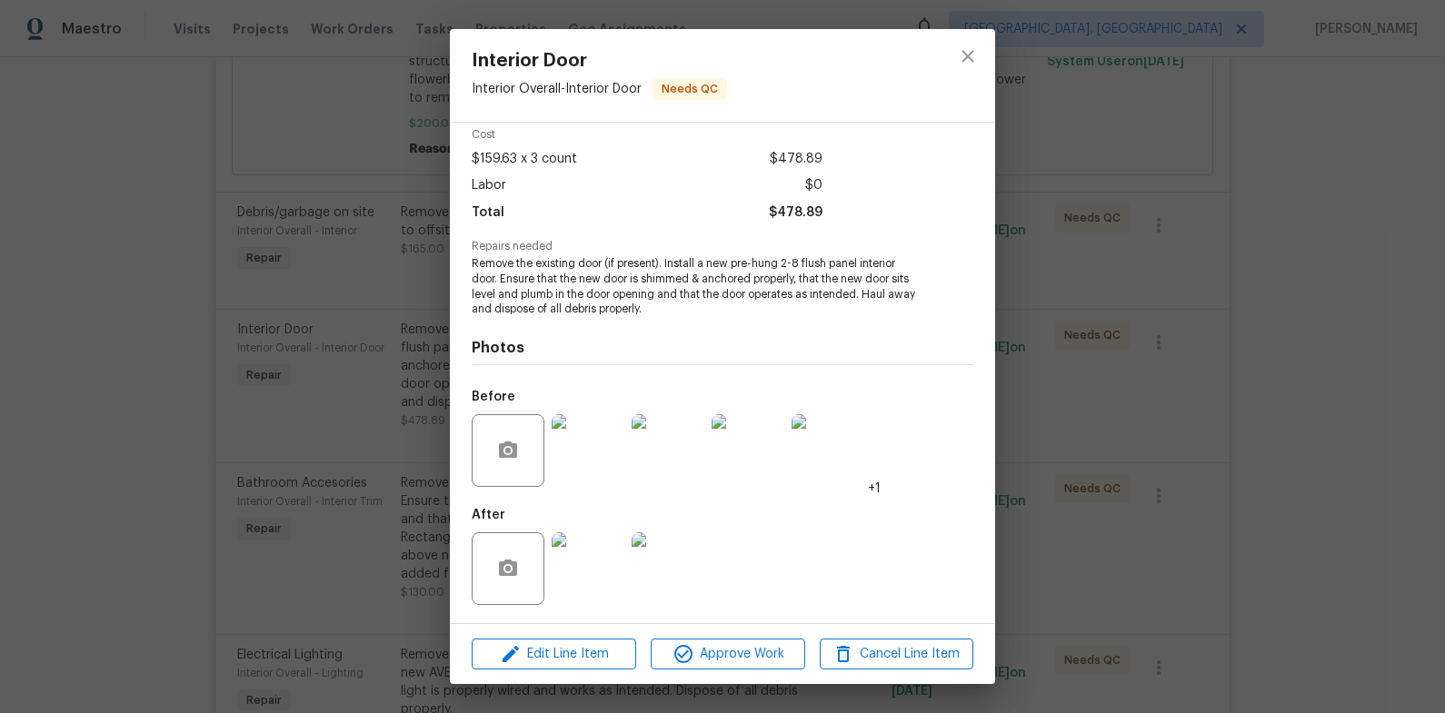
click at [617, 557] on img at bounding box center [587, 568] width 73 height 73
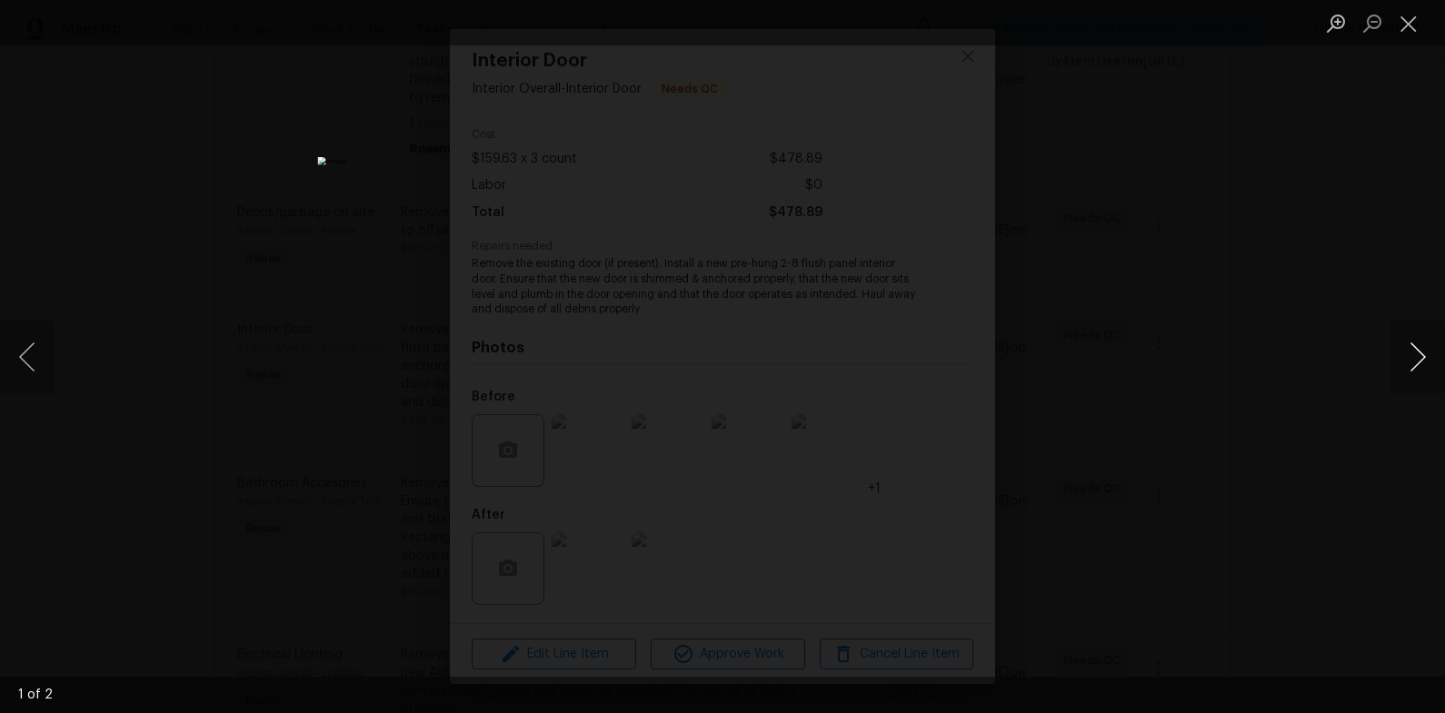
click at [1432, 355] on button "Next image" at bounding box center [1417, 357] width 55 height 73
click at [1425, 355] on button "Next image" at bounding box center [1417, 357] width 55 height 73
click at [1258, 360] on div "Lightbox" at bounding box center [722, 356] width 1445 height 713
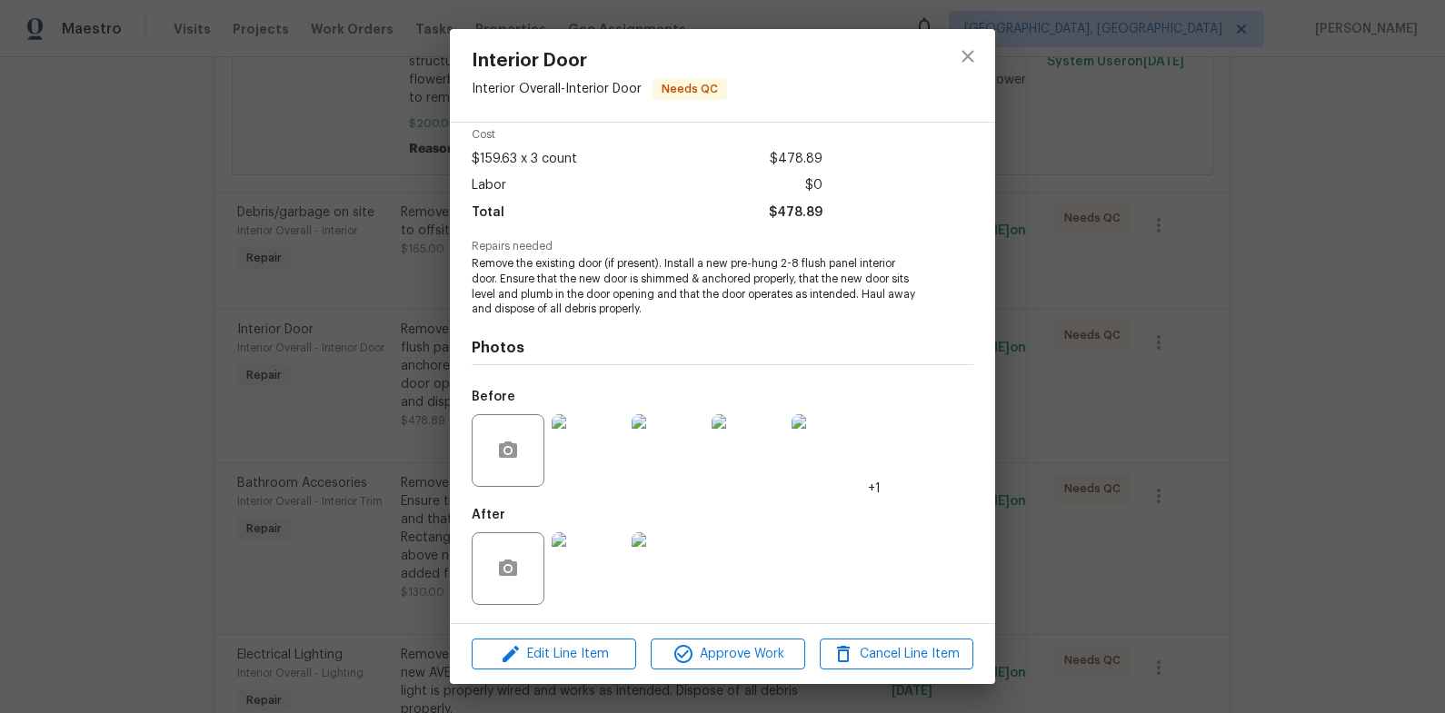
click at [1257, 361] on div "Interior Door Interior Overall - Interior Door Needs QC Vendor HOM1 SERVICES Ac…" at bounding box center [722, 356] width 1445 height 713
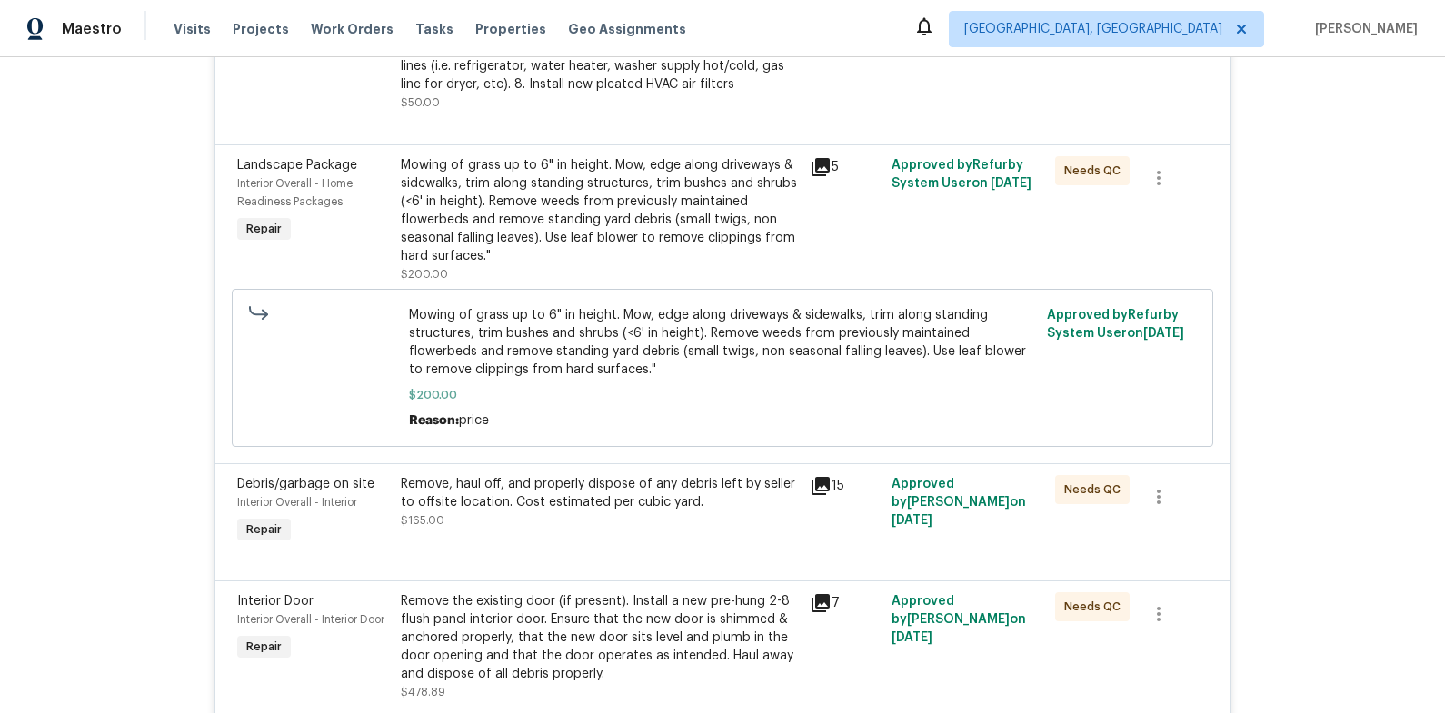
scroll to position [1898, 0]
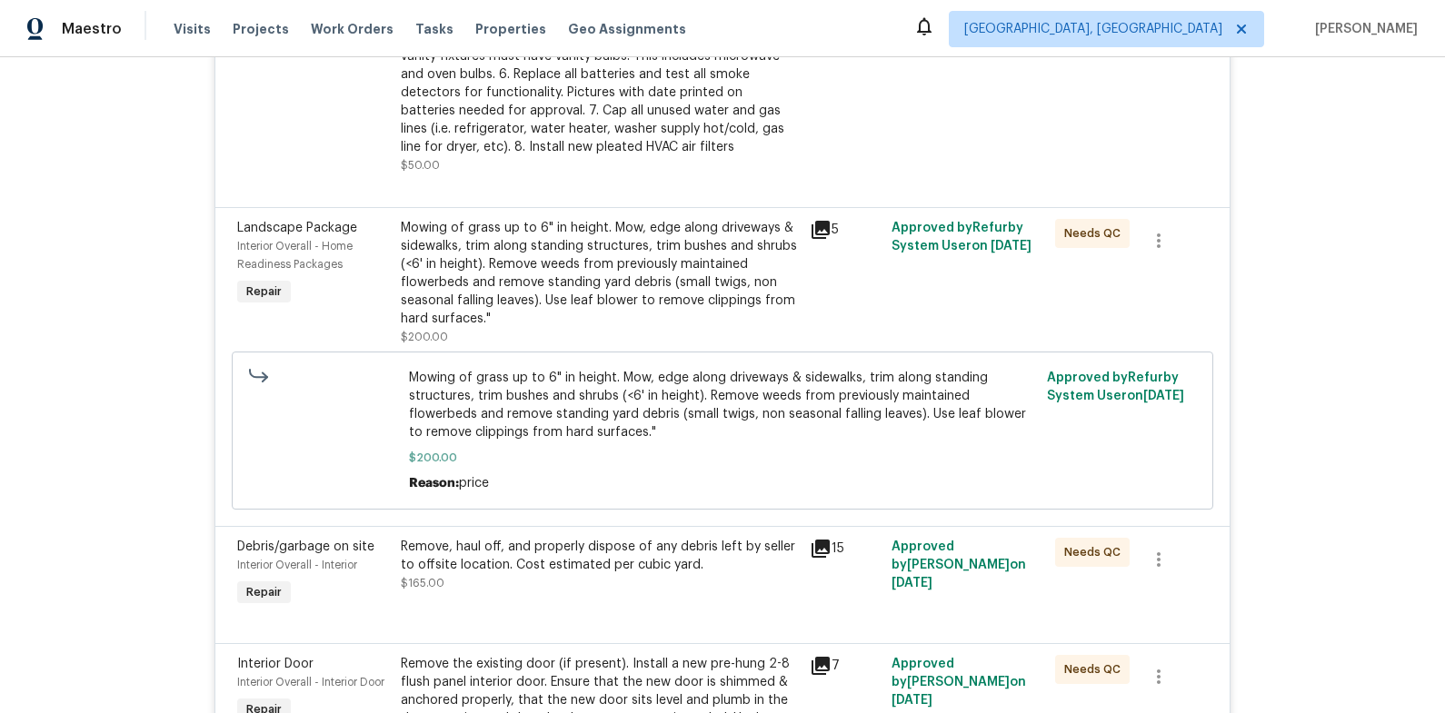
click at [561, 282] on div "Mowing of grass up to 6" in height. Mow, edge along driveways & sidewalks, trim…" at bounding box center [600, 273] width 398 height 109
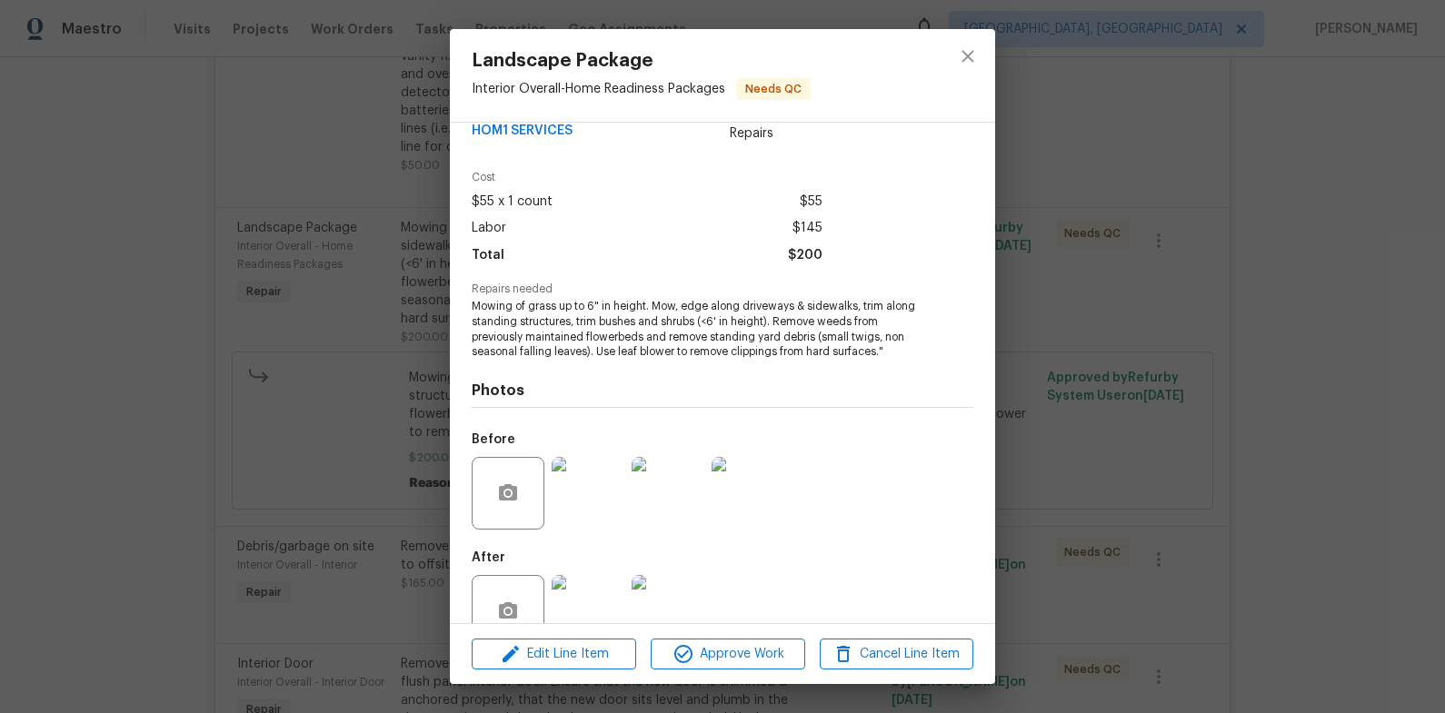
scroll to position [78, 0]
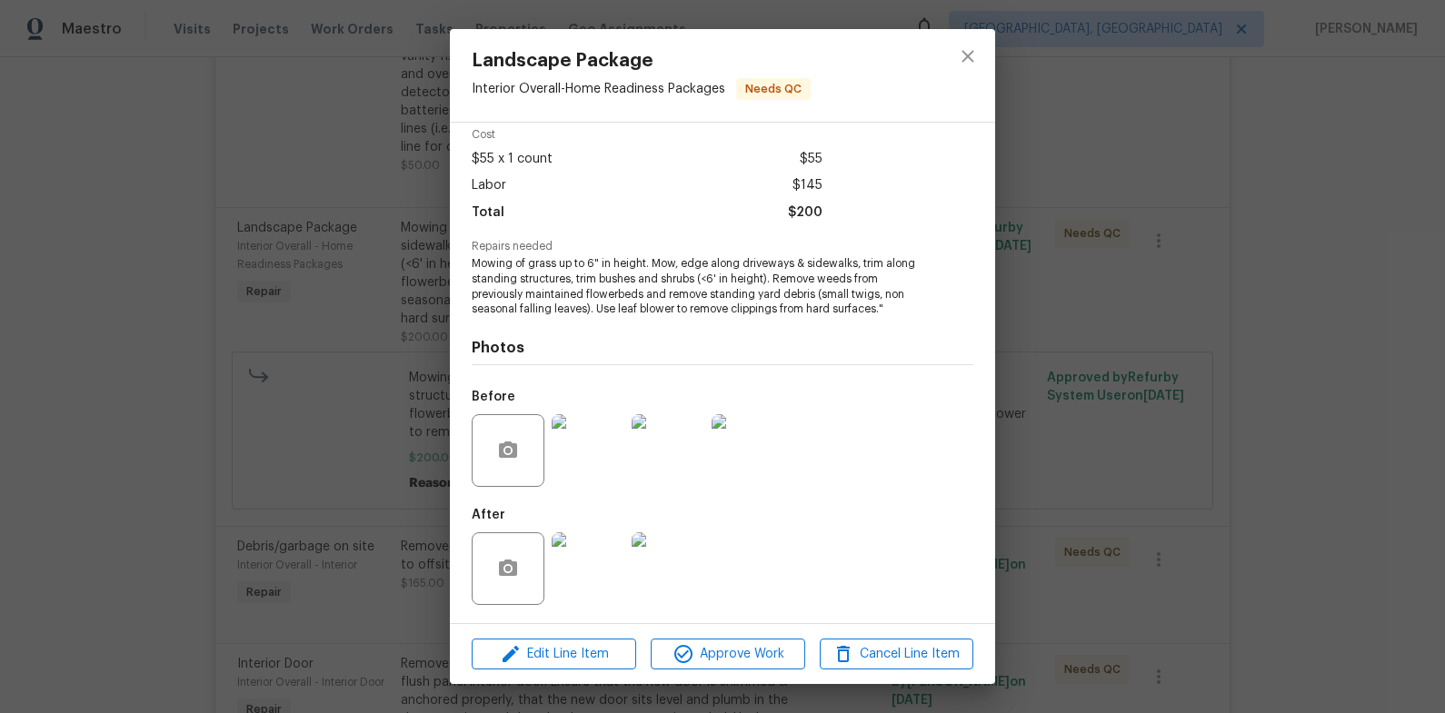
click at [604, 568] on img at bounding box center [587, 568] width 73 height 73
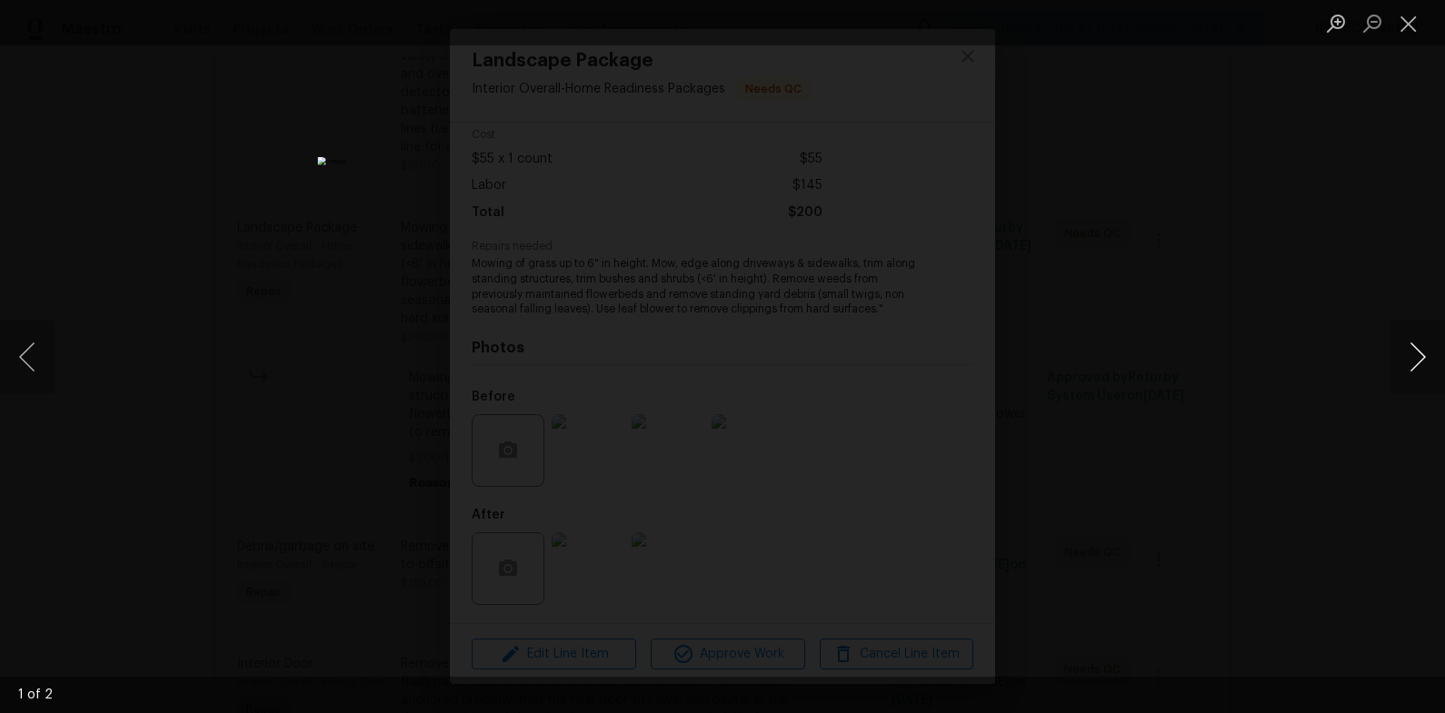
click at [1412, 353] on button "Next image" at bounding box center [1417, 357] width 55 height 73
click at [1268, 350] on div "Lightbox" at bounding box center [722, 356] width 1445 height 713
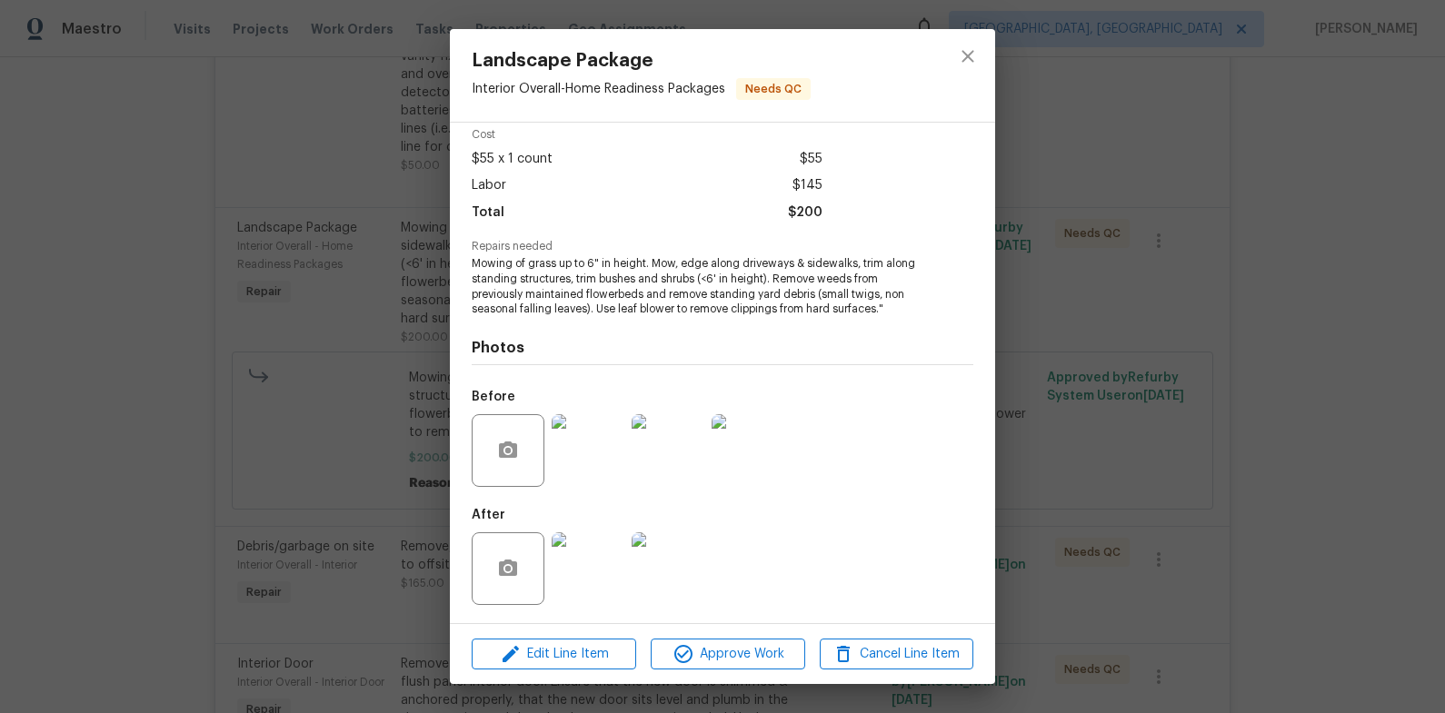
click at [1268, 349] on div "Landscape Package Interior Overall - Home Readiness Packages Needs QC Vendor HO…" at bounding box center [722, 356] width 1445 height 713
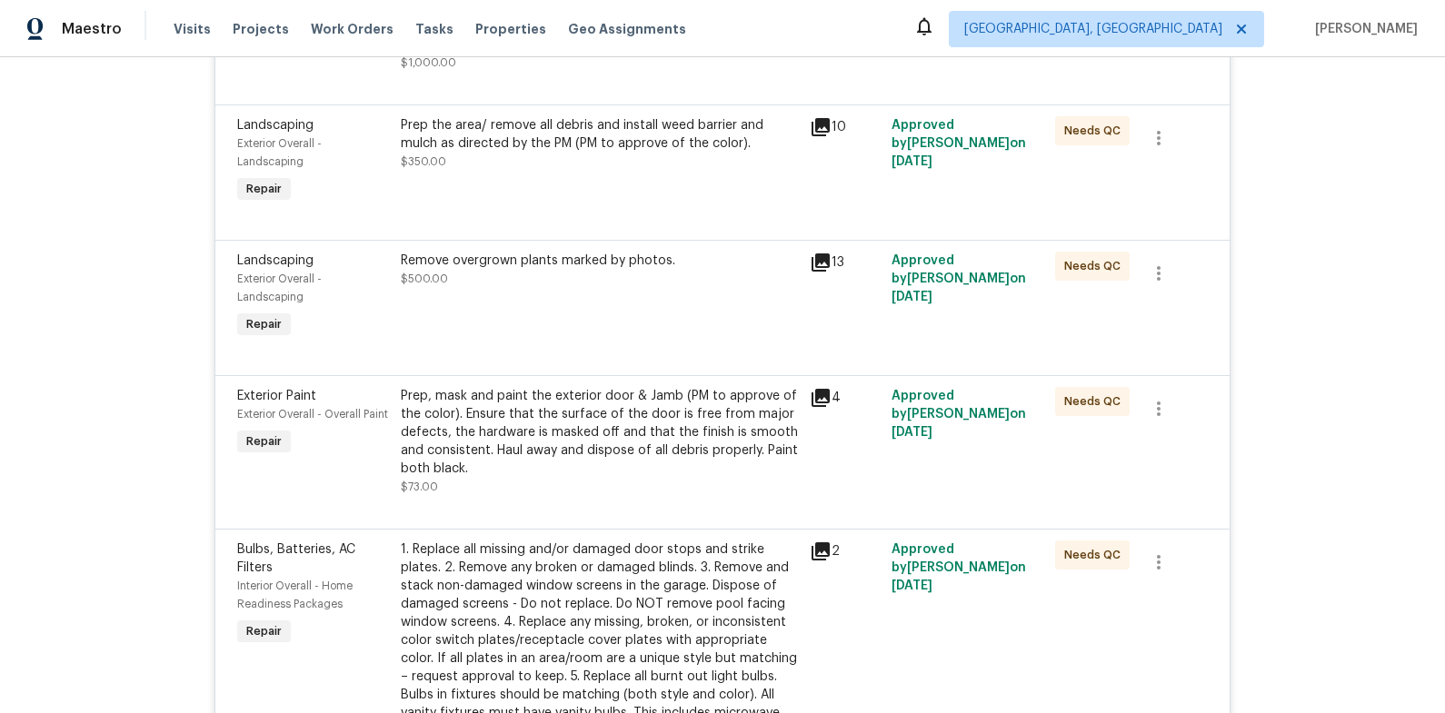
scroll to position [1238, 0]
click at [607, 324] on div "Remove overgrown plants marked by photos. $500.00" at bounding box center [599, 300] width 409 height 102
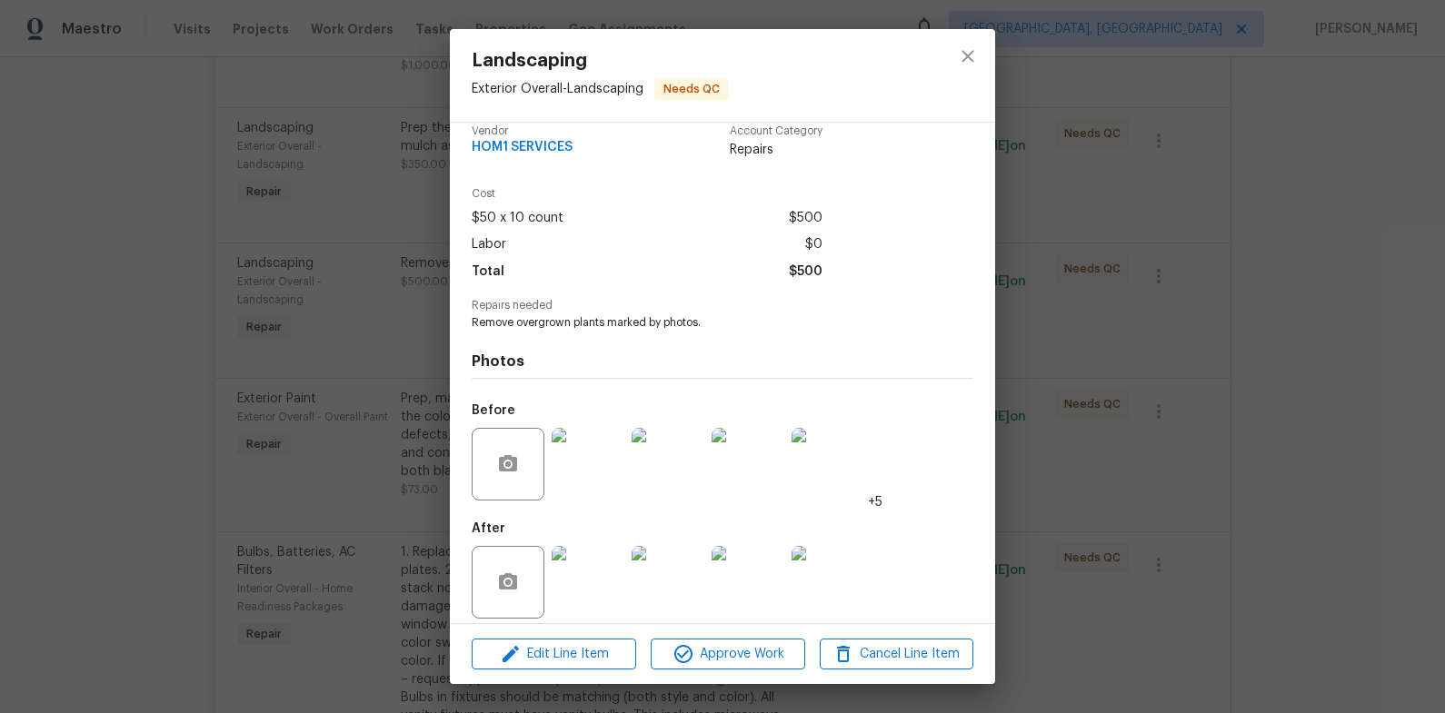
scroll to position [33, 0]
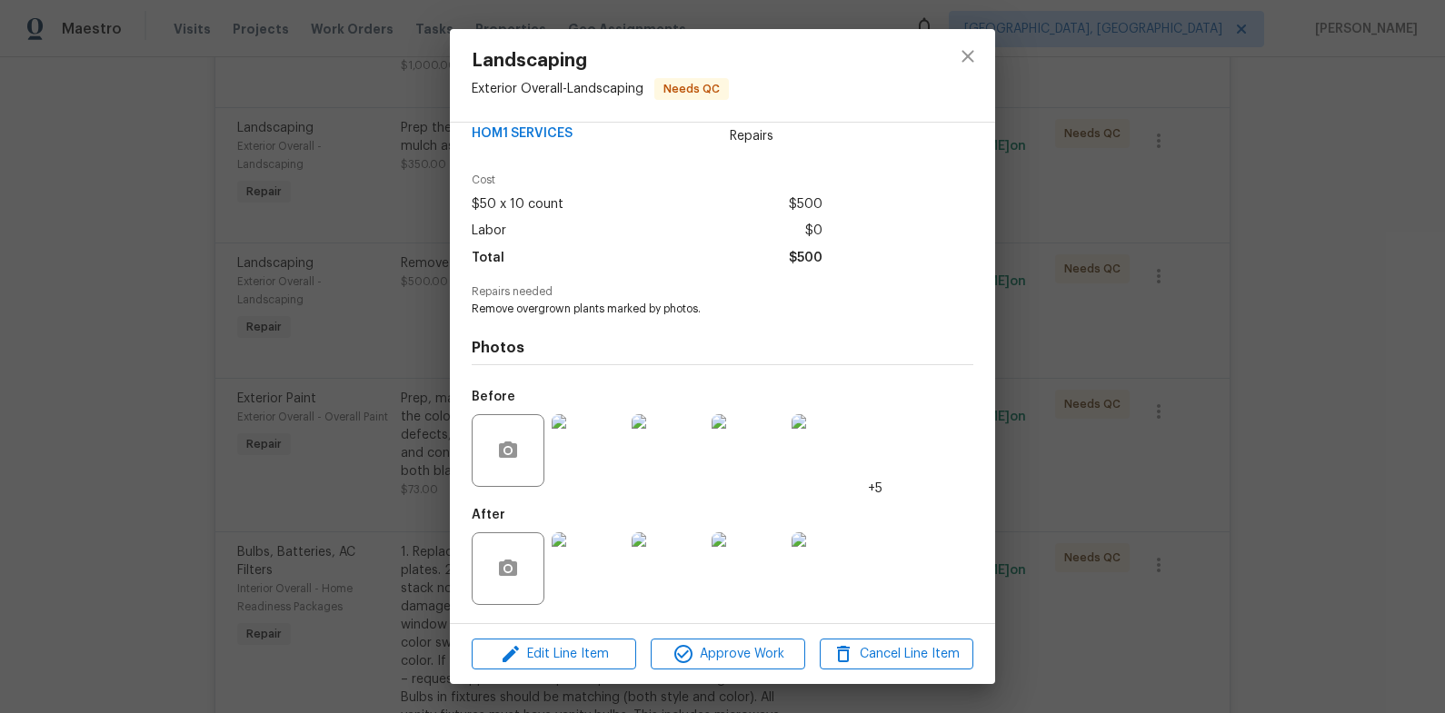
click at [591, 543] on img at bounding box center [587, 568] width 73 height 73
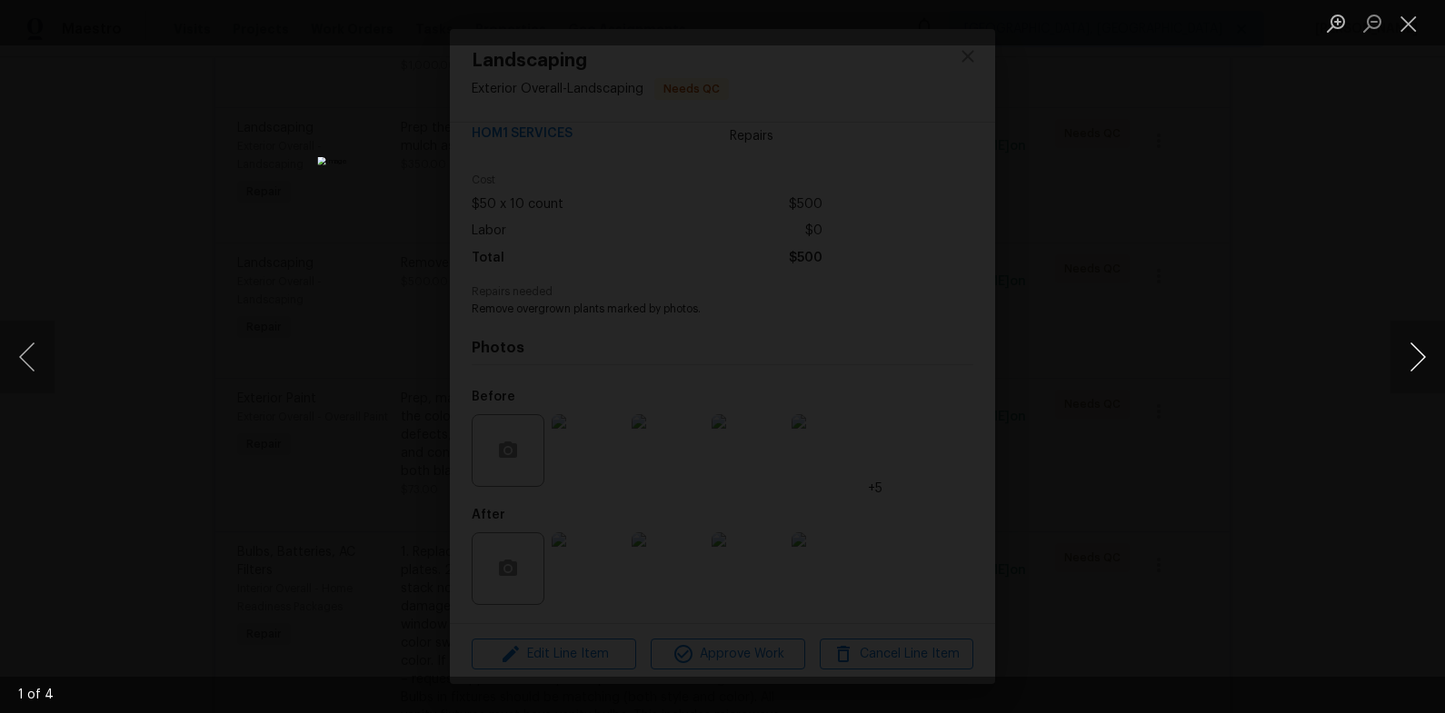
click at [1423, 348] on button "Next image" at bounding box center [1417, 357] width 55 height 73
click at [1322, 340] on div "Lightbox" at bounding box center [722, 356] width 1445 height 713
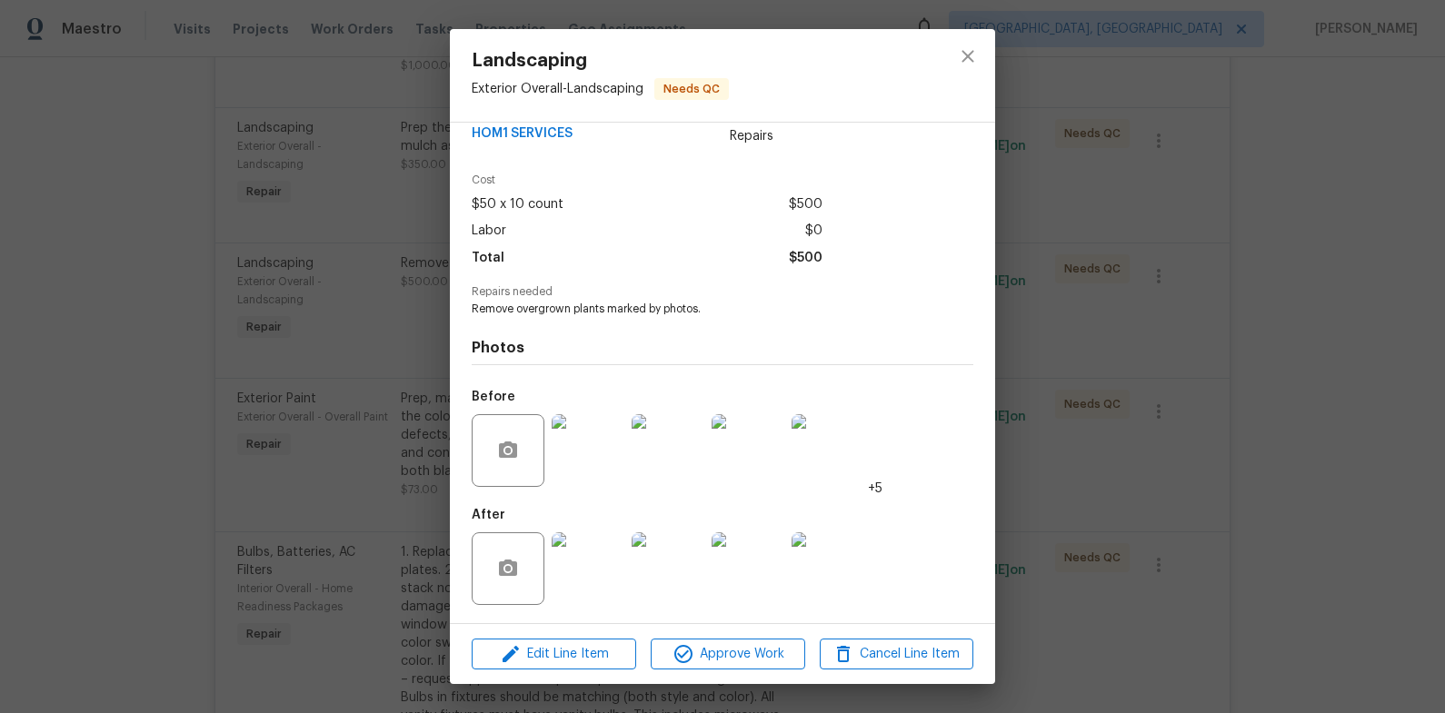
click at [1217, 336] on div "Landscaping Exterior Overall - Landscaping Needs QC Vendor HOM1 SERVICES Accoun…" at bounding box center [722, 356] width 1445 height 713
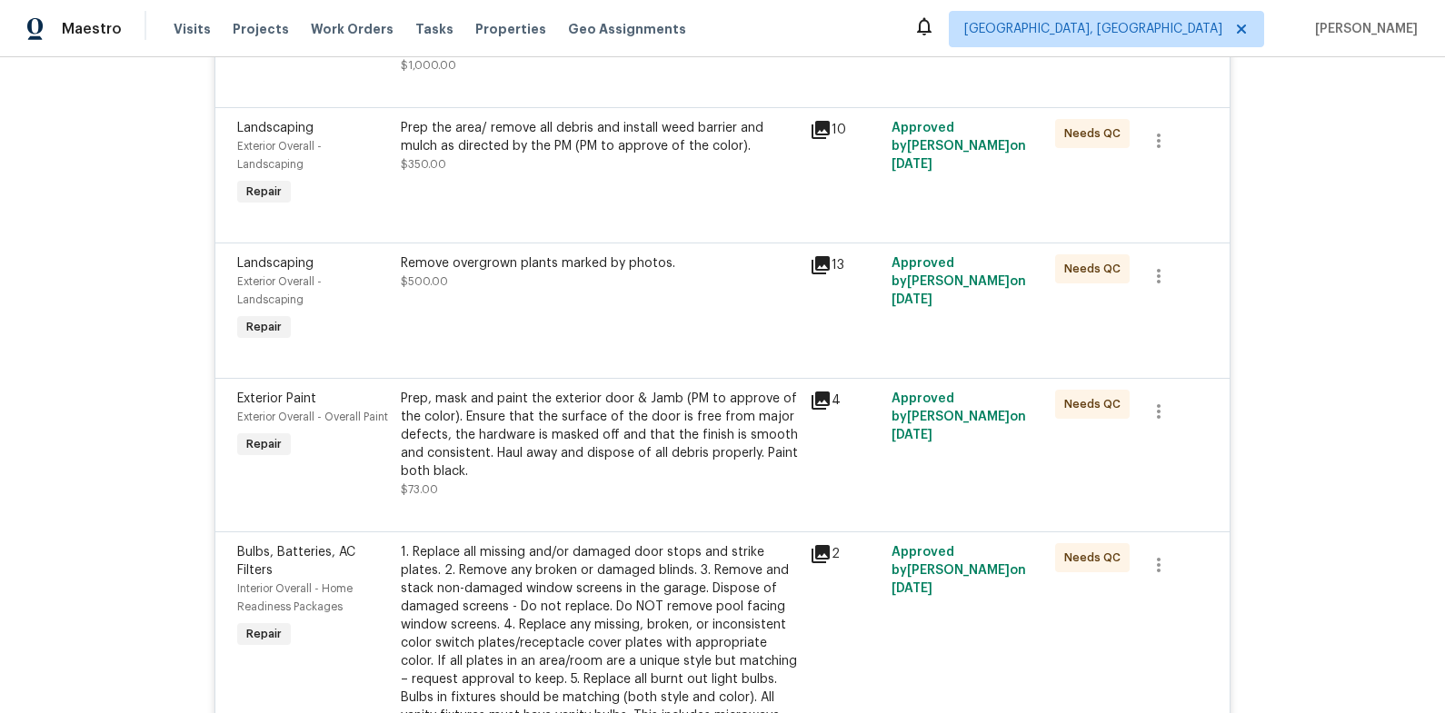
click at [582, 192] on div "Prep the area/ remove all debris and install weed barrier and mulch as directed…" at bounding box center [599, 165] width 409 height 102
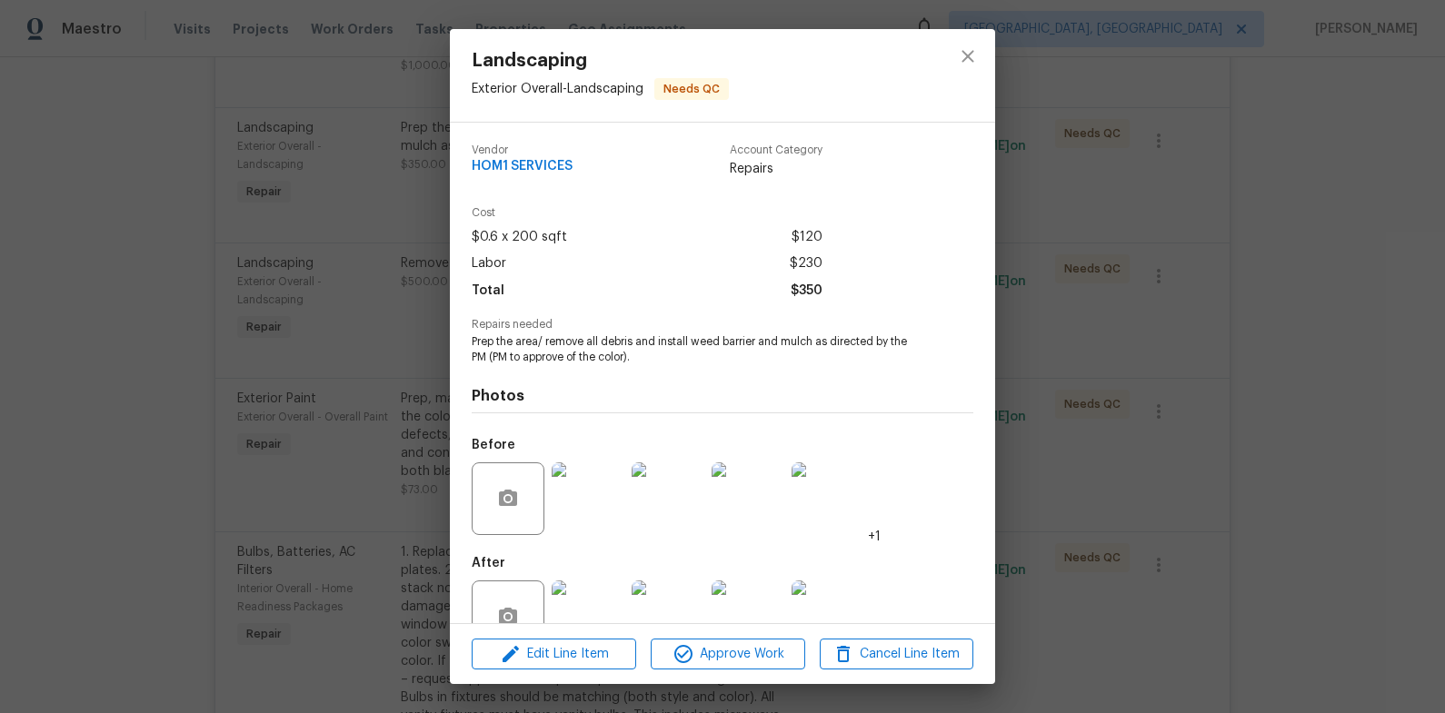
scroll to position [48, 0]
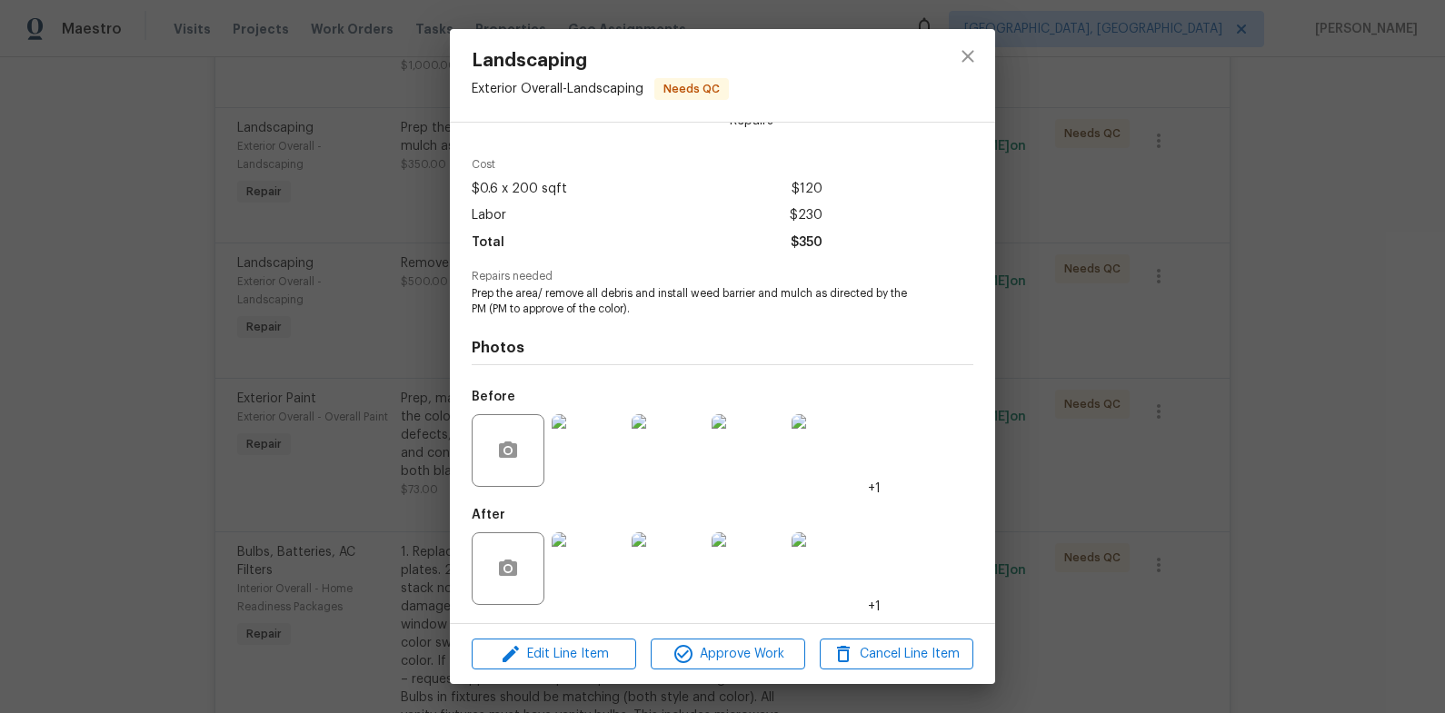
click at [594, 570] on img at bounding box center [587, 568] width 73 height 73
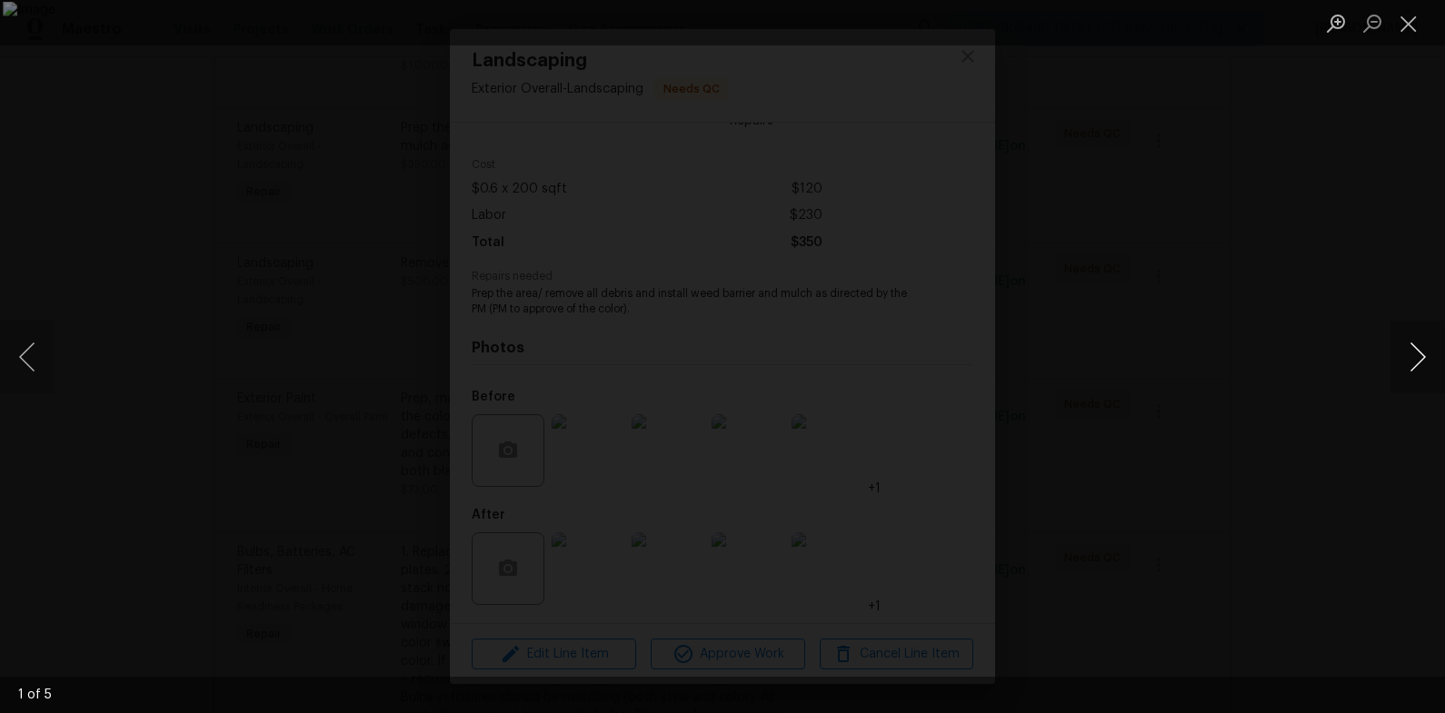
click at [1422, 343] on button "Next image" at bounding box center [1417, 357] width 55 height 73
click at [1423, 345] on button "Next image" at bounding box center [1417, 357] width 55 height 73
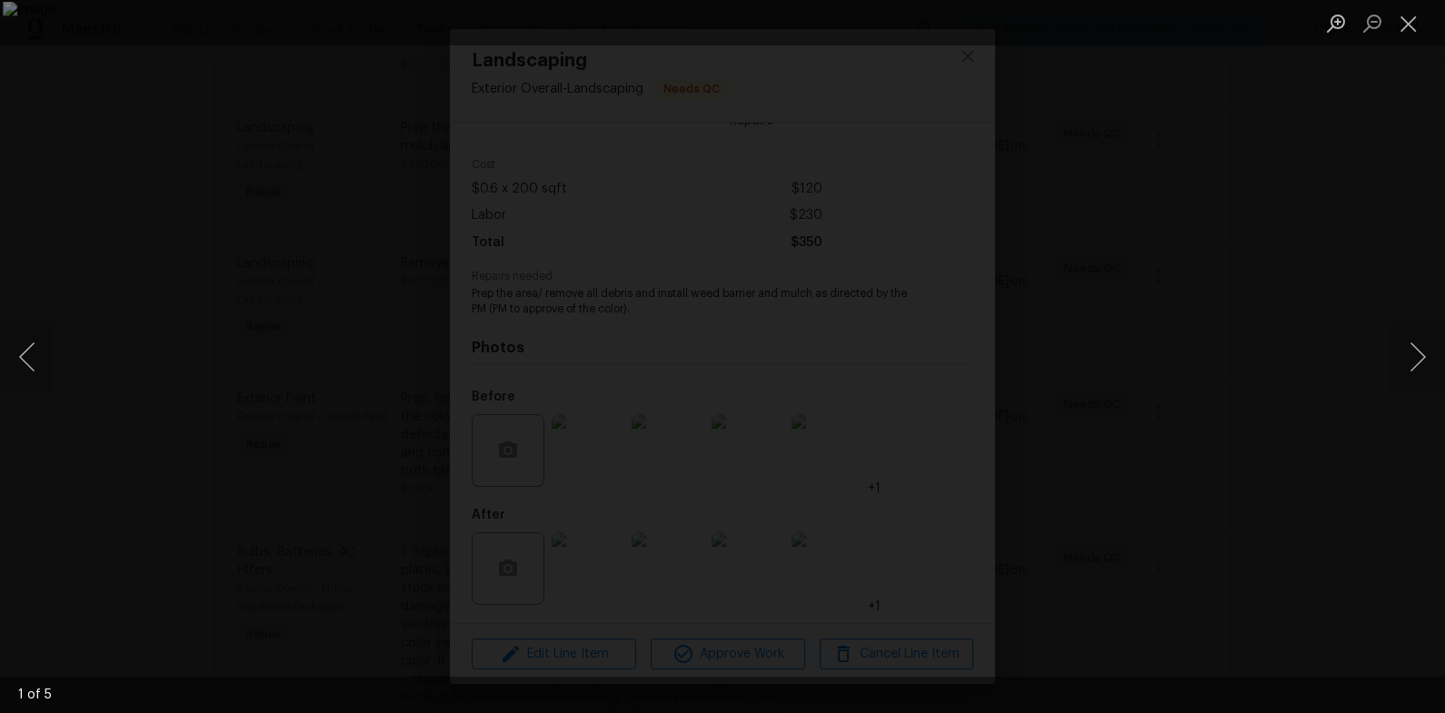
click at [1336, 336] on div "Lightbox" at bounding box center [722, 356] width 1445 height 713
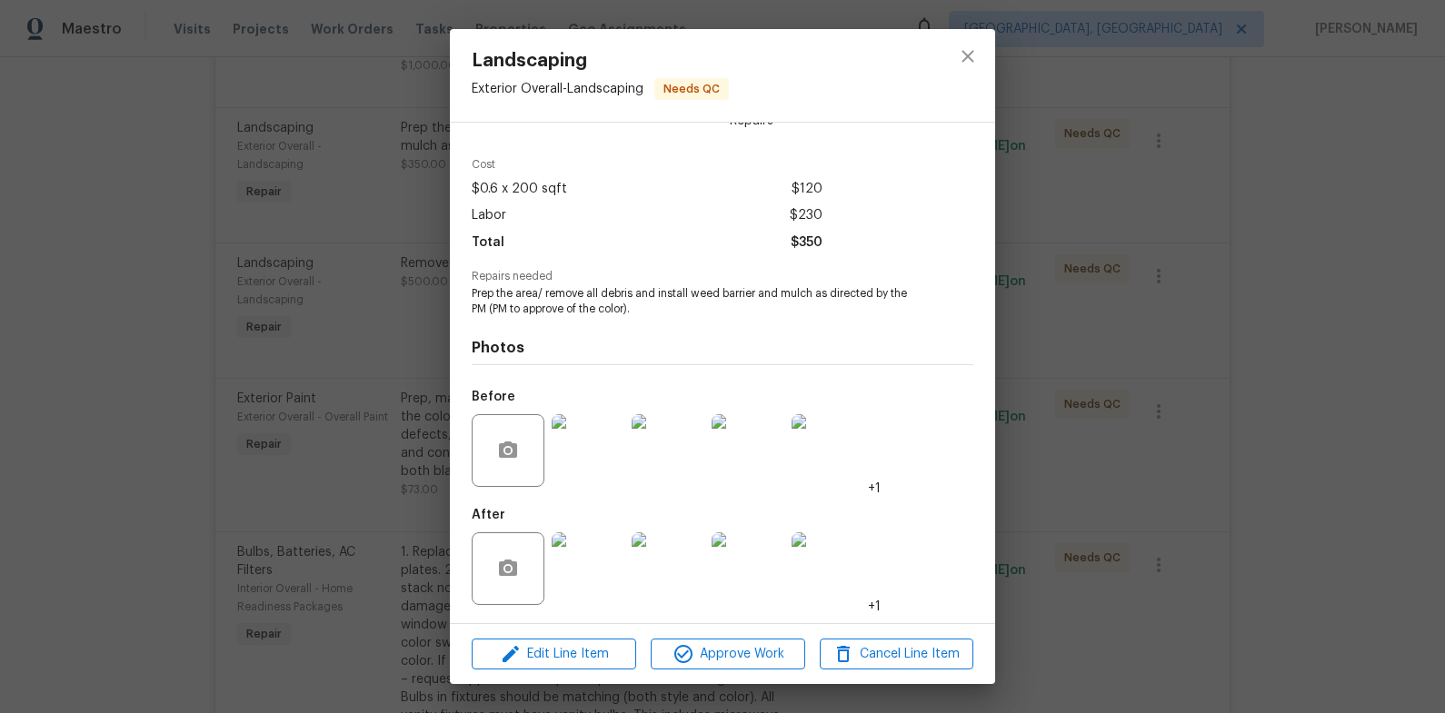
click at [1336, 336] on div "Landscaping Exterior Overall - Landscaping Needs QC Vendor HOM1 SERVICES Accoun…" at bounding box center [722, 356] width 1445 height 713
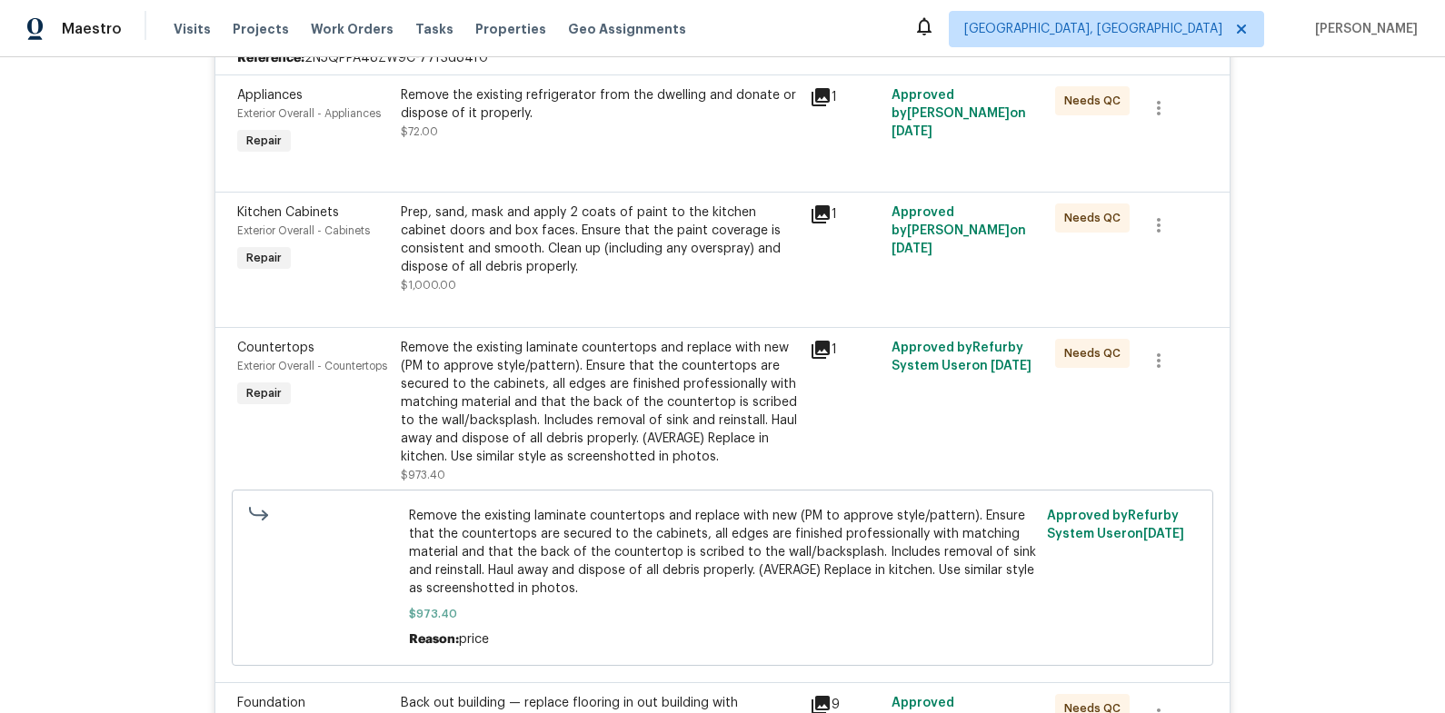
scroll to position [257, 0]
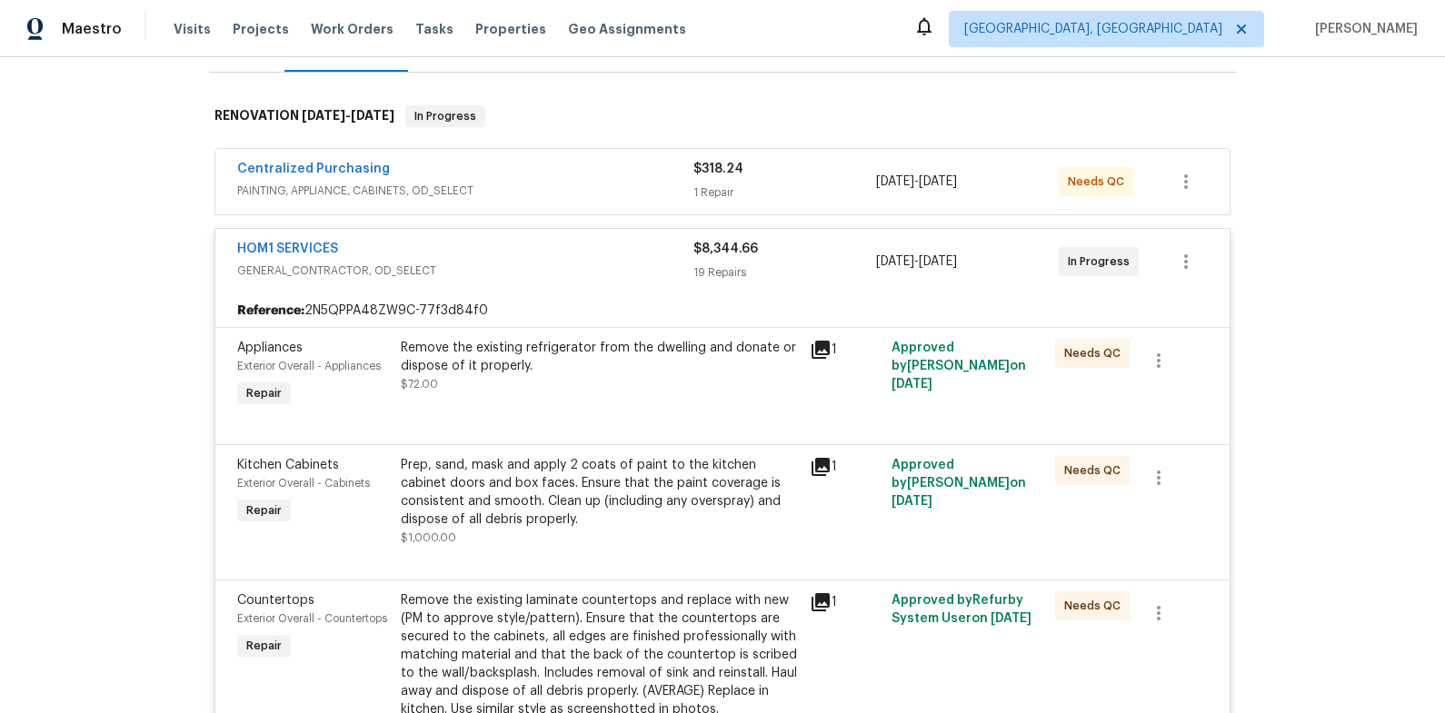
click at [630, 341] on div "Remove the existing refrigerator from the dwelling and donate or dispose of it …" at bounding box center [600, 357] width 398 height 36
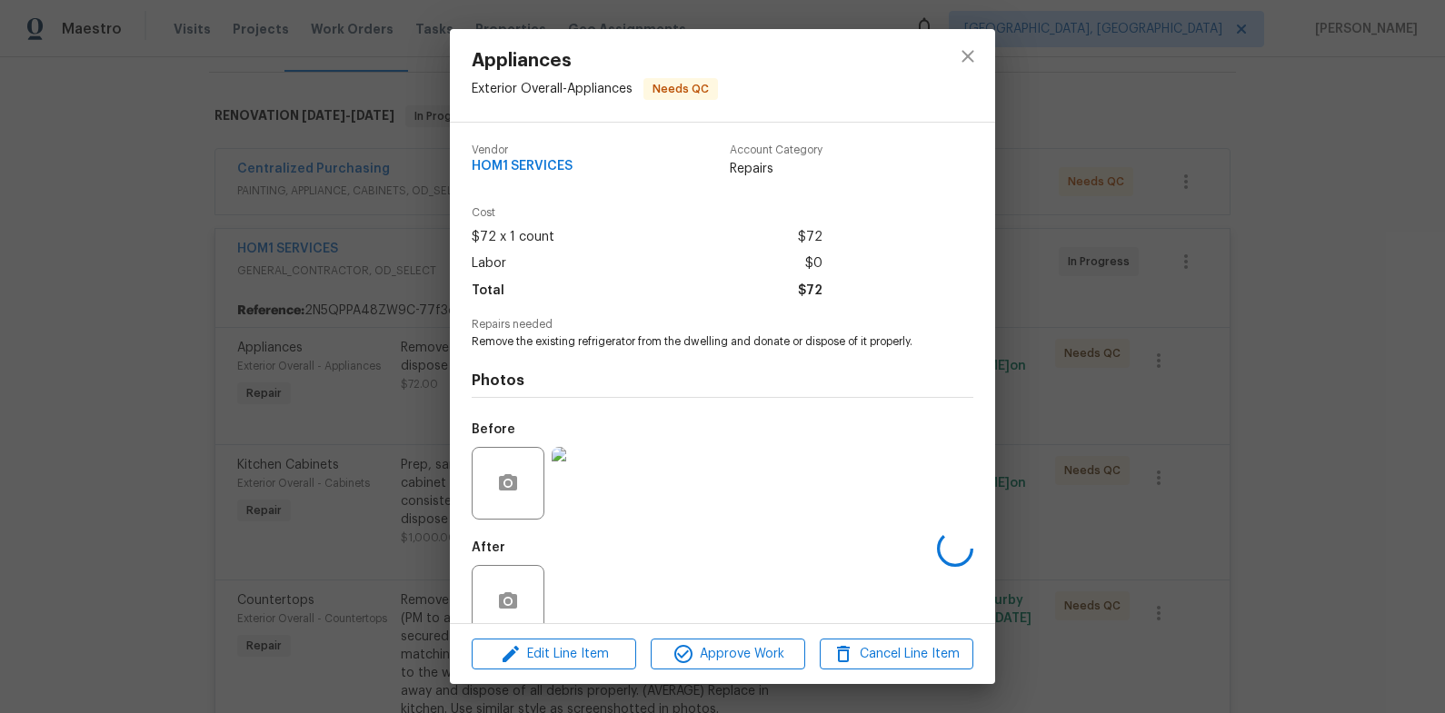
scroll to position [33, 0]
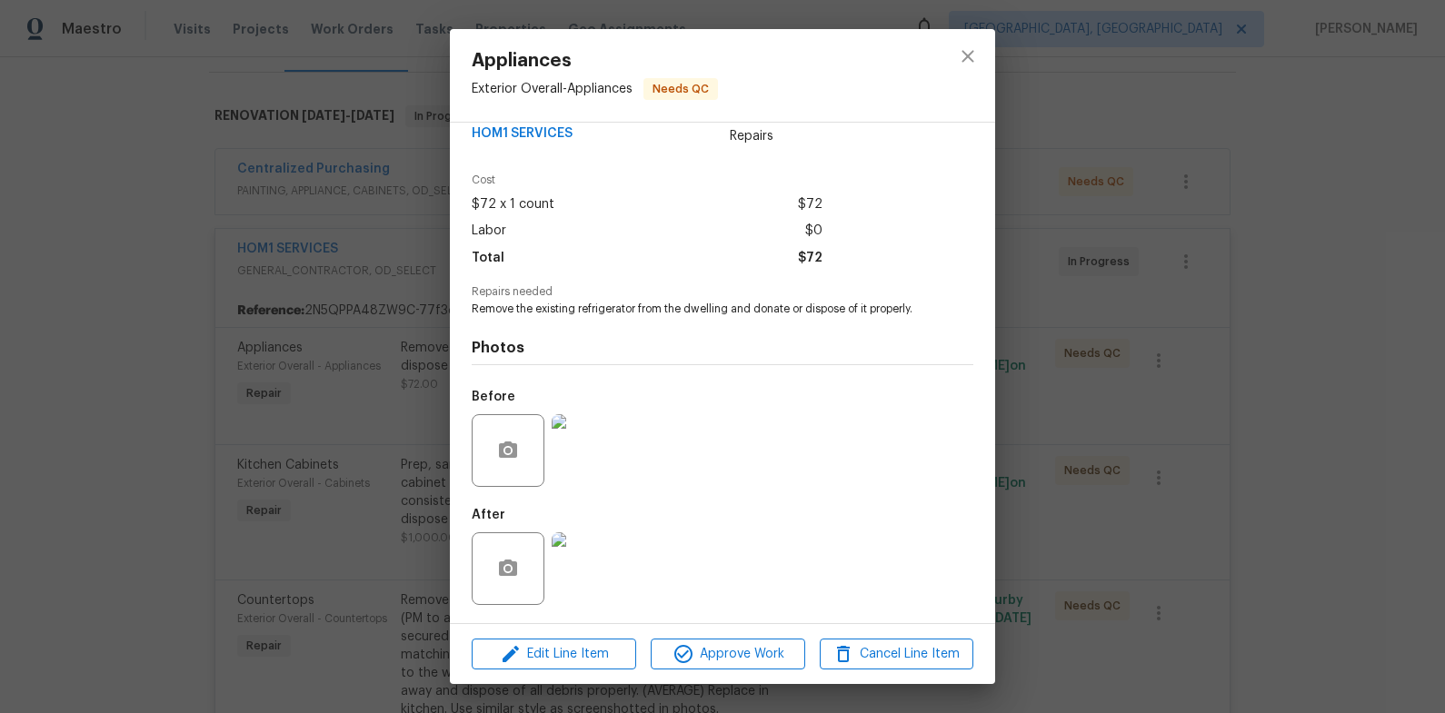
click at [611, 576] on img at bounding box center [587, 568] width 73 height 73
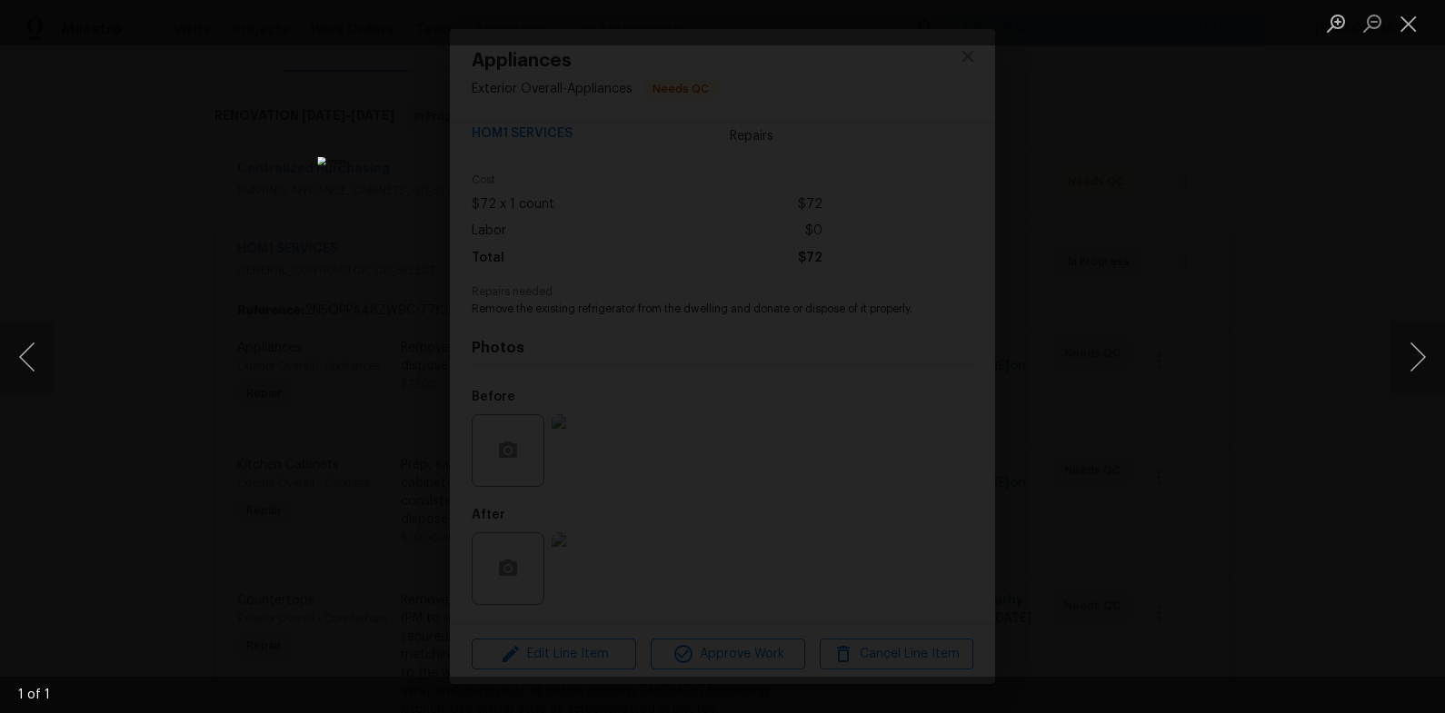
click at [1179, 517] on div "Lightbox" at bounding box center [722, 356] width 1445 height 713
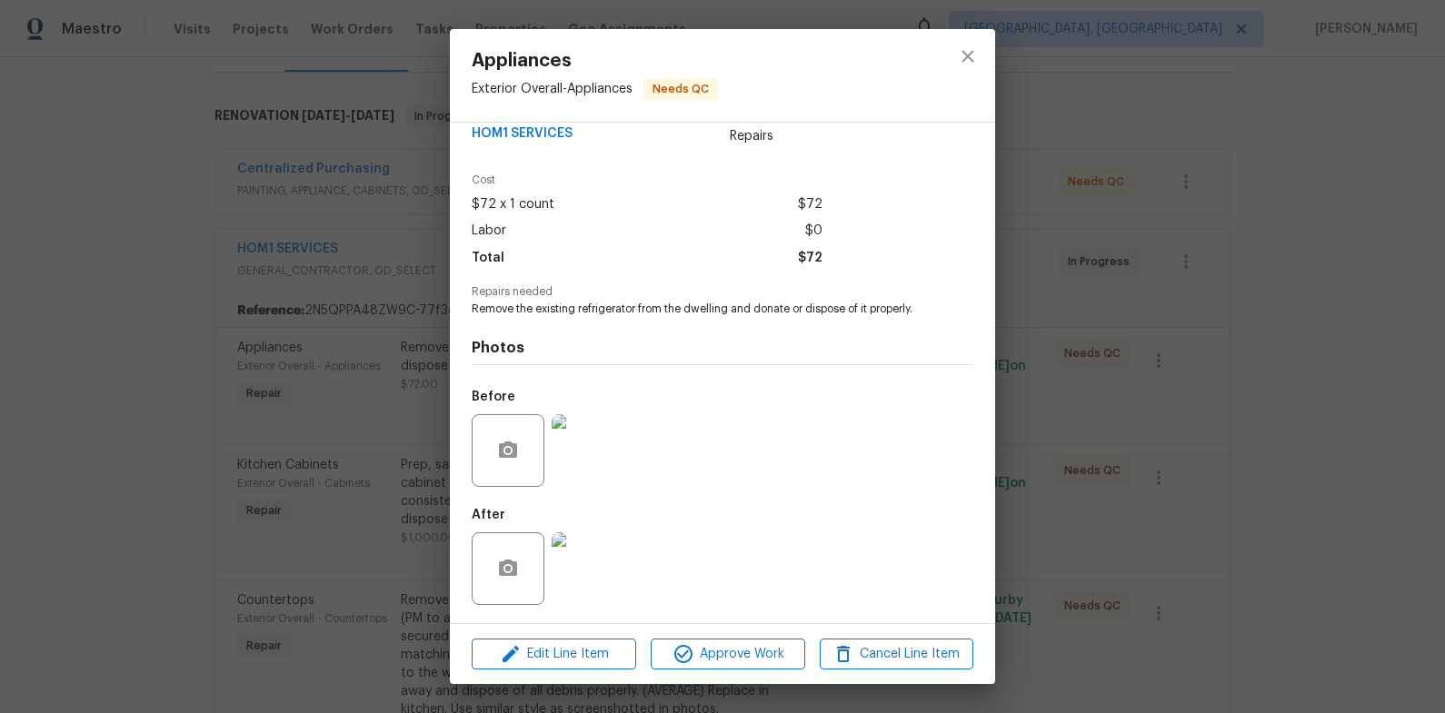
click at [1179, 517] on div "Appliances Exterior Overall - Appliances Needs QC Vendor HOM1 SERVICES Account …" at bounding box center [722, 356] width 1445 height 713
